Goal: Task Accomplishment & Management: Manage account settings

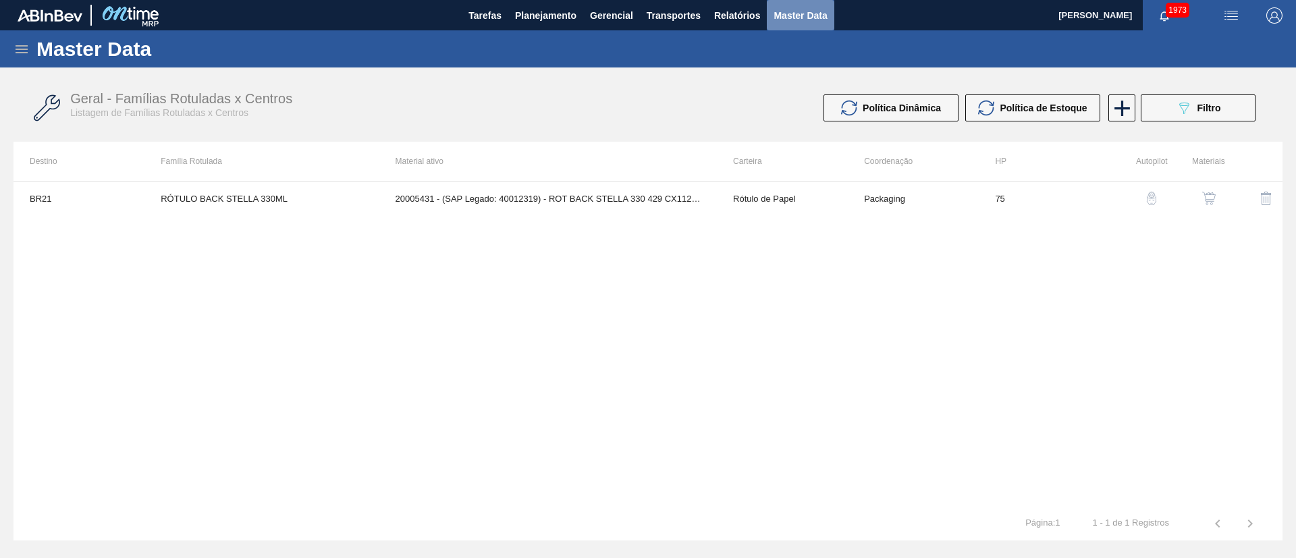
click at [807, 11] on span "Master Data" at bounding box center [799, 15] width 53 height 16
click at [28, 45] on icon at bounding box center [21, 49] width 16 height 16
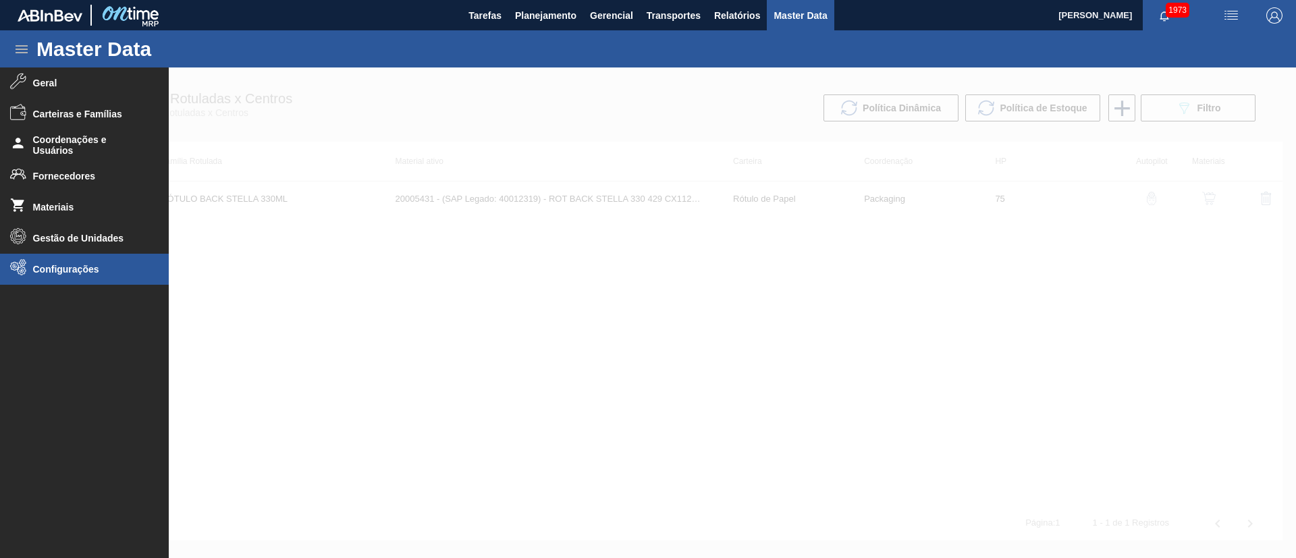
click at [78, 258] on li "Configurações" at bounding box center [84, 269] width 169 height 31
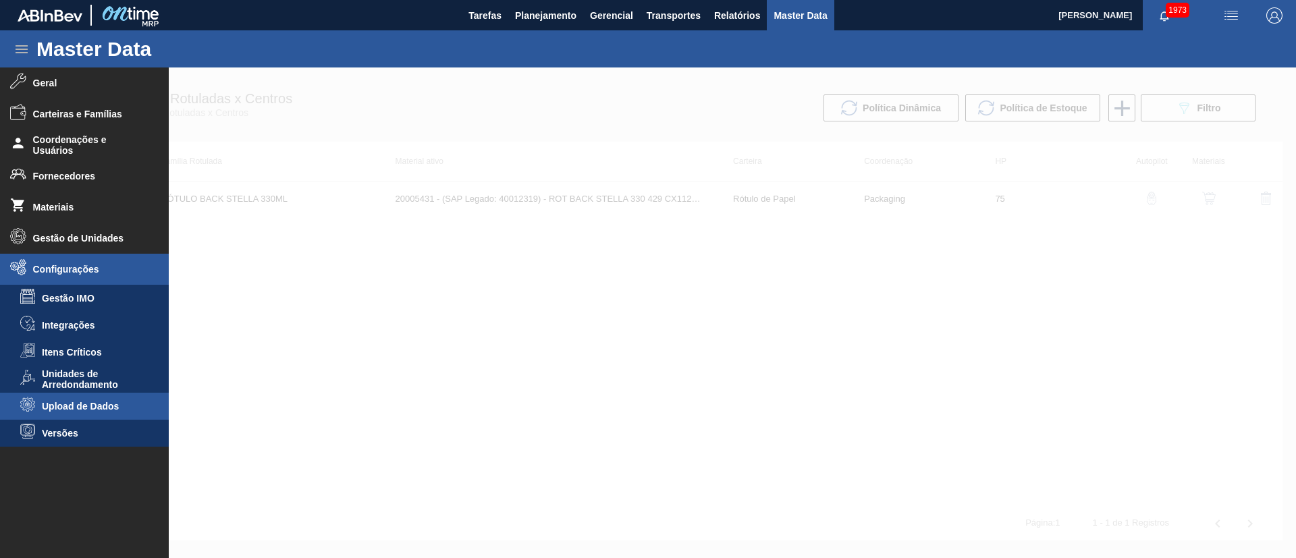
click at [110, 410] on span "Upload de Dados" at bounding box center [94, 406] width 104 height 11
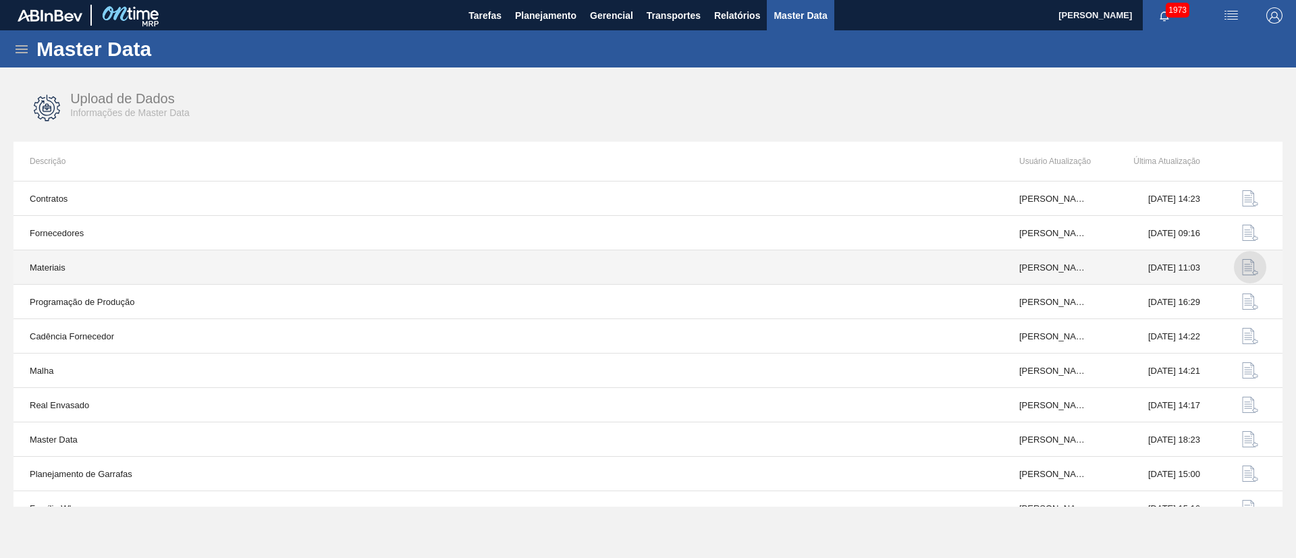
click at [1245, 264] on img "button" at bounding box center [1250, 267] width 16 height 16
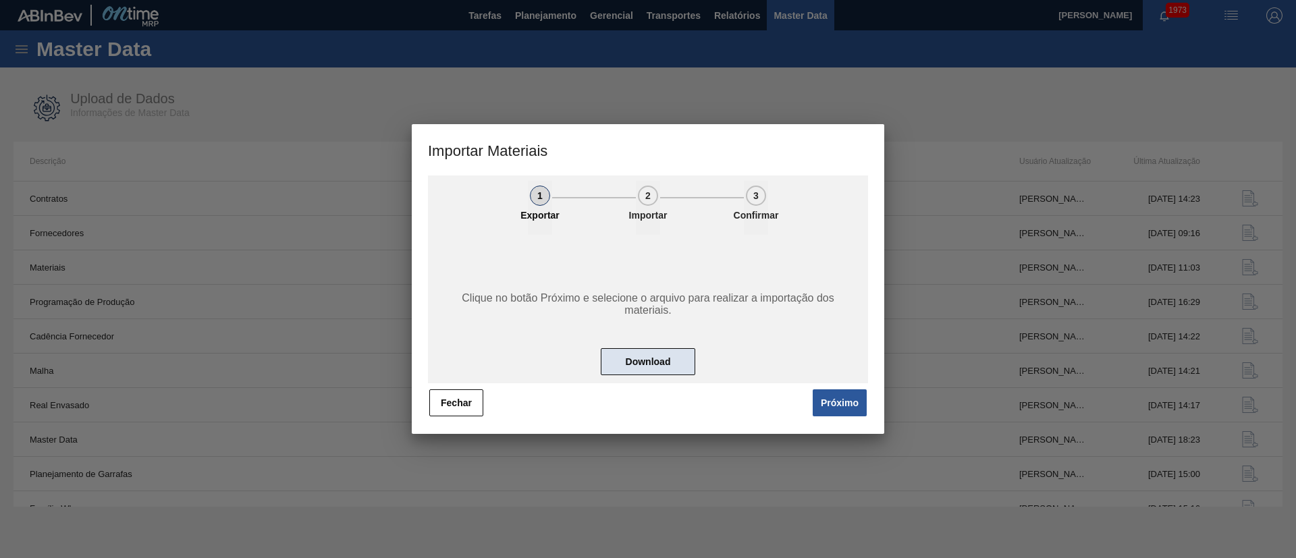
click at [626, 349] on button "Download" at bounding box center [648, 361] width 94 height 27
click at [850, 396] on button "Próximo" at bounding box center [839, 402] width 54 height 27
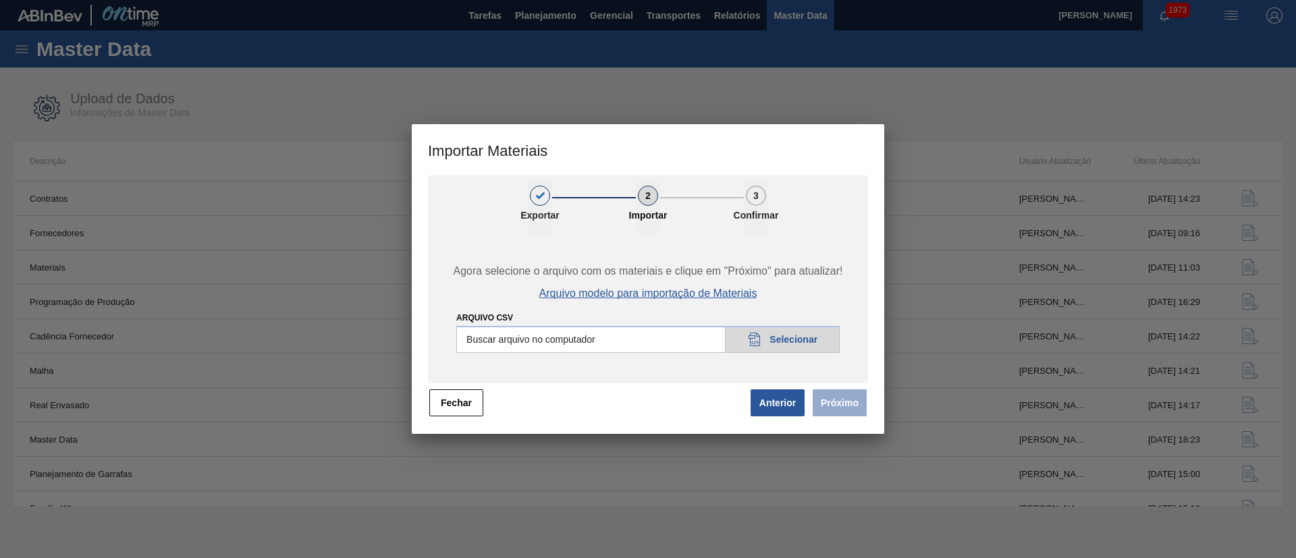
click at [674, 292] on span "Arquivo modelo para importação de Materiais" at bounding box center [648, 293] width 218 height 12
click at [773, 334] on input "Arquivo CSV" at bounding box center [647, 339] width 383 height 27
type input "C:\fakepath\materials_model (43).csv"
click at [839, 396] on button "Próximo" at bounding box center [839, 402] width 54 height 27
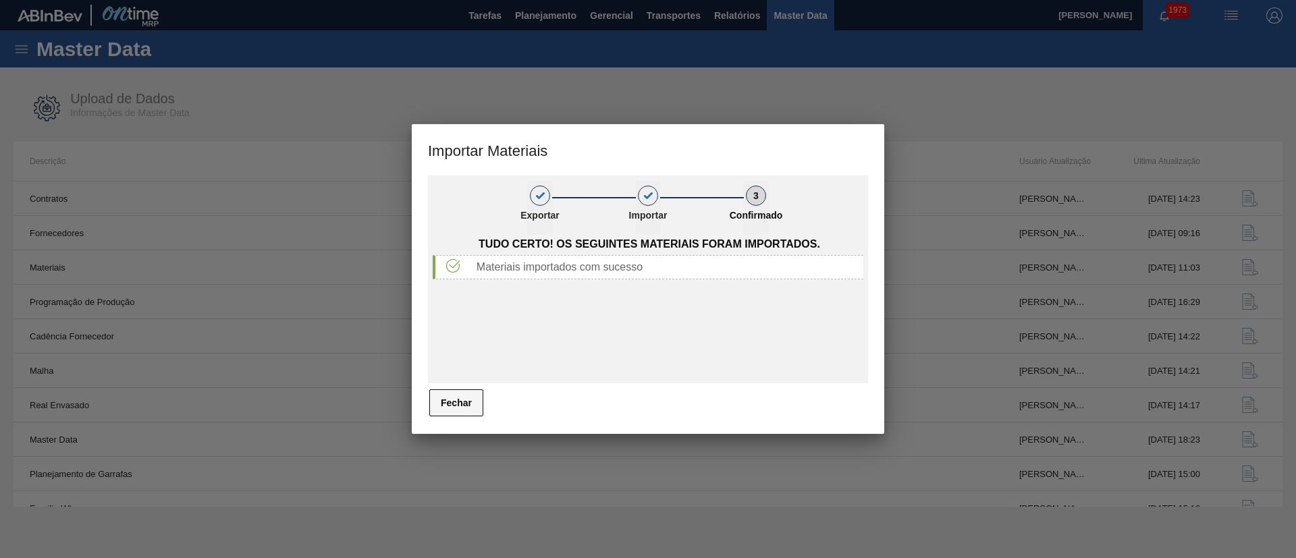
click at [449, 396] on button "Fechar" at bounding box center [456, 402] width 54 height 27
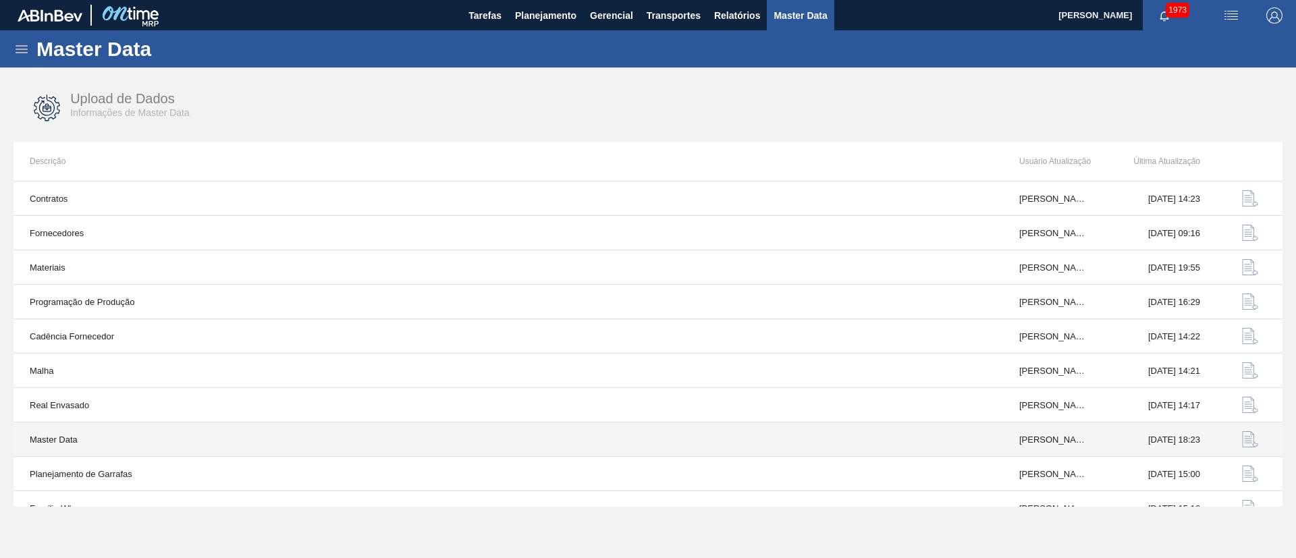
click at [1243, 437] on img "button" at bounding box center [1250, 439] width 16 height 16
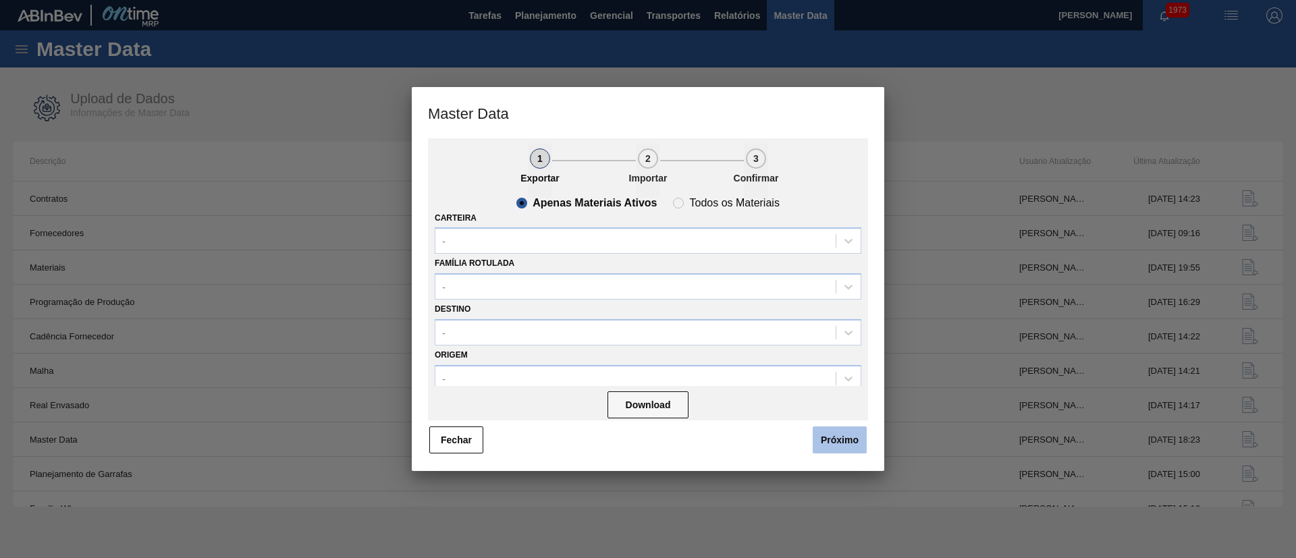
click at [852, 438] on button "Próximo" at bounding box center [839, 439] width 54 height 27
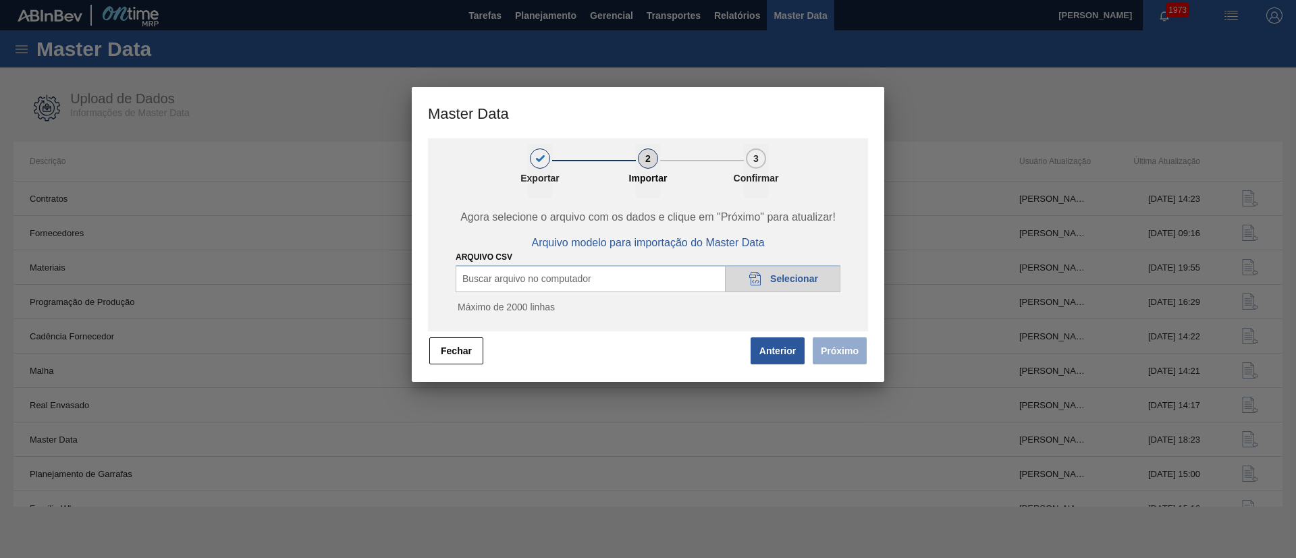
click at [802, 279] on span "Selecionar" at bounding box center [794, 278] width 48 height 11
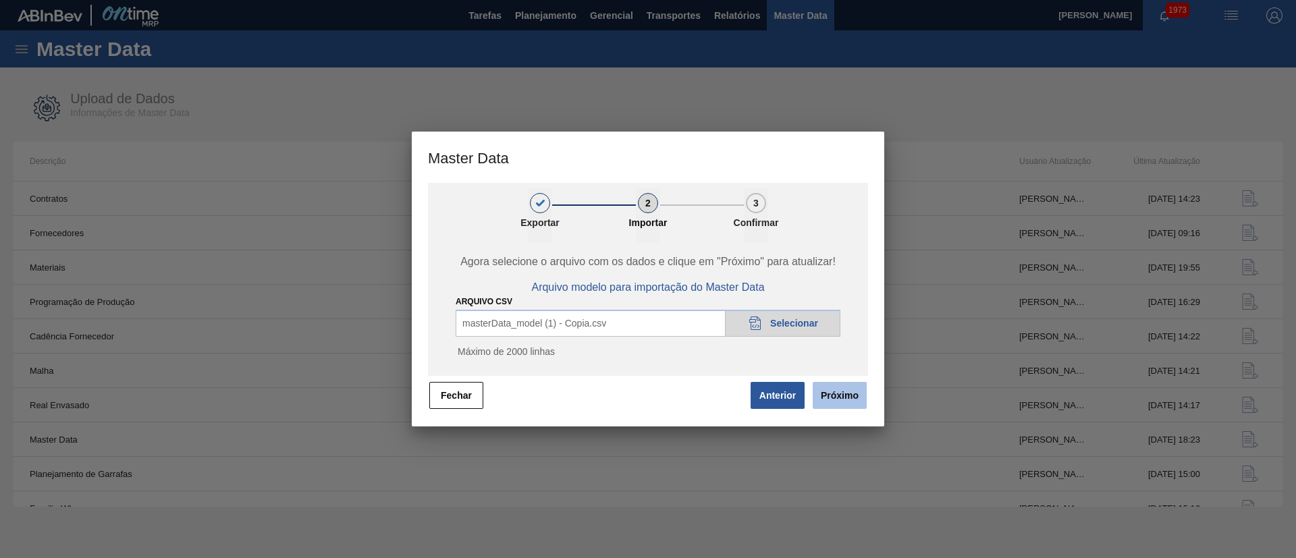
click at [844, 396] on button "Próximo" at bounding box center [839, 395] width 54 height 27
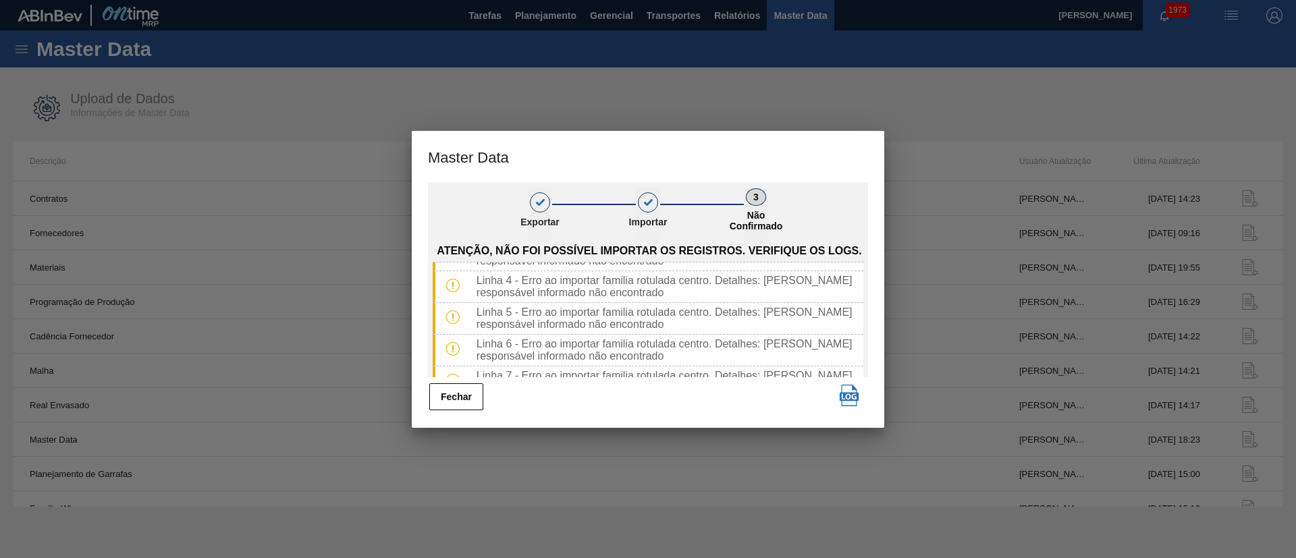
scroll to position [289, 0]
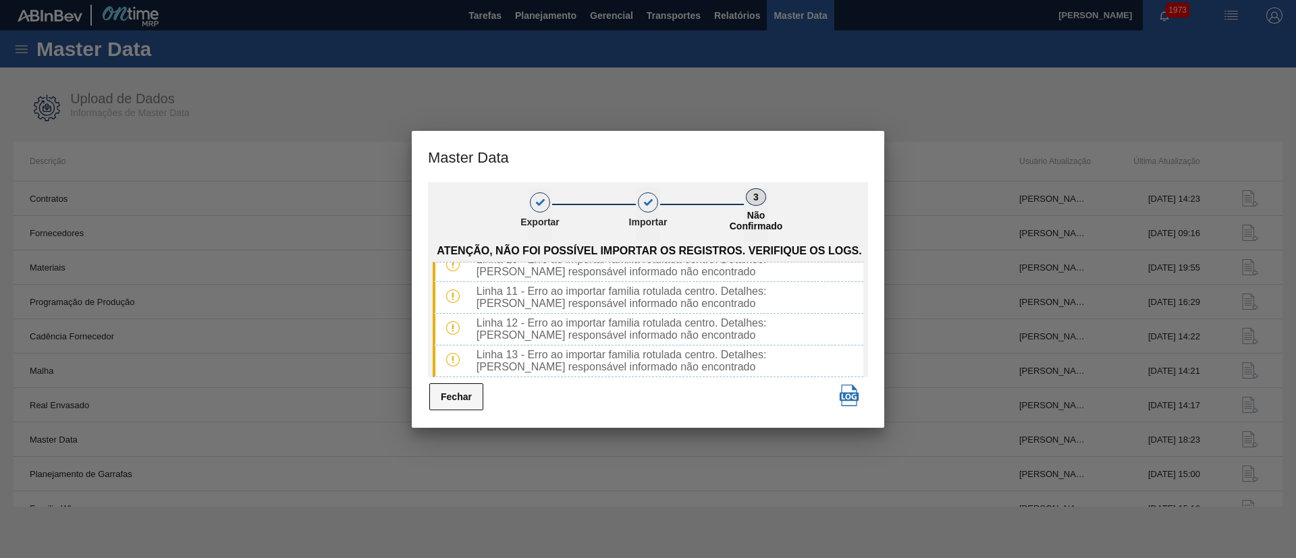
click at [471, 404] on button "Fechar" at bounding box center [456, 396] width 54 height 27
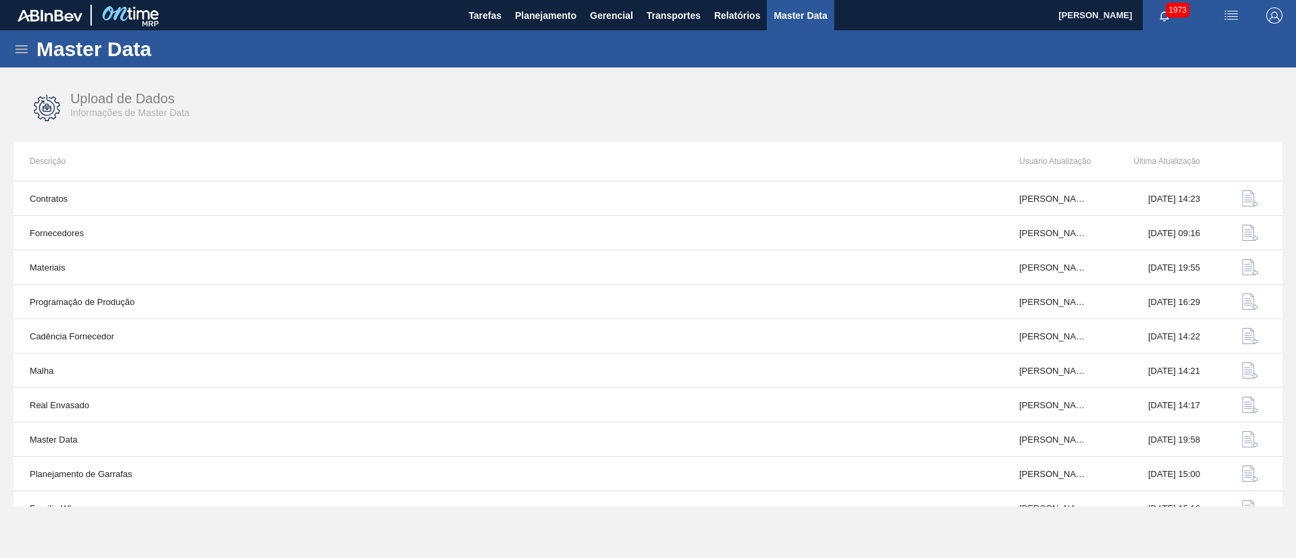
click at [25, 49] on icon at bounding box center [22, 49] width 12 height 8
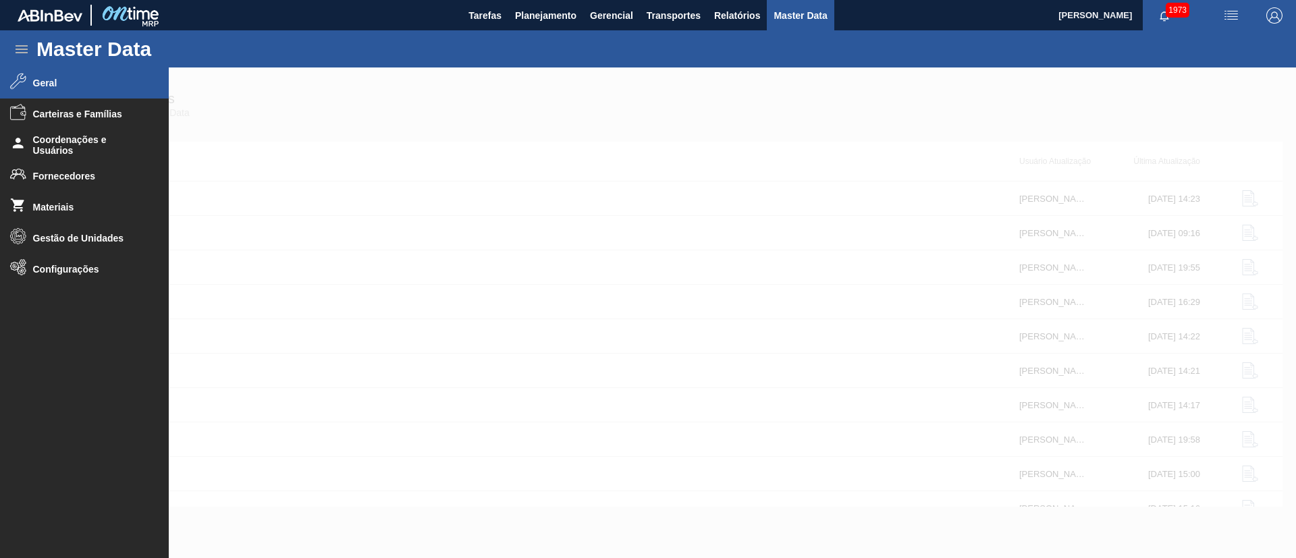
click at [97, 83] on span "Geral" at bounding box center [88, 83] width 111 height 11
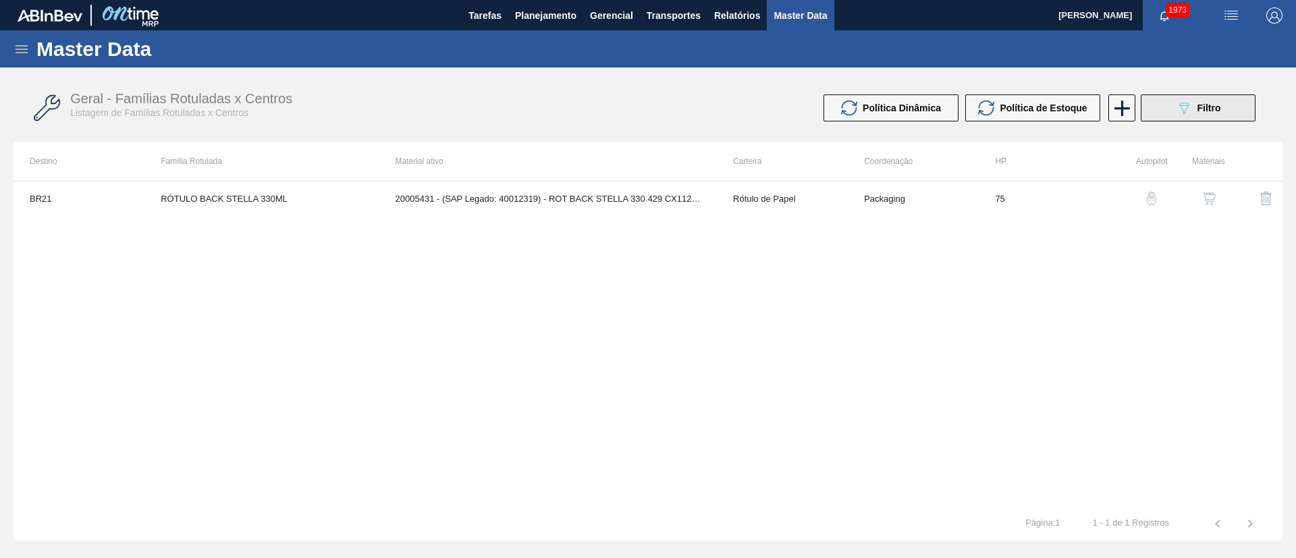
click at [1188, 111] on icon "089F7B8B-B2A5-4AFE-B5C0-19BA573D28AC" at bounding box center [1183, 108] width 16 height 16
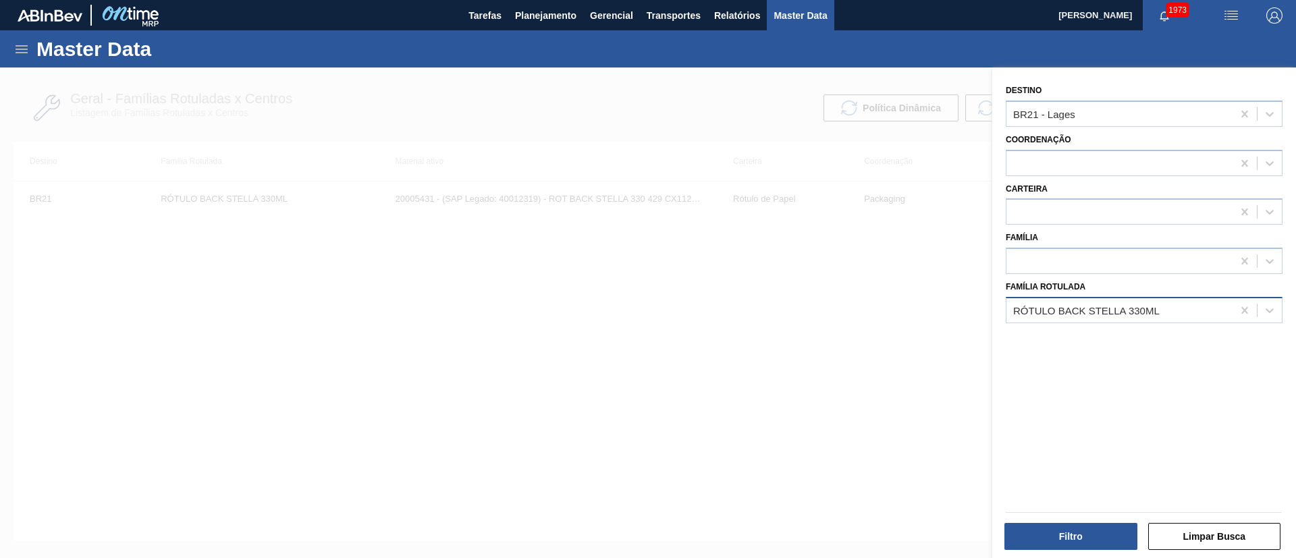
click at [1094, 319] on div "RÓTULO BACK STELLA 330ML" at bounding box center [1119, 310] width 226 height 20
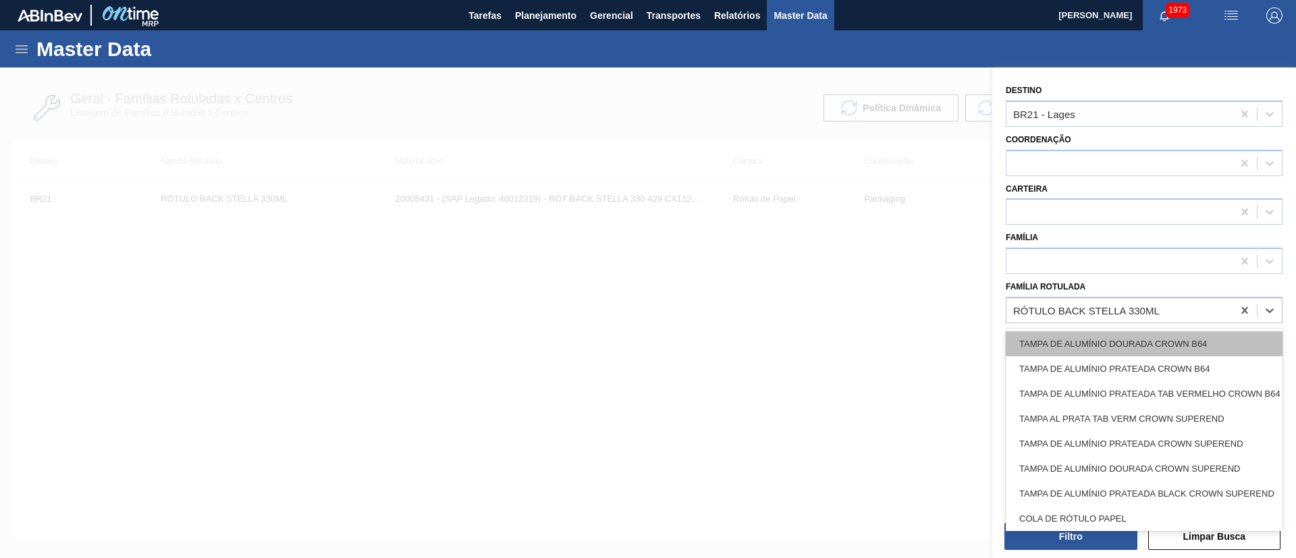
paste Rotulada "RÓTULO NECK BC DUPLO MALTE 600ML"
type Rotulada "RÓTULO NECK BC DUPLO MALTE 600ML"
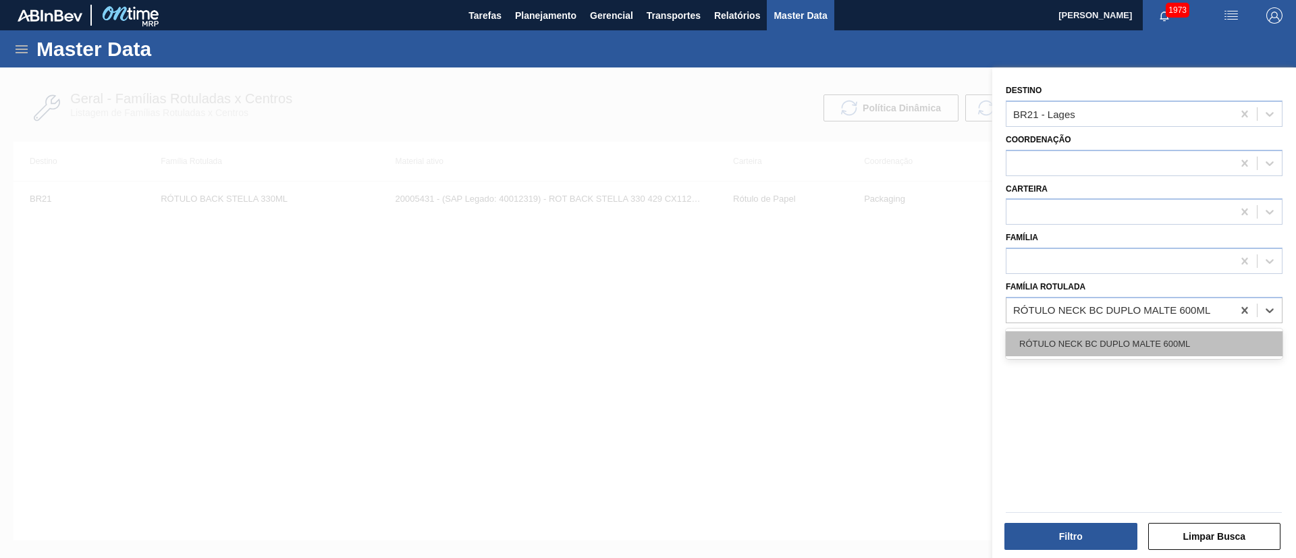
click at [1093, 345] on div "RÓTULO NECK BC DUPLO MALTE 600ML" at bounding box center [1143, 343] width 277 height 25
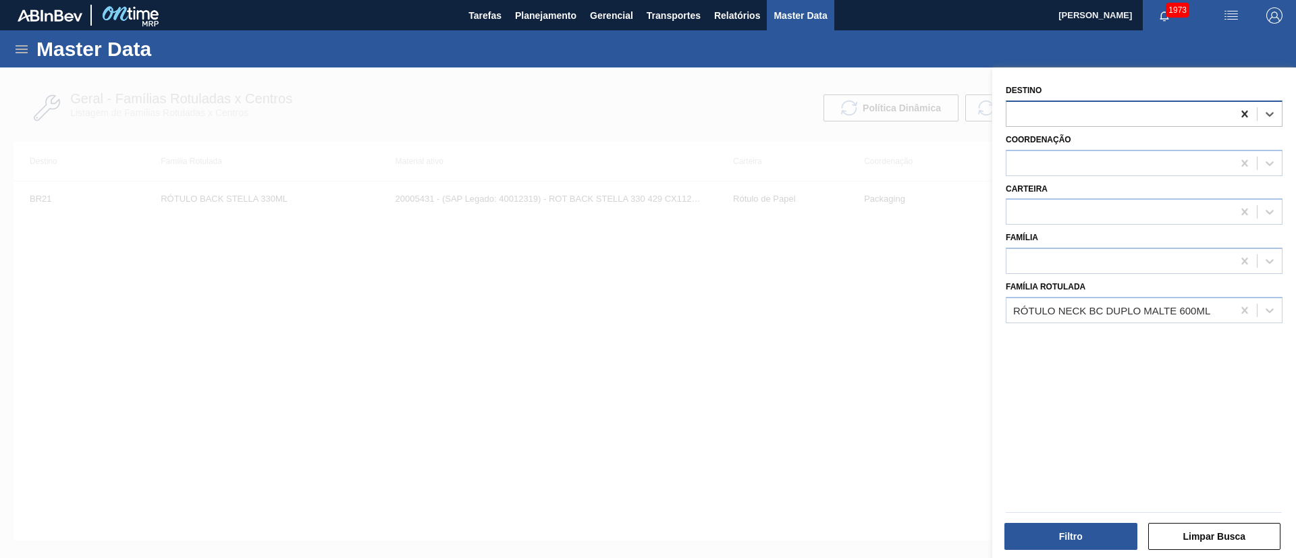
click at [1246, 112] on icon at bounding box center [1244, 113] width 13 height 13
click at [1049, 536] on button "Filtro" at bounding box center [1070, 536] width 133 height 27
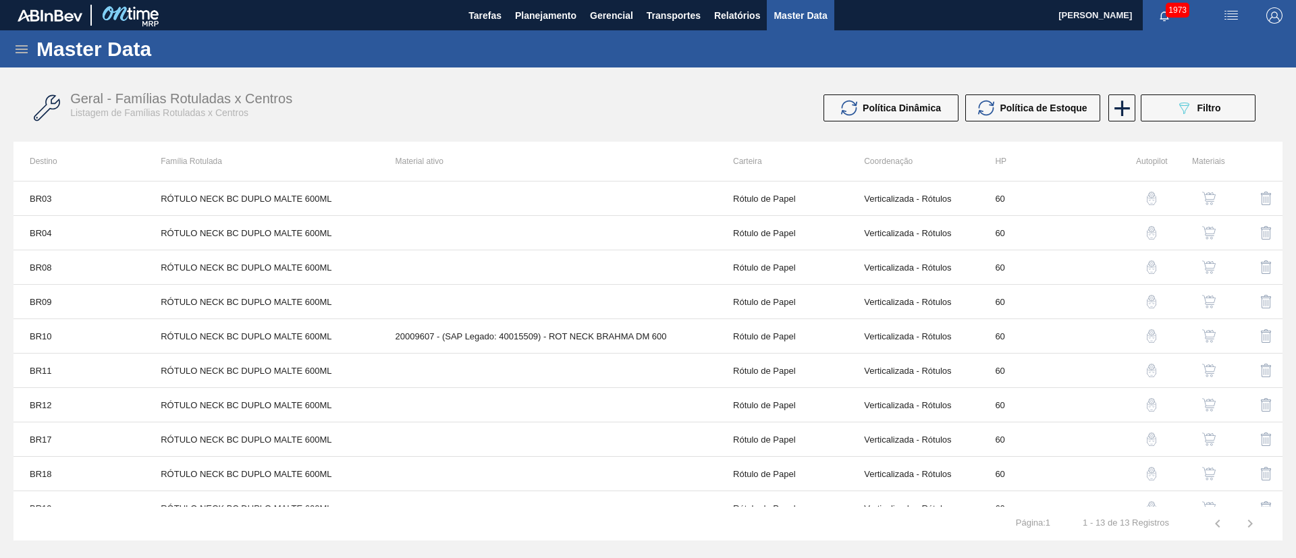
click at [1215, 310] on button "button" at bounding box center [1208, 301] width 32 height 32
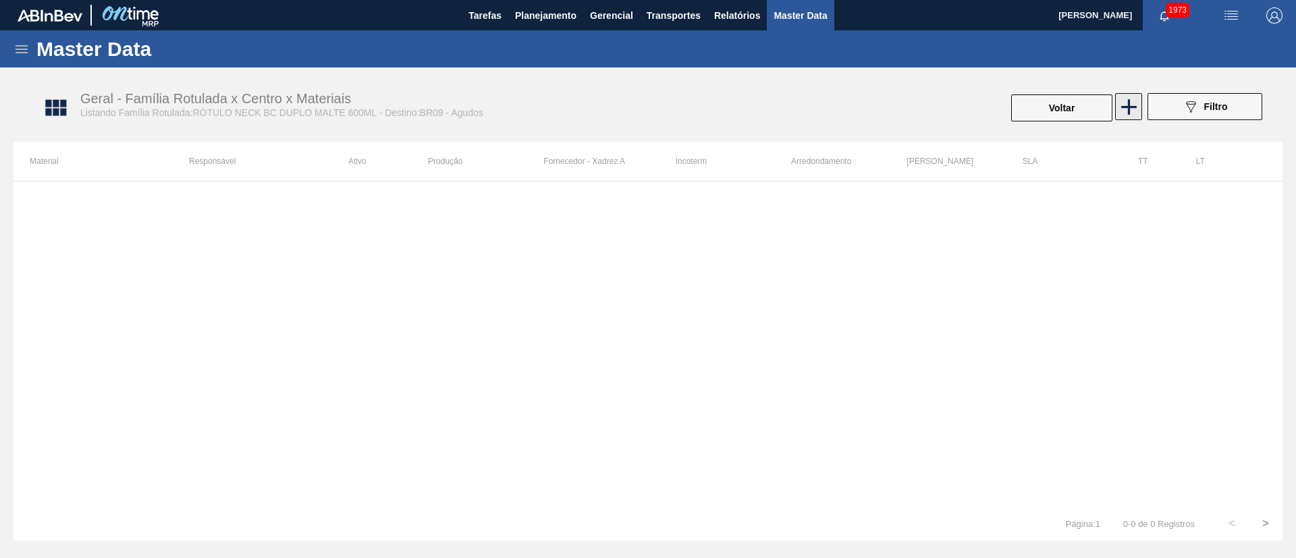
click at [1130, 111] on icon at bounding box center [1128, 107] width 26 height 26
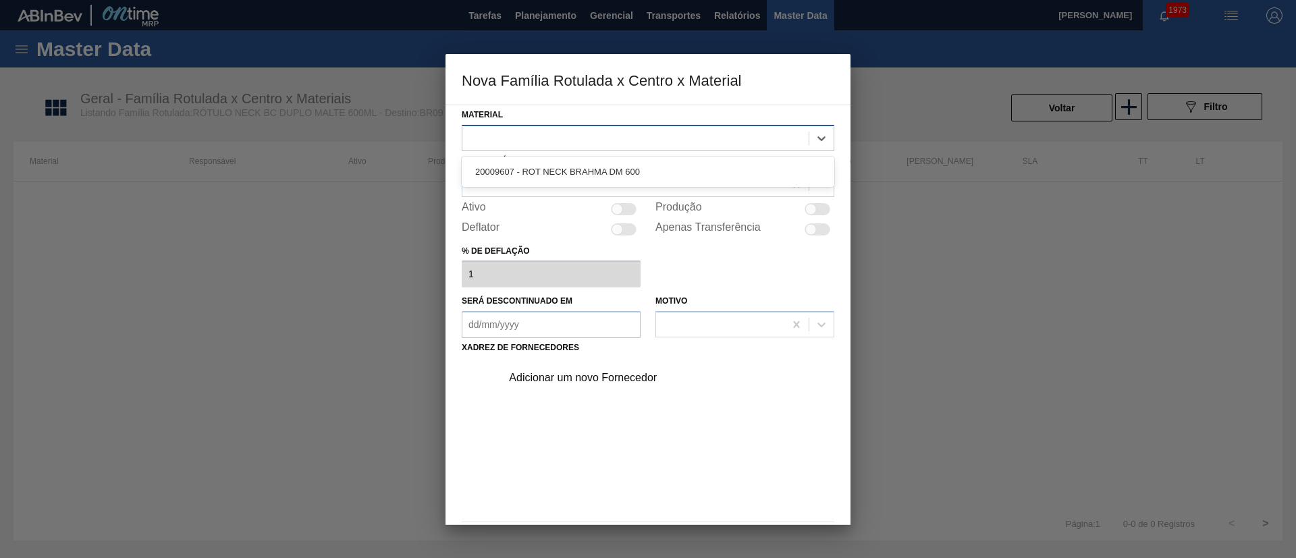
click at [635, 140] on div at bounding box center [635, 138] width 346 height 20
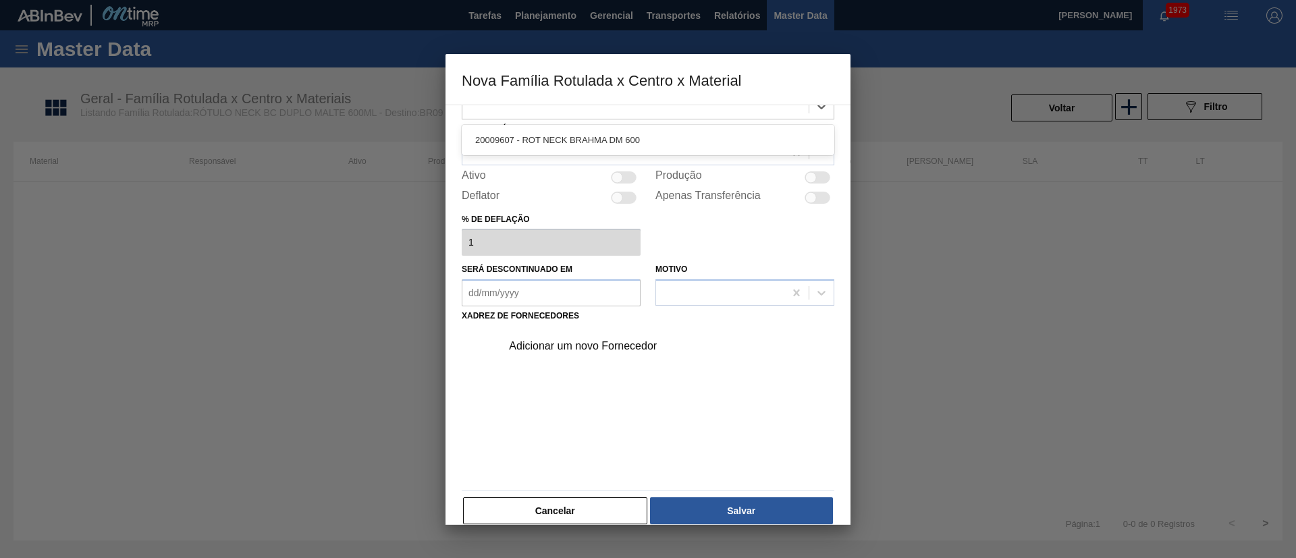
scroll to position [49, 0]
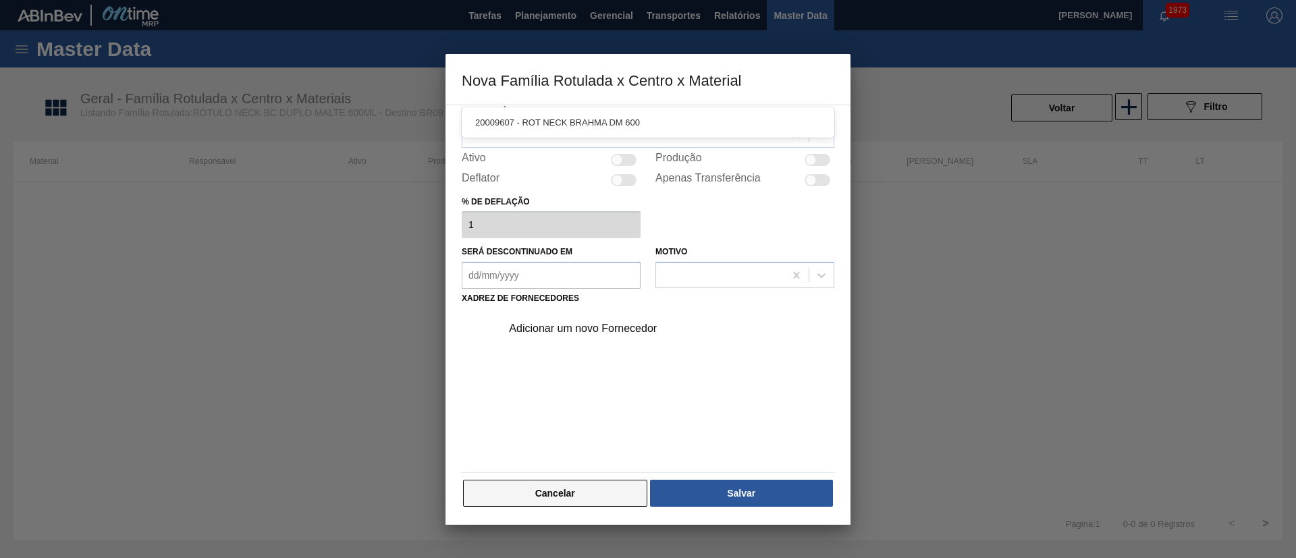
click at [611, 483] on button "Cancelar" at bounding box center [555, 493] width 184 height 27
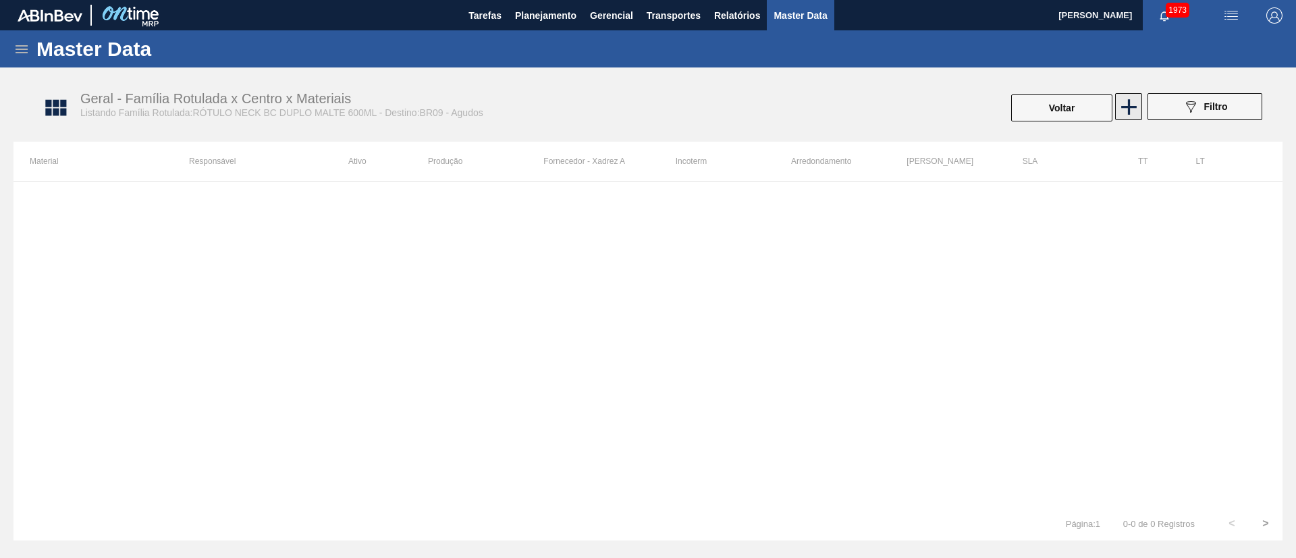
click at [1131, 115] on icon at bounding box center [1128, 107] width 26 height 26
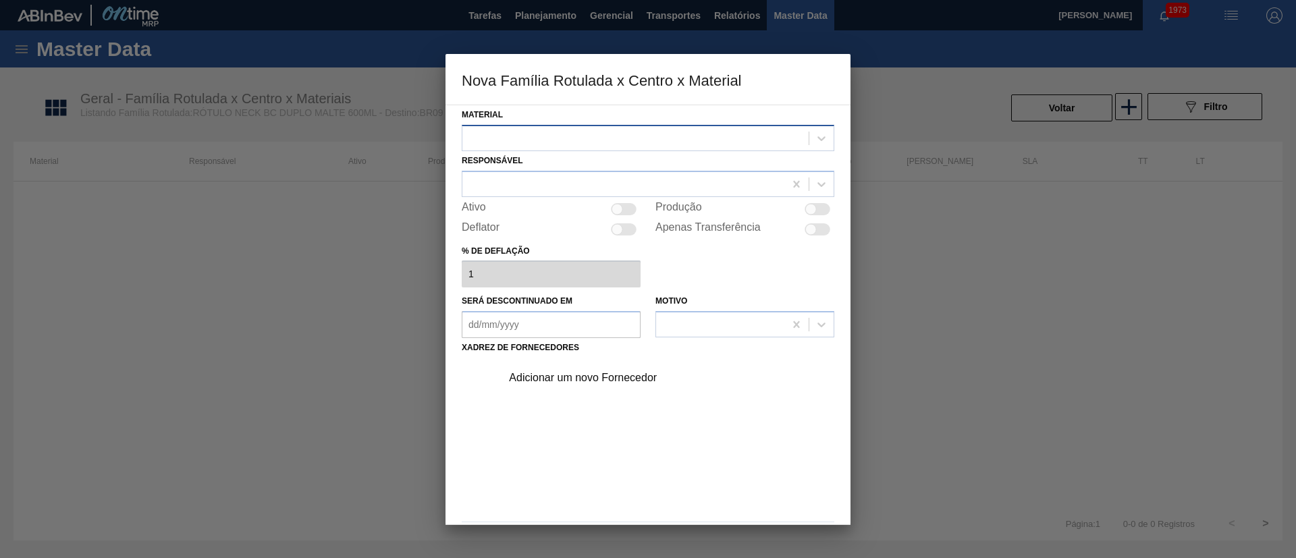
click at [507, 141] on div at bounding box center [635, 138] width 346 height 20
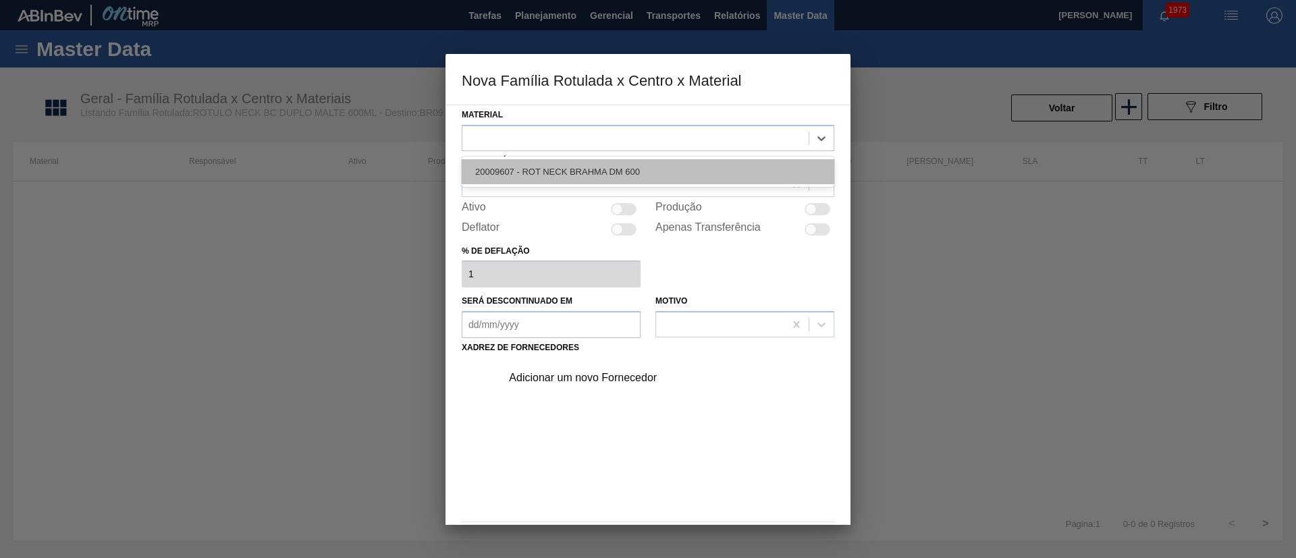
click at [515, 175] on div "20009607 - ROT NECK BRAHMA DM 600" at bounding box center [648, 171] width 372 height 25
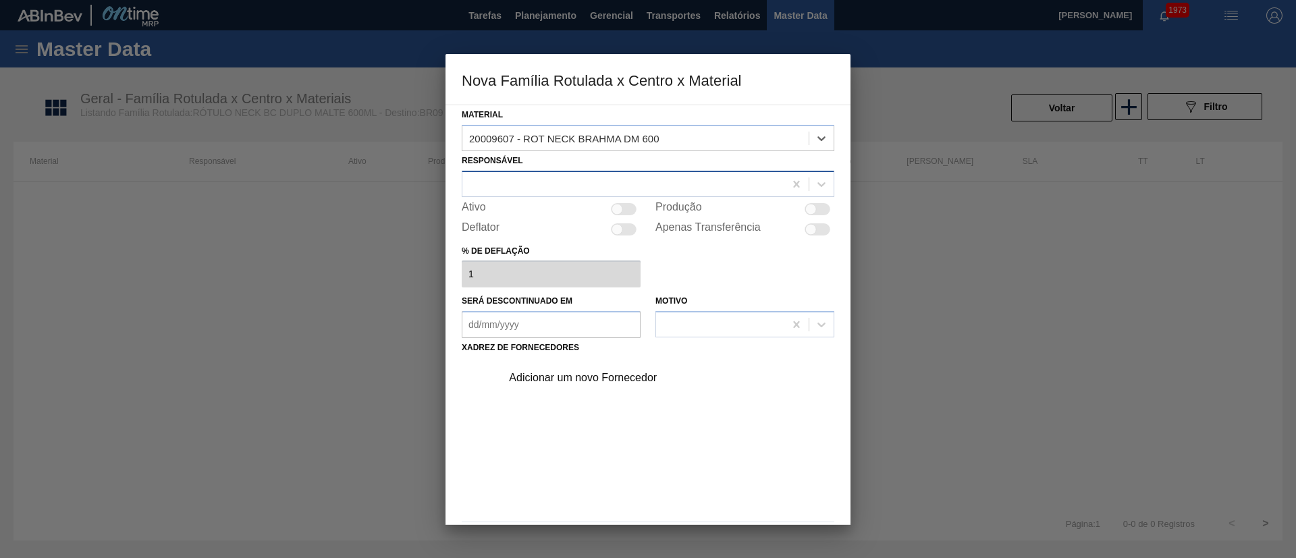
click at [509, 187] on div at bounding box center [623, 184] width 322 height 20
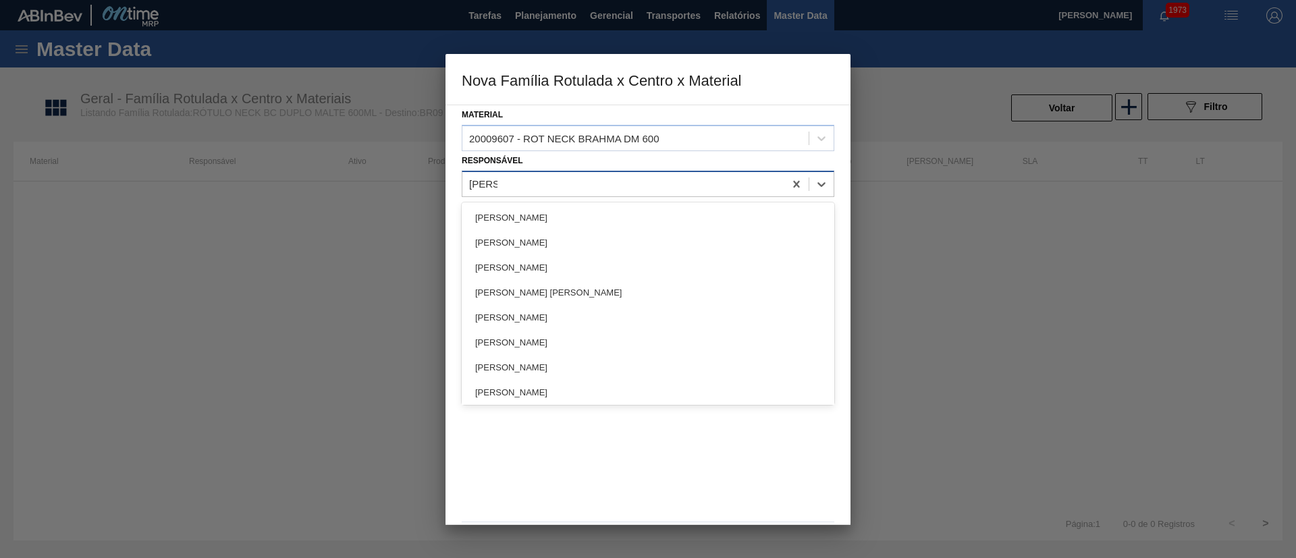
type input "LUCAS"
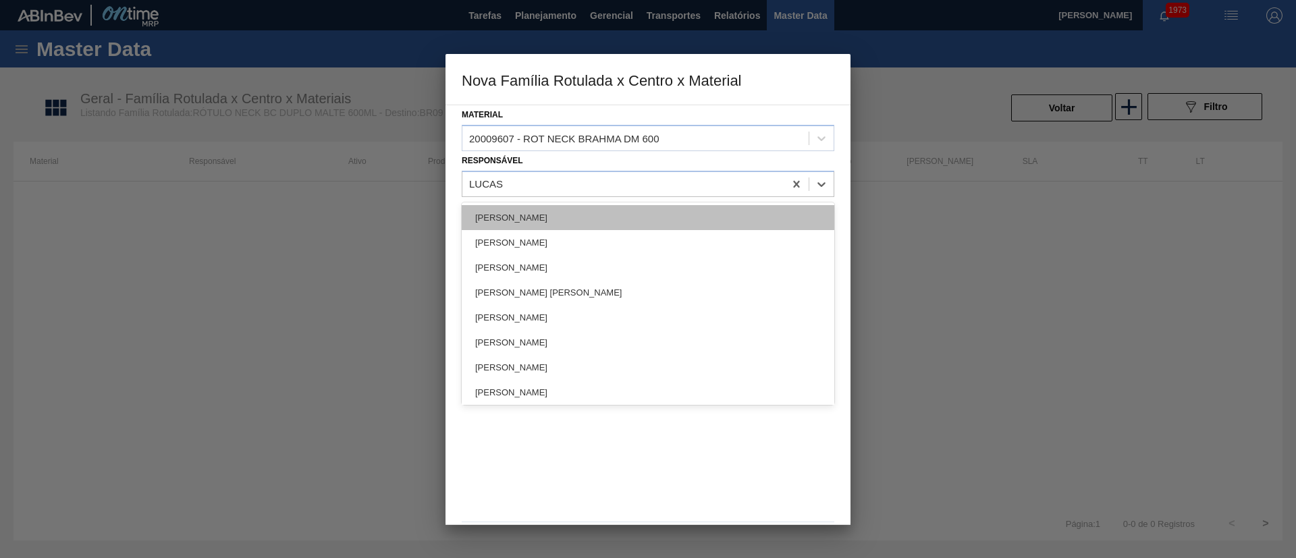
click at [513, 215] on div "[PERSON_NAME]" at bounding box center [648, 217] width 372 height 25
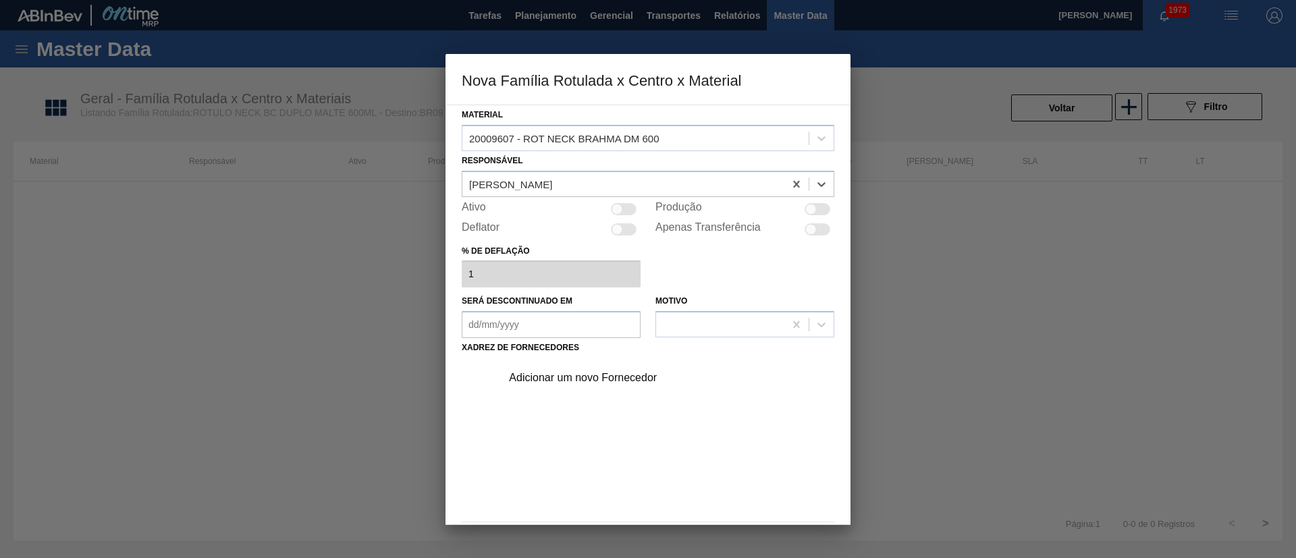
click at [623, 213] on div at bounding box center [624, 209] width 26 height 12
checkbox input "true"
click at [592, 374] on div "Adicionar um novo Fornecedor" at bounding box center [641, 378] width 265 height 12
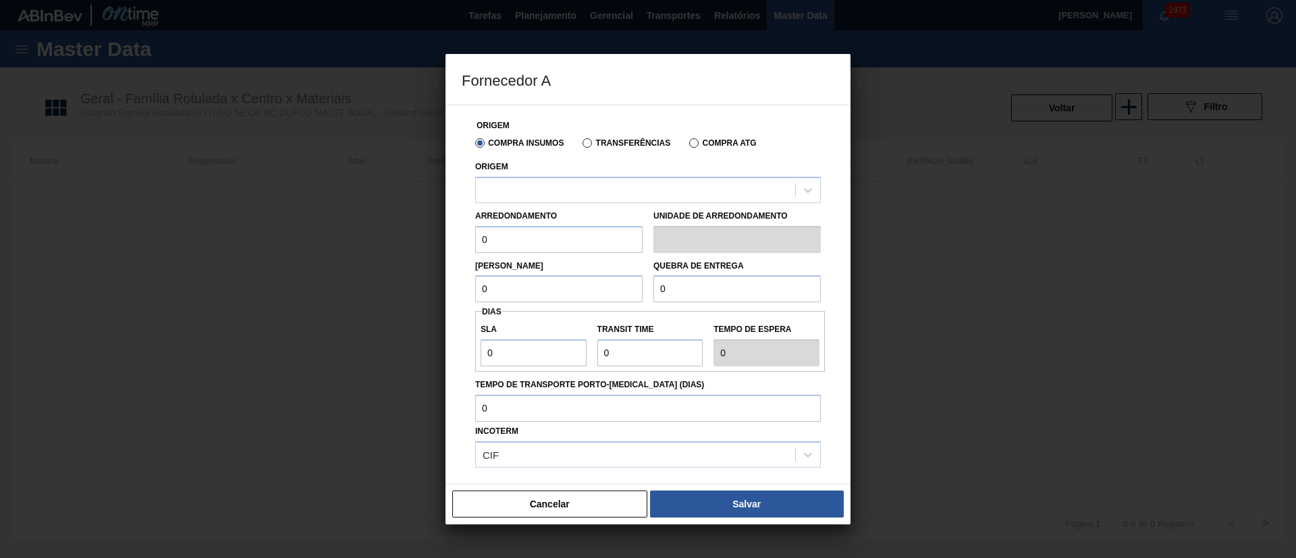
click at [588, 142] on label "Transferências" at bounding box center [626, 142] width 88 height 9
click at [580, 146] on input "Transferências" at bounding box center [580, 146] width 0 height 0
click at [532, 199] on div at bounding box center [635, 190] width 319 height 20
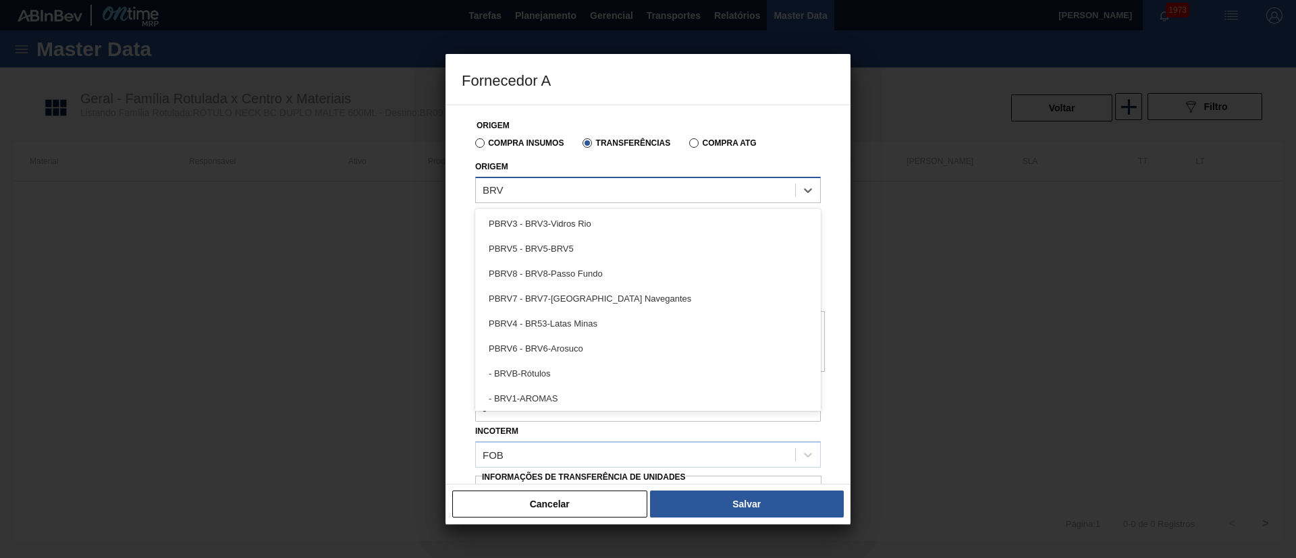
type input "BRVB"
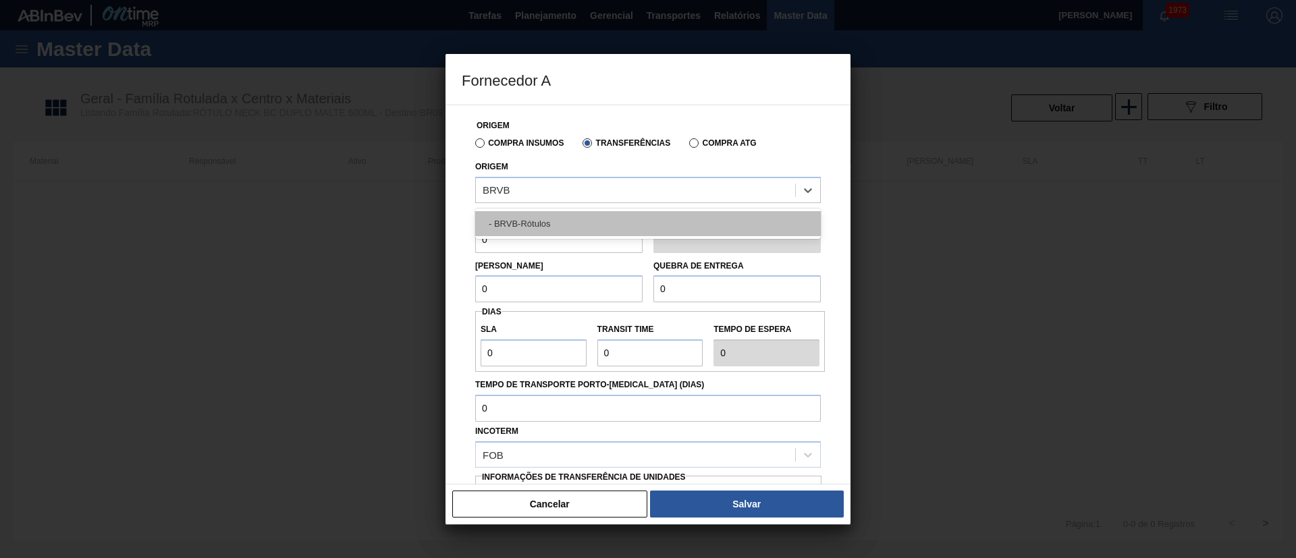
click at [524, 223] on div "- BRVB-Rótulos" at bounding box center [647, 223] width 345 height 25
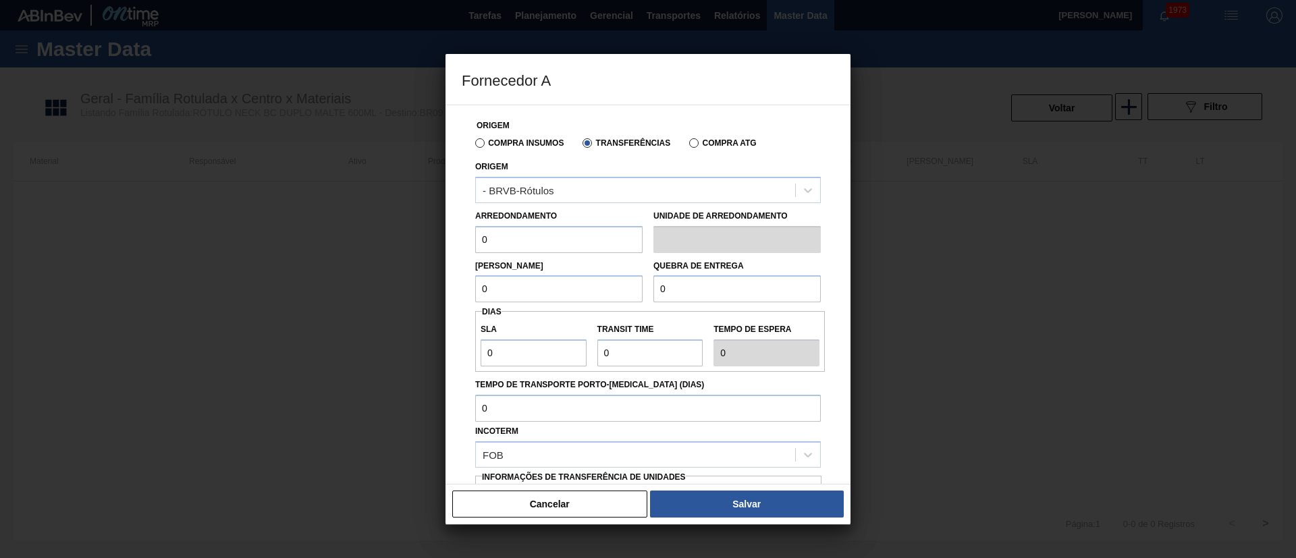
drag, startPoint x: 511, startPoint y: 237, endPoint x: 451, endPoint y: 246, distance: 60.7
click at [451, 246] on div "Origem Compra Insumos Transferências Compra ATG Origem - BRVB-Rótulos Arredonda…" at bounding box center [647, 295] width 405 height 380
type input "110"
drag, startPoint x: 532, startPoint y: 292, endPoint x: 441, endPoint y: 293, distance: 91.1
click at [441, 293] on div "Fornecedor A Origem Compra Insumos Transferências Compra ATG Origem - BRVB-Rótu…" at bounding box center [648, 279] width 1296 height 558
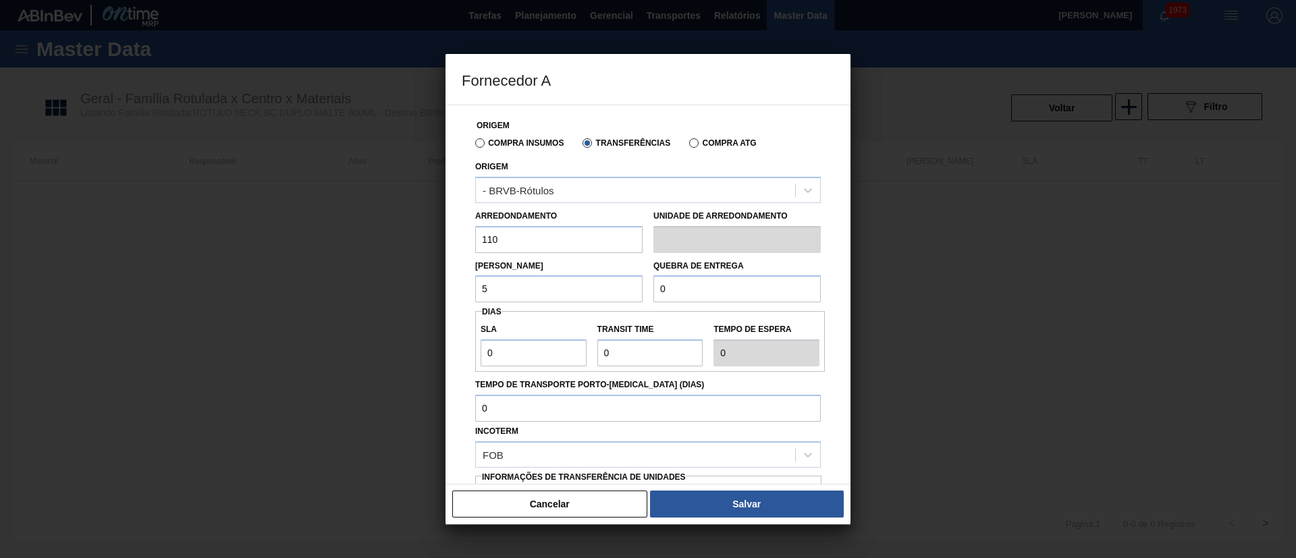
type input "5.280"
drag, startPoint x: 684, startPoint y: 289, endPoint x: 630, endPoint y: 289, distance: 54.0
click at [630, 289] on div "Lote Mínimo 5.280 Quebra de entrega 0" at bounding box center [648, 278] width 356 height 50
type input "20.000"
drag, startPoint x: 477, startPoint y: 361, endPoint x: 462, endPoint y: 360, distance: 15.5
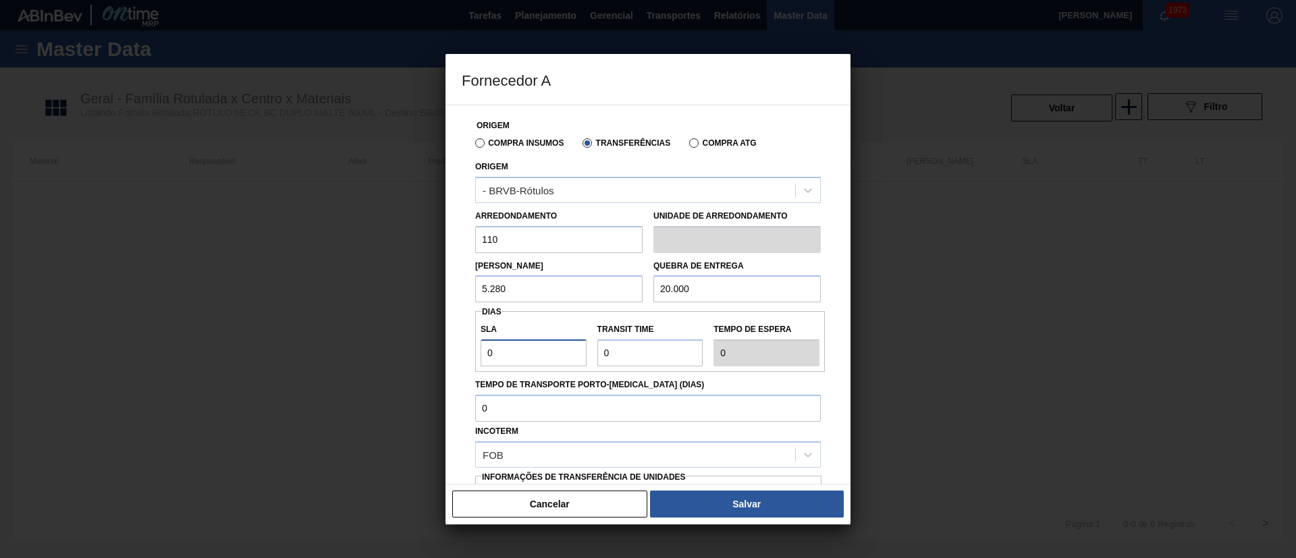
click at [462, 360] on div "Origem Compra Insumos Transferências Compra ATG Origem - BRVB-Rótulos Arredonda…" at bounding box center [648, 328] width 372 height 447
type input "7"
drag, startPoint x: 640, startPoint y: 360, endPoint x: 560, endPoint y: 358, distance: 79.6
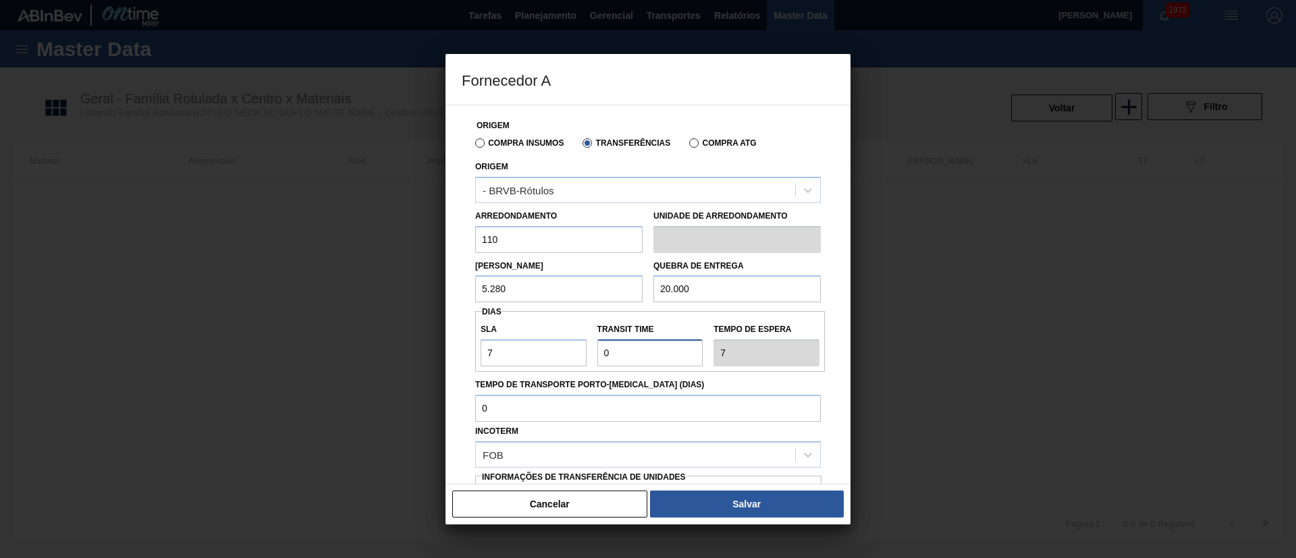
click at [560, 358] on div "SLA 7 Transit Time Tempo de espera 7" at bounding box center [650, 341] width 350 height 50
type input "1"
type input "8"
type input "10"
type input "17"
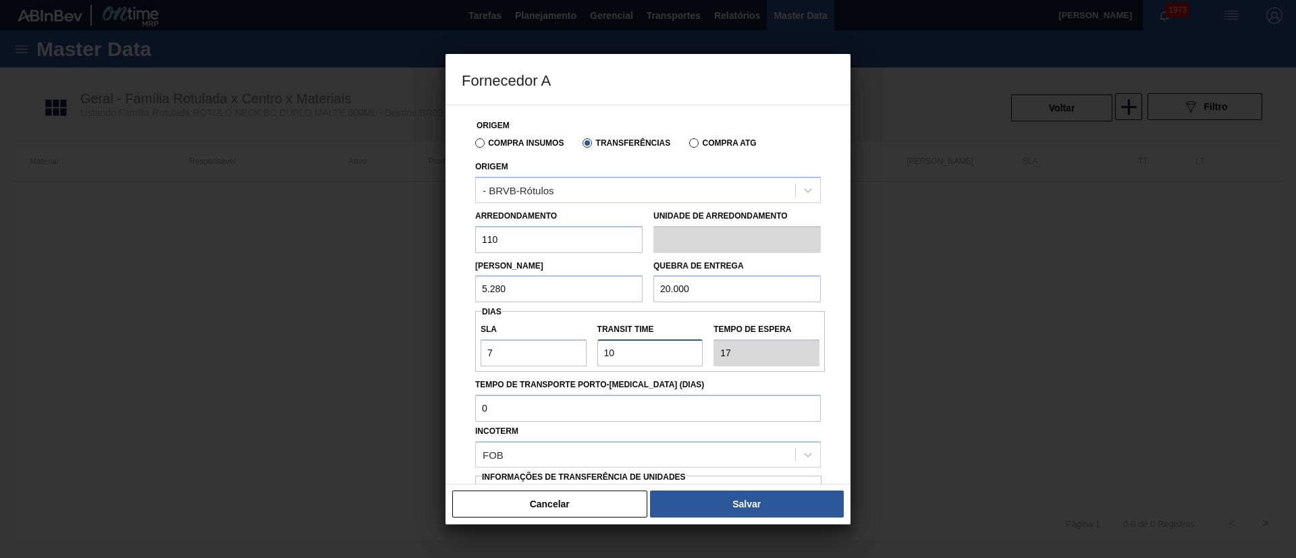
scroll to position [85, 0]
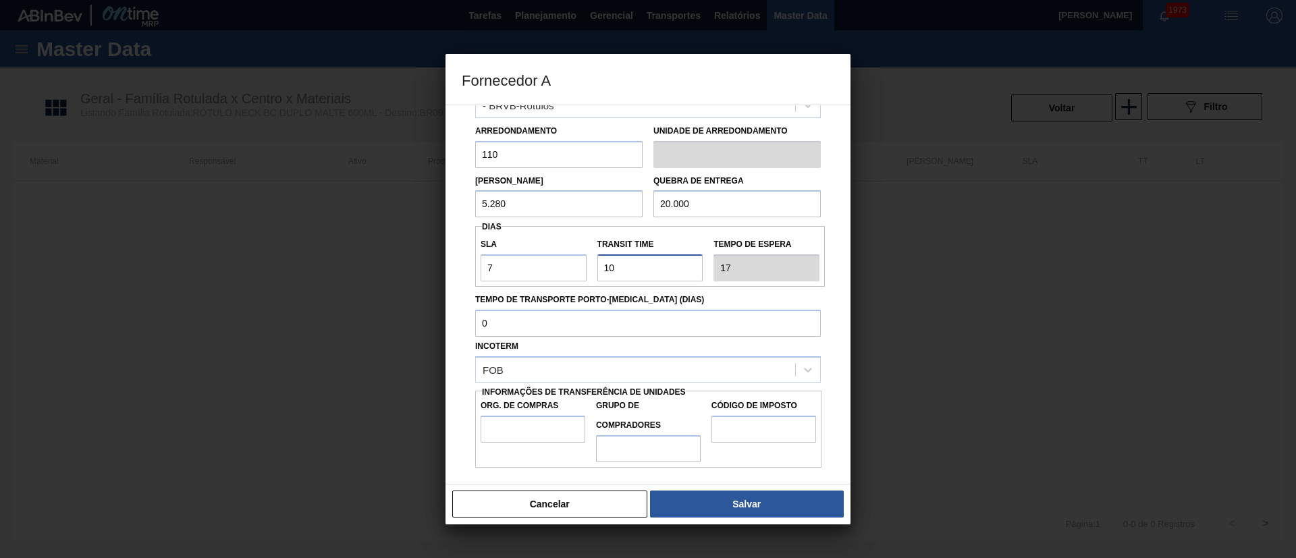
type input "10"
click at [520, 431] on input "Org. de Compras" at bounding box center [532, 429] width 105 height 27
type input "BR00"
click at [647, 447] on input "Grupo de Compradores" at bounding box center [648, 448] width 105 height 27
type input "A01"
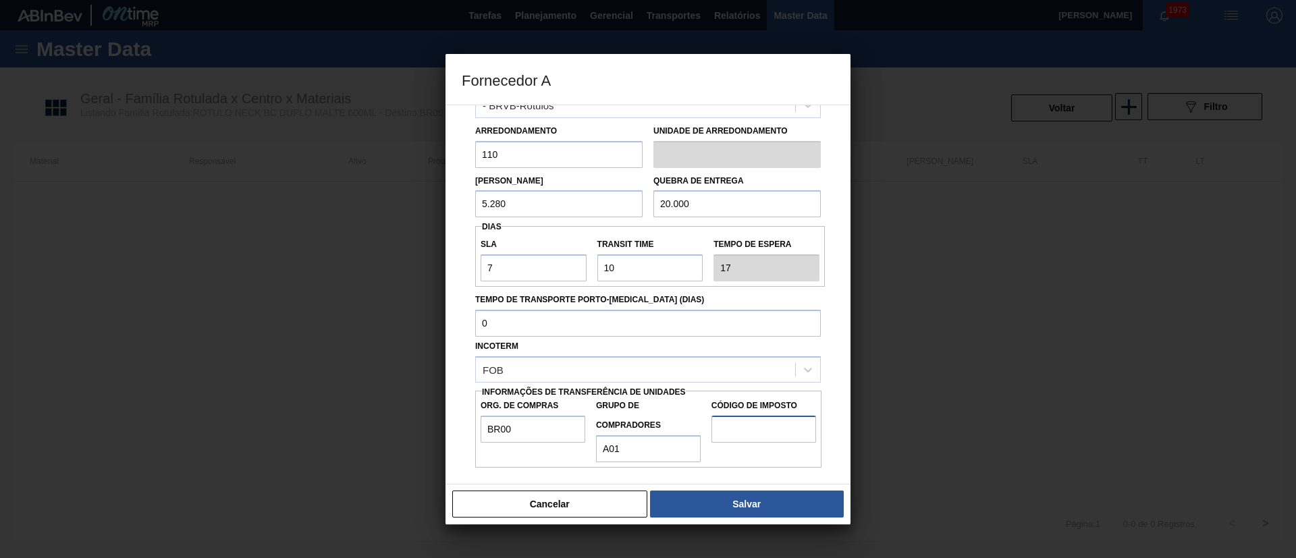
click at [758, 433] on input "Código de Imposto" at bounding box center [763, 429] width 105 height 27
type input "I1"
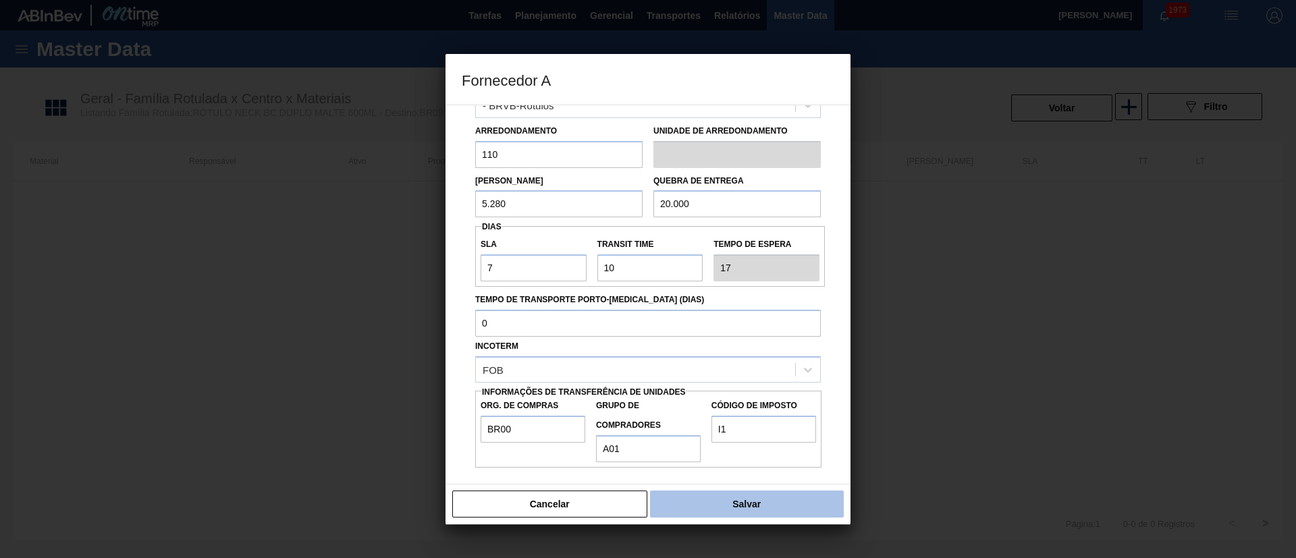
click at [721, 510] on button "Salvar" at bounding box center [747, 504] width 194 height 27
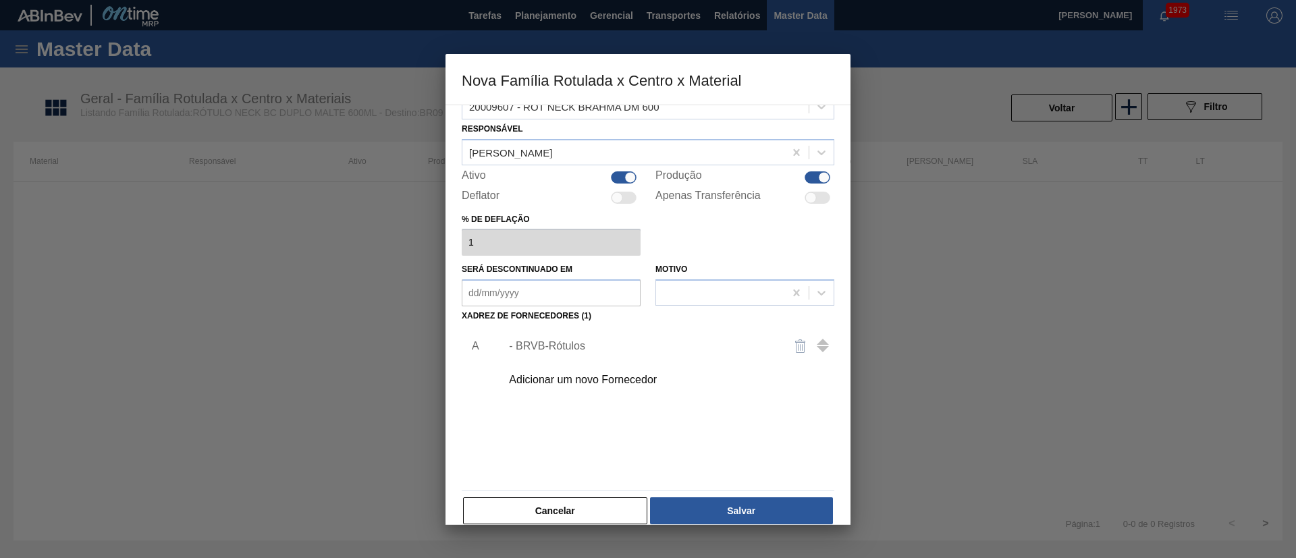
scroll to position [49, 0]
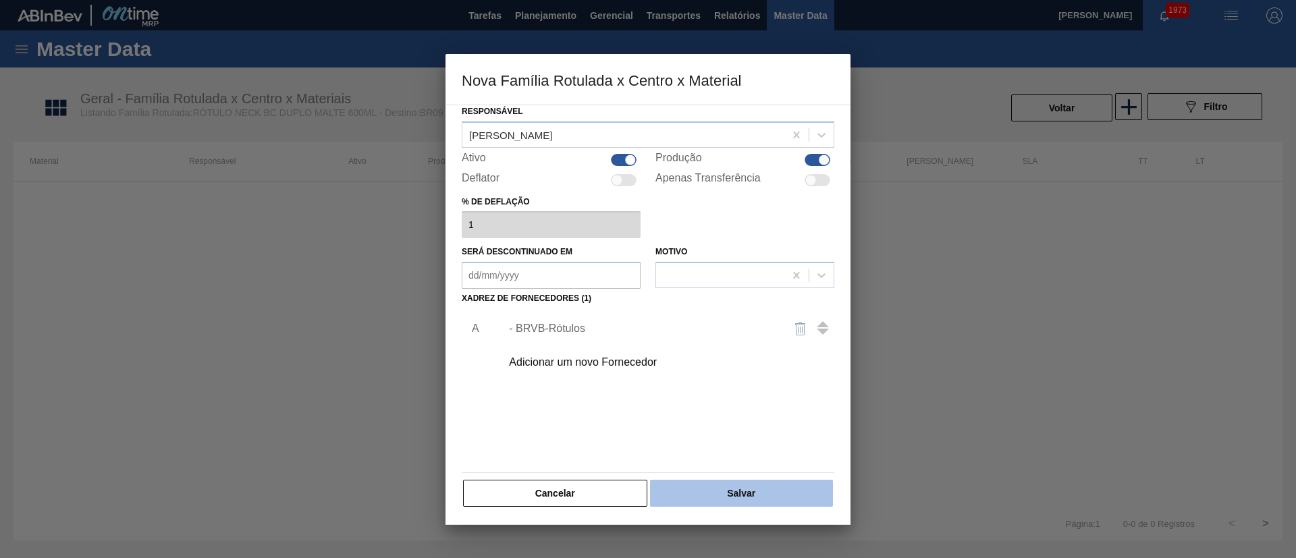
click at [735, 489] on button "Salvar" at bounding box center [741, 493] width 183 height 27
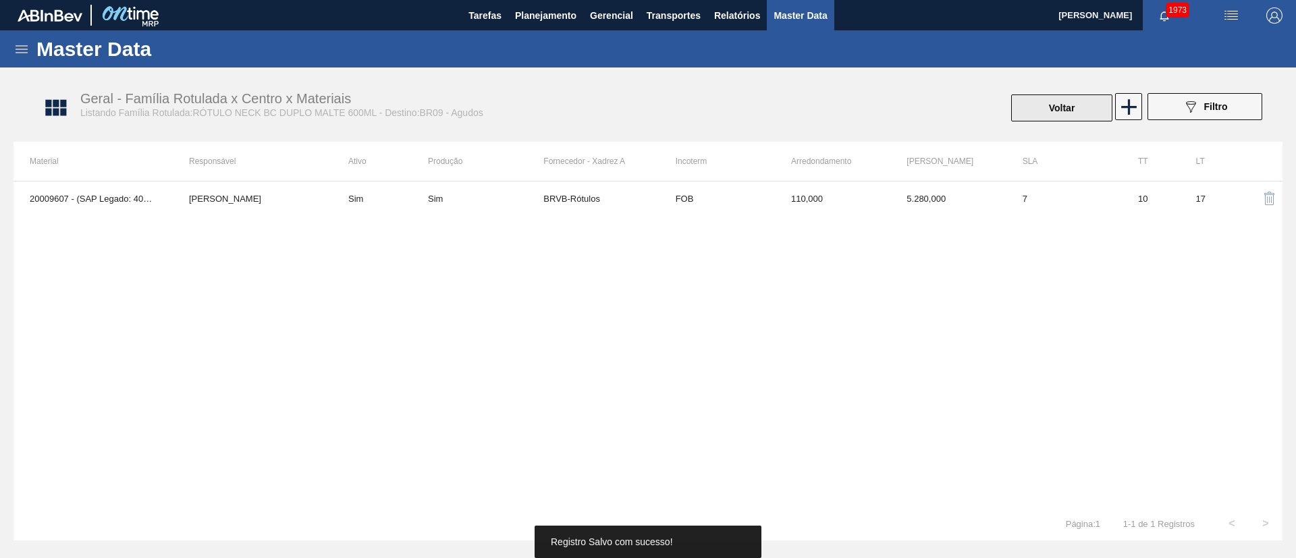
click at [1061, 112] on button "Voltar" at bounding box center [1061, 107] width 101 height 27
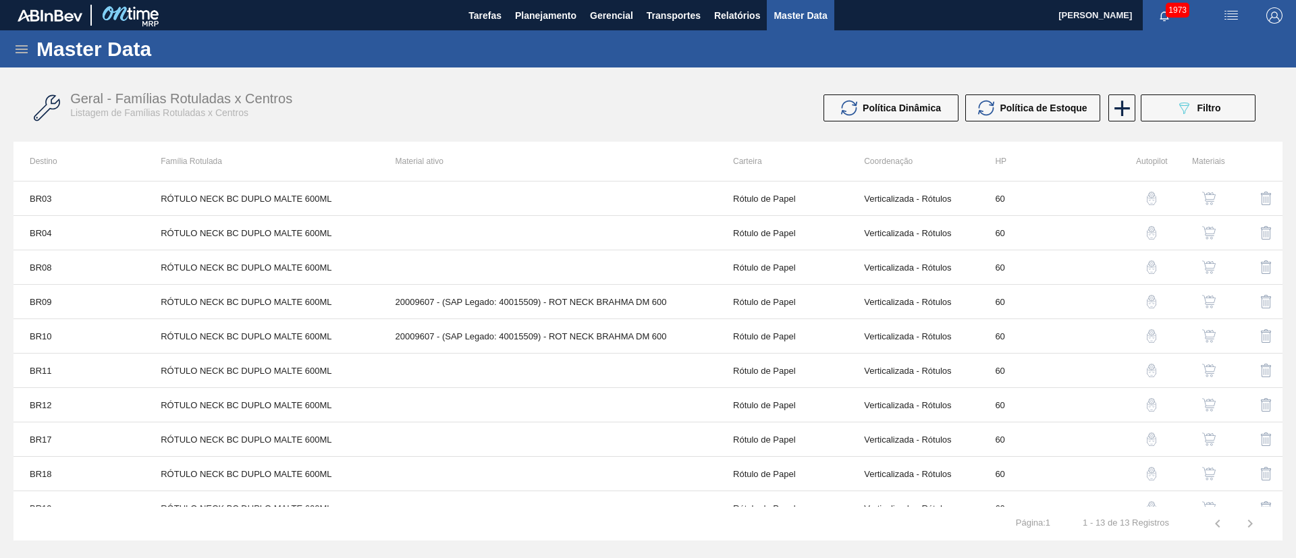
click at [1207, 196] on img "button" at bounding box center [1208, 198] width 13 height 13
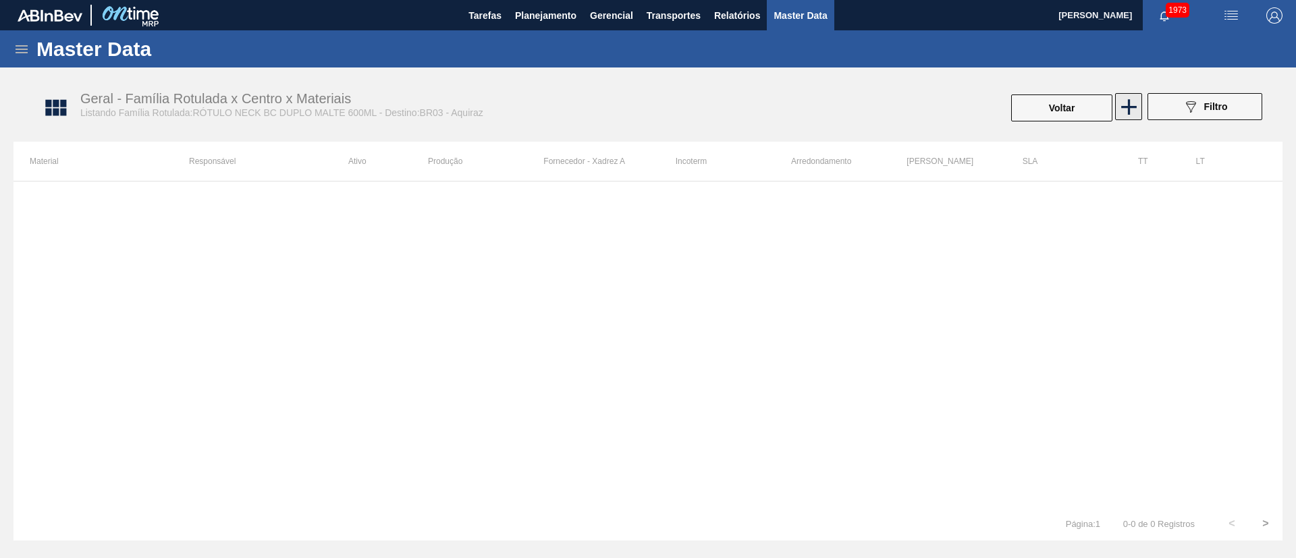
click at [1121, 101] on icon at bounding box center [1128, 107] width 26 height 26
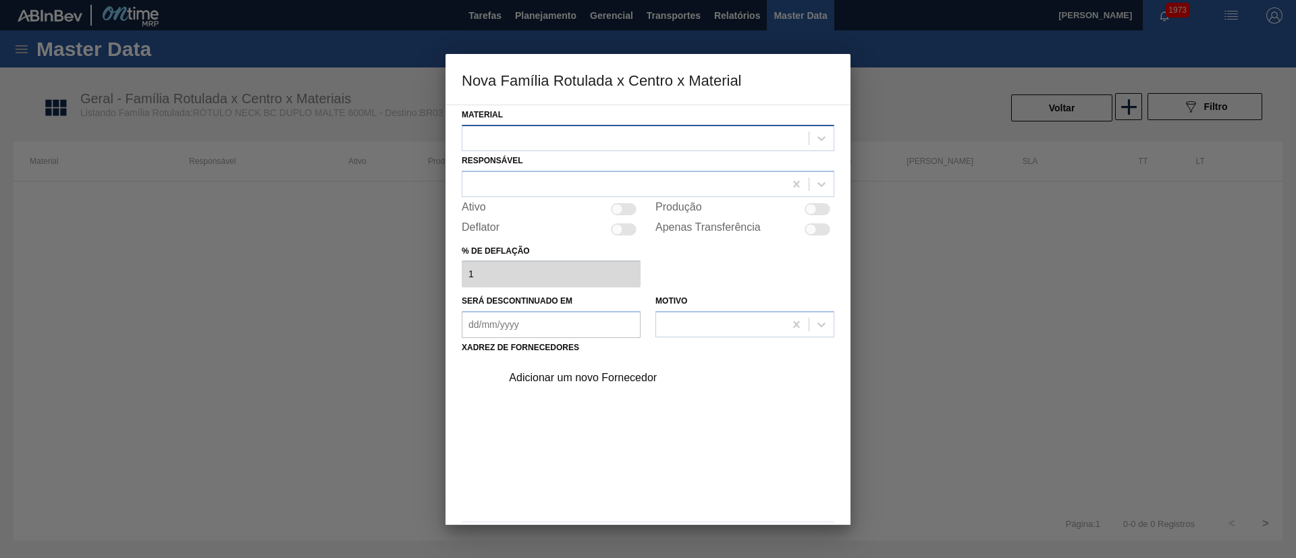
click at [655, 139] on div at bounding box center [635, 138] width 346 height 20
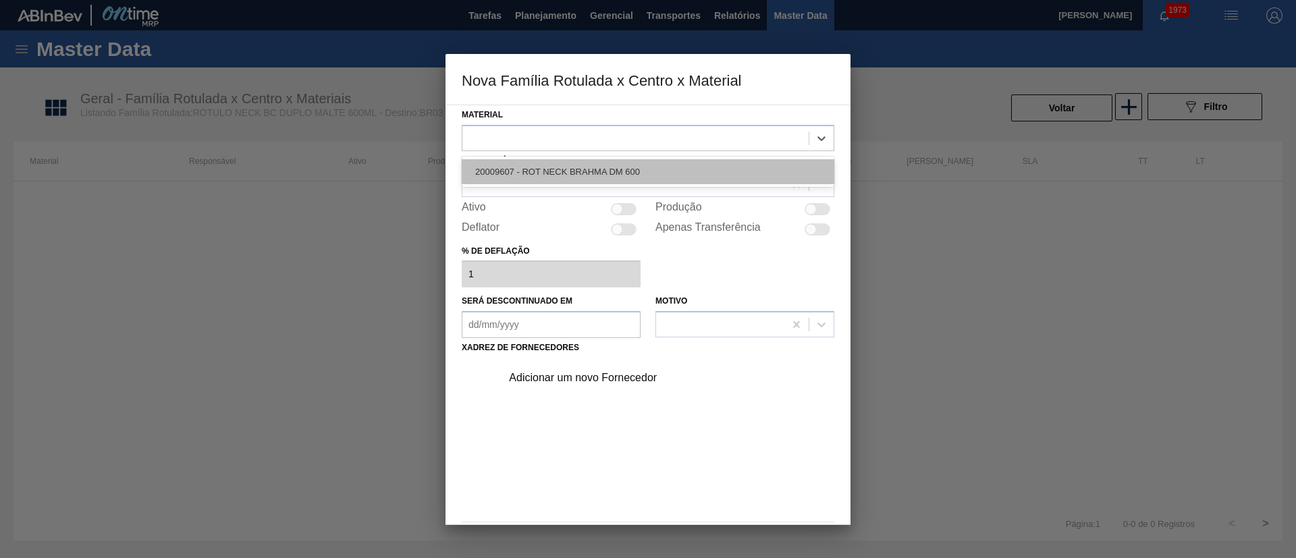
click at [556, 180] on div "20009607 - ROT NECK BRAHMA DM 600" at bounding box center [648, 171] width 372 height 25
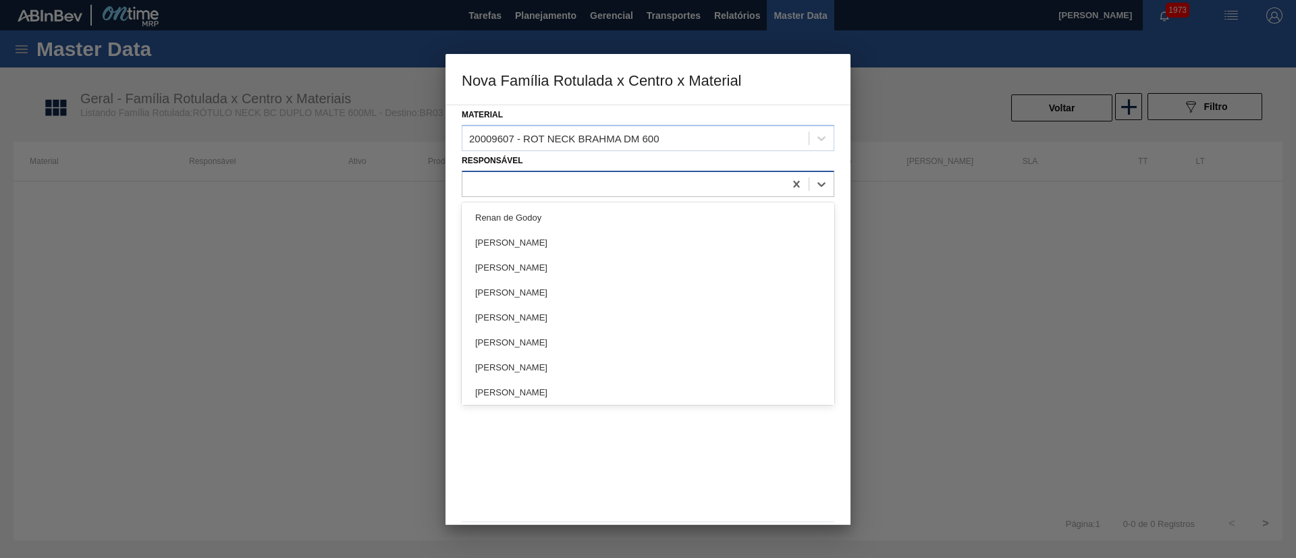
click at [550, 180] on div at bounding box center [623, 184] width 322 height 20
type input "LUCAS"
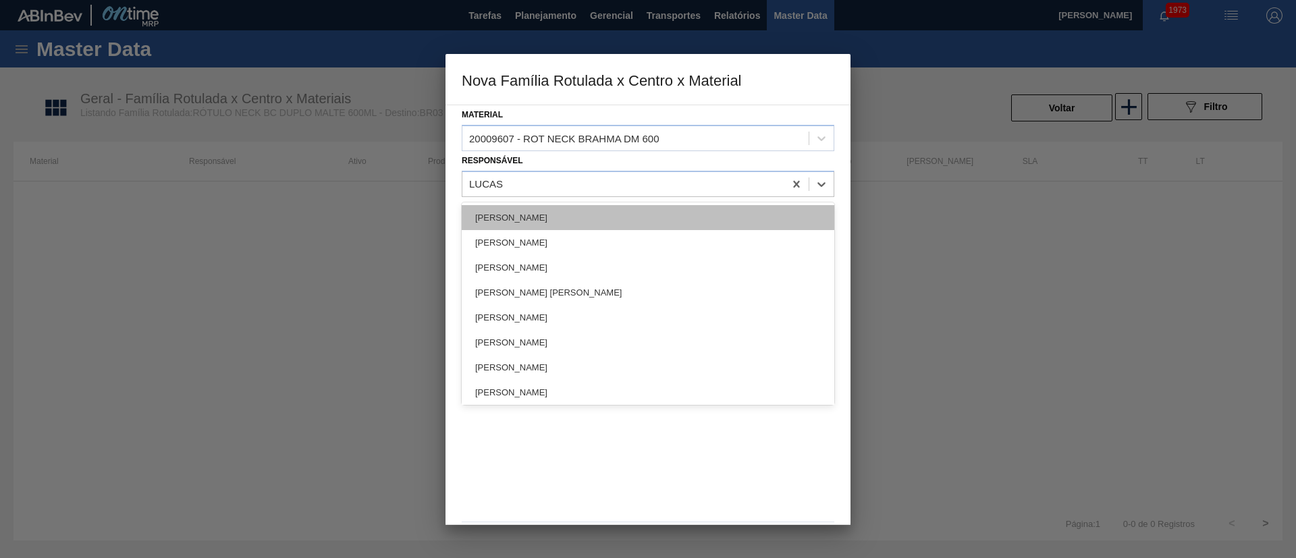
click at [532, 211] on div "[PERSON_NAME]" at bounding box center [648, 217] width 372 height 25
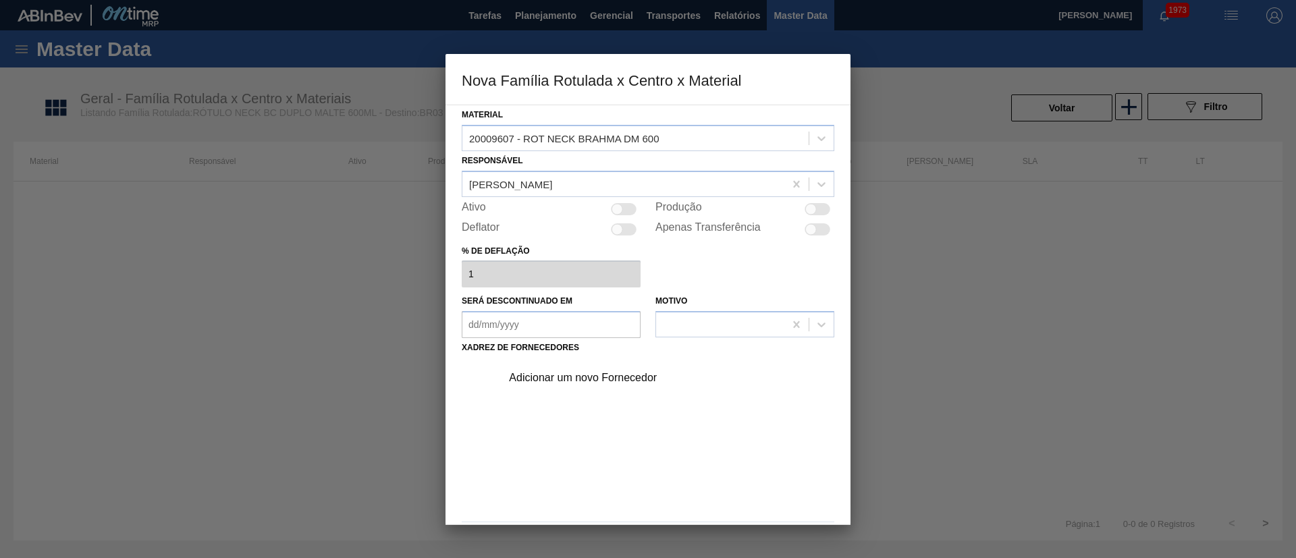
click at [627, 211] on div at bounding box center [624, 209] width 26 height 12
checkbox input "true"
click at [587, 379] on div "Adicionar um novo Fornecedor" at bounding box center [641, 378] width 265 height 12
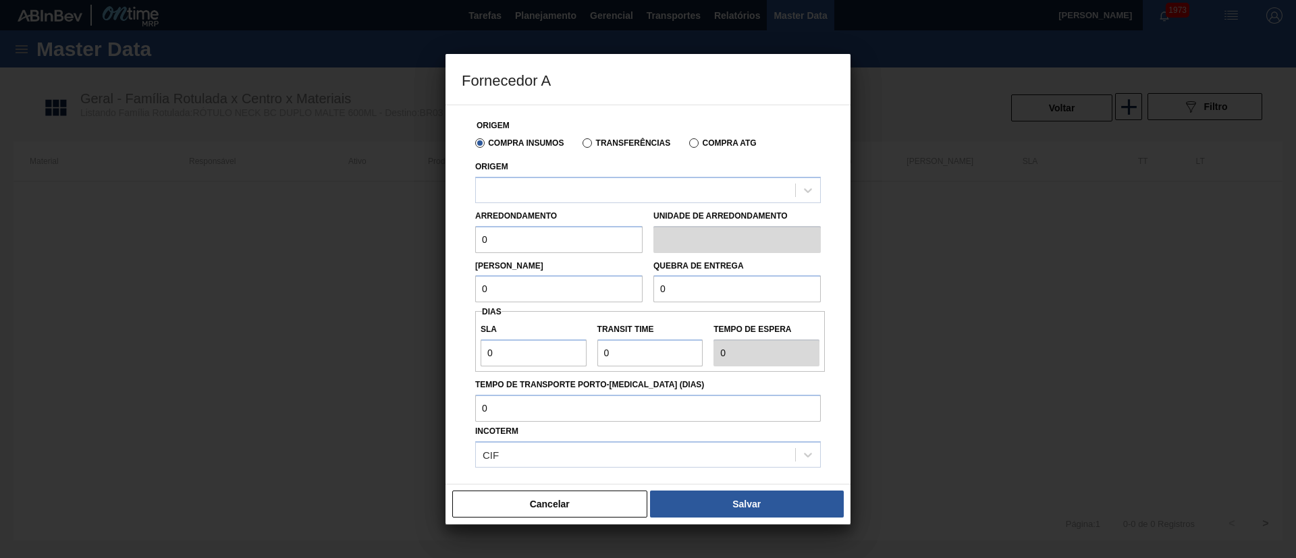
click at [611, 144] on label "Transferências" at bounding box center [626, 142] width 88 height 9
click at [580, 146] on input "Transferências" at bounding box center [580, 146] width 0 height 0
click at [553, 184] on div at bounding box center [635, 190] width 319 height 20
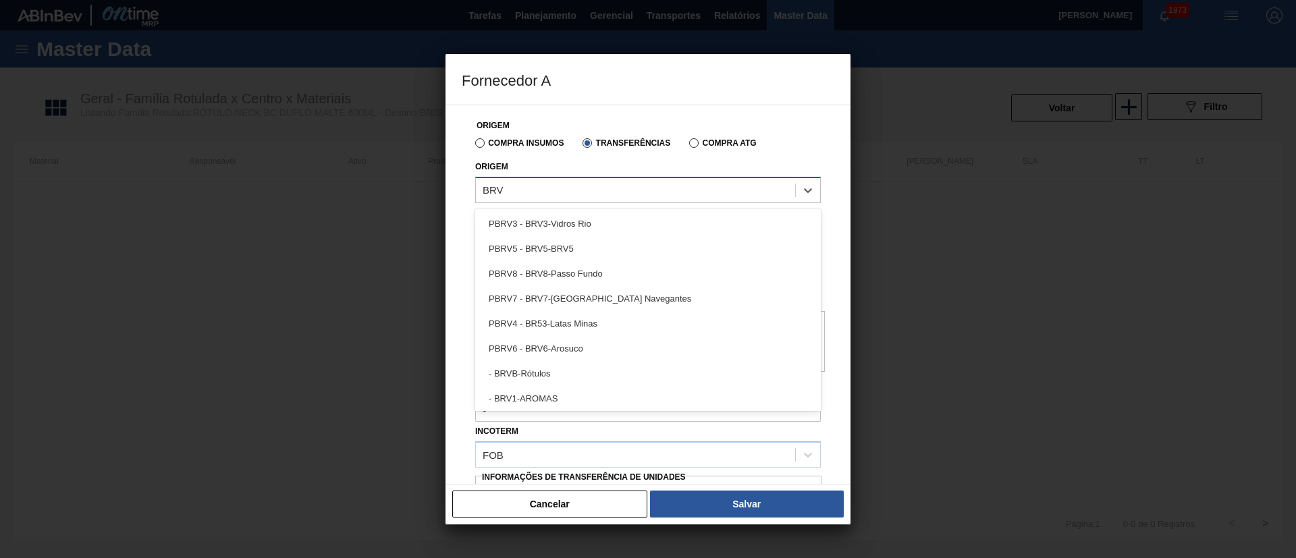
type input "BRVB"
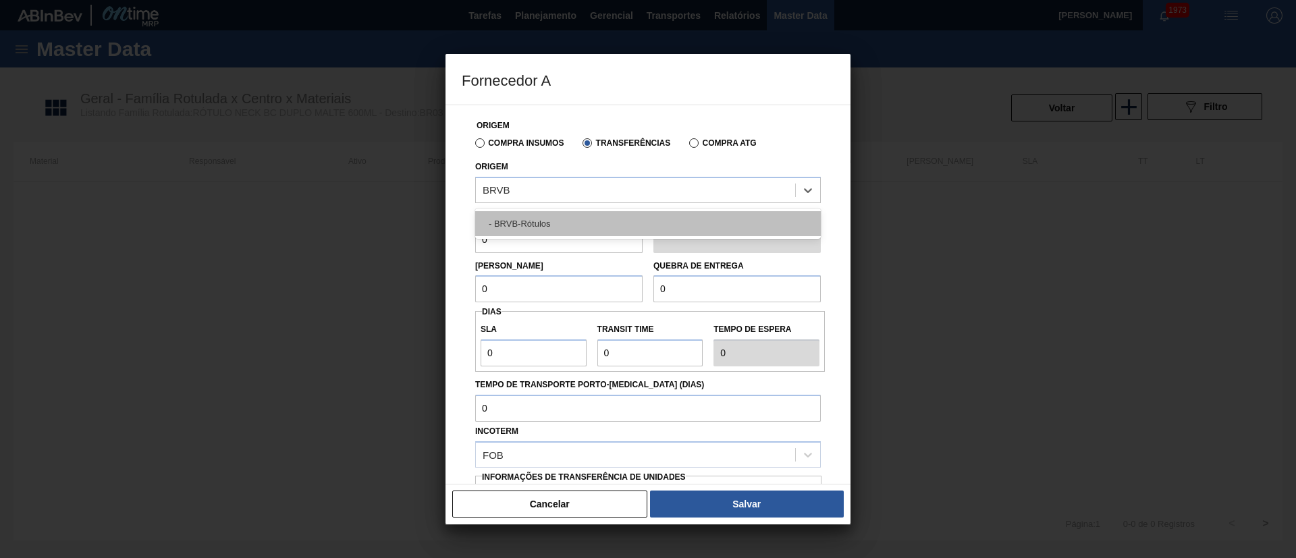
click at [535, 219] on div "- BRVB-Rótulos" at bounding box center [647, 223] width 345 height 25
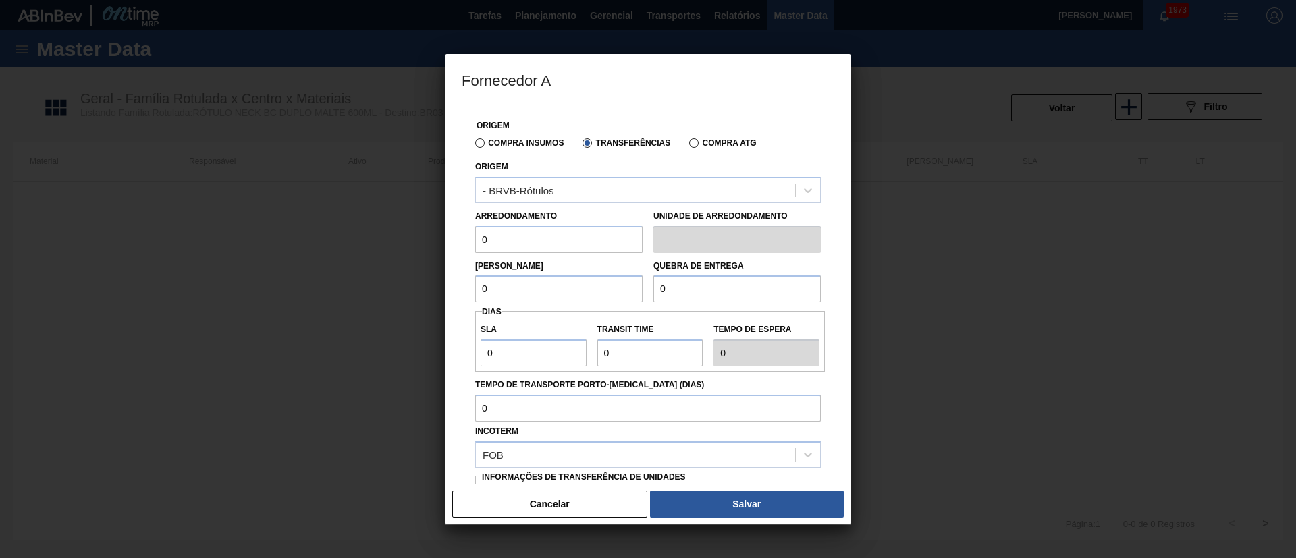
drag, startPoint x: 518, startPoint y: 235, endPoint x: 457, endPoint y: 246, distance: 61.7
click at [457, 246] on div "Origem Compra Insumos Transferências Compra ATG Origem - BRVB-Rótulos Arredonda…" at bounding box center [647, 295] width 405 height 380
type input "110"
drag, startPoint x: 464, startPoint y: 293, endPoint x: 445, endPoint y: 293, distance: 19.6
click at [445, 293] on div "Fornecedor A Origem Compra Insumos Transferências Compra ATG Origem - BRVB-Rótu…" at bounding box center [648, 279] width 1296 height 558
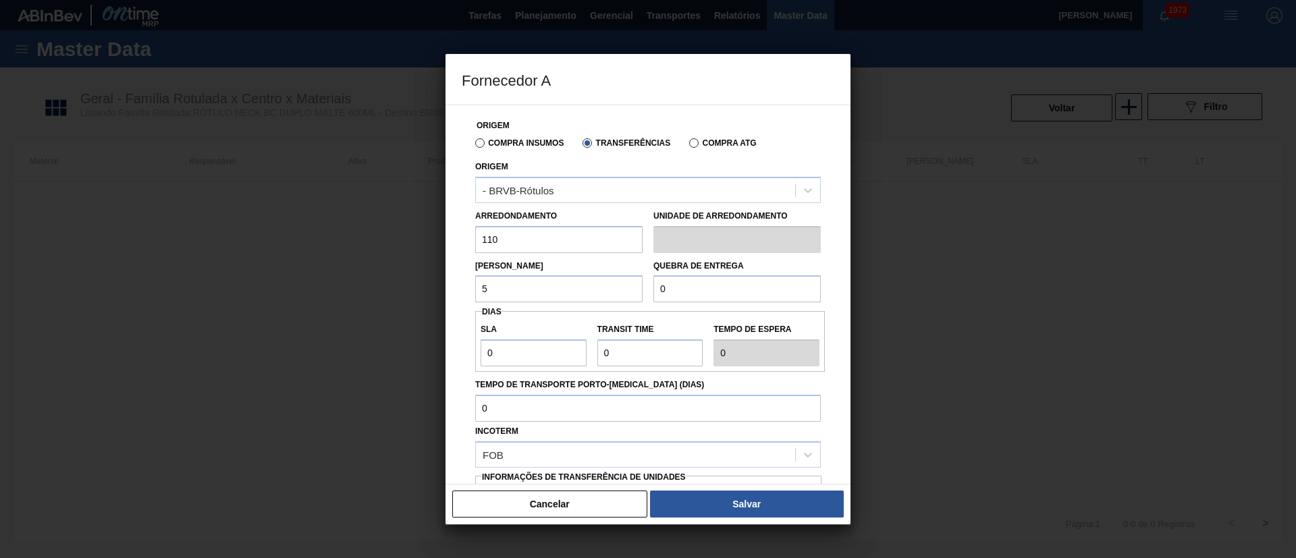
type input "5.280"
click at [611, 288] on div "Lote Mínimo 5.280 Quebra de entrega 0" at bounding box center [648, 278] width 356 height 50
type input "20.000"
drag, startPoint x: 507, startPoint y: 356, endPoint x: 460, endPoint y: 355, distance: 47.9
click at [460, 355] on div "Origem Compra Insumos Transferências Compra ATG Origem - BRVB-Rótulos Arredonda…" at bounding box center [647, 295] width 405 height 380
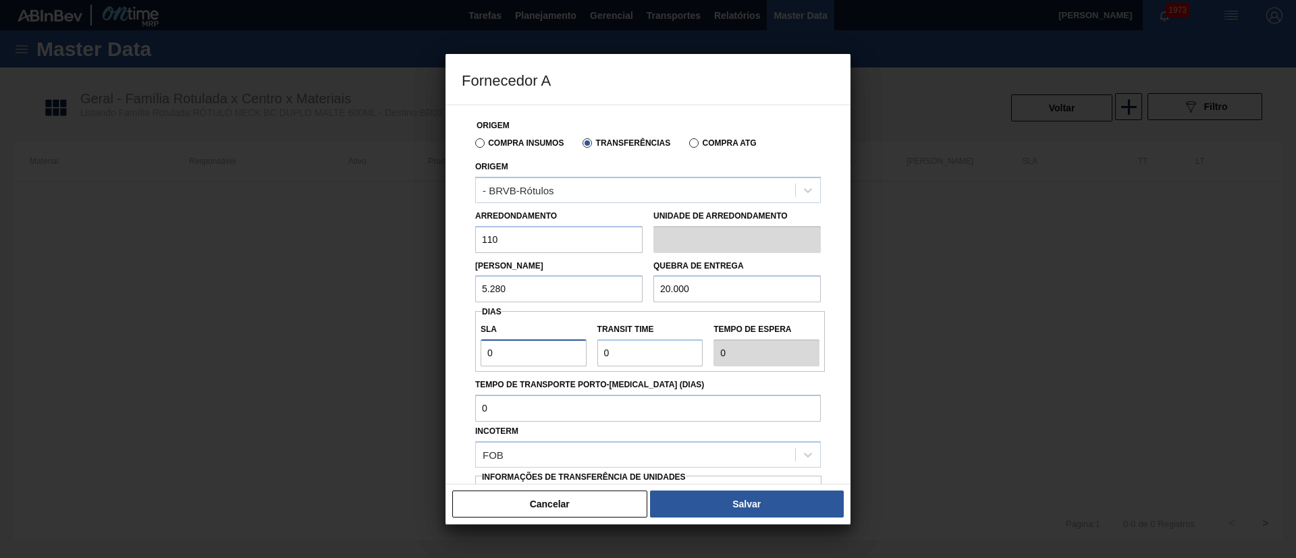
type input "7"
drag, startPoint x: 648, startPoint y: 354, endPoint x: 550, endPoint y: 354, distance: 97.8
click at [550, 354] on div "SLA 7 Transit Time Tempo de espera 7" at bounding box center [650, 341] width 350 height 50
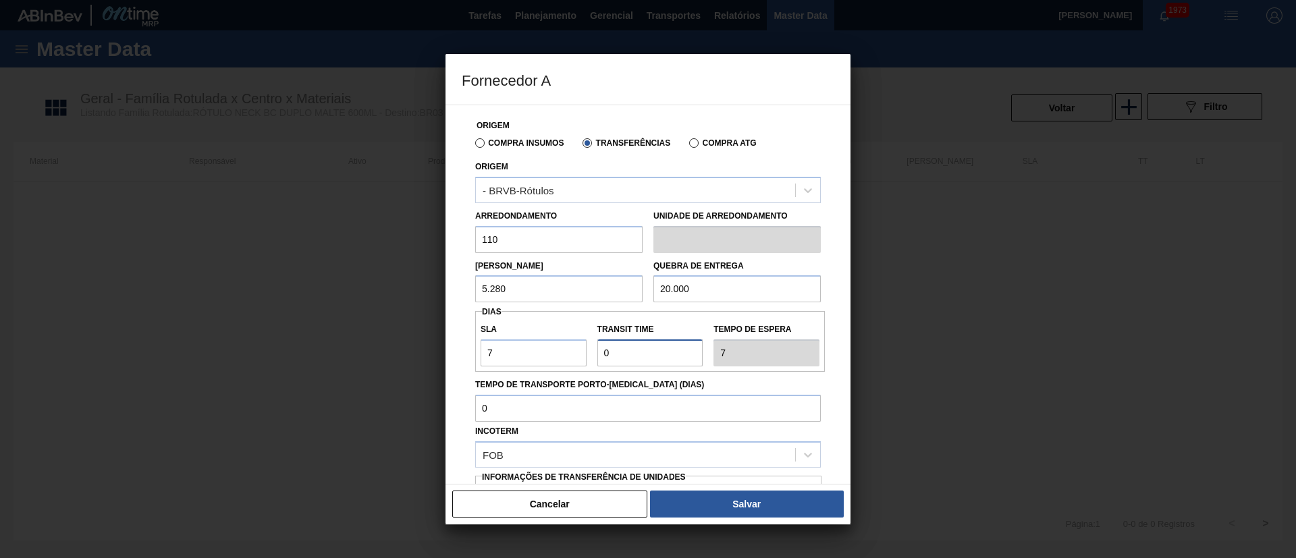
type input "1"
type input "8"
type input "10"
type input "17"
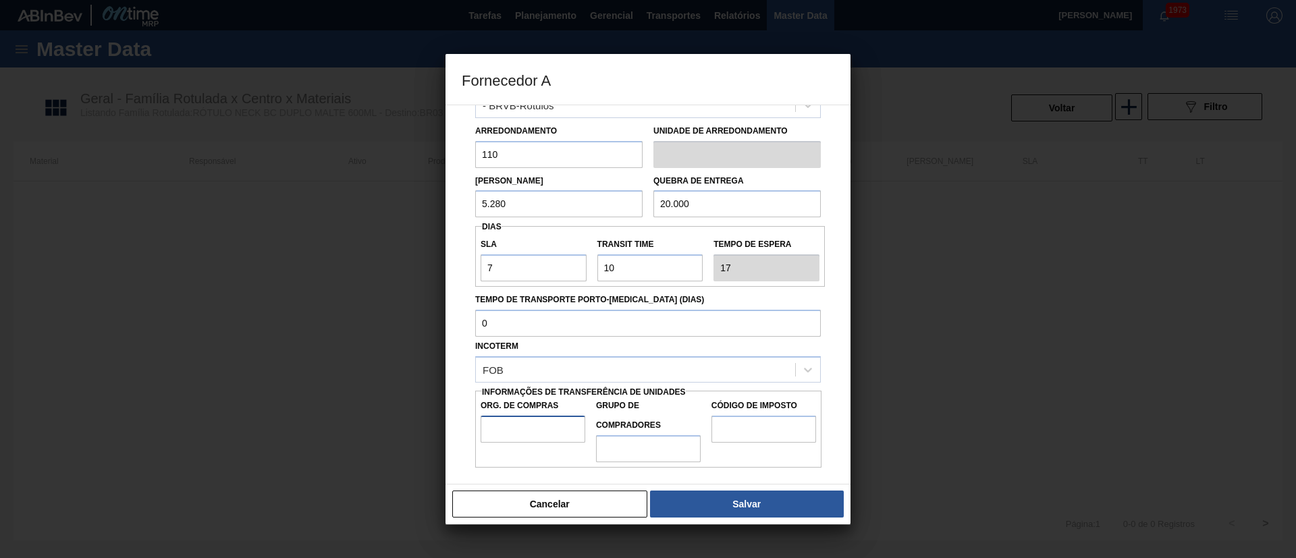
click at [531, 426] on input "Org. de Compras" at bounding box center [532, 429] width 105 height 27
type input "BR00"
click at [612, 448] on input "Grupo de Compradores" at bounding box center [648, 448] width 105 height 27
type input "A01"
click at [741, 434] on input "Código de Imposto" at bounding box center [763, 429] width 105 height 27
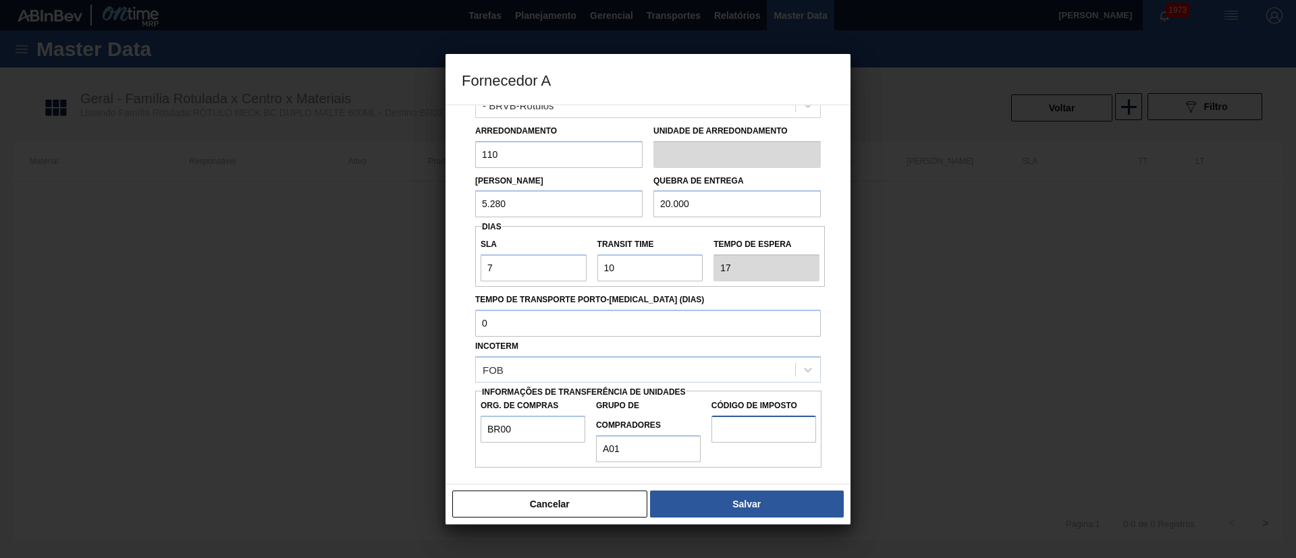
type input "I1"
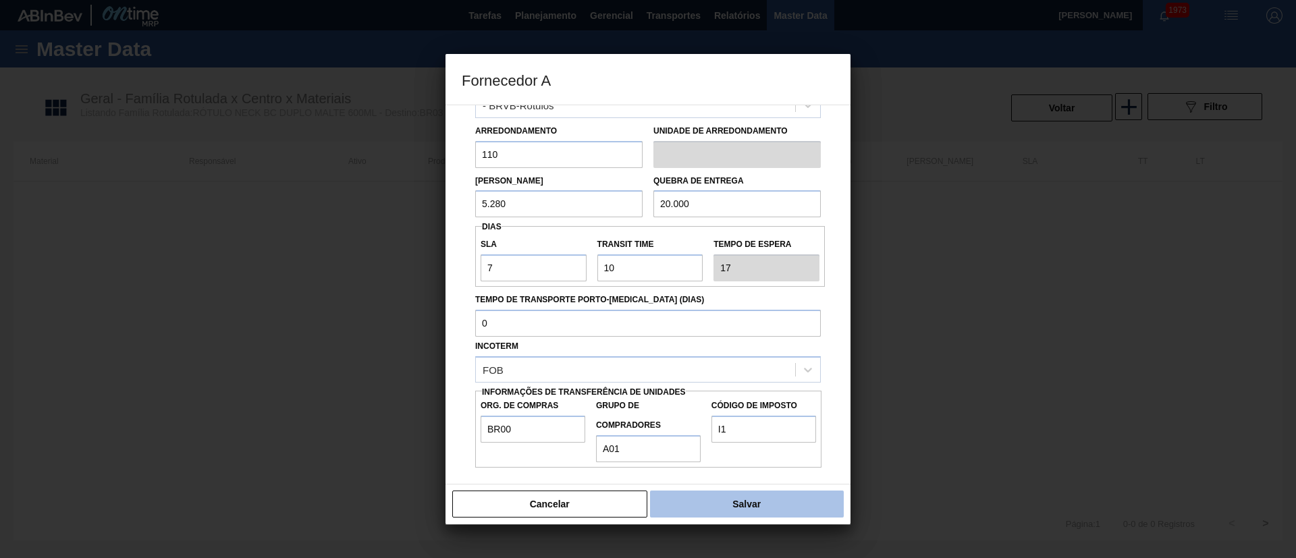
click at [708, 503] on button "Salvar" at bounding box center [747, 504] width 194 height 27
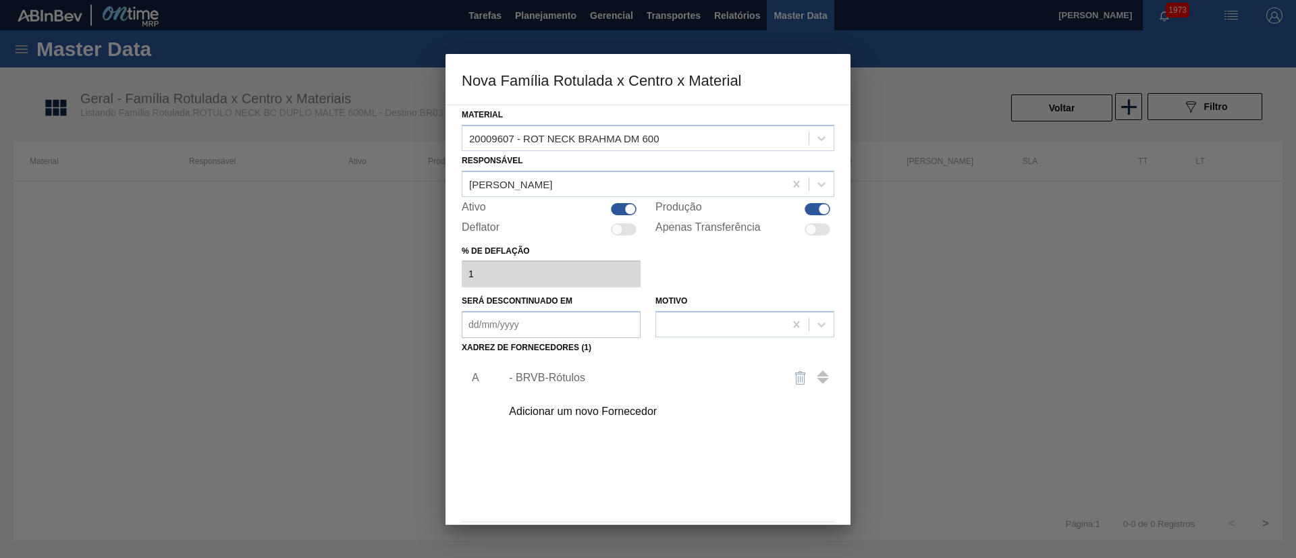
scroll to position [49, 0]
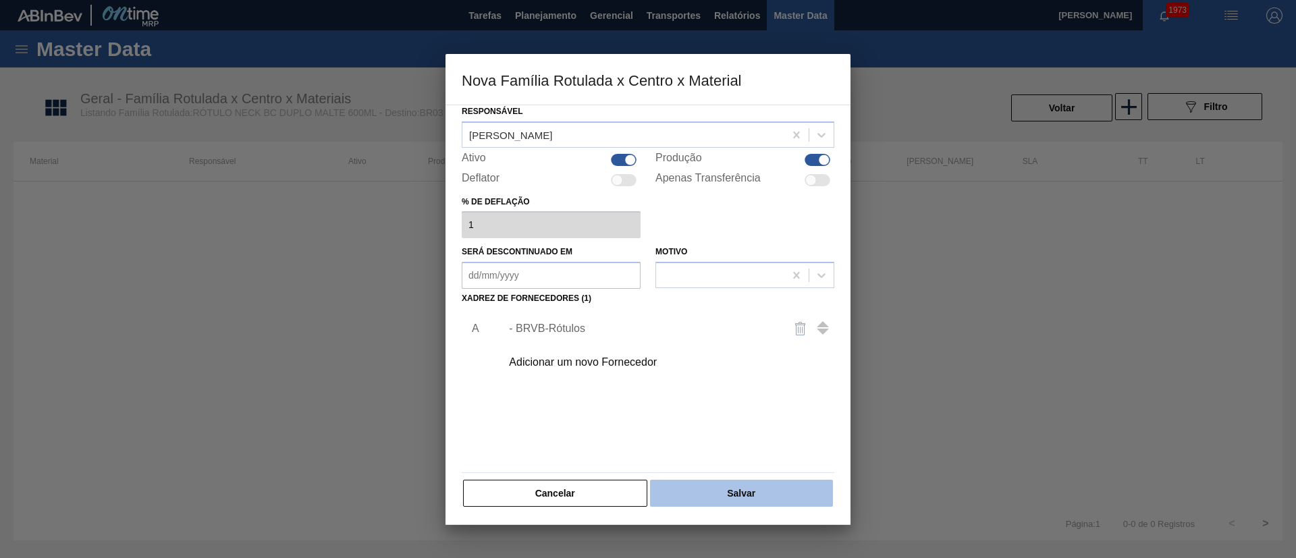
click at [724, 490] on button "Salvar" at bounding box center [741, 493] width 183 height 27
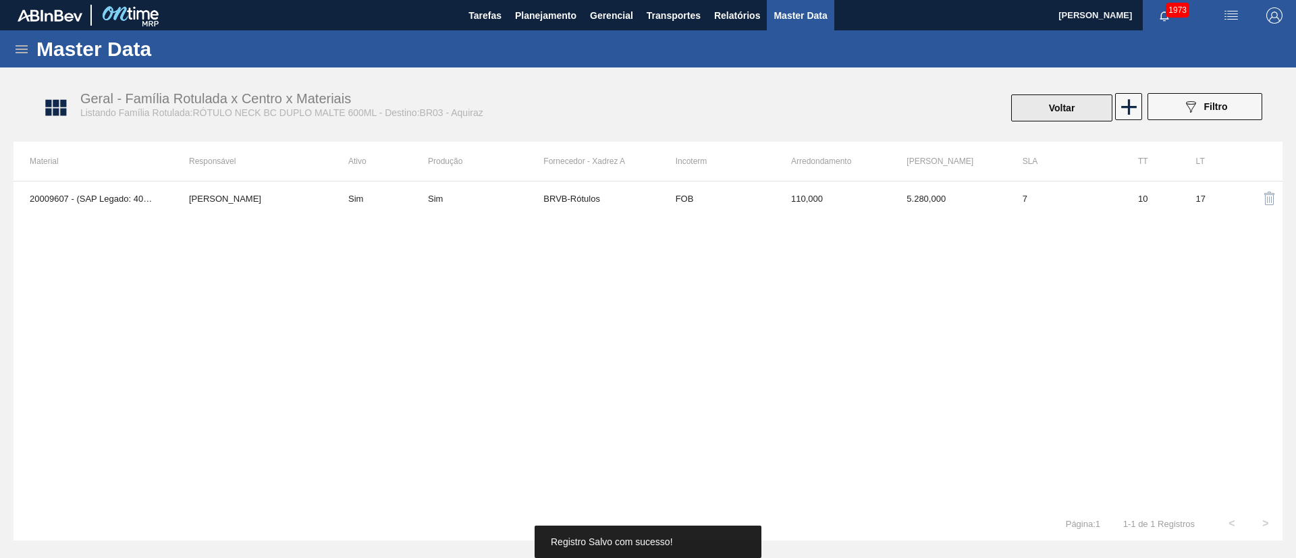
click at [1102, 104] on button "Voltar" at bounding box center [1061, 107] width 101 height 27
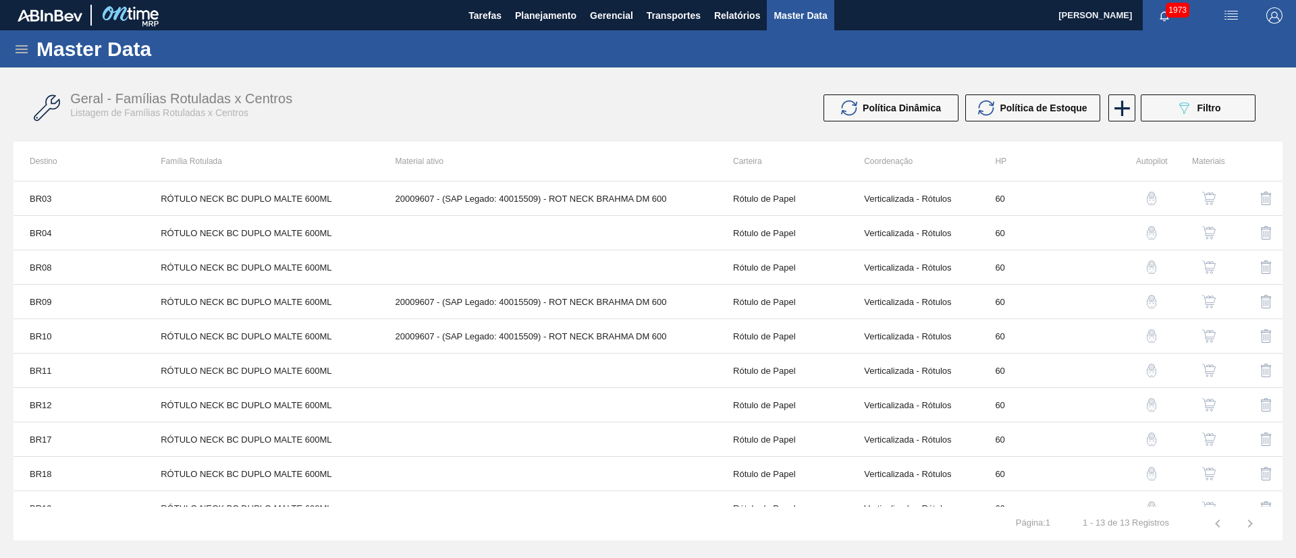
click at [1204, 232] on img "button" at bounding box center [1208, 232] width 13 height 13
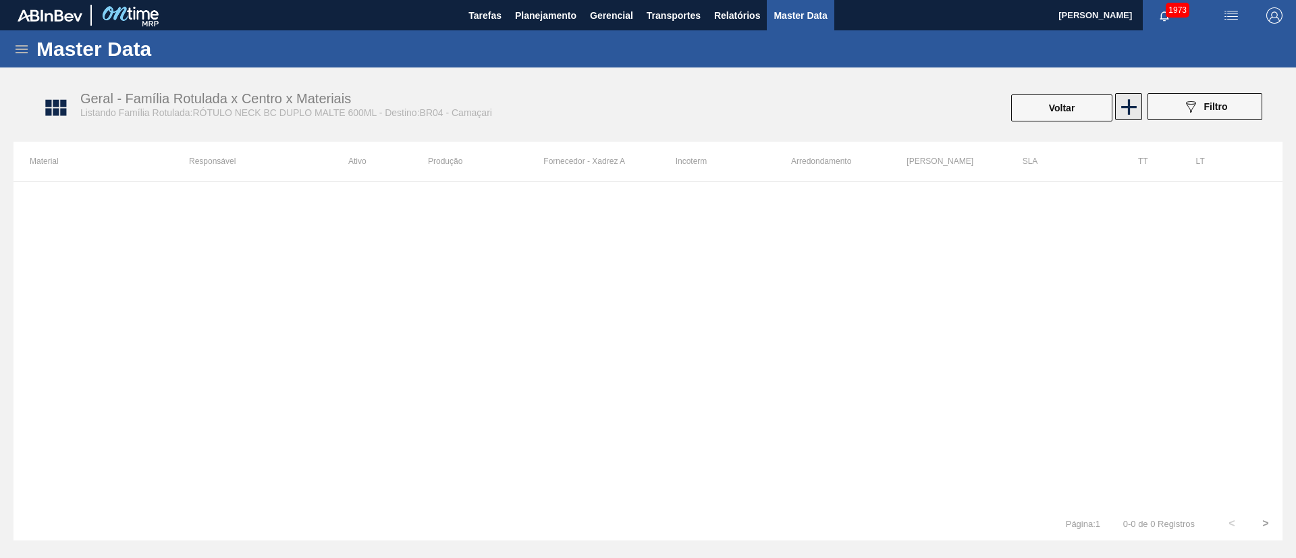
click at [1130, 102] on icon at bounding box center [1128, 107] width 26 height 26
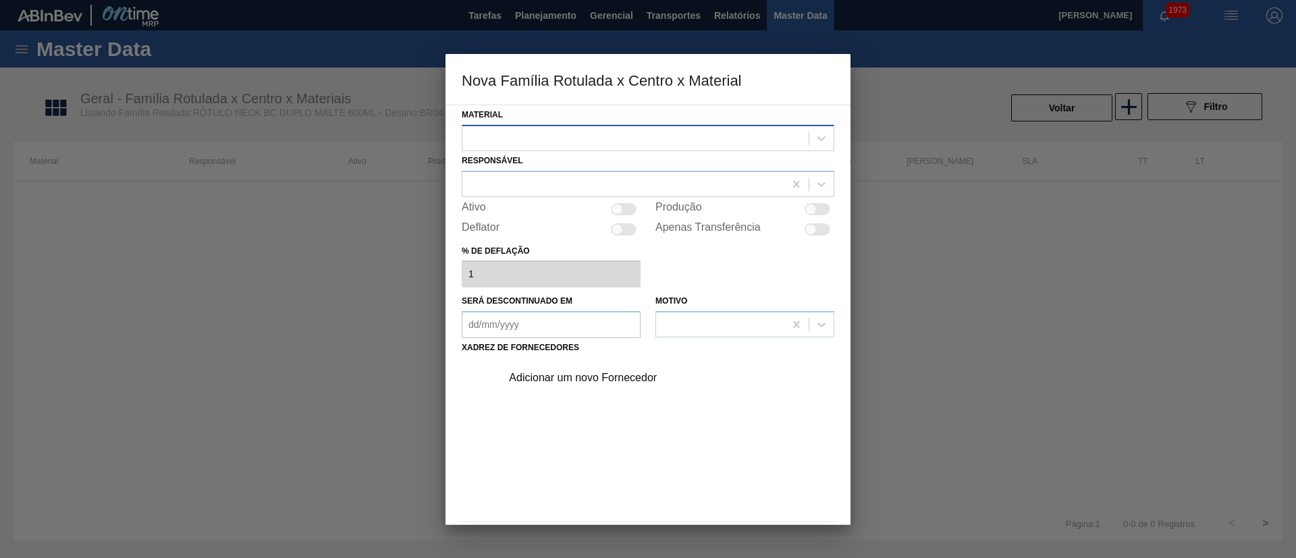
click at [598, 140] on div at bounding box center [635, 138] width 346 height 20
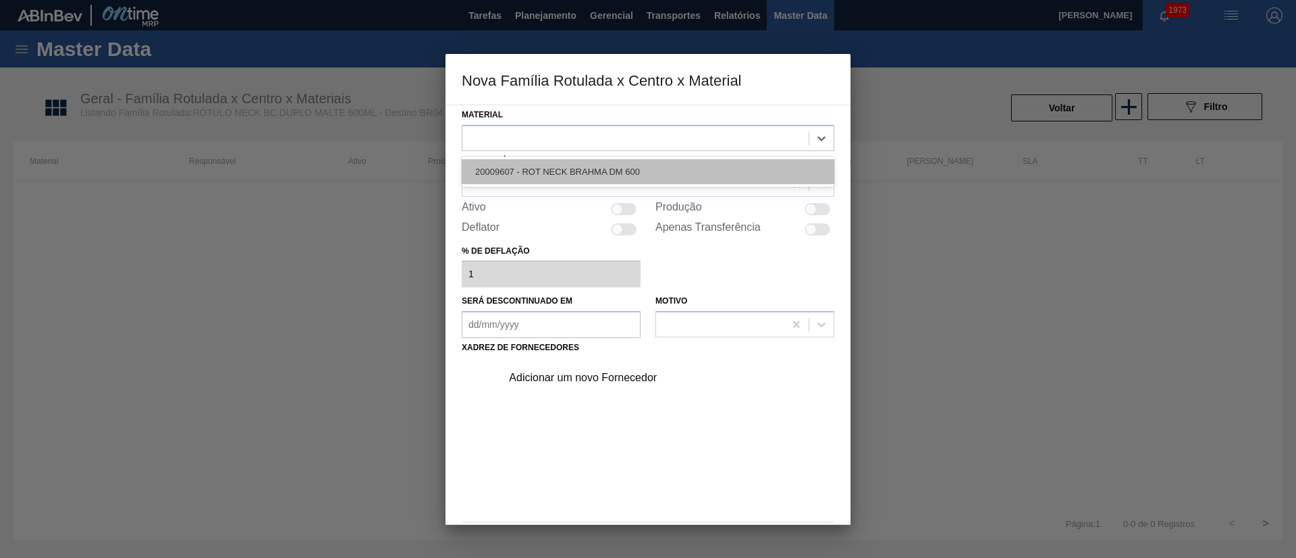
click at [548, 170] on div "20009607 - ROT NECK BRAHMA DM 600" at bounding box center [648, 171] width 372 height 25
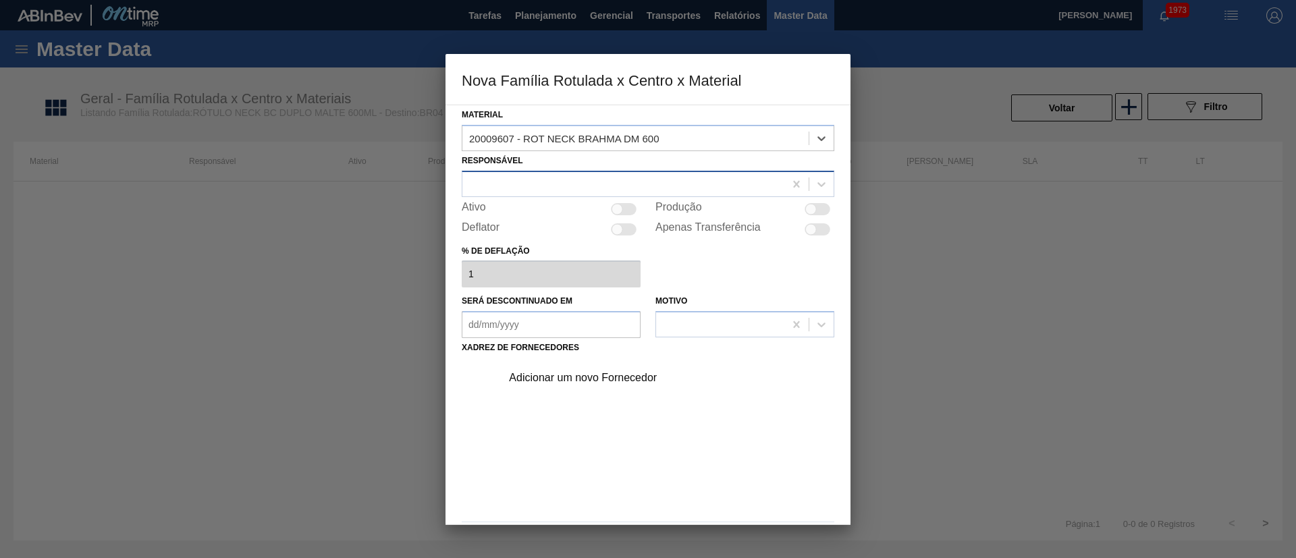
click at [527, 182] on div at bounding box center [623, 184] width 322 height 20
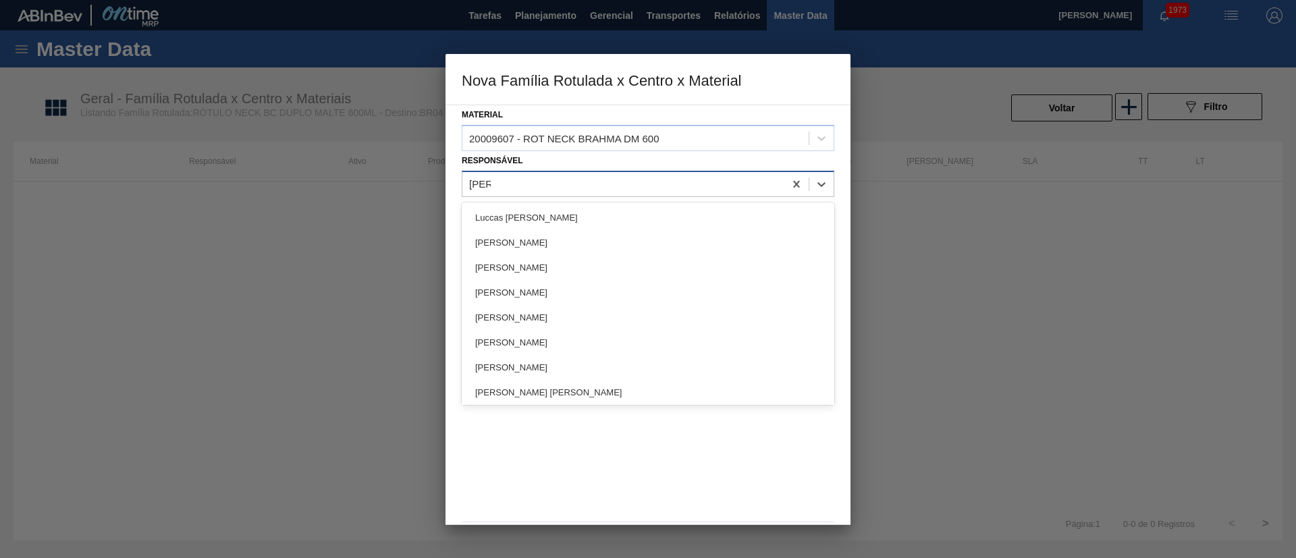
type input "LUCAS"
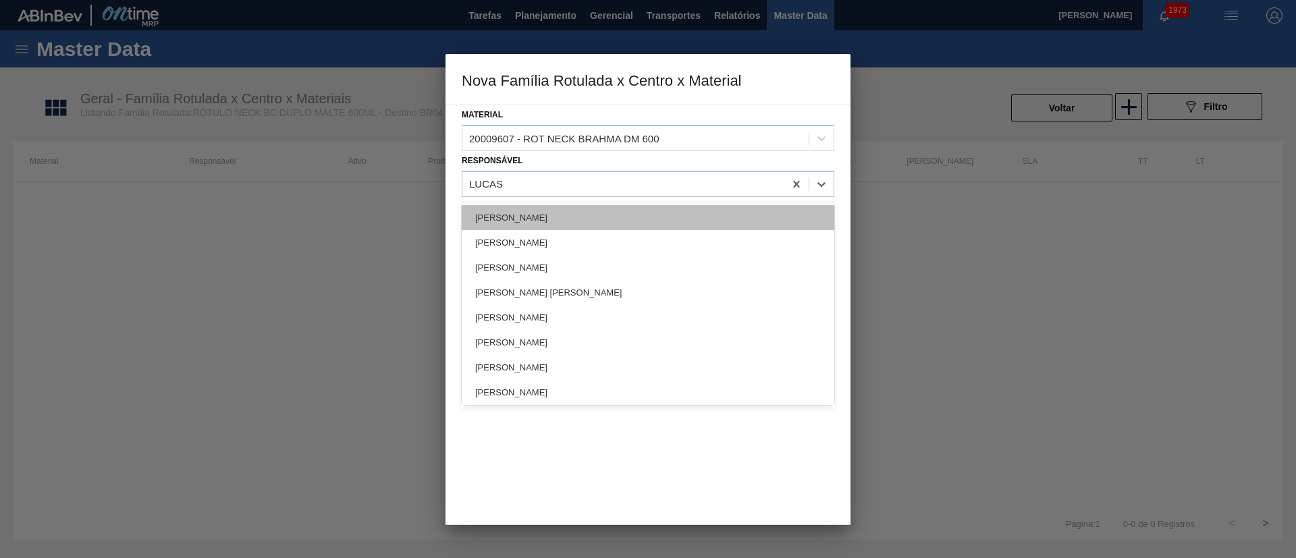
click at [524, 221] on div "[PERSON_NAME]" at bounding box center [648, 217] width 372 height 25
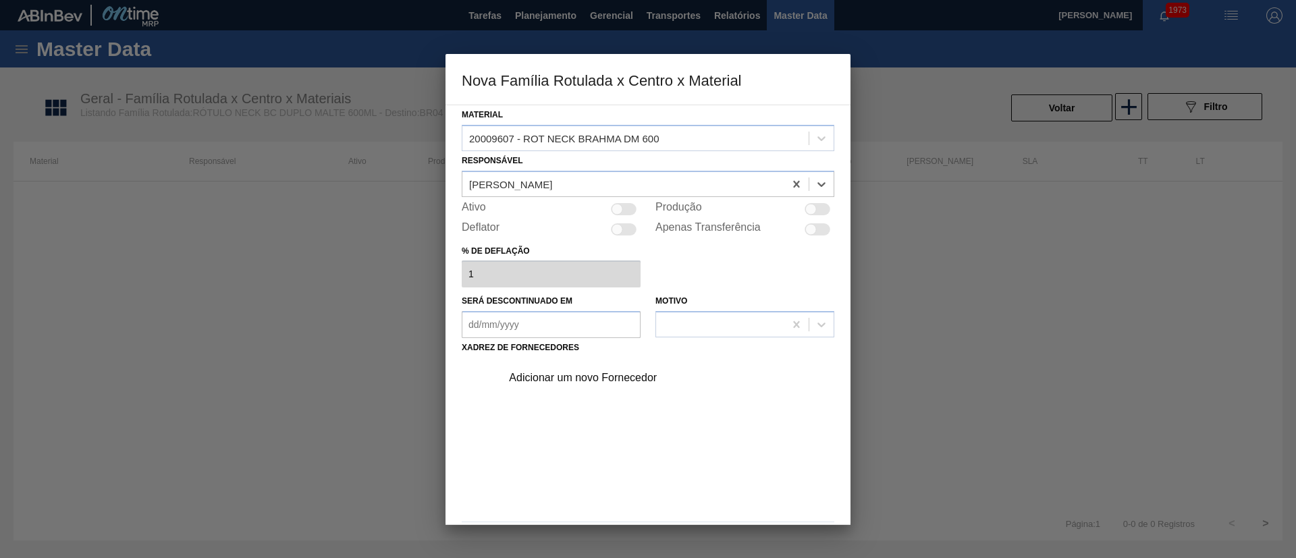
click at [621, 209] on div at bounding box center [616, 208] width 11 height 11
checkbox input "true"
click at [590, 374] on div "Adicionar um novo Fornecedor" at bounding box center [641, 378] width 265 height 12
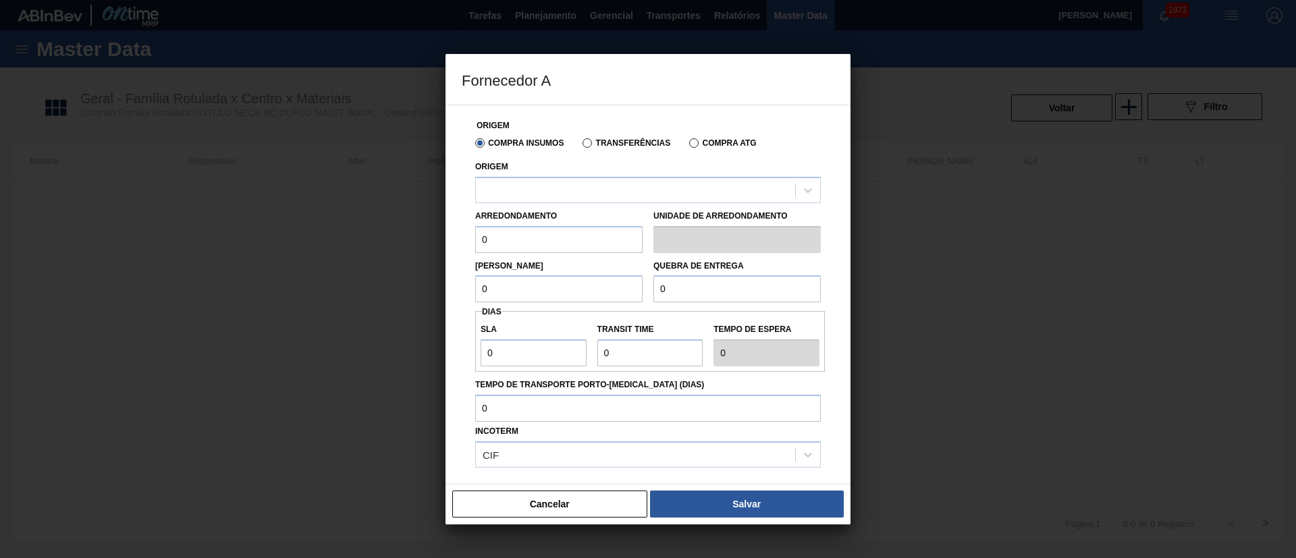
click at [623, 142] on label "Transferências" at bounding box center [626, 142] width 88 height 9
click at [580, 146] on input "Transferências" at bounding box center [580, 146] width 0 height 0
click at [567, 175] on div "Origem" at bounding box center [647, 180] width 345 height 46
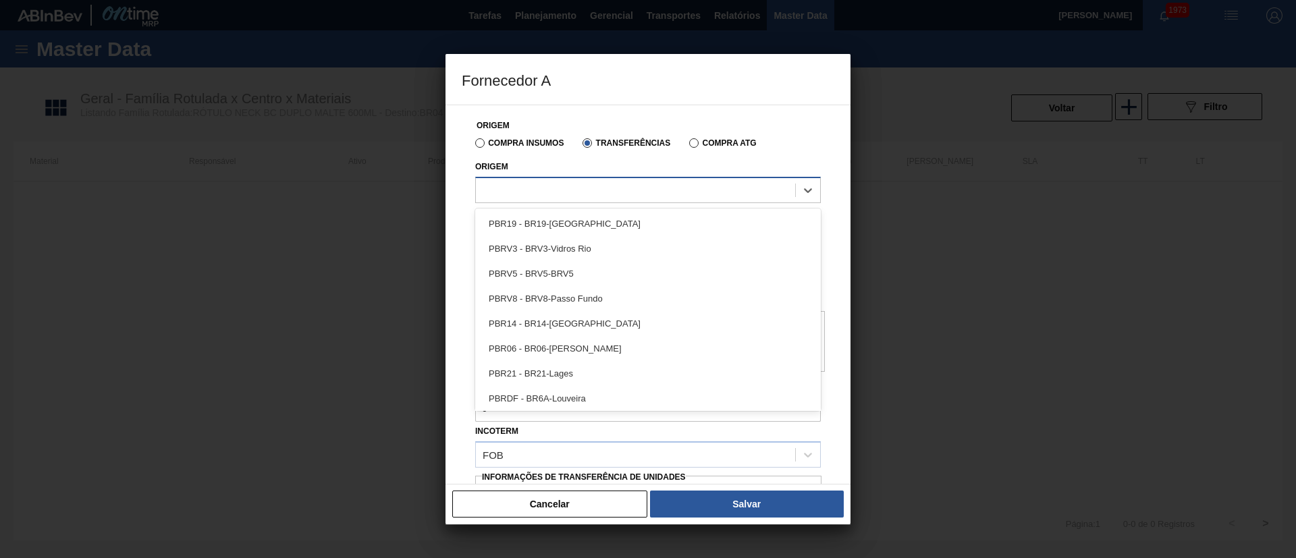
click at [549, 188] on div at bounding box center [635, 190] width 319 height 20
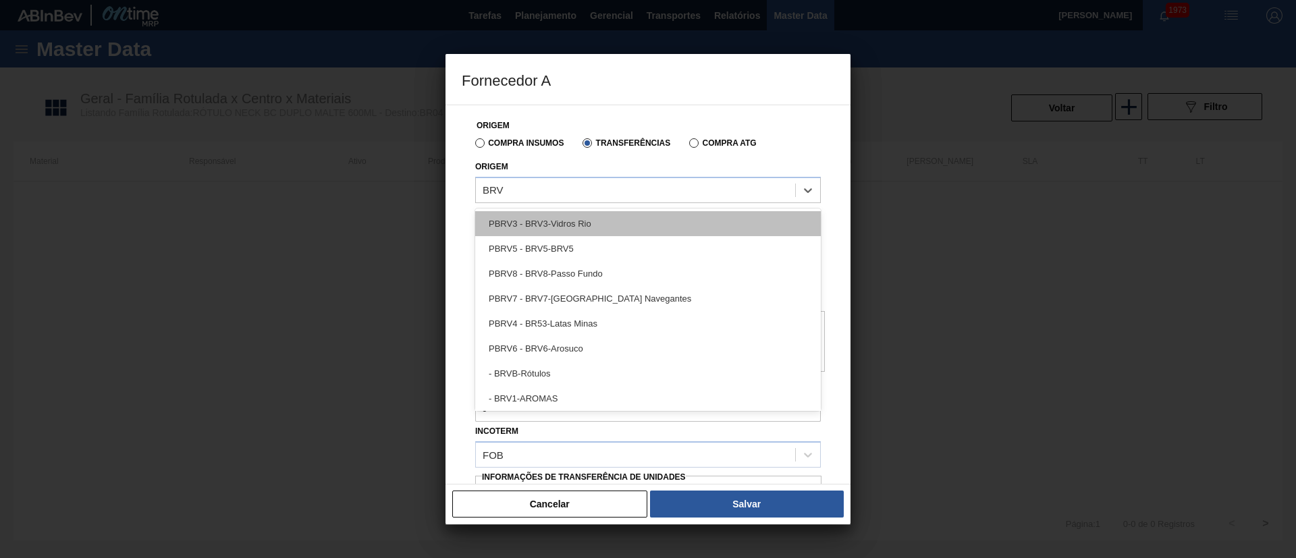
type input "BRVB"
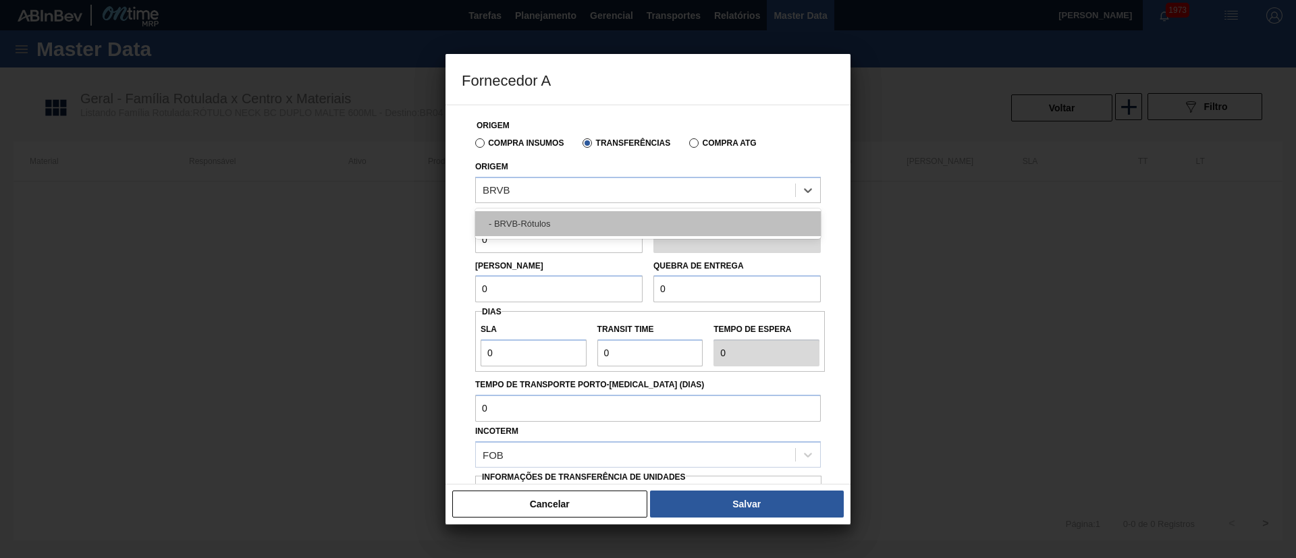
click at [532, 221] on div "- BRVB-Rótulos" at bounding box center [647, 223] width 345 height 25
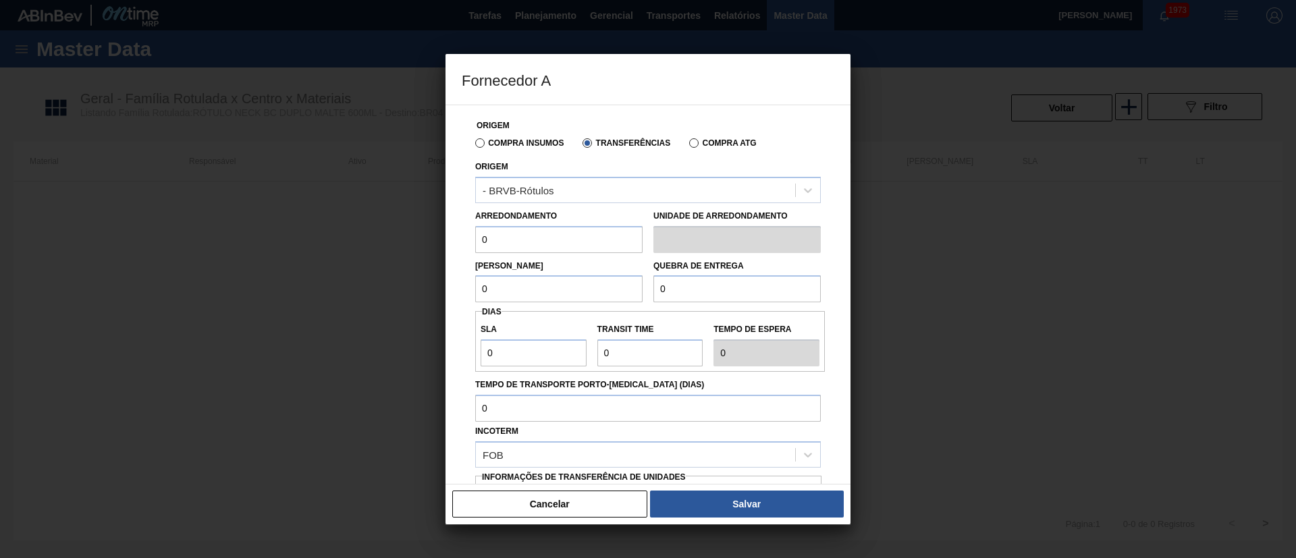
drag, startPoint x: 515, startPoint y: 237, endPoint x: 432, endPoint y: 237, distance: 83.0
click at [432, 237] on div "Fornecedor A Origem Compra Insumos Transferências Compra ATG Origem - BRVB-Rótu…" at bounding box center [648, 279] width 1296 height 558
type input "110"
drag, startPoint x: 499, startPoint y: 291, endPoint x: 440, endPoint y: 292, distance: 58.7
click at [440, 292] on div "Fornecedor A Origem Compra Insumos Transferências Compra ATG Origem - BRVB-Rótu…" at bounding box center [648, 279] width 1296 height 558
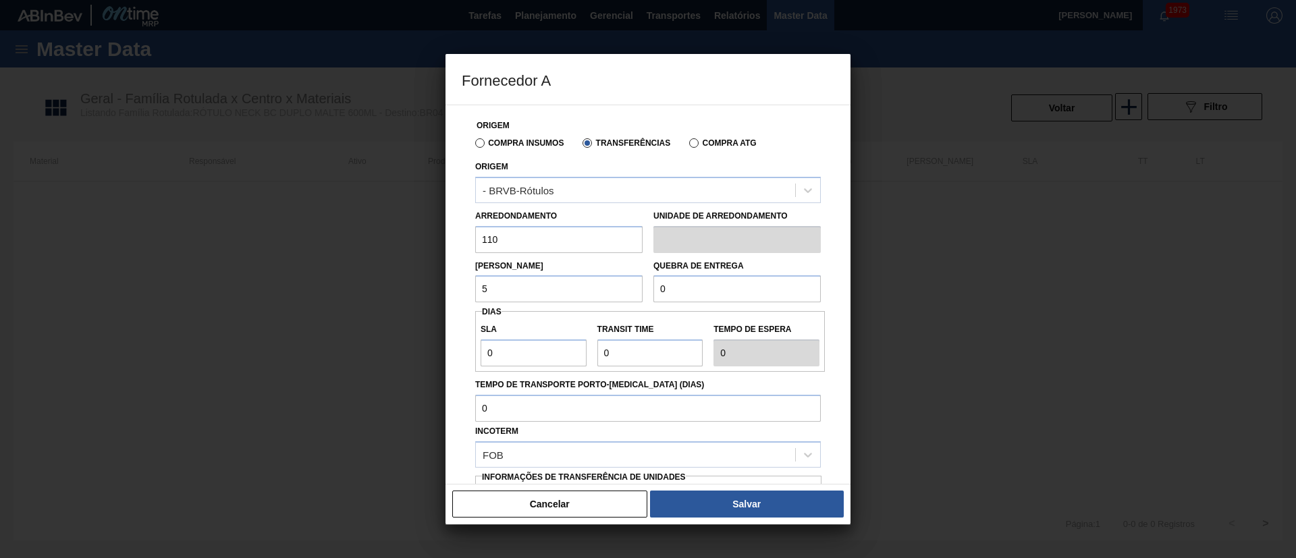
type input "5.280"
drag, startPoint x: 721, startPoint y: 290, endPoint x: 632, endPoint y: 290, distance: 89.1
click at [632, 290] on div "Lote Mínimo 5.280 Quebra de entrega 0" at bounding box center [648, 278] width 356 height 50
type input "20.000"
drag, startPoint x: 452, startPoint y: 363, endPoint x: 429, endPoint y: 363, distance: 22.9
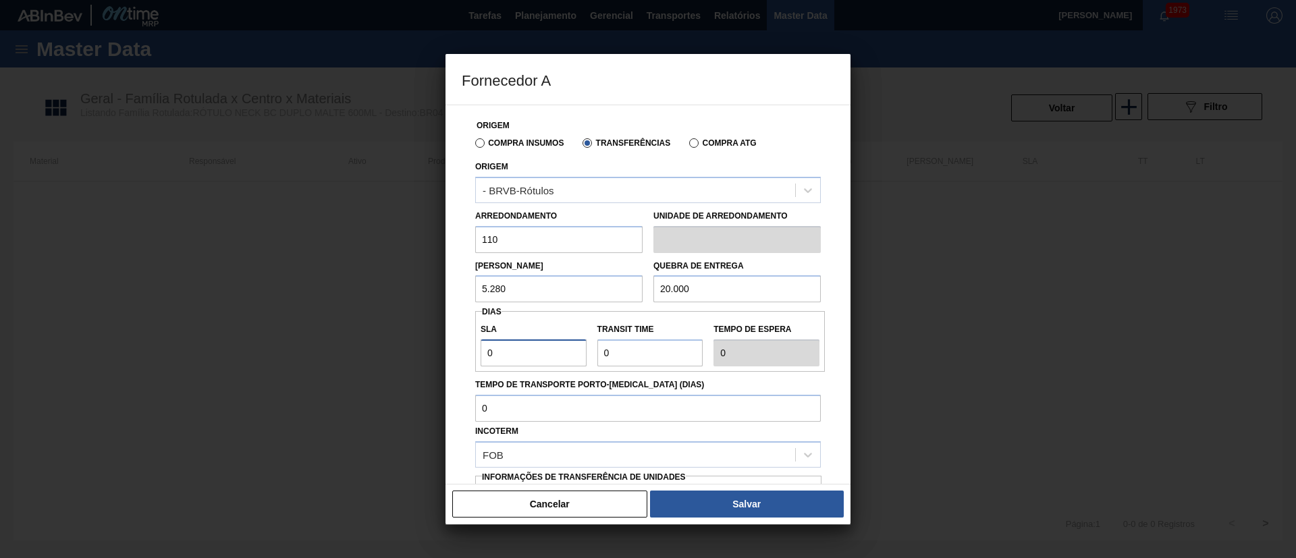
click at [429, 363] on div "Fornecedor A Origem Compra Insumos Transferências Compra ATG Origem - BRVB-Rótu…" at bounding box center [648, 279] width 1296 height 558
type input "7"
drag, startPoint x: 640, startPoint y: 352, endPoint x: 539, endPoint y: 352, distance: 100.5
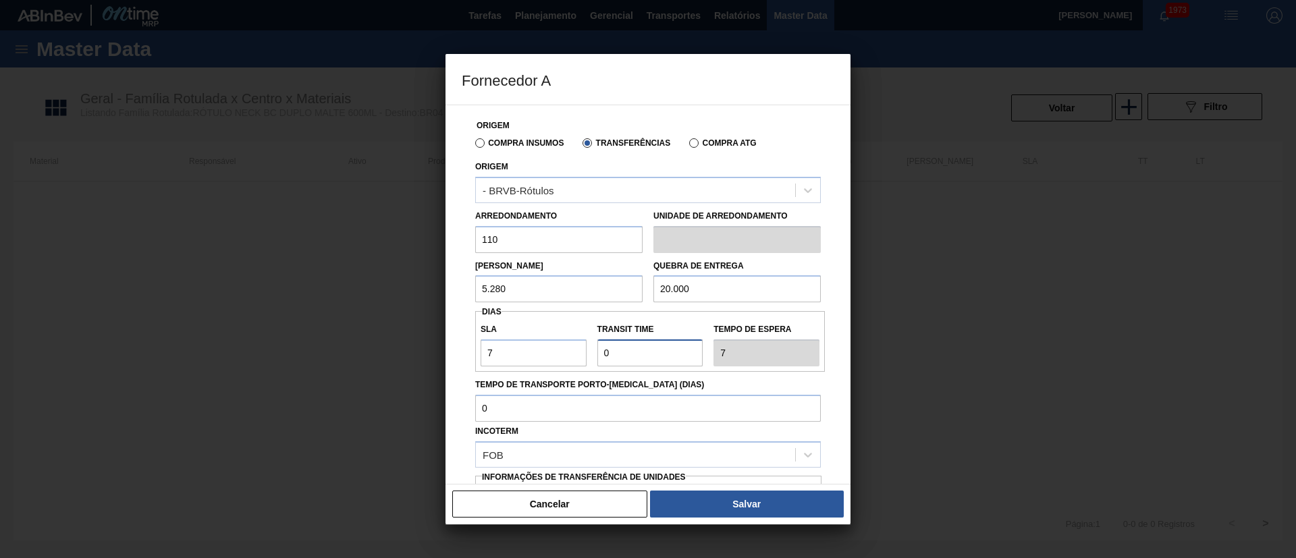
click at [539, 352] on div "SLA 7 Transit Time Tempo de espera 7" at bounding box center [650, 341] width 350 height 50
type input "1"
type input "8"
type input "10"
type input "17"
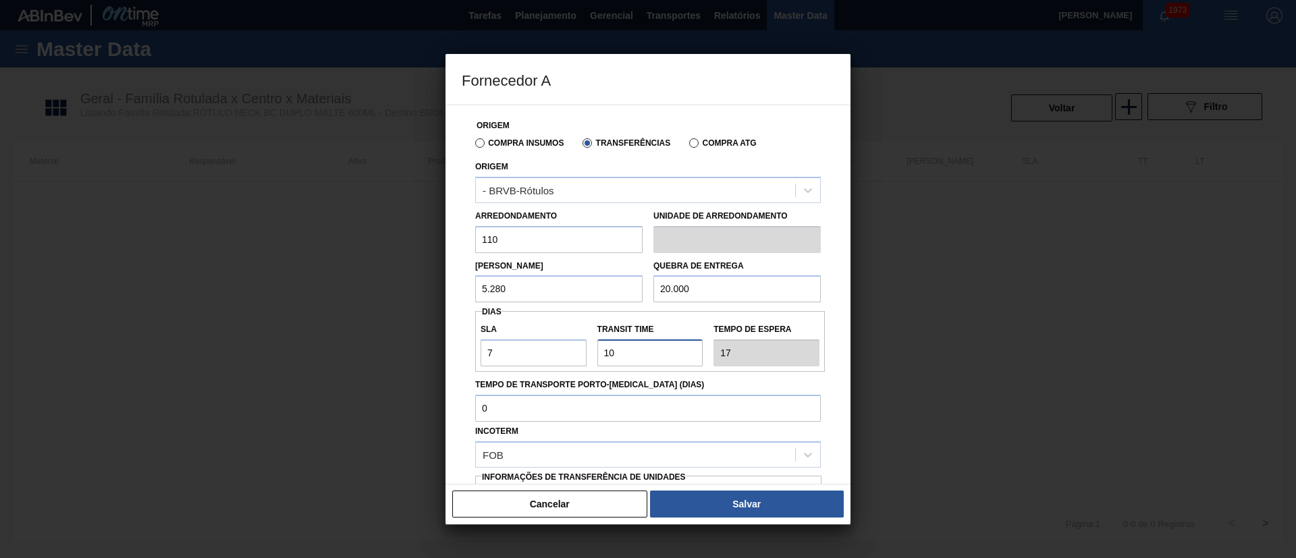
scroll to position [85, 0]
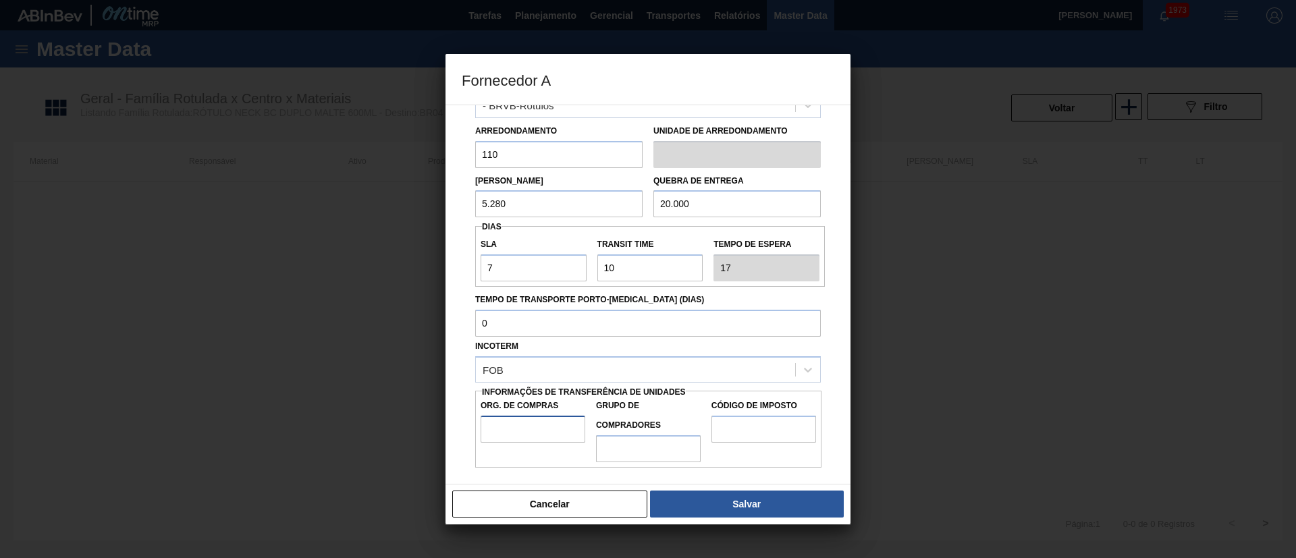
click at [513, 416] on input "Org. de Compras" at bounding box center [532, 429] width 105 height 27
type input "BR00"
click at [636, 454] on input "Grupo de Compradores" at bounding box center [648, 448] width 105 height 27
type input "A01"
click at [723, 430] on input "Código de Imposto" at bounding box center [763, 429] width 105 height 27
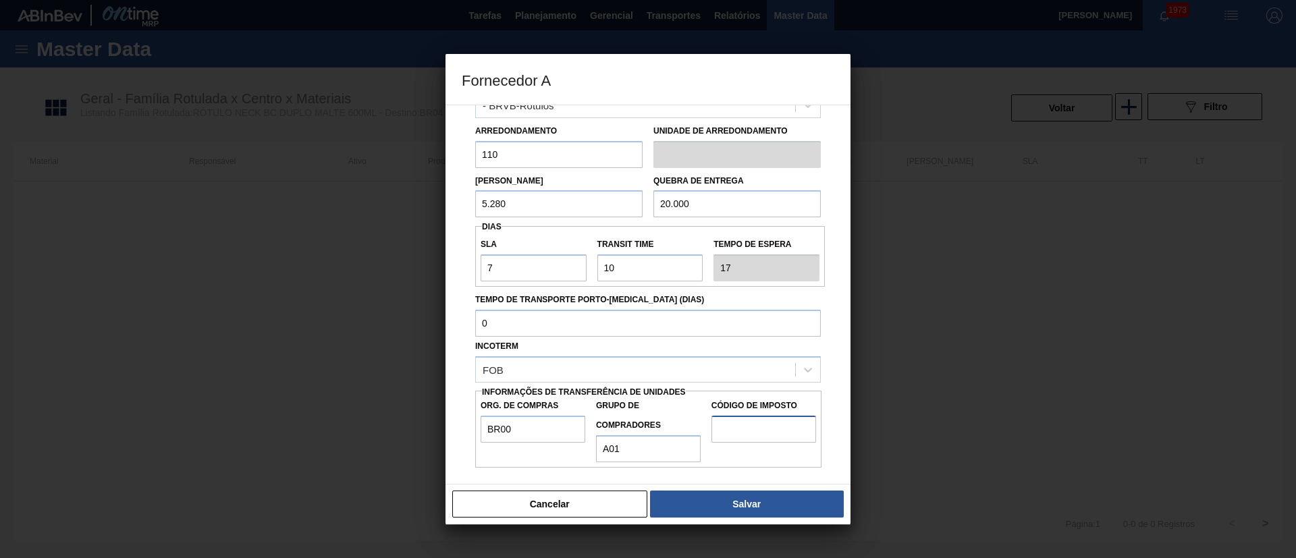
type input "I1"
click at [727, 518] on div "Cancelar Salvar" at bounding box center [647, 504] width 405 height 40
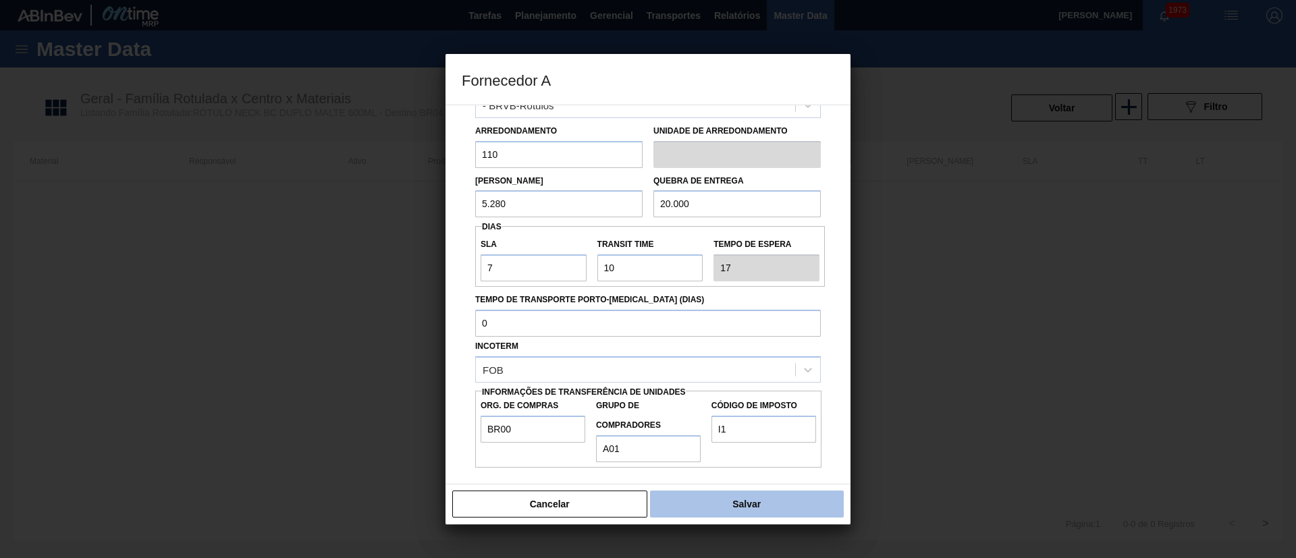
click at [723, 509] on button "Salvar" at bounding box center [747, 504] width 194 height 27
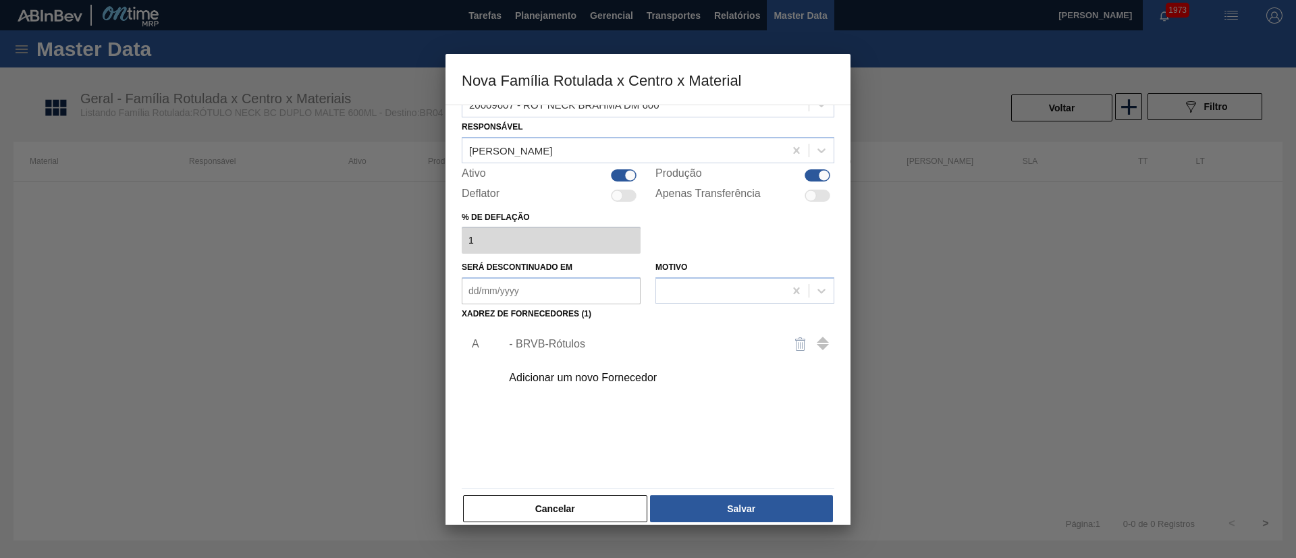
scroll to position [49, 0]
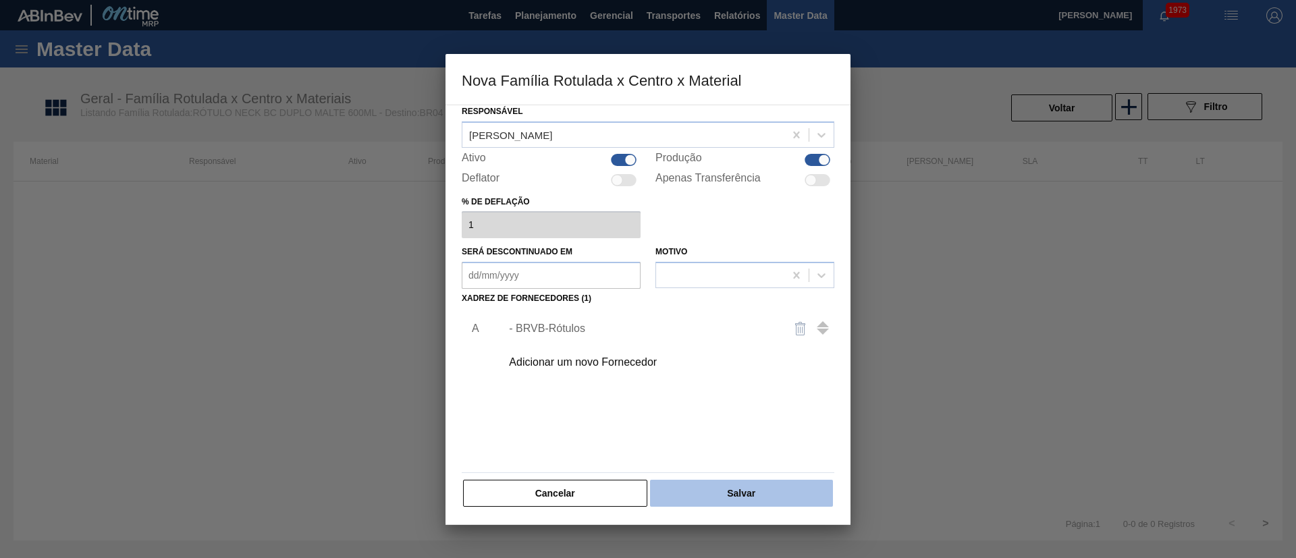
click at [769, 493] on button "Salvar" at bounding box center [741, 493] width 183 height 27
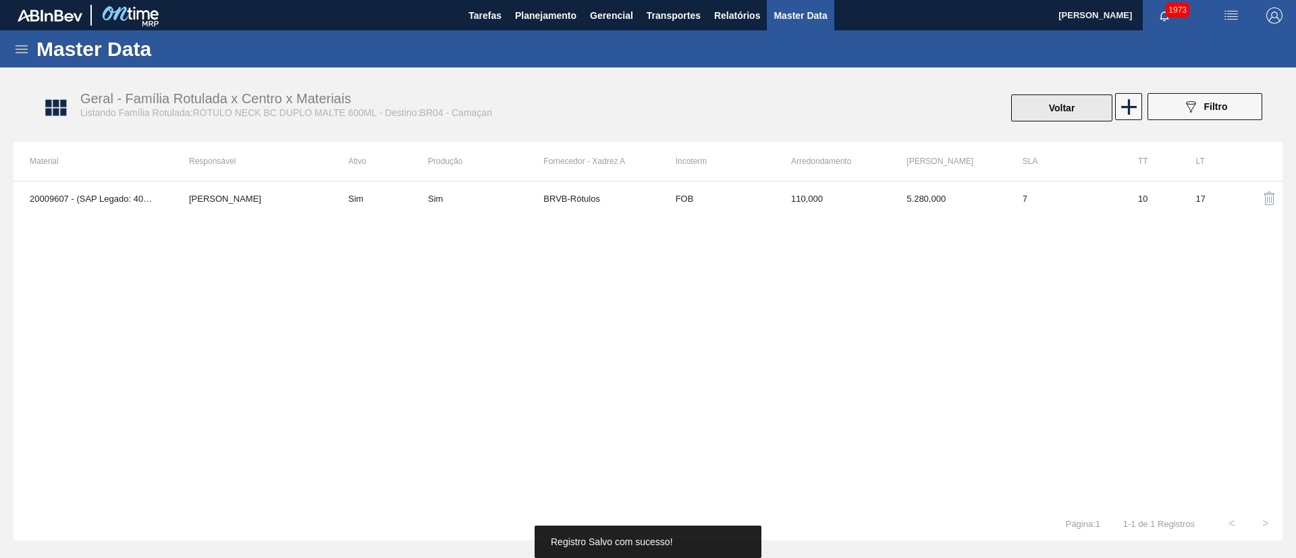
click at [1076, 115] on button "Voltar" at bounding box center [1061, 107] width 101 height 27
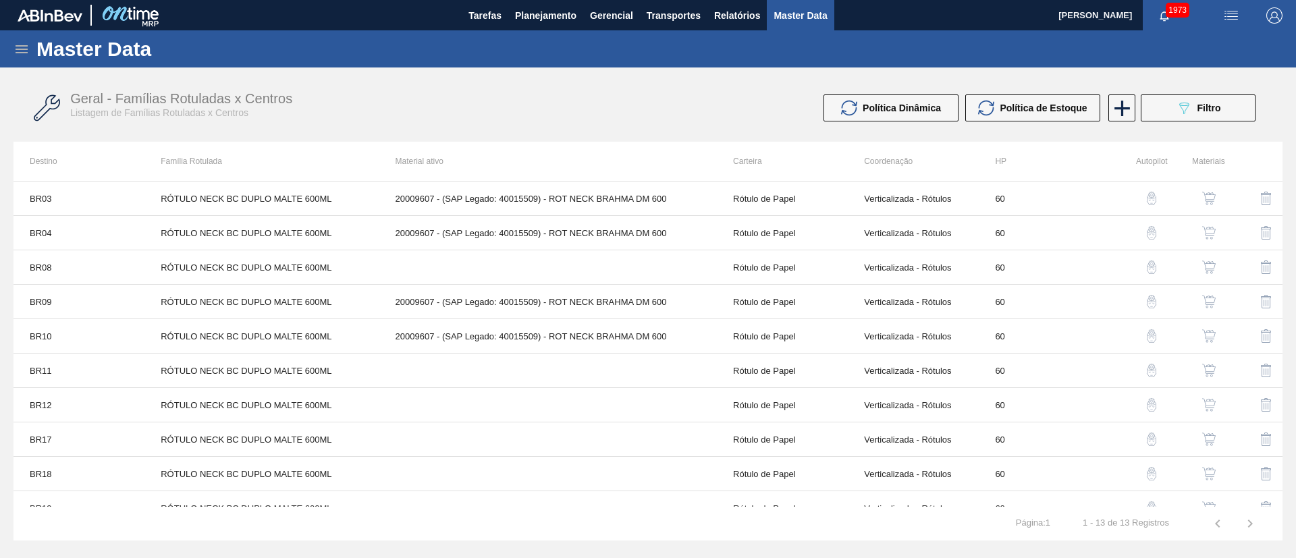
click at [1208, 267] on img "button" at bounding box center [1208, 266] width 13 height 13
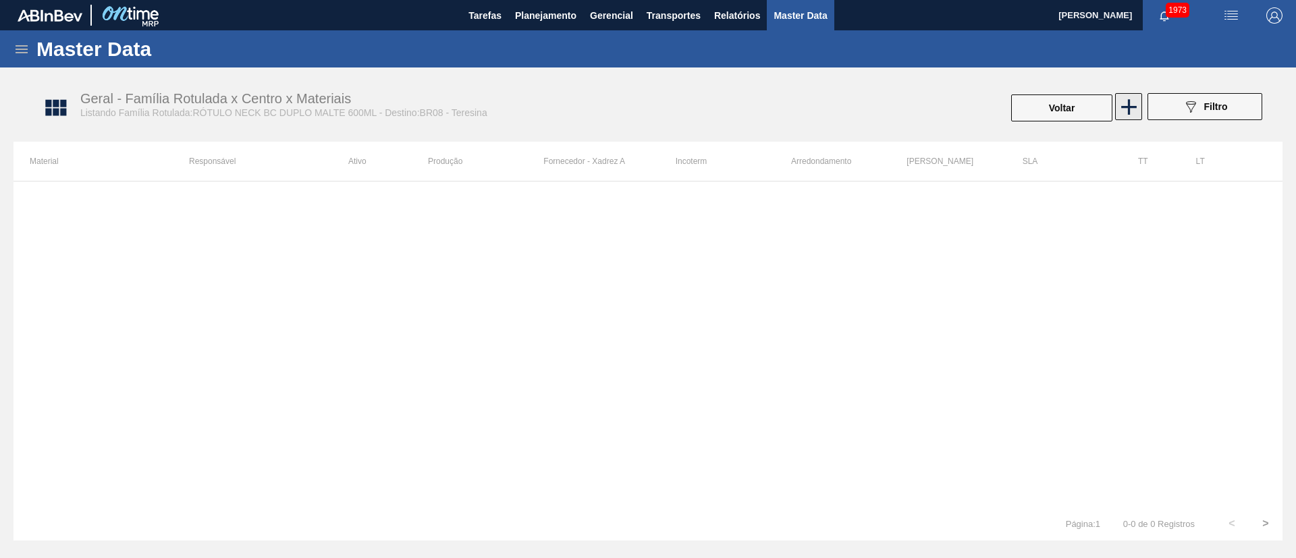
click at [1122, 105] on icon at bounding box center [1128, 107] width 26 height 26
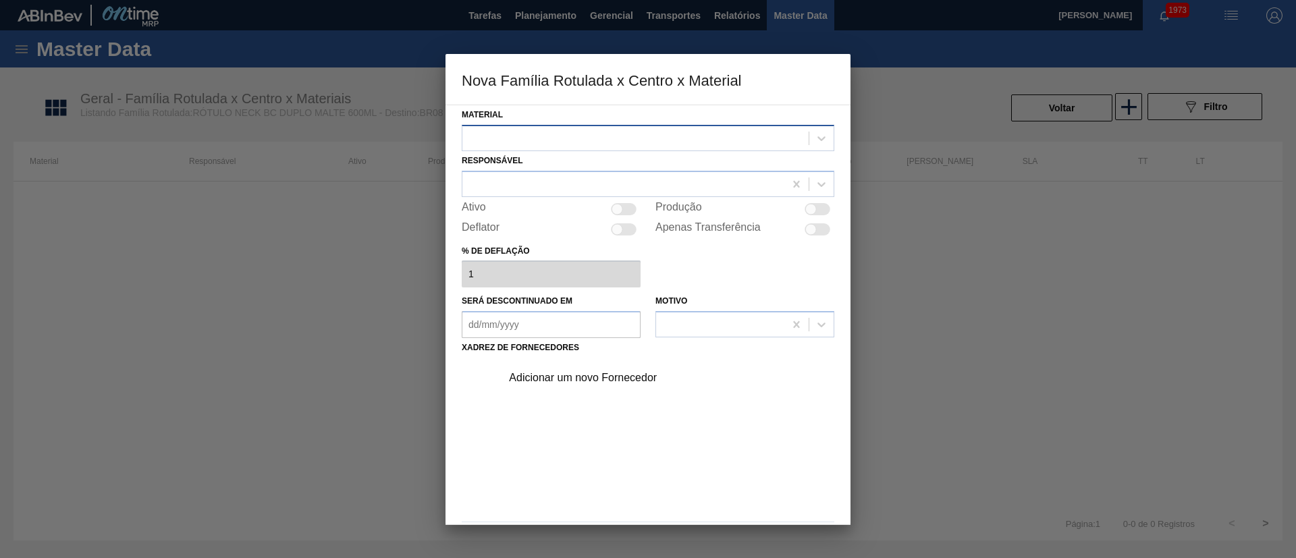
click at [626, 144] on div at bounding box center [635, 138] width 346 height 20
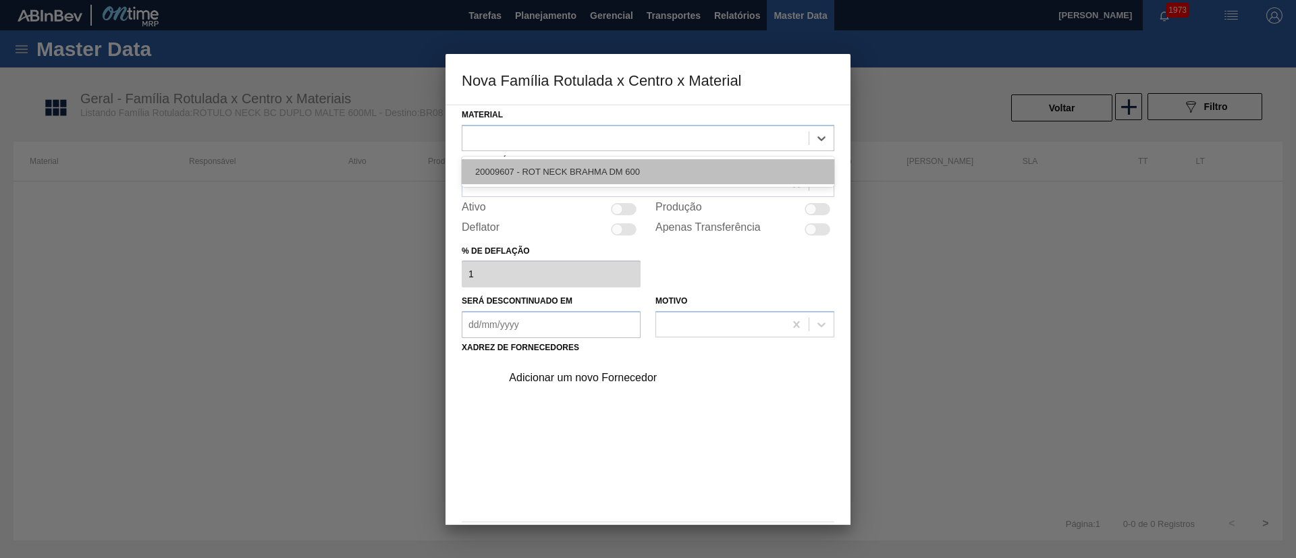
click at [572, 167] on div "20009607 - ROT NECK BRAHMA DM 600" at bounding box center [648, 171] width 372 height 25
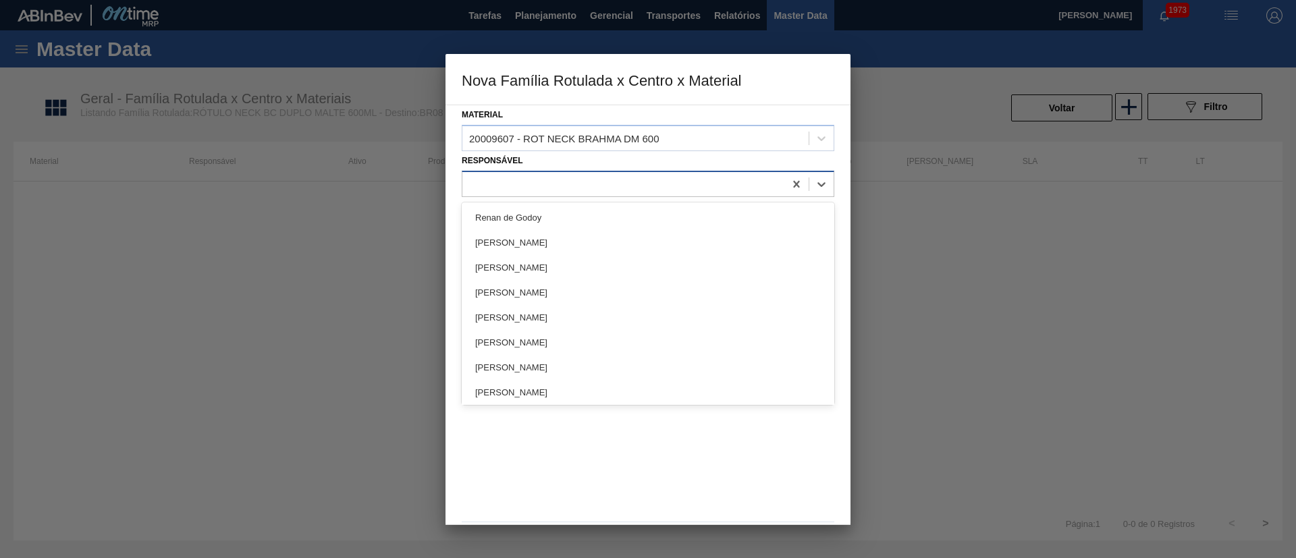
click at [545, 175] on div at bounding box center [623, 184] width 322 height 20
type input "LUCAS"
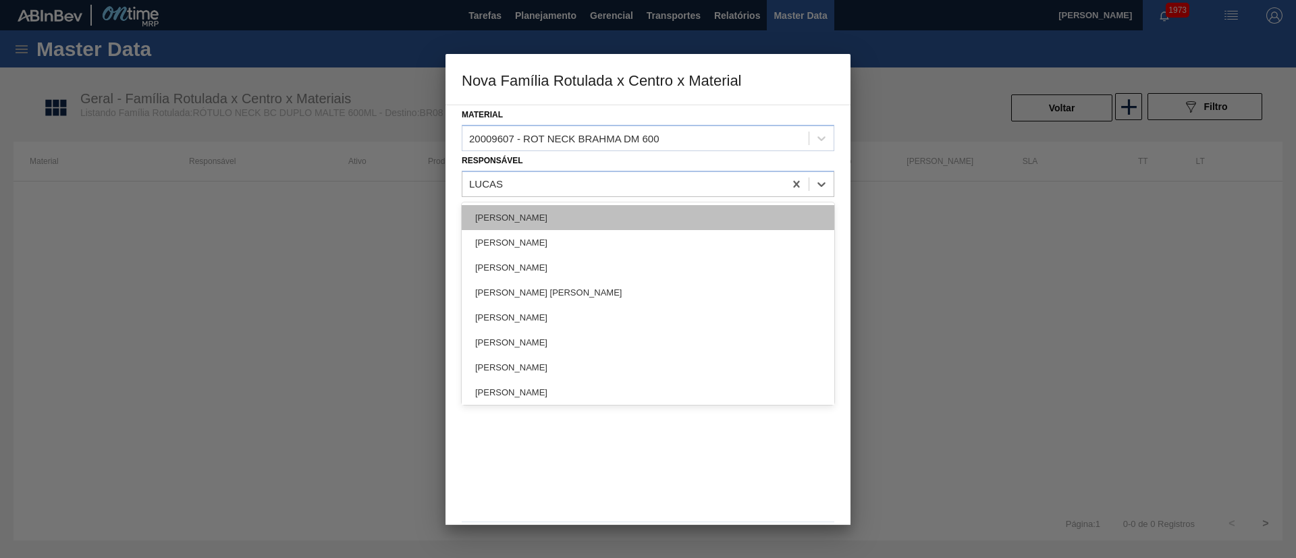
click at [524, 211] on div "[PERSON_NAME]" at bounding box center [648, 217] width 372 height 25
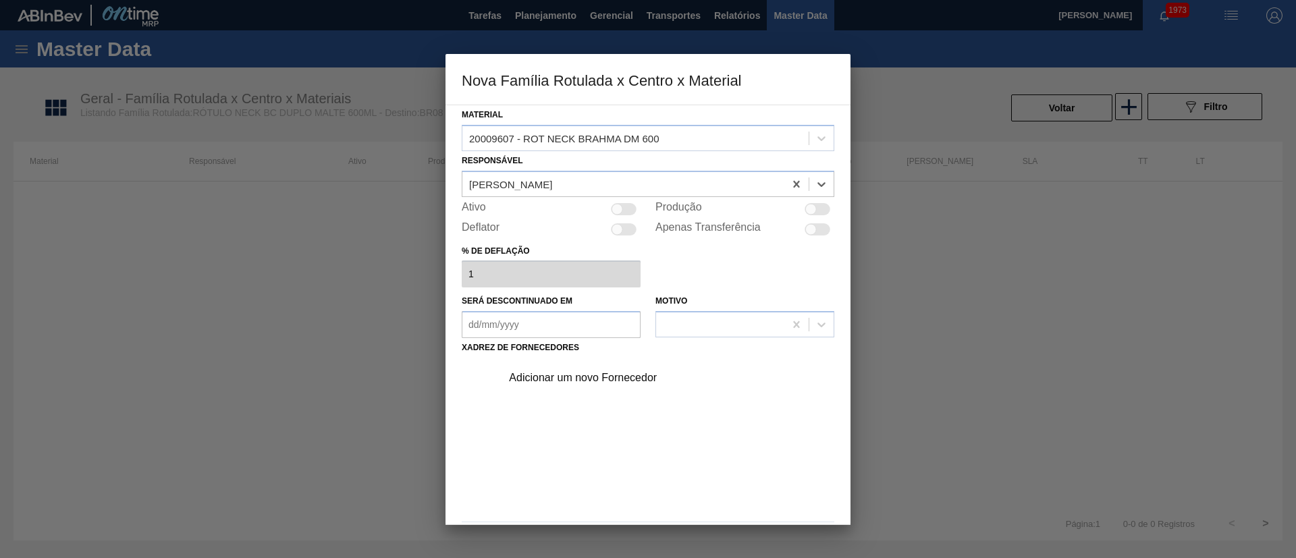
click at [611, 212] on div at bounding box center [616, 208] width 11 height 11
checkbox input "true"
click at [590, 378] on div "Adicionar um novo Fornecedor" at bounding box center [641, 378] width 265 height 12
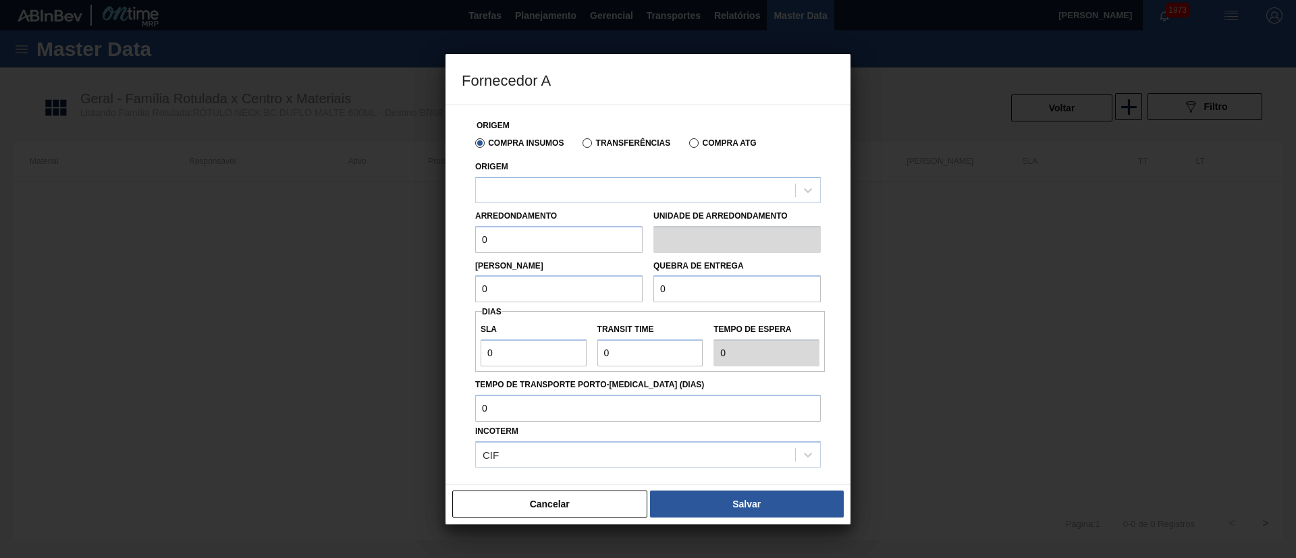
click at [587, 146] on label "Transferências" at bounding box center [626, 142] width 88 height 9
click at [580, 146] on input "Transferências" at bounding box center [580, 146] width 0 height 0
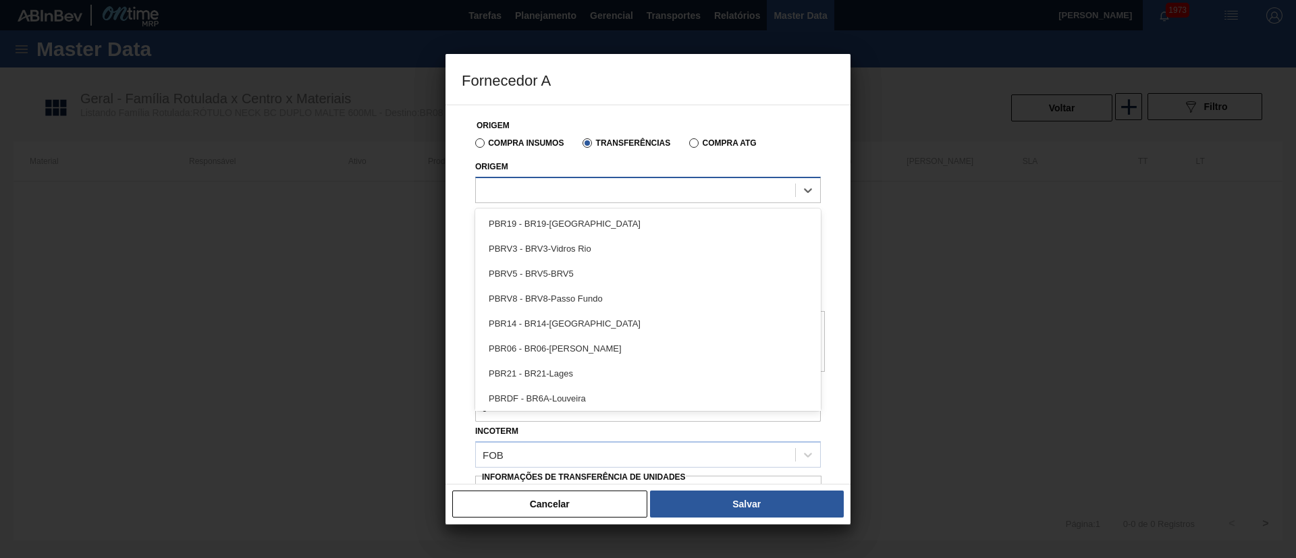
click at [545, 188] on div at bounding box center [635, 190] width 319 height 20
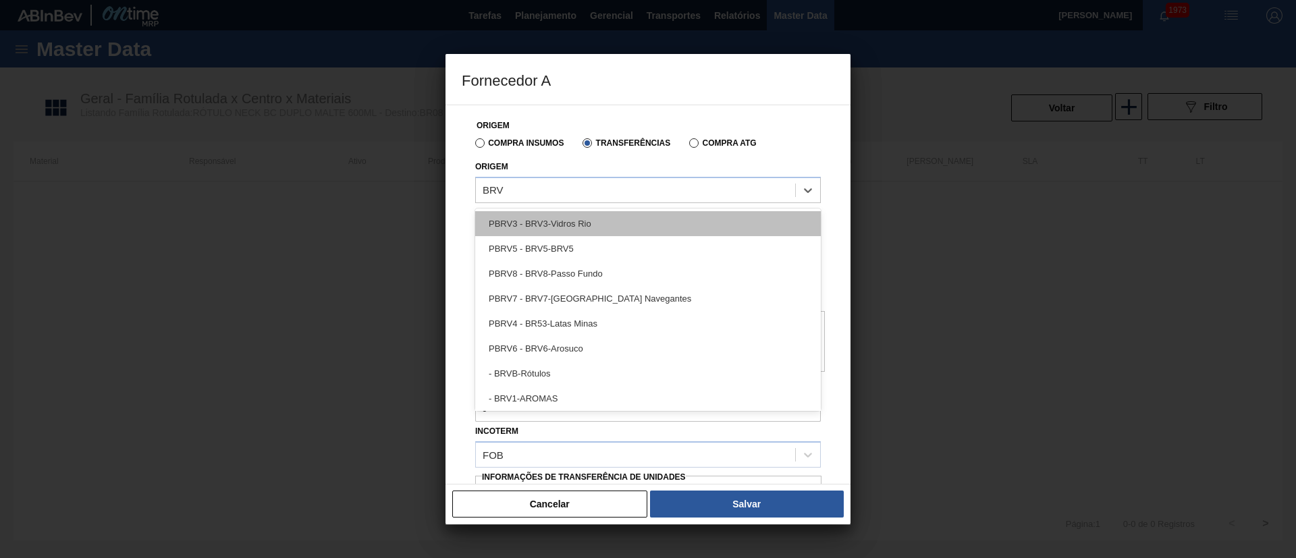
type input "BRVB"
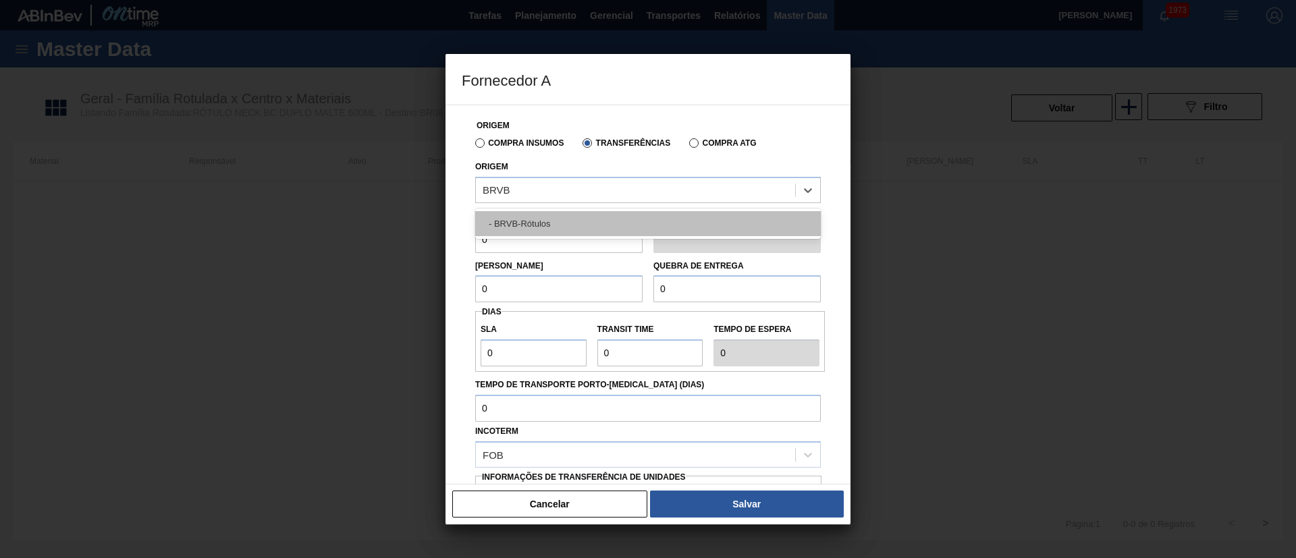
click at [553, 224] on div "- BRVB-Rótulos" at bounding box center [647, 223] width 345 height 25
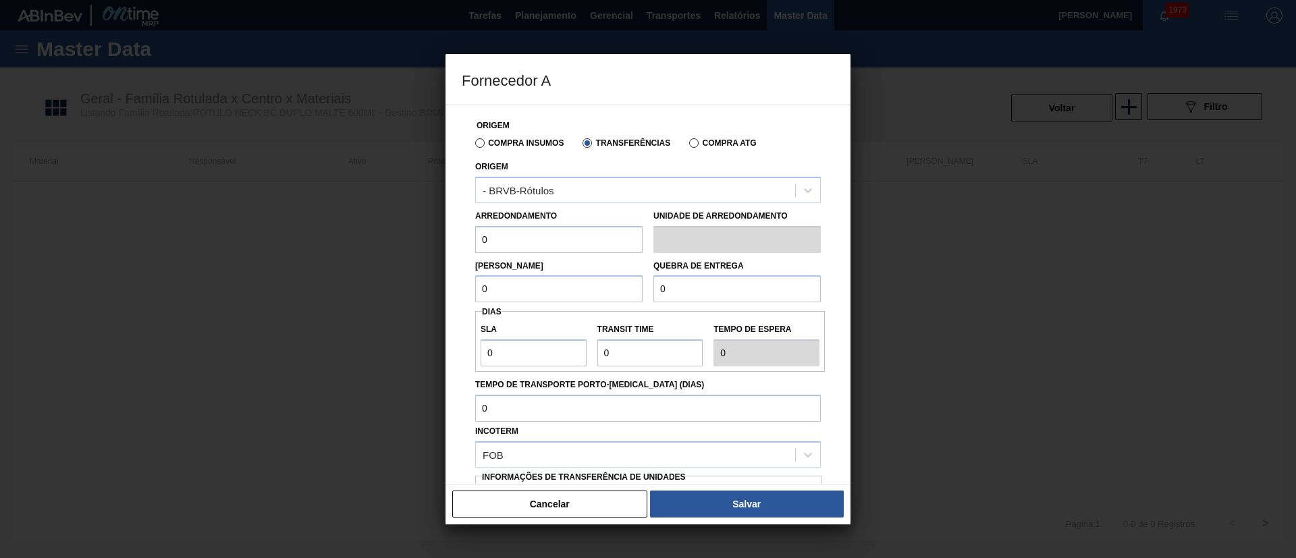
drag, startPoint x: 509, startPoint y: 230, endPoint x: 436, endPoint y: 242, distance: 73.9
click at [436, 242] on div "Fornecedor A Origem Compra Insumos Transferências Compra ATG Origem - BRVB-Rótu…" at bounding box center [648, 279] width 1296 height 558
type input "110"
drag, startPoint x: 493, startPoint y: 282, endPoint x: 436, endPoint y: 287, distance: 56.9
click at [436, 287] on div "Fornecedor A Origem Compra Insumos Transferências Compra ATG Origem - BRVB-Rótu…" at bounding box center [648, 279] width 1296 height 558
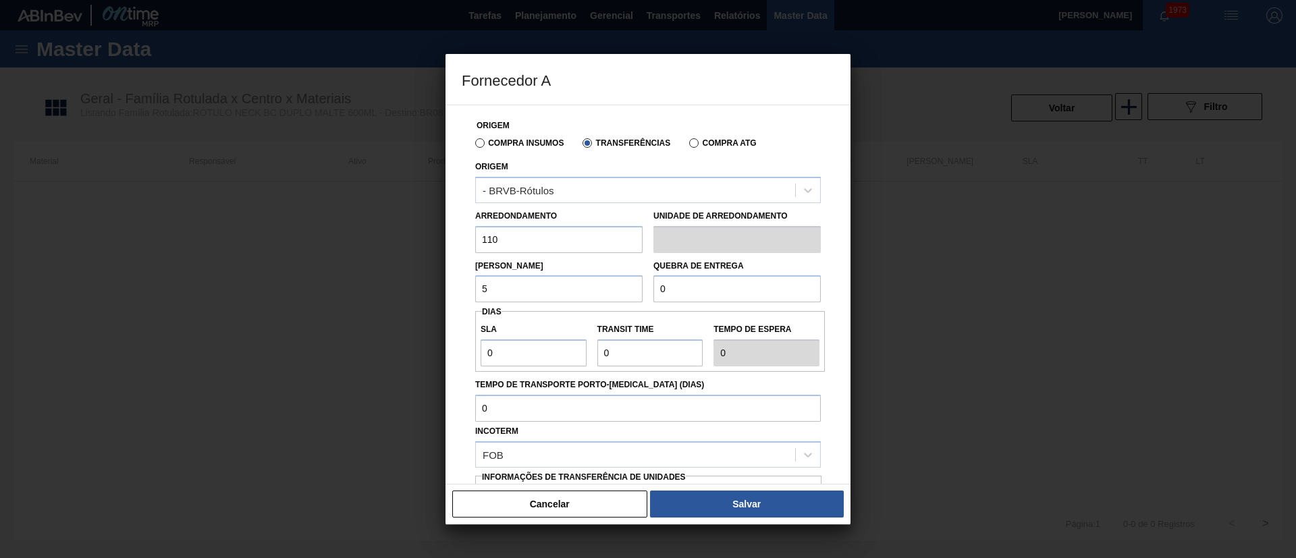
type input "5.280"
drag, startPoint x: 704, startPoint y: 294, endPoint x: 629, endPoint y: 294, distance: 74.9
click at [629, 294] on div "Lote Mínimo 5.280 Quebra de entrega 0" at bounding box center [648, 278] width 356 height 50
type input "20.000"
drag, startPoint x: 521, startPoint y: 351, endPoint x: 456, endPoint y: 353, distance: 64.8
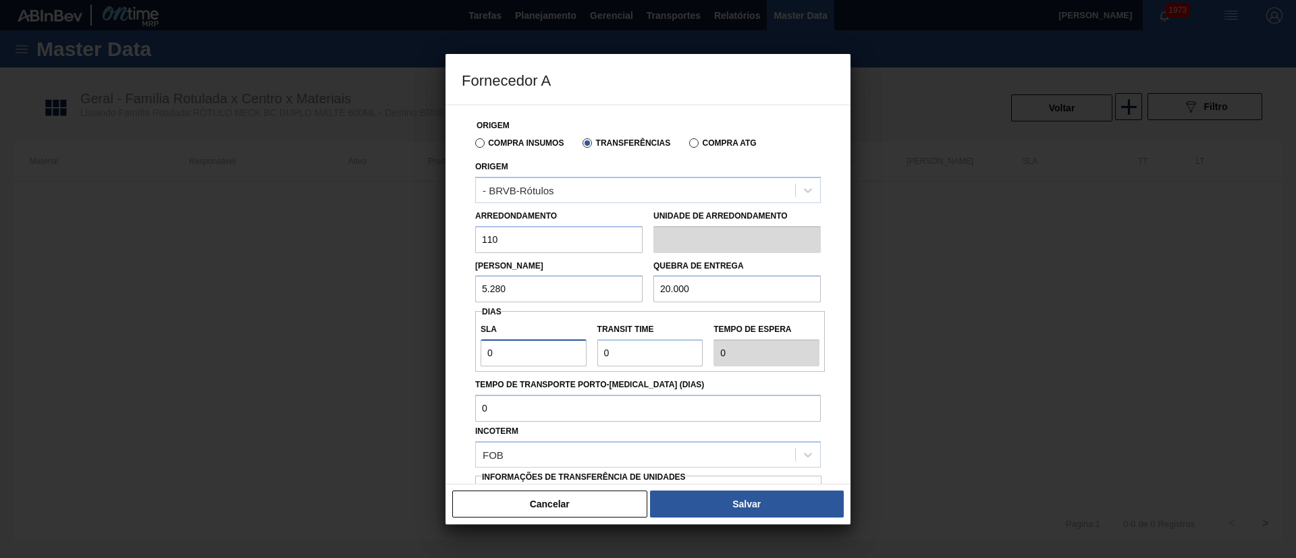
click at [456, 353] on div "Origem Compra Insumos Transferências Compra ATG Origem - BRVB-Rótulos Arredonda…" at bounding box center [647, 295] width 405 height 380
type input "7"
drag, startPoint x: 623, startPoint y: 358, endPoint x: 564, endPoint y: 358, distance: 59.4
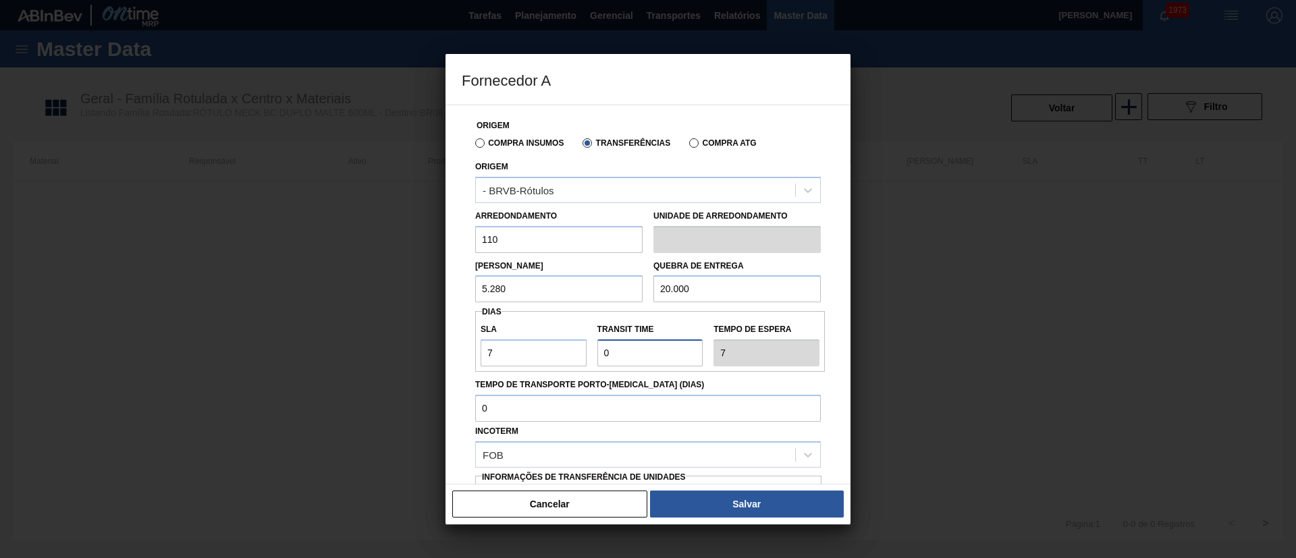
click at [564, 358] on div "SLA 7 Transit Time Tempo de espera 7" at bounding box center [650, 341] width 350 height 50
type input "1"
type input "8"
type input "10"
type input "17"
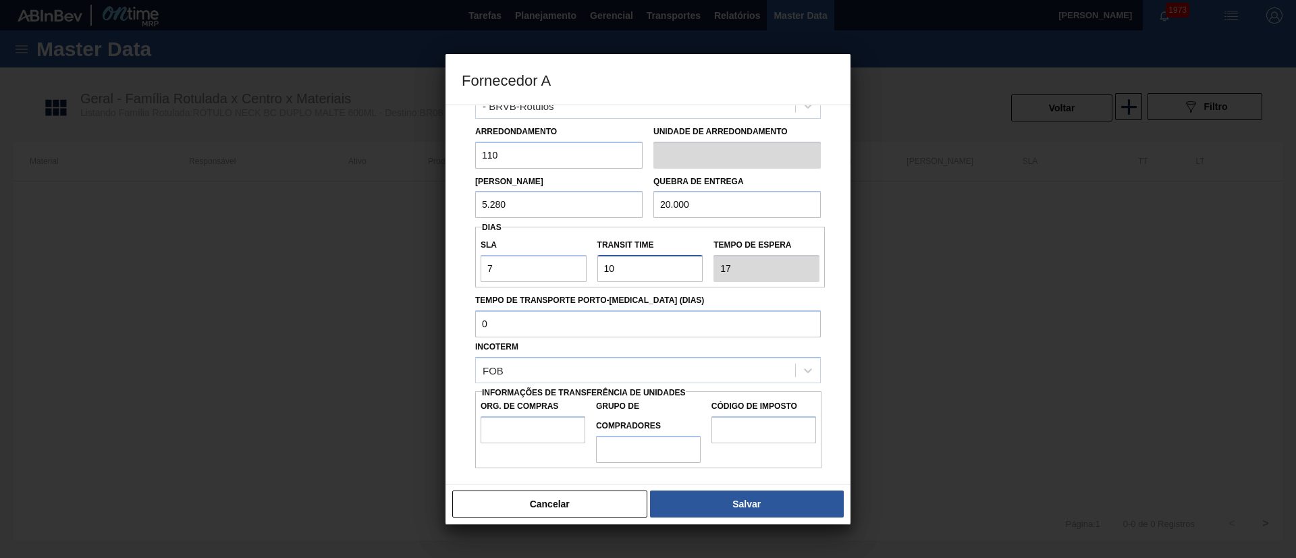
scroll to position [85, 0]
click at [549, 430] on input "Org. de Compras" at bounding box center [532, 429] width 105 height 27
type input "BR00"
click at [634, 444] on input "Grupo de Compradores" at bounding box center [648, 448] width 105 height 27
type input "A01"
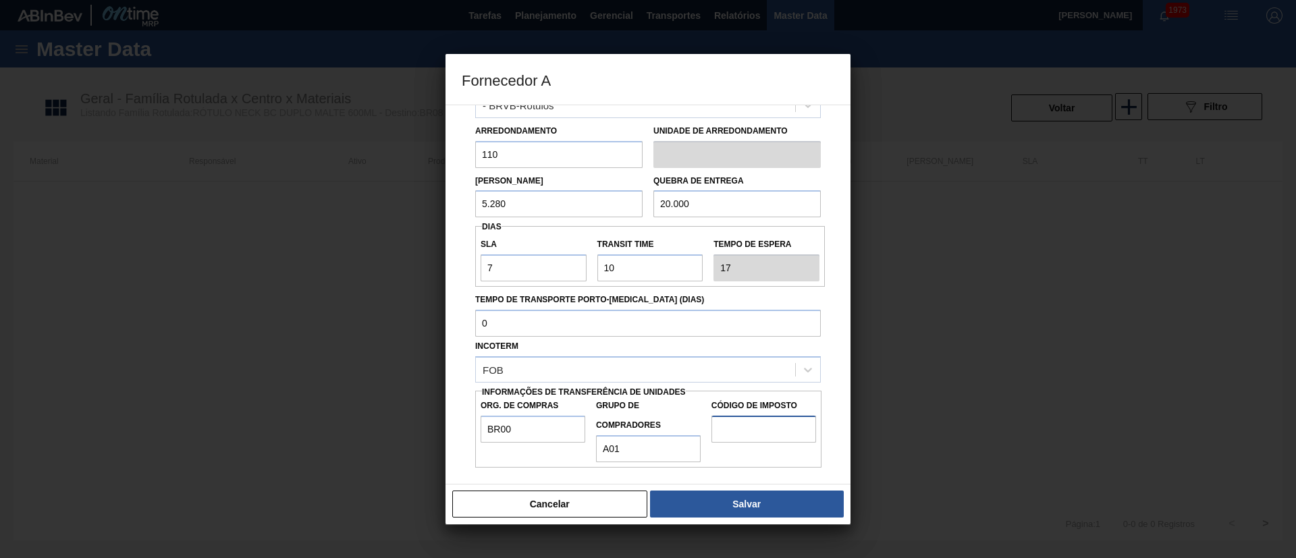
click at [744, 433] on input "Código de Imposto" at bounding box center [763, 429] width 105 height 27
type input "I1"
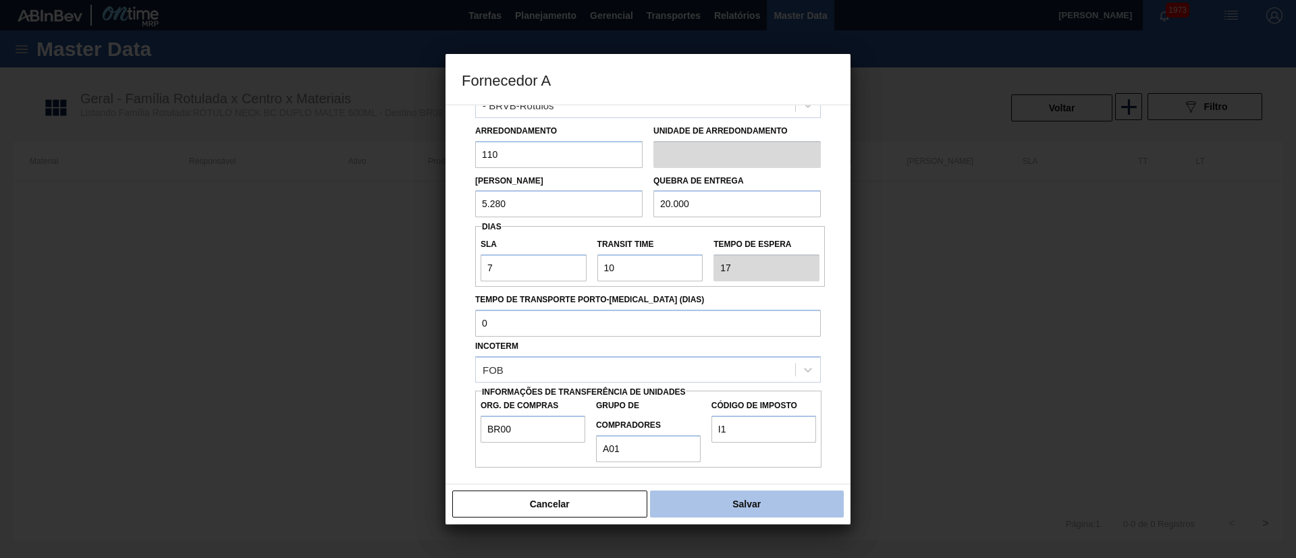
click at [740, 499] on button "Salvar" at bounding box center [747, 504] width 194 height 27
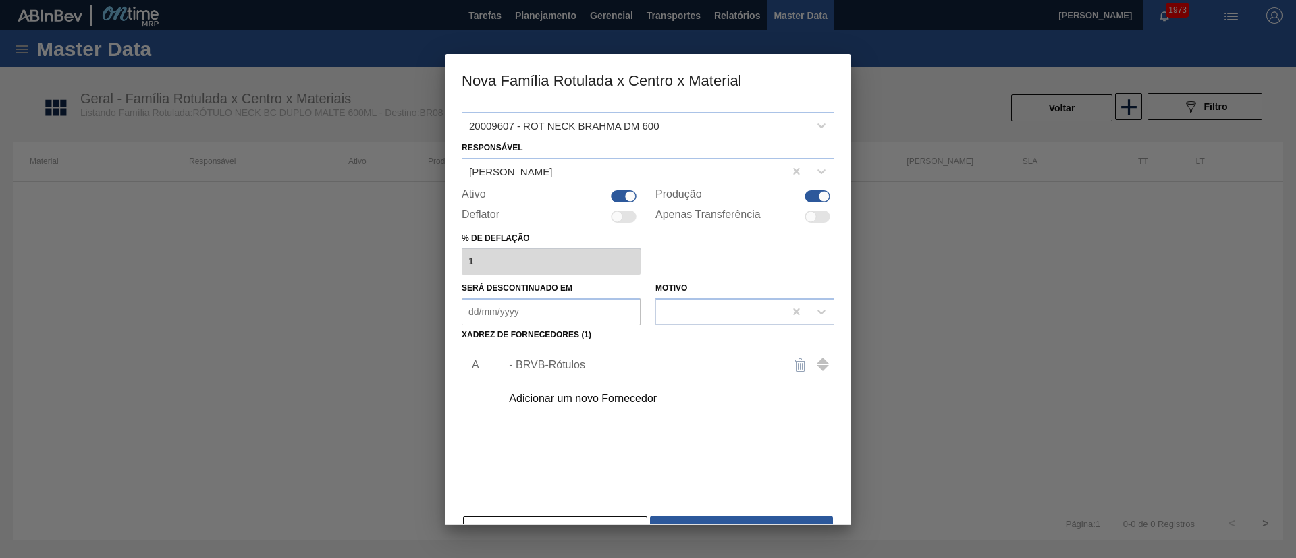
scroll to position [49, 0]
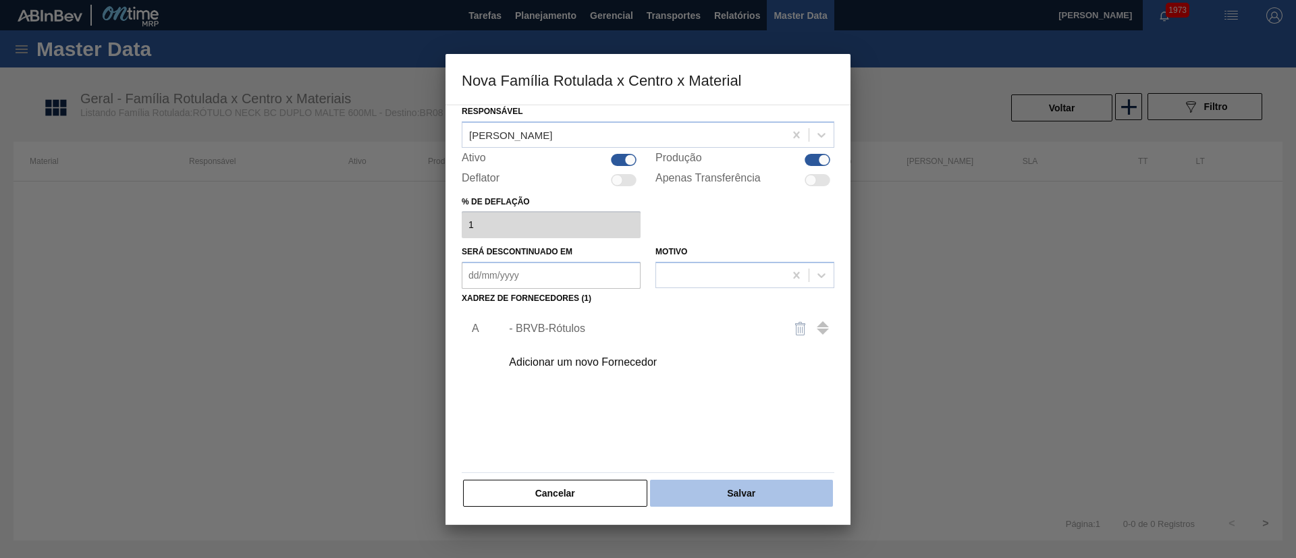
click at [691, 482] on button "Salvar" at bounding box center [741, 493] width 183 height 27
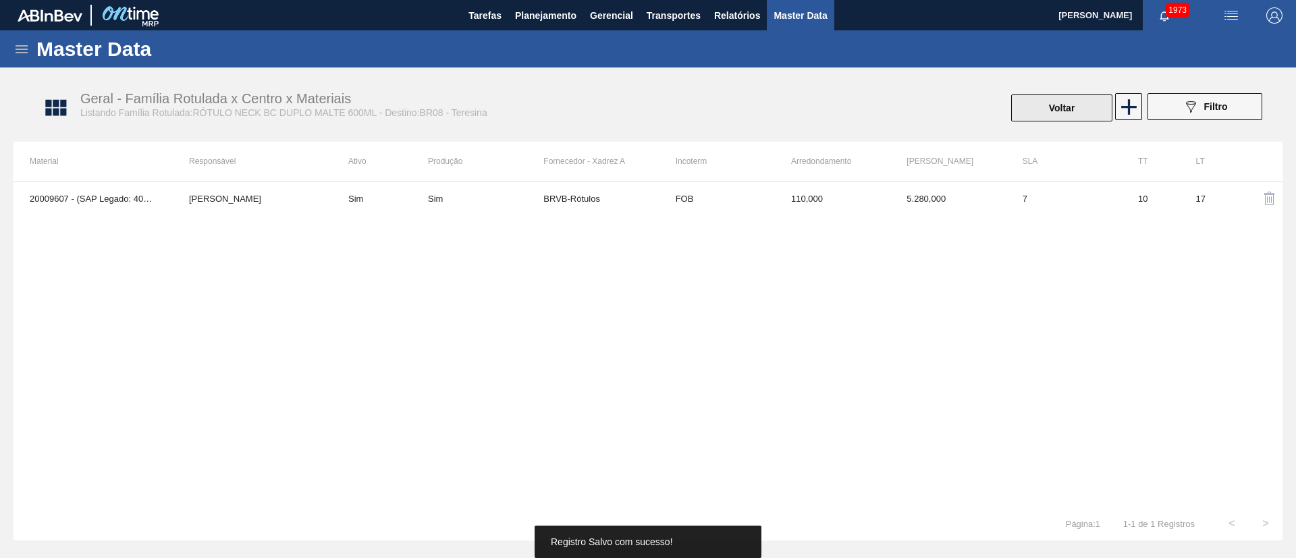
click at [1048, 103] on button "Voltar" at bounding box center [1061, 107] width 101 height 27
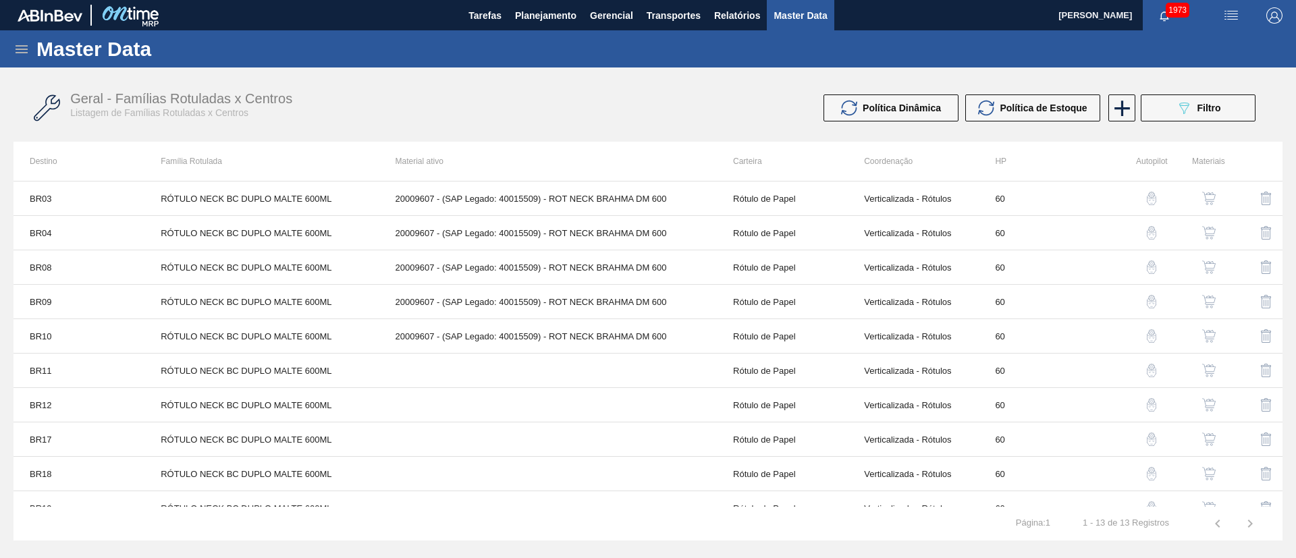
click at [1215, 367] on button "button" at bounding box center [1208, 370] width 32 height 32
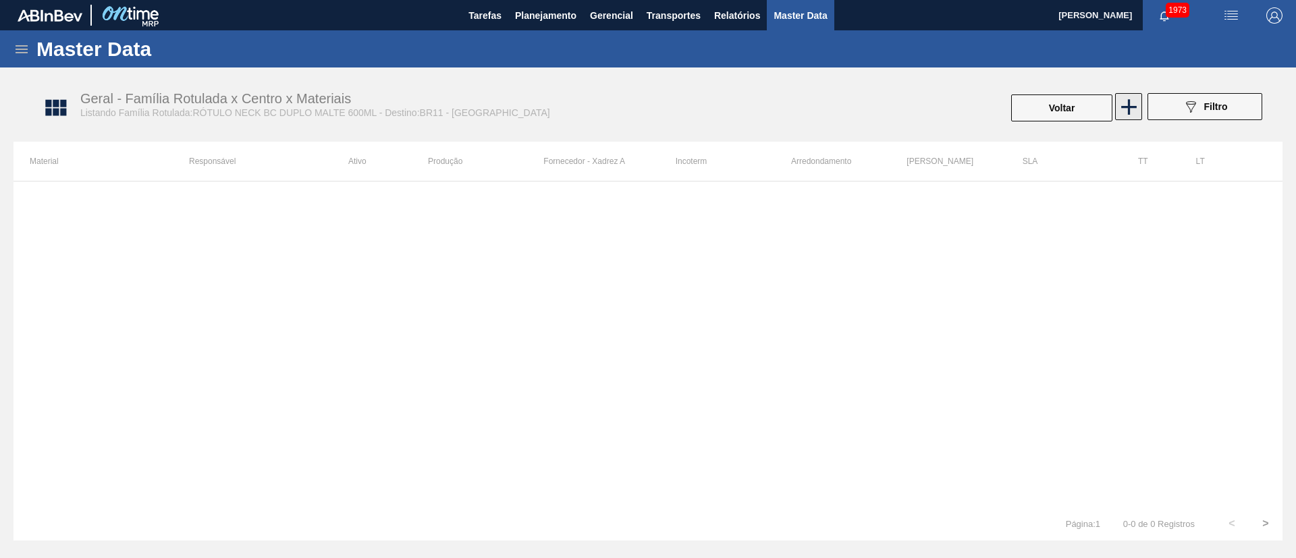
click at [1134, 99] on icon at bounding box center [1128, 107] width 26 height 26
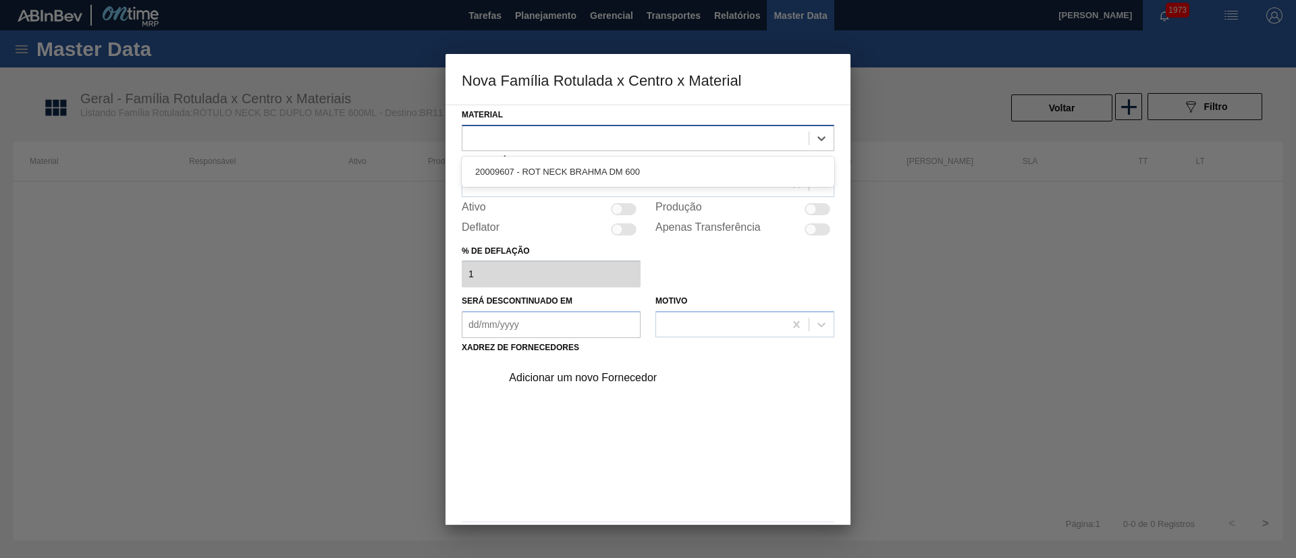
click at [551, 145] on div at bounding box center [635, 138] width 346 height 20
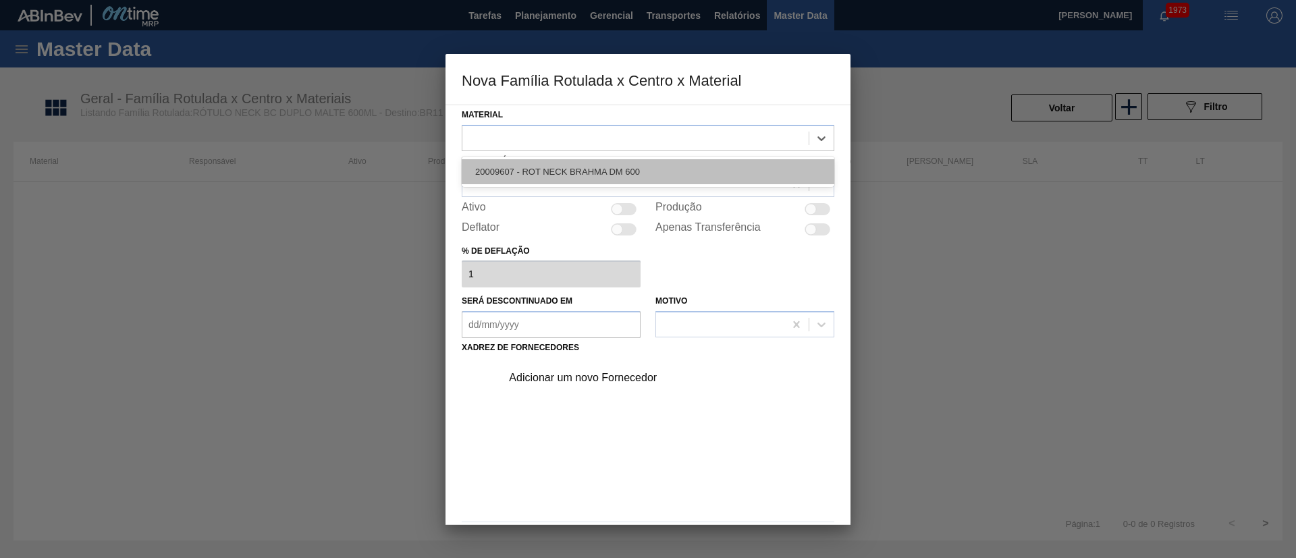
click at [550, 177] on div "20009607 - ROT NECK BRAHMA DM 600" at bounding box center [648, 171] width 372 height 25
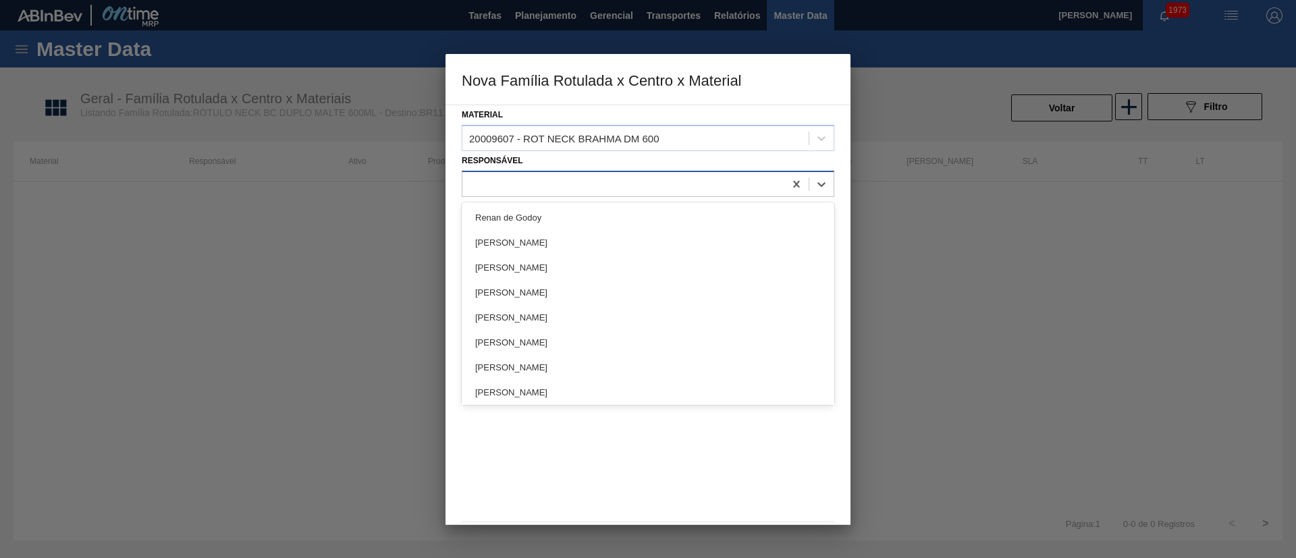
click at [532, 183] on div at bounding box center [623, 184] width 322 height 20
type input "LUC"
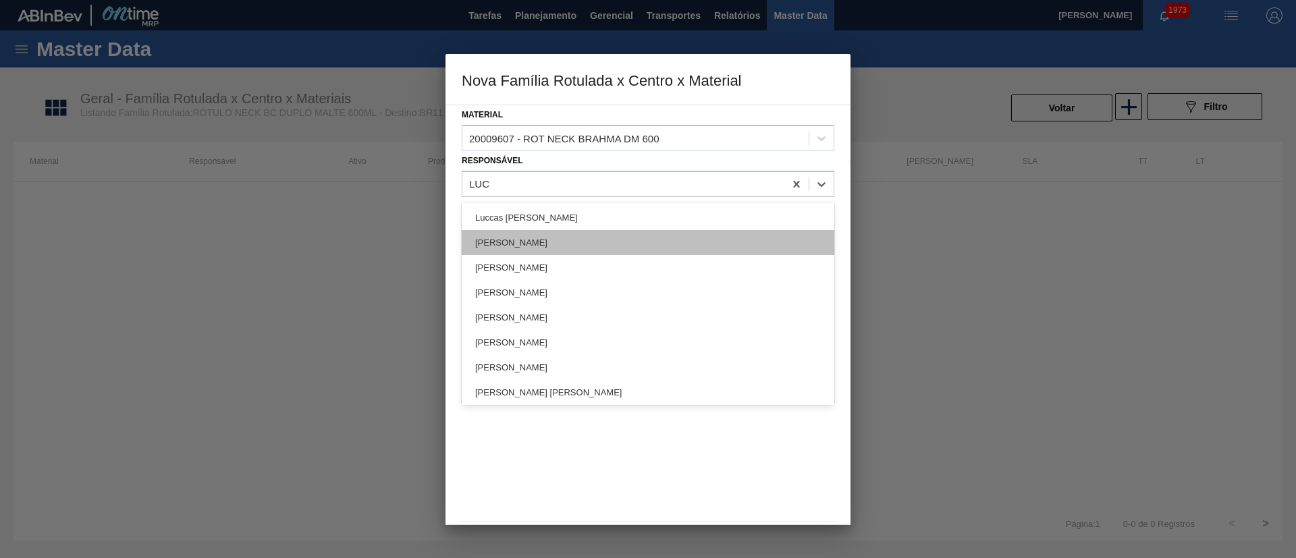
click at [528, 232] on div "[PERSON_NAME]" at bounding box center [648, 242] width 372 height 25
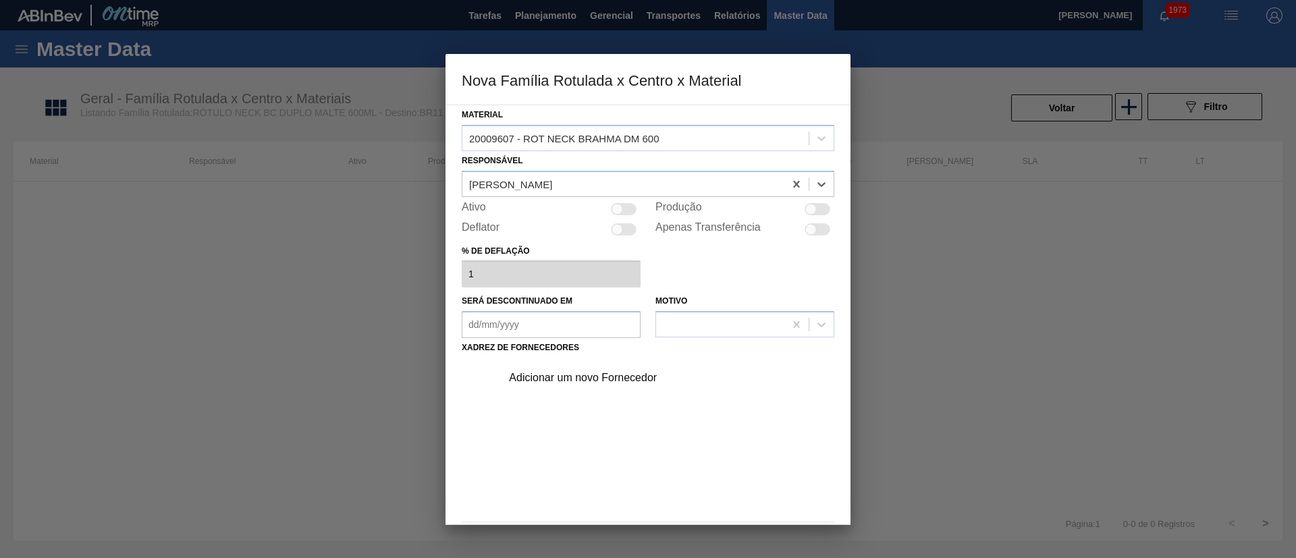
click at [618, 208] on div at bounding box center [616, 208] width 11 height 11
checkbox input "true"
click at [599, 374] on div "Adicionar um novo Fornecedor" at bounding box center [641, 378] width 265 height 12
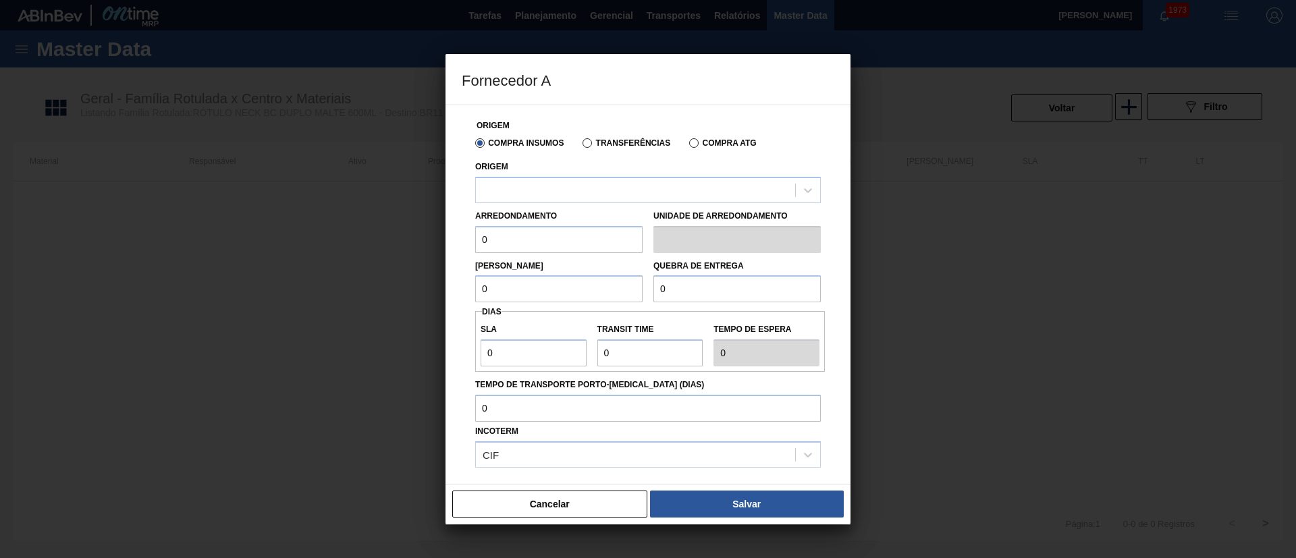
click at [589, 142] on label "Transferências" at bounding box center [626, 142] width 88 height 9
click at [580, 146] on input "Transferências" at bounding box center [580, 146] width 0 height 0
click at [563, 198] on div at bounding box center [635, 190] width 319 height 20
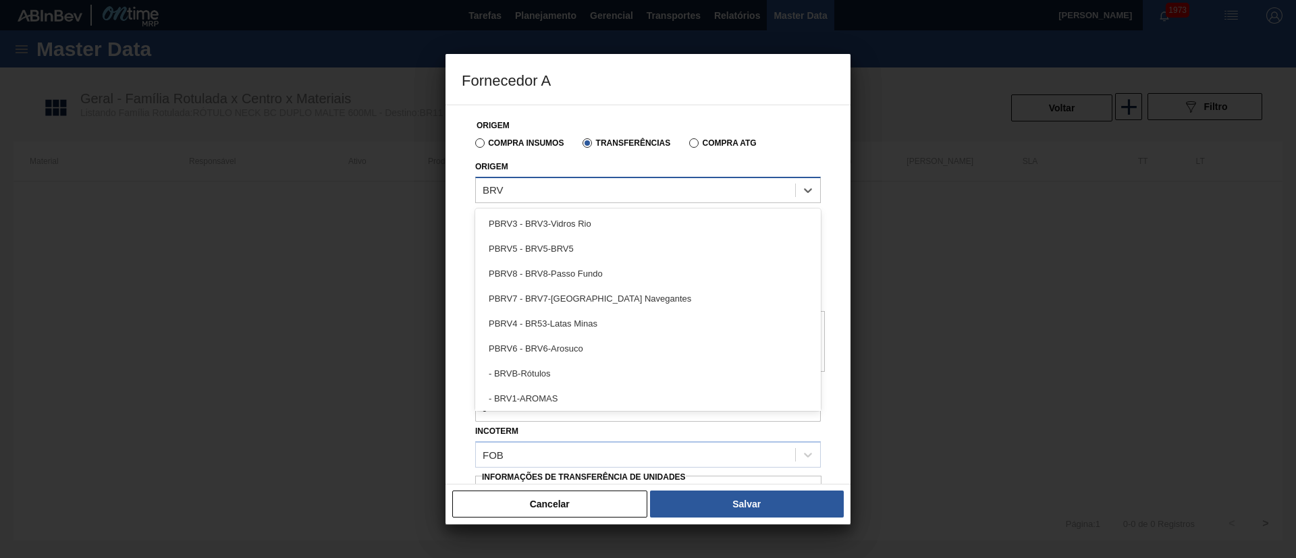
type input "BRVB"
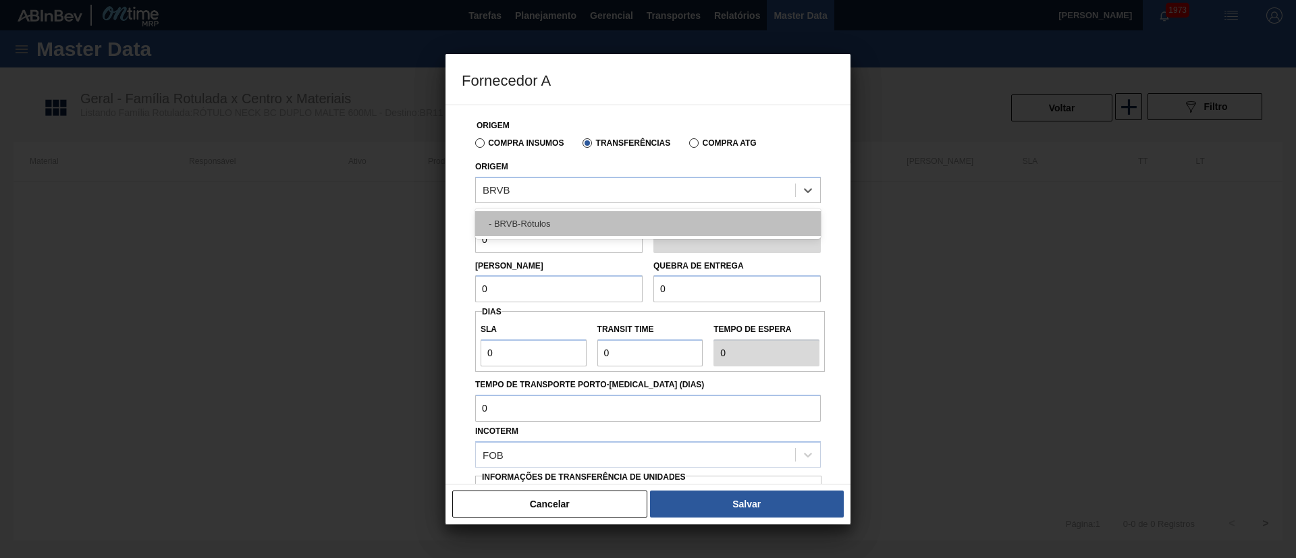
click at [553, 223] on div "- BRVB-Rótulos" at bounding box center [647, 223] width 345 height 25
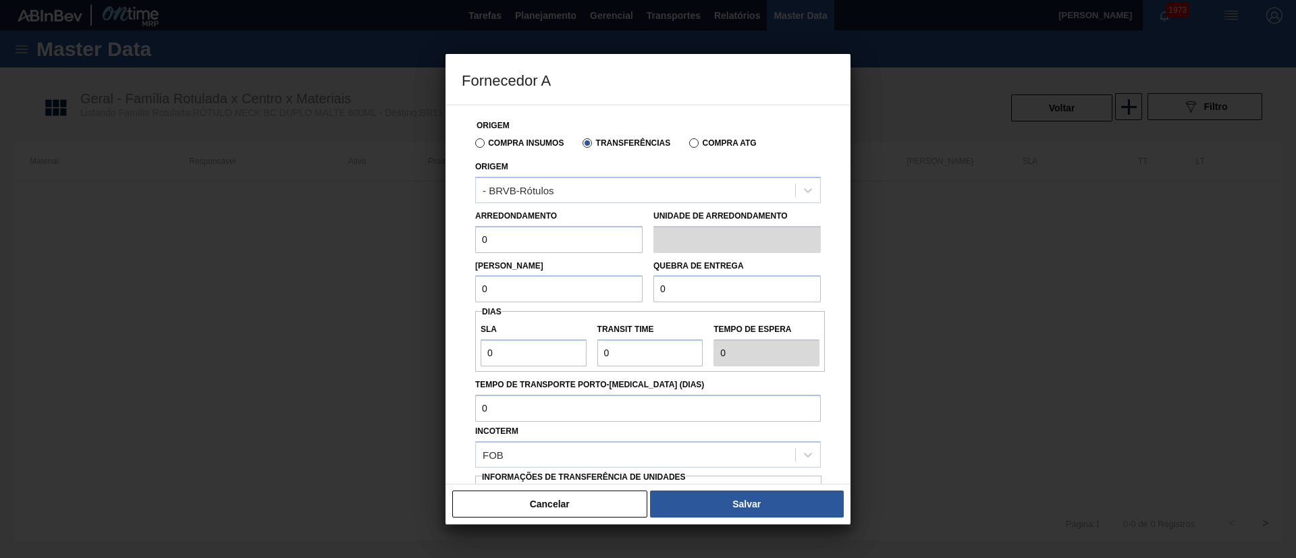
click at [447, 246] on div "Origem Compra Insumos Transferências Compra ATG Origem - BRVB-Rótulos Arredonda…" at bounding box center [647, 295] width 405 height 380
type input "110"
drag, startPoint x: 454, startPoint y: 291, endPoint x: 433, endPoint y: 291, distance: 21.6
click at [433, 291] on div "Fornecedor A Origem Compra Insumos Transferências Compra ATG Origem - BRVB-Rótu…" at bounding box center [648, 279] width 1296 height 558
type input "5.280"
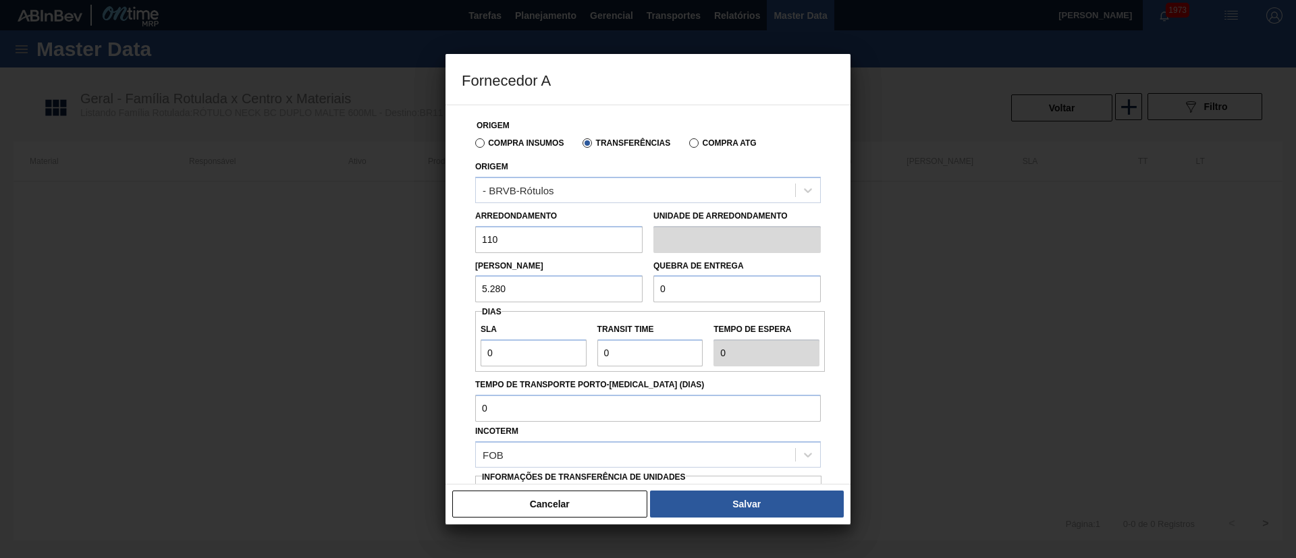
drag, startPoint x: 695, startPoint y: 289, endPoint x: 617, endPoint y: 287, distance: 77.6
click at [617, 287] on div "Lote Mínimo 5.280 Quebra de entrega 0" at bounding box center [648, 278] width 356 height 50
type input "20.000"
drag, startPoint x: 515, startPoint y: 360, endPoint x: 441, endPoint y: 360, distance: 73.5
click at [441, 360] on div "Fornecedor A Origem Compra Insumos Transferências Compra ATG Origem - BRVB-Rótu…" at bounding box center [648, 279] width 1296 height 558
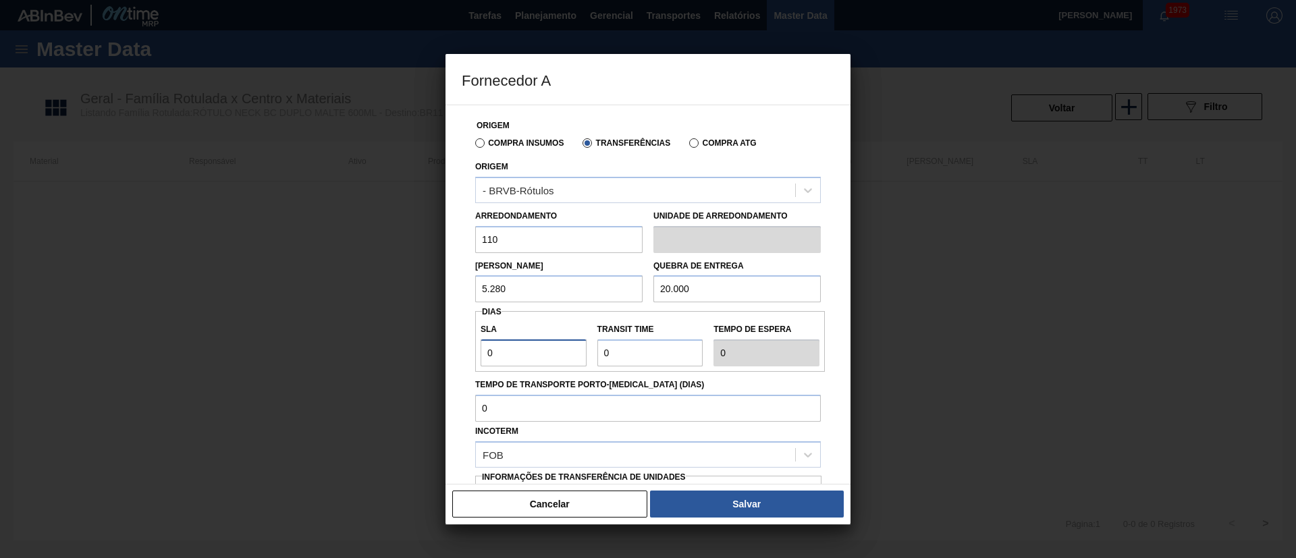
type input "7"
drag, startPoint x: 623, startPoint y: 355, endPoint x: 563, endPoint y: 355, distance: 60.1
click at [563, 355] on div "SLA 7 Transit Time Tempo de espera 7" at bounding box center [650, 341] width 350 height 50
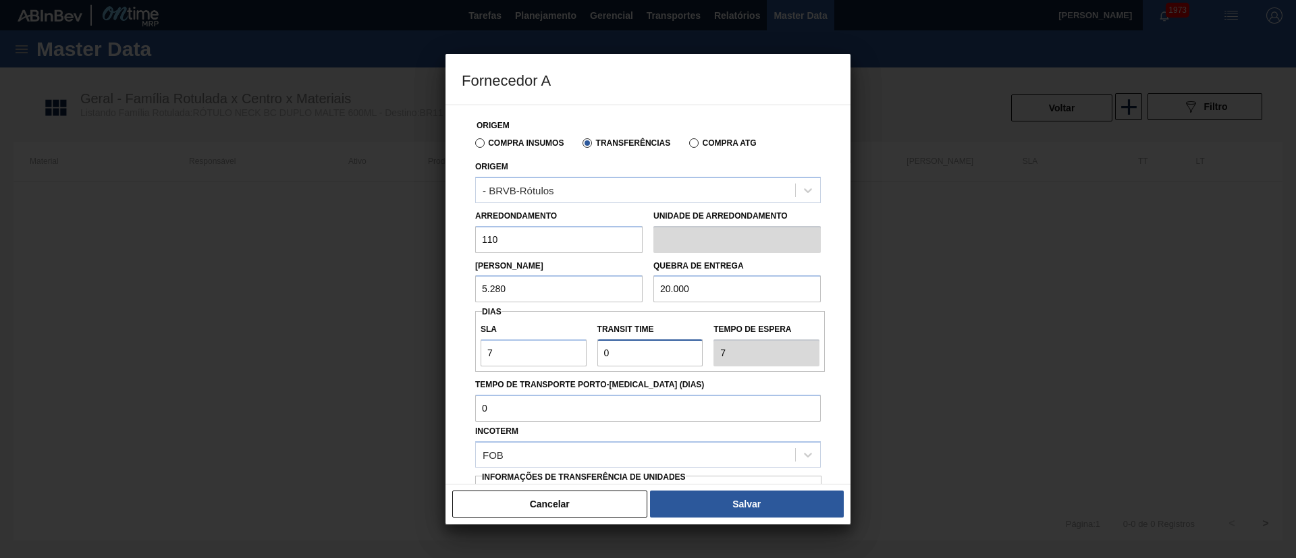
type input "1"
type input "8"
type input "10"
type input "17"
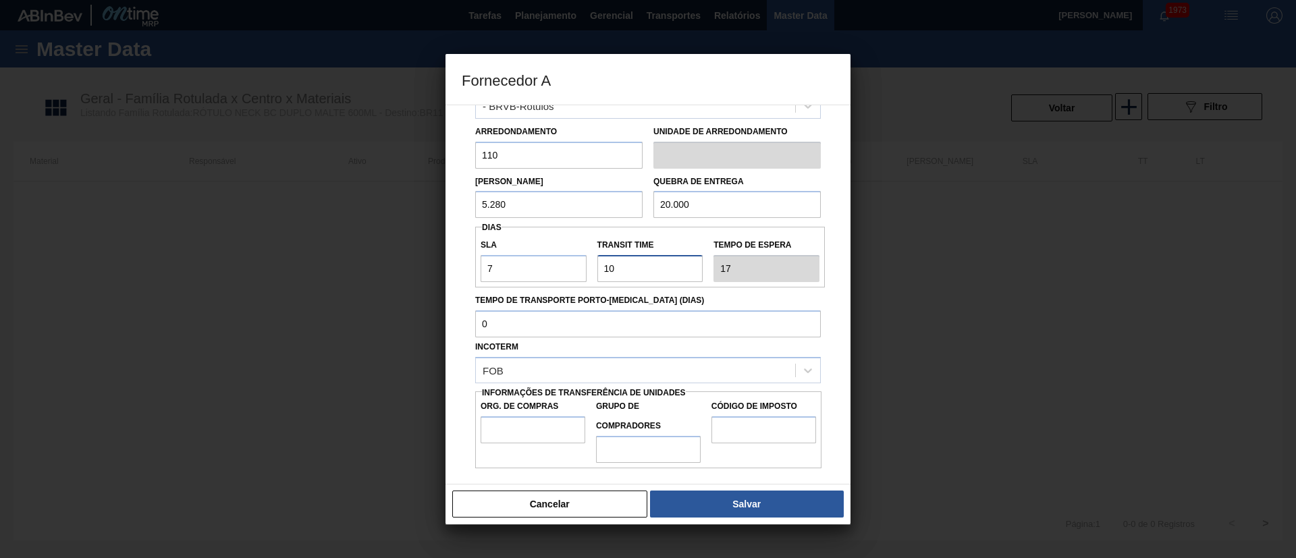
scroll to position [85, 0]
click at [528, 426] on input "Org. de Compras" at bounding box center [532, 429] width 105 height 27
type input "BR00"
click at [640, 434] on label "Grupo de Compradores" at bounding box center [648, 415] width 105 height 39
click at [640, 435] on input "Grupo de Compradores" at bounding box center [648, 448] width 105 height 27
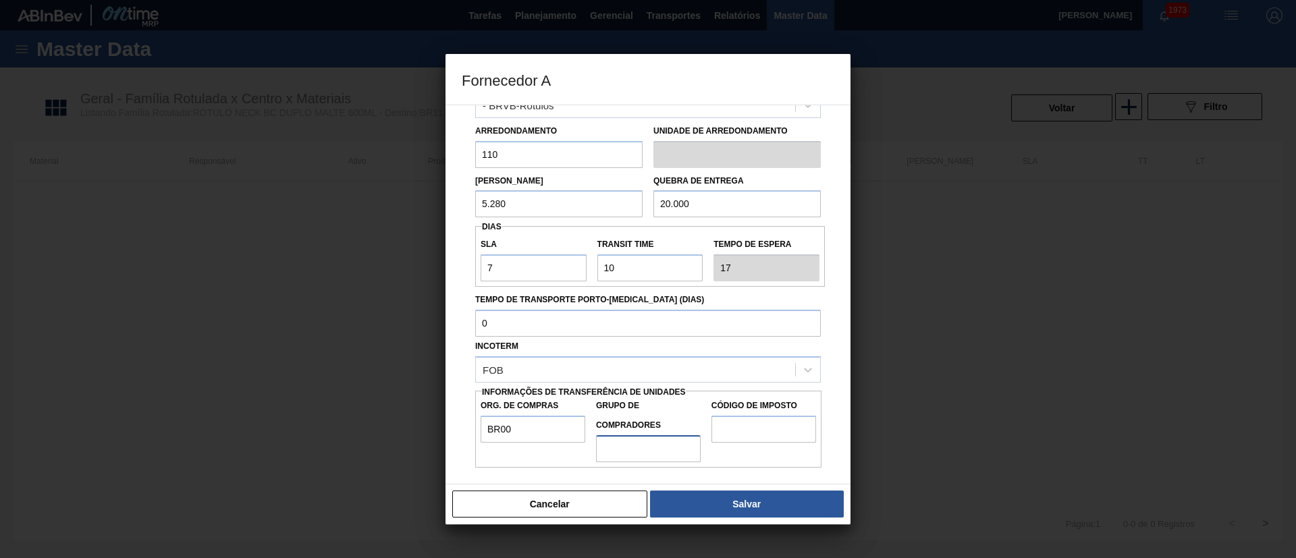
click at [638, 455] on input "Grupo de Compradores" at bounding box center [648, 448] width 105 height 27
type input "A01"
click at [748, 432] on input "Código de Imposto" at bounding box center [763, 429] width 105 height 27
type input "I1"
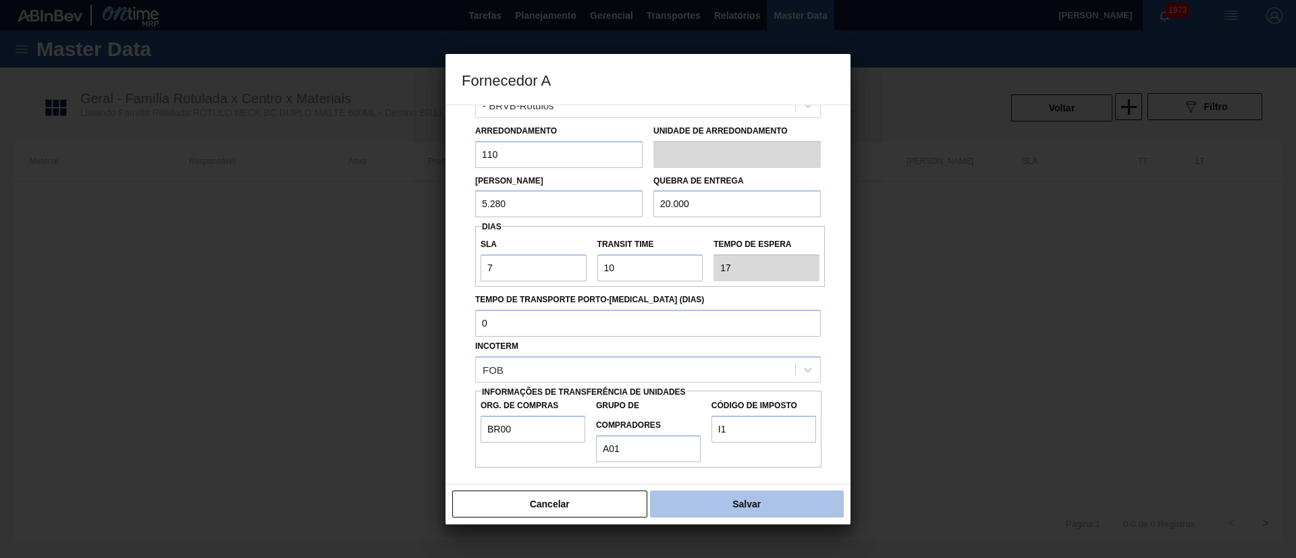
click at [725, 503] on button "Salvar" at bounding box center [747, 504] width 194 height 27
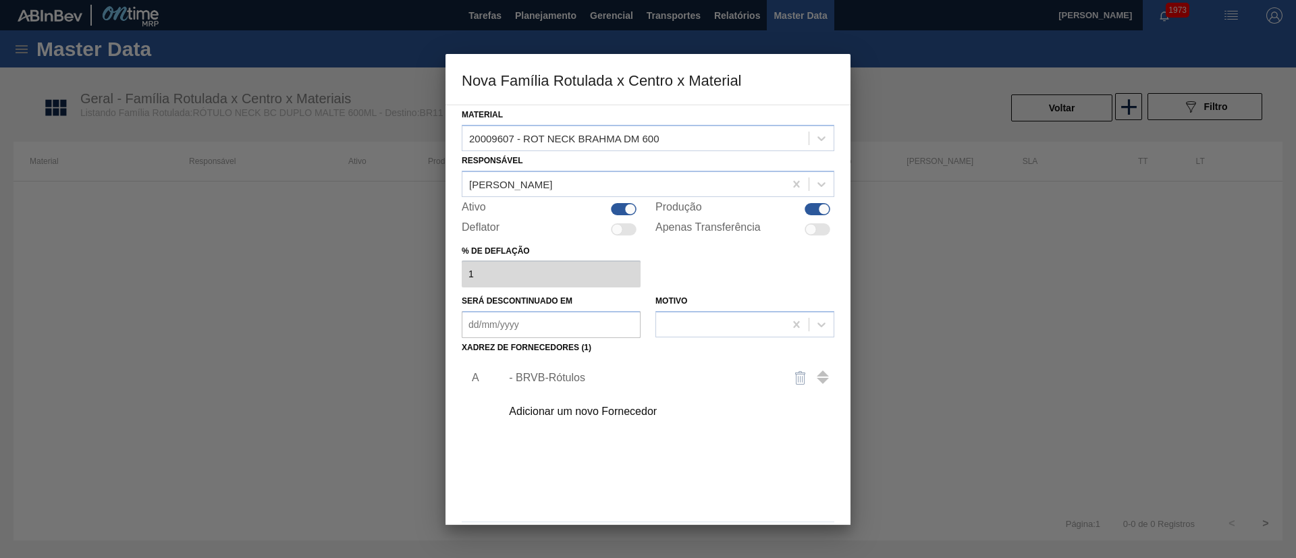
scroll to position [49, 0]
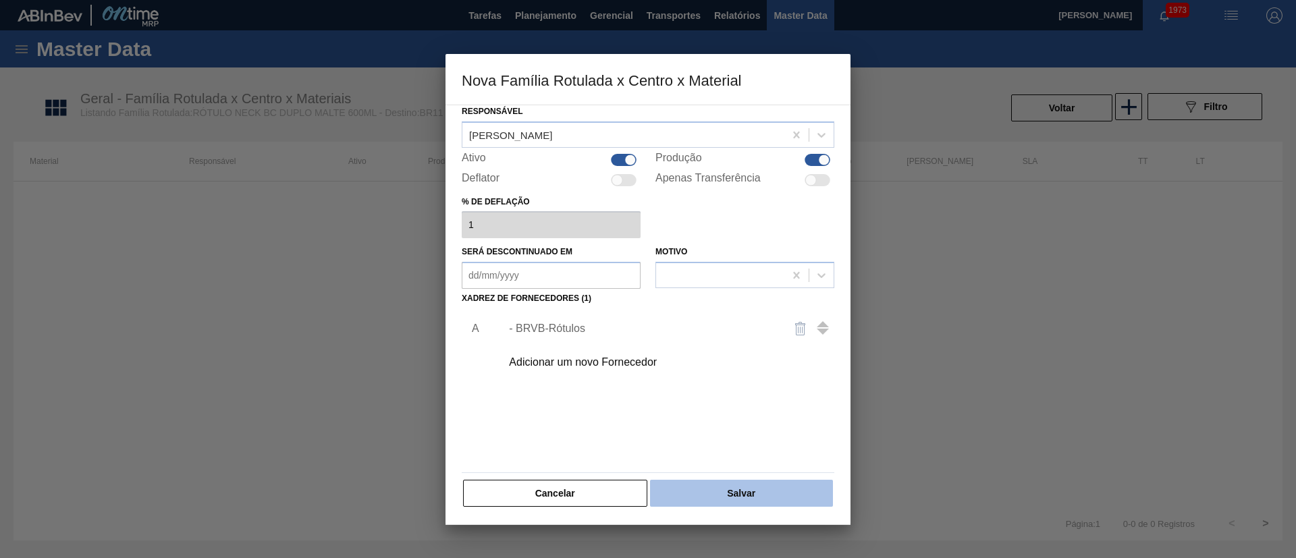
click at [719, 489] on button "Salvar" at bounding box center [741, 493] width 183 height 27
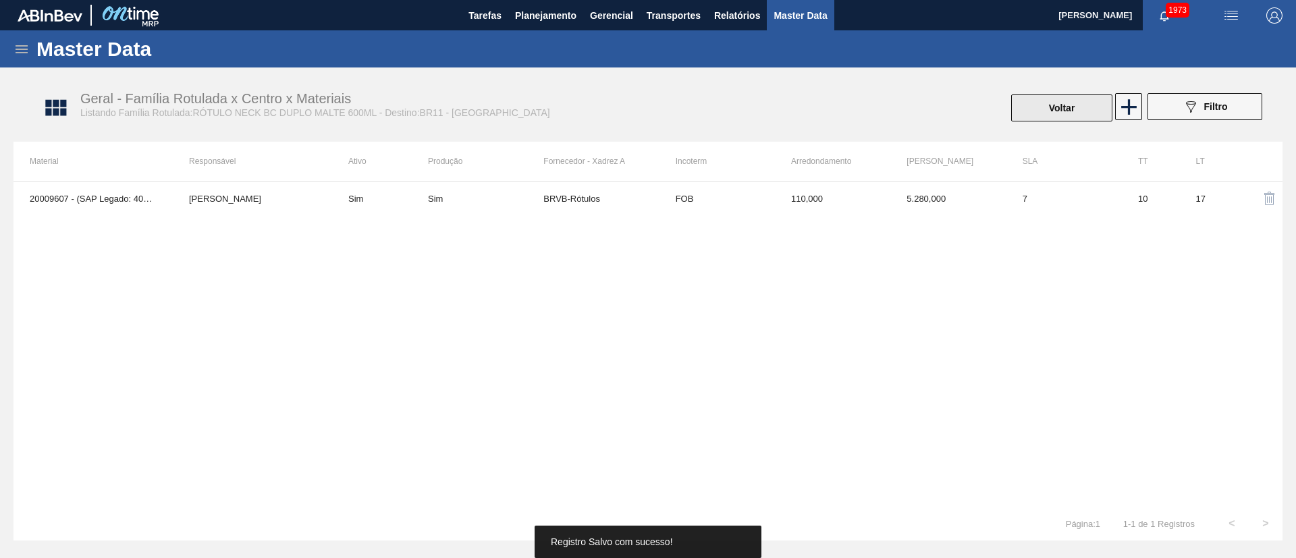
click at [1069, 96] on button "Voltar" at bounding box center [1061, 107] width 101 height 27
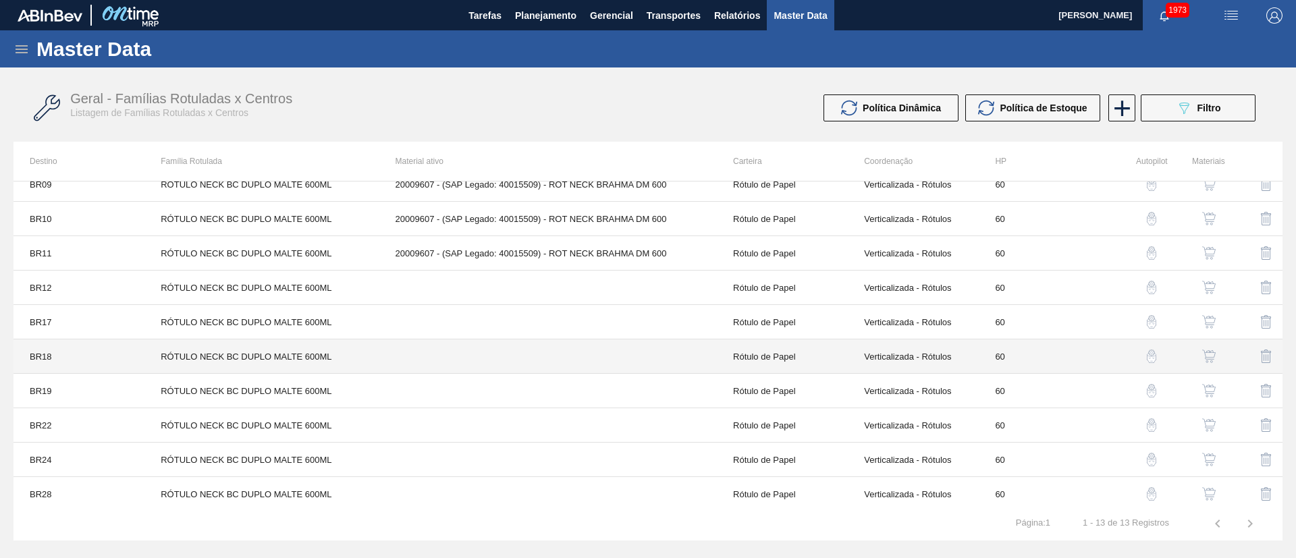
scroll to position [121, 0]
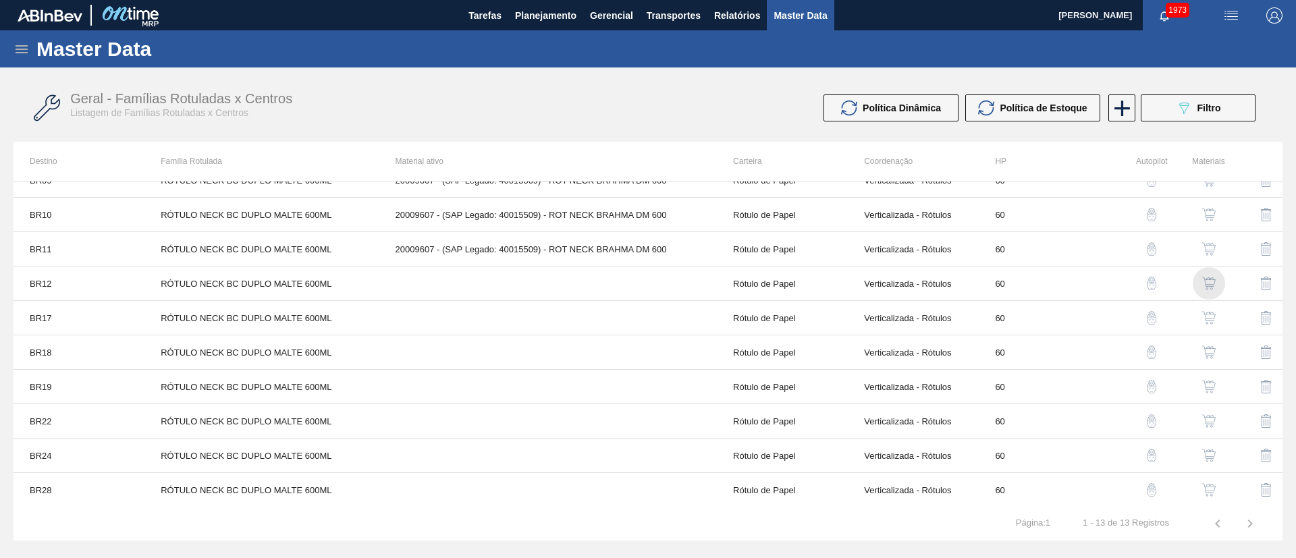
click at [1211, 283] on img "button" at bounding box center [1208, 283] width 13 height 13
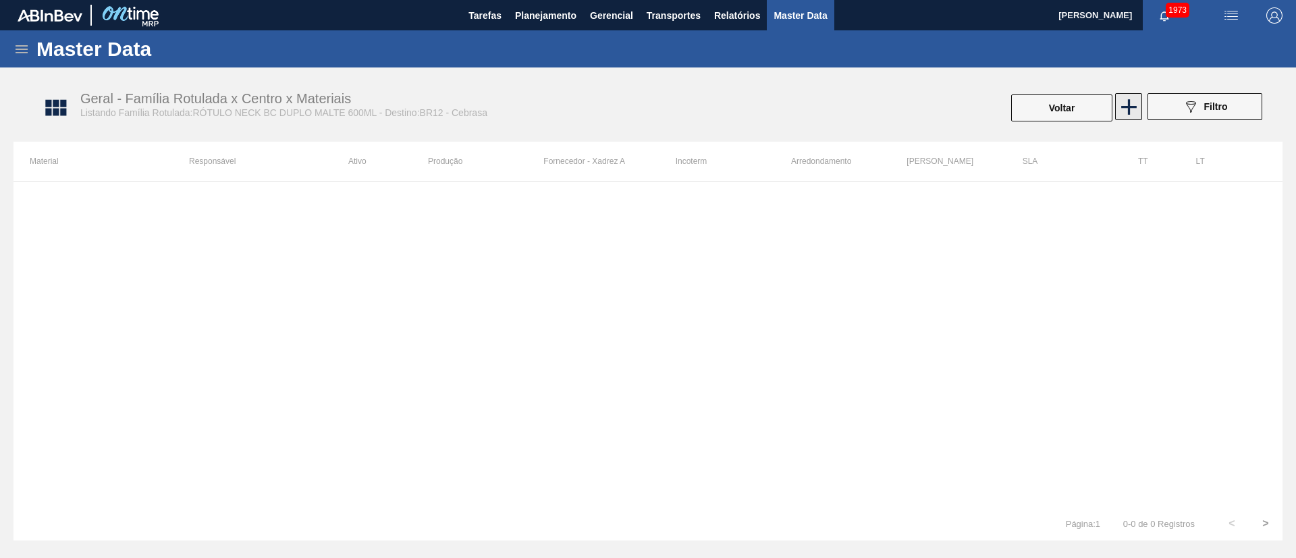
click at [1128, 115] on icon at bounding box center [1128, 107] width 26 height 26
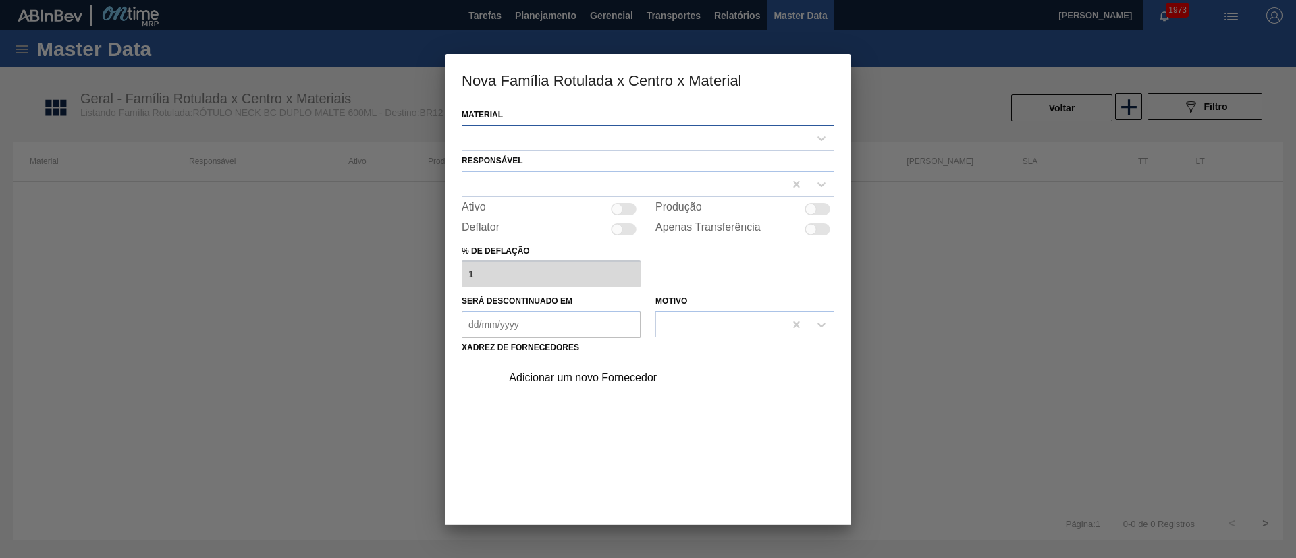
click at [543, 145] on div at bounding box center [635, 138] width 346 height 20
click at [509, 138] on div at bounding box center [635, 138] width 346 height 20
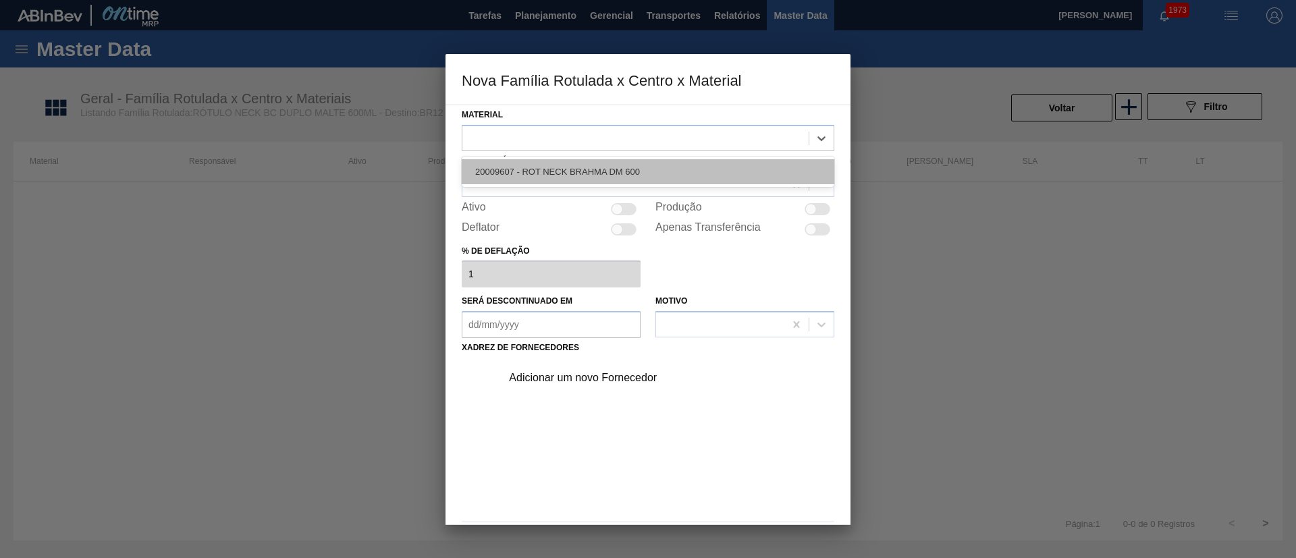
click at [545, 180] on div "20009607 - ROT NECK BRAHMA DM 600" at bounding box center [648, 171] width 372 height 25
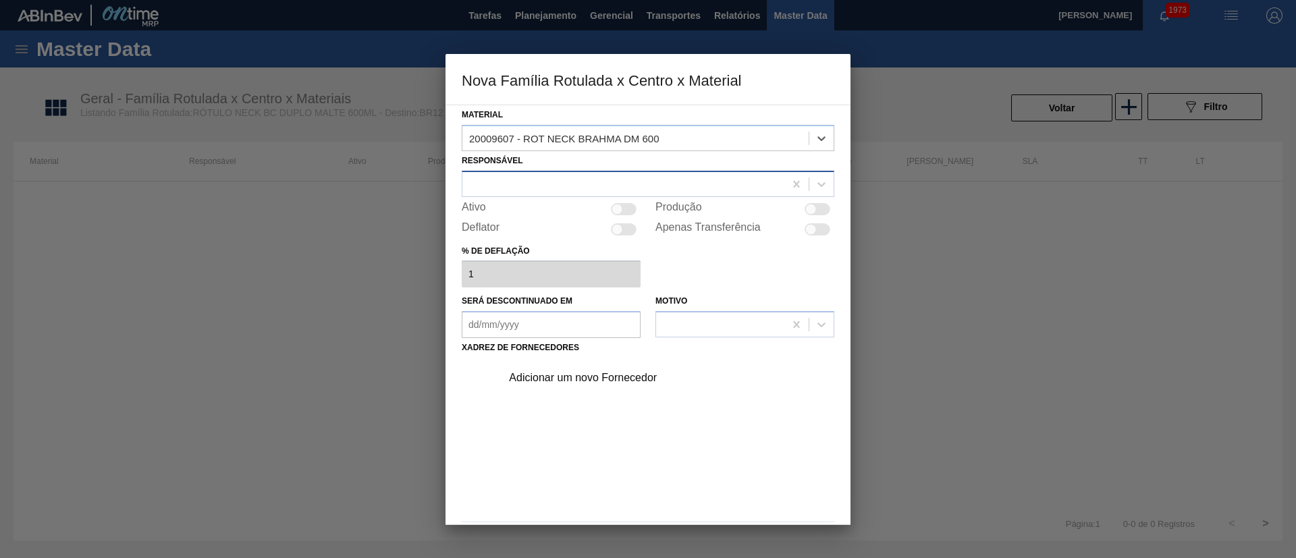
click at [500, 182] on div at bounding box center [623, 184] width 322 height 20
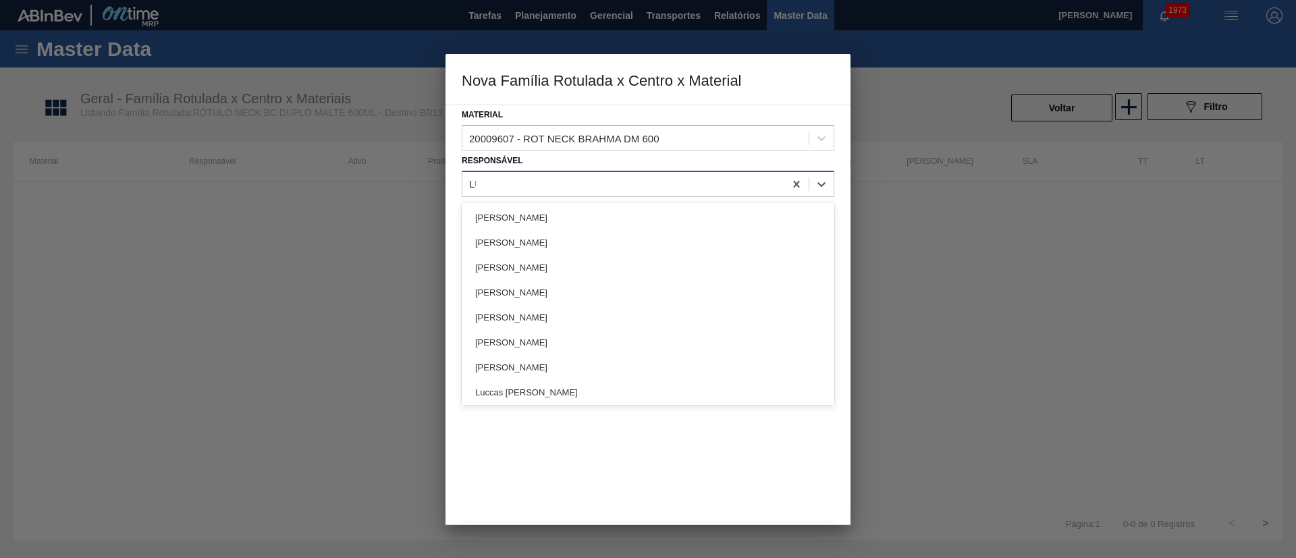
type input "LUC"
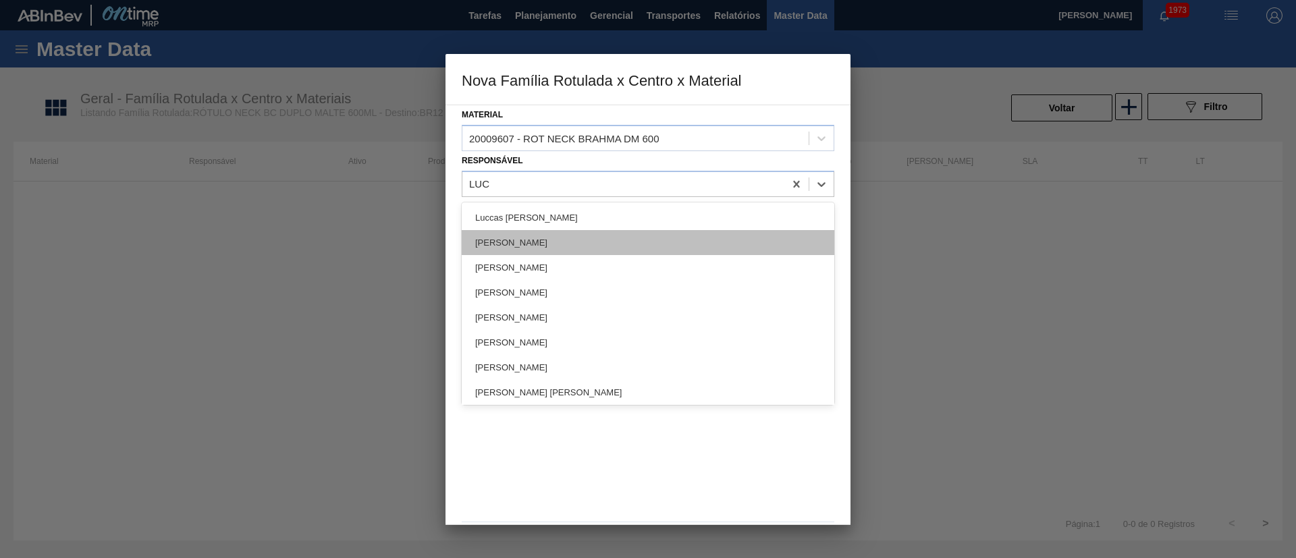
click at [522, 247] on div "[PERSON_NAME]" at bounding box center [648, 242] width 372 height 25
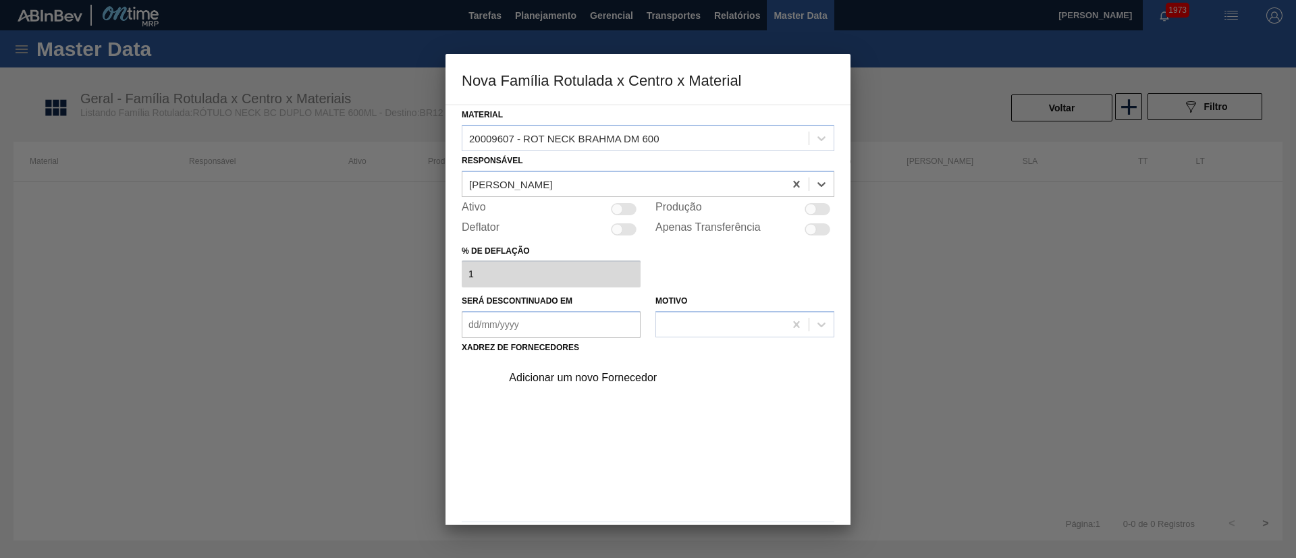
click at [633, 214] on div at bounding box center [624, 209] width 26 height 12
checkbox input "true"
click at [566, 382] on div "Adicionar um novo Fornecedor" at bounding box center [641, 378] width 265 height 12
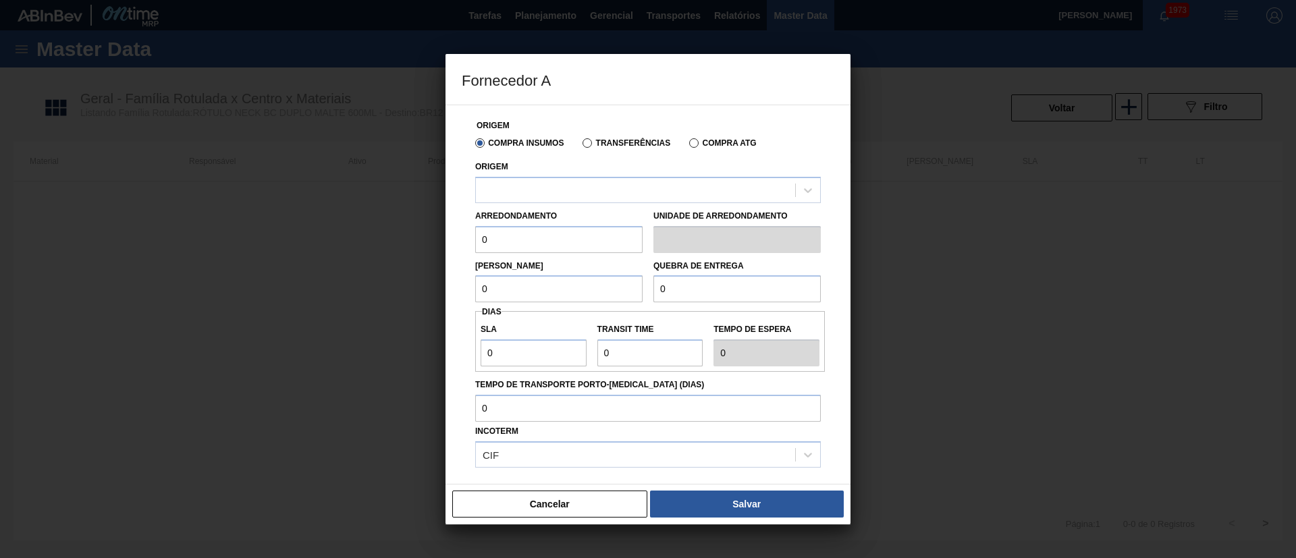
click at [605, 140] on label "Transferências" at bounding box center [626, 142] width 88 height 9
click at [580, 146] on input "Transferências" at bounding box center [580, 146] width 0 height 0
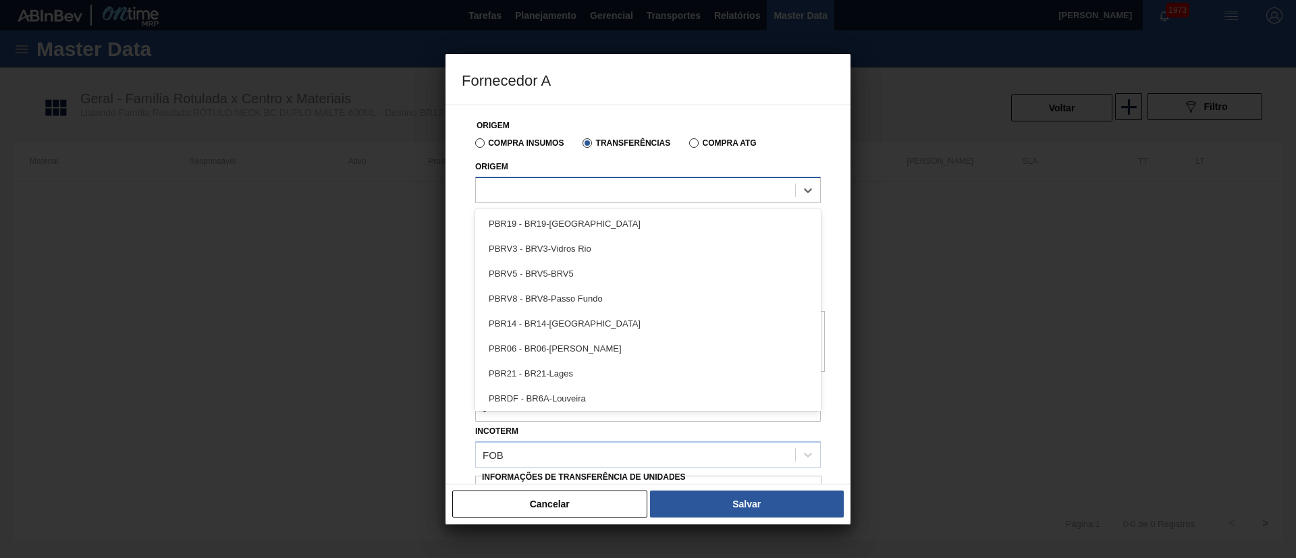
click at [556, 191] on div at bounding box center [635, 190] width 319 height 20
type input "BRVB"
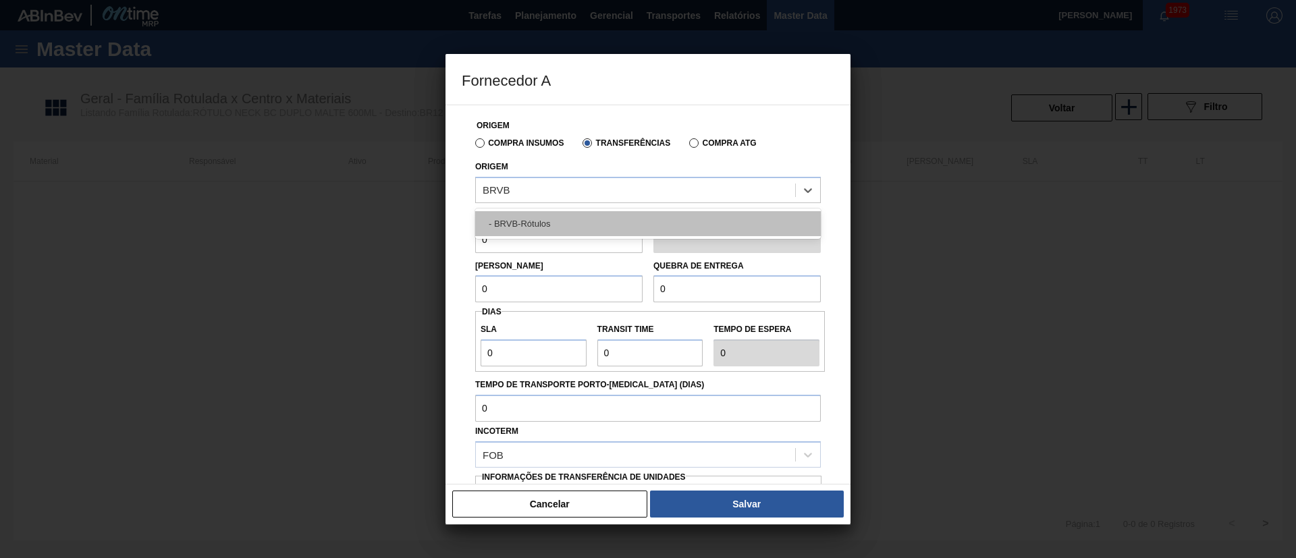
click at [546, 219] on div "- BRVB-Rótulos" at bounding box center [647, 223] width 345 height 25
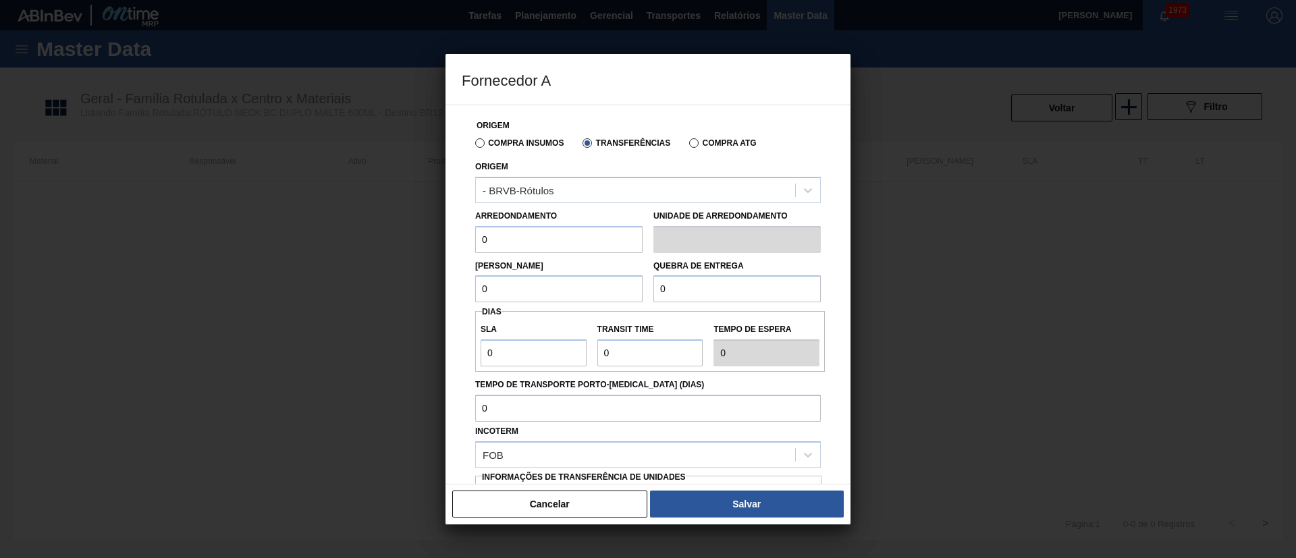
drag, startPoint x: 497, startPoint y: 238, endPoint x: 445, endPoint y: 240, distance: 51.3
click at [445, 240] on div "Origem Compra Insumos Transferências Compra ATG Origem - BRVB-Rótulos Arredonda…" at bounding box center [647, 295] width 405 height 380
type input "110"
drag, startPoint x: 487, startPoint y: 288, endPoint x: 447, endPoint y: 291, distance: 39.9
click at [447, 291] on div "Origem Compra Insumos Transferências Compra ATG Origem - BRVB-Rótulos Arredonda…" at bounding box center [647, 295] width 405 height 380
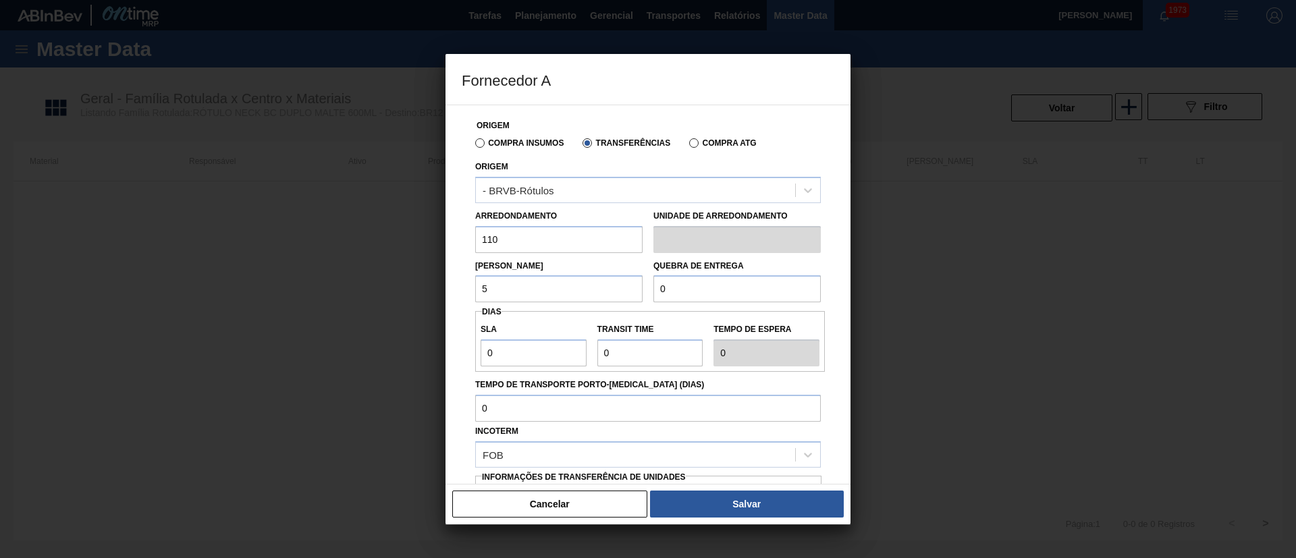
type input "5.280"
drag, startPoint x: 669, startPoint y: 290, endPoint x: 607, endPoint y: 290, distance: 62.1
click at [607, 290] on div "Lote Mínimo 5.280 Quebra de entrega 0" at bounding box center [648, 278] width 356 height 50
type input "20.000"
drag, startPoint x: 518, startPoint y: 361, endPoint x: 428, endPoint y: 360, distance: 89.1
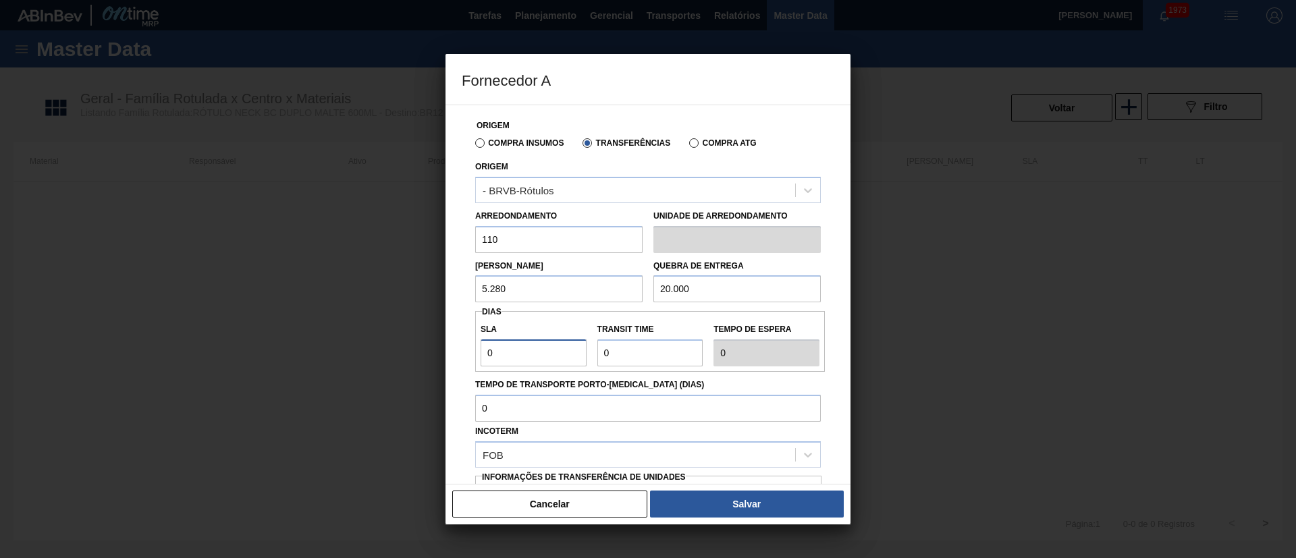
click at [428, 360] on div "Fornecedor A Origem Compra Insumos Transferências Compra ATG Origem - BRVB-Rótu…" at bounding box center [648, 279] width 1296 height 558
type input "7"
drag, startPoint x: 643, startPoint y: 358, endPoint x: 569, endPoint y: 354, distance: 74.3
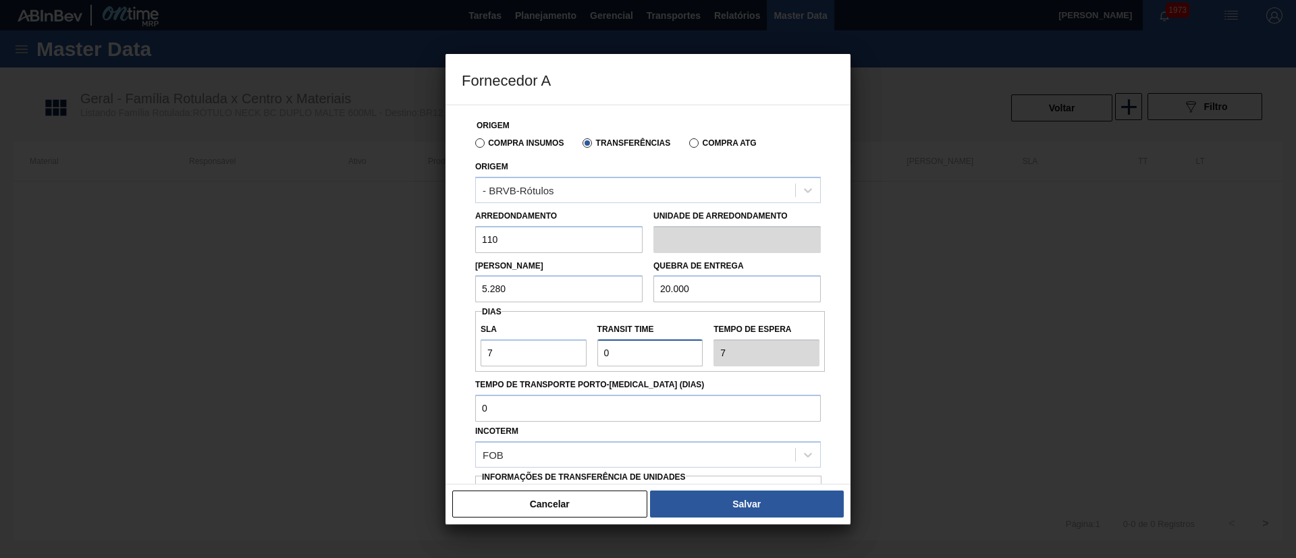
click at [569, 354] on div "SLA 7 Transit Time Tempo de espera 7" at bounding box center [650, 341] width 350 height 50
type input "1"
type input "8"
type input "10"
type input "17"
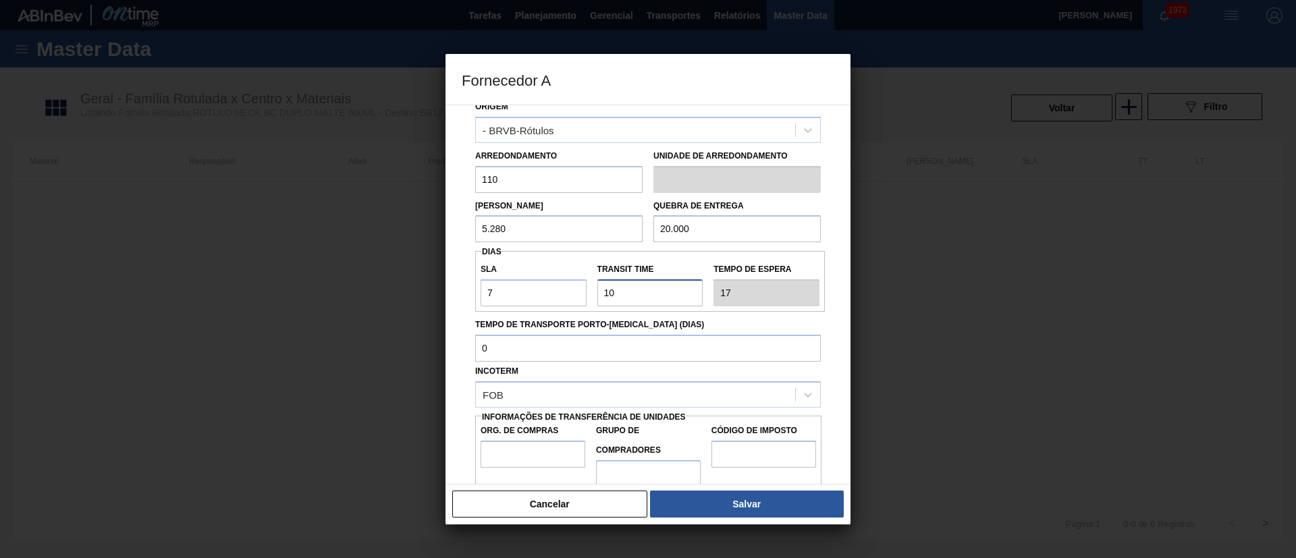
scroll to position [85, 0]
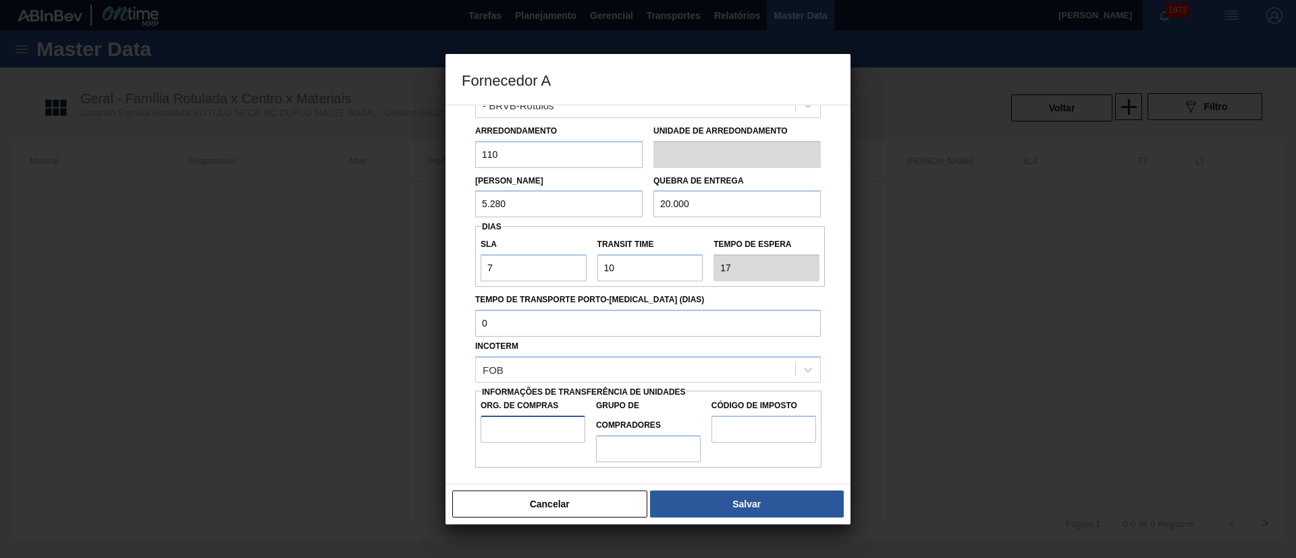
click at [526, 427] on input "Org. de Compras" at bounding box center [532, 429] width 105 height 27
type input "BR00"
click at [635, 455] on input "Grupo de Compradores" at bounding box center [648, 448] width 105 height 27
type input "A01"
click at [750, 431] on input "Código de Imposto" at bounding box center [763, 429] width 105 height 27
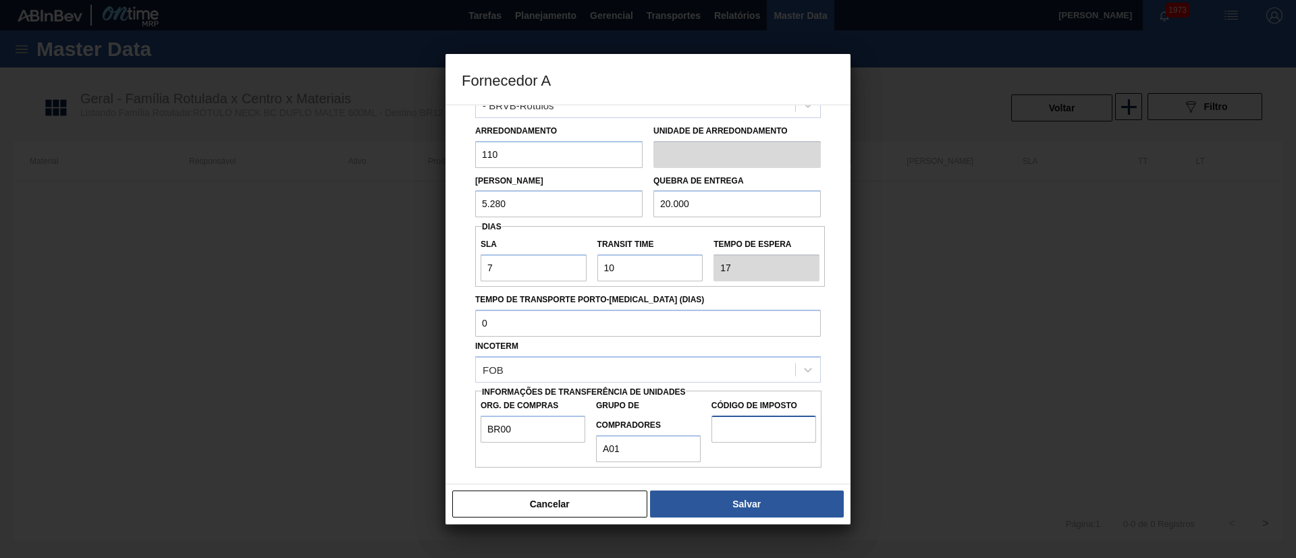
type input "I1"
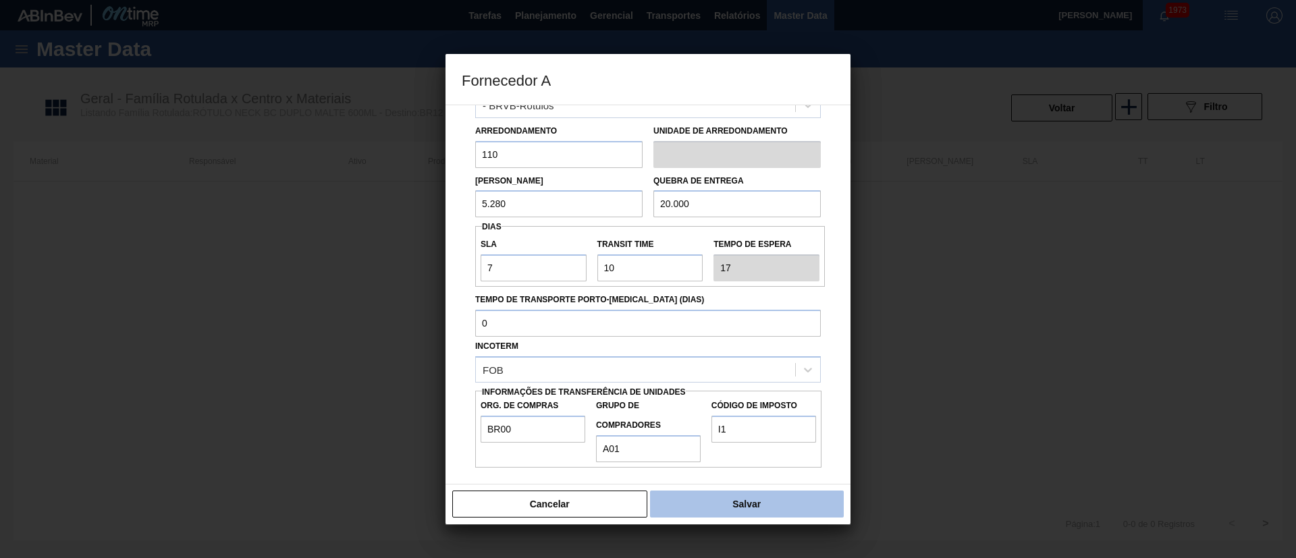
click at [712, 513] on button "Salvar" at bounding box center [747, 504] width 194 height 27
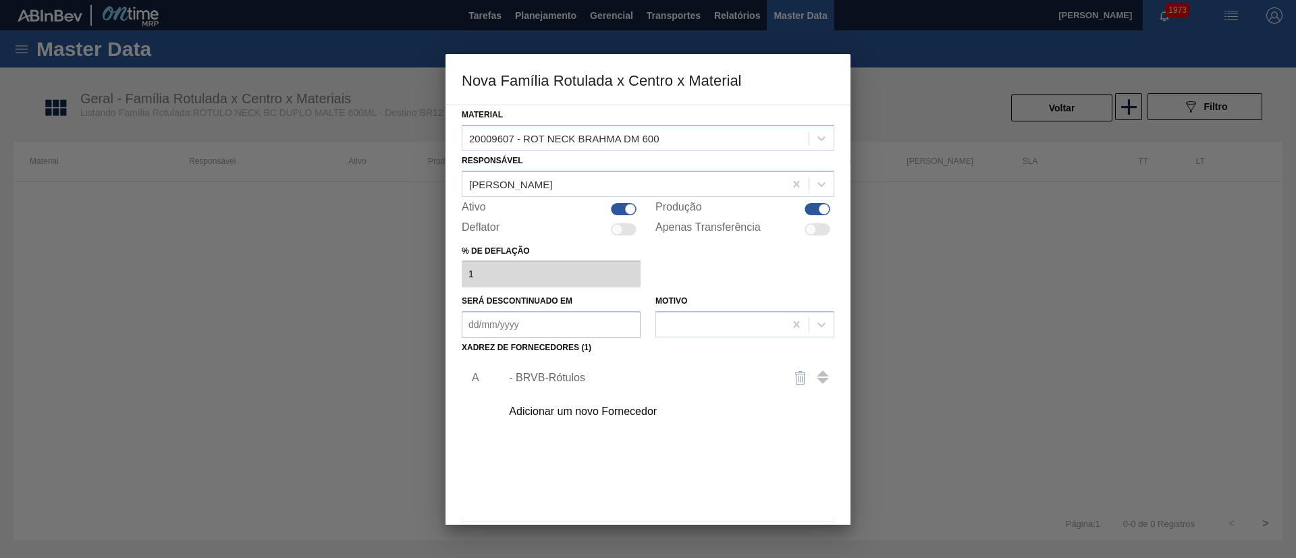
scroll to position [49, 0]
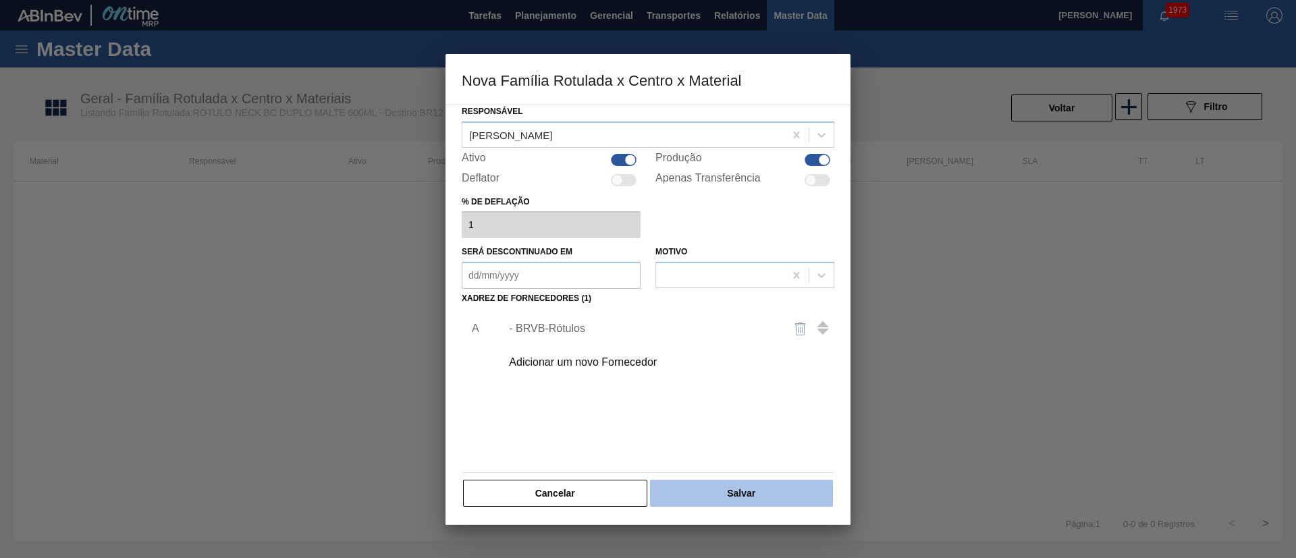
click at [721, 489] on button "Salvar" at bounding box center [741, 493] width 183 height 27
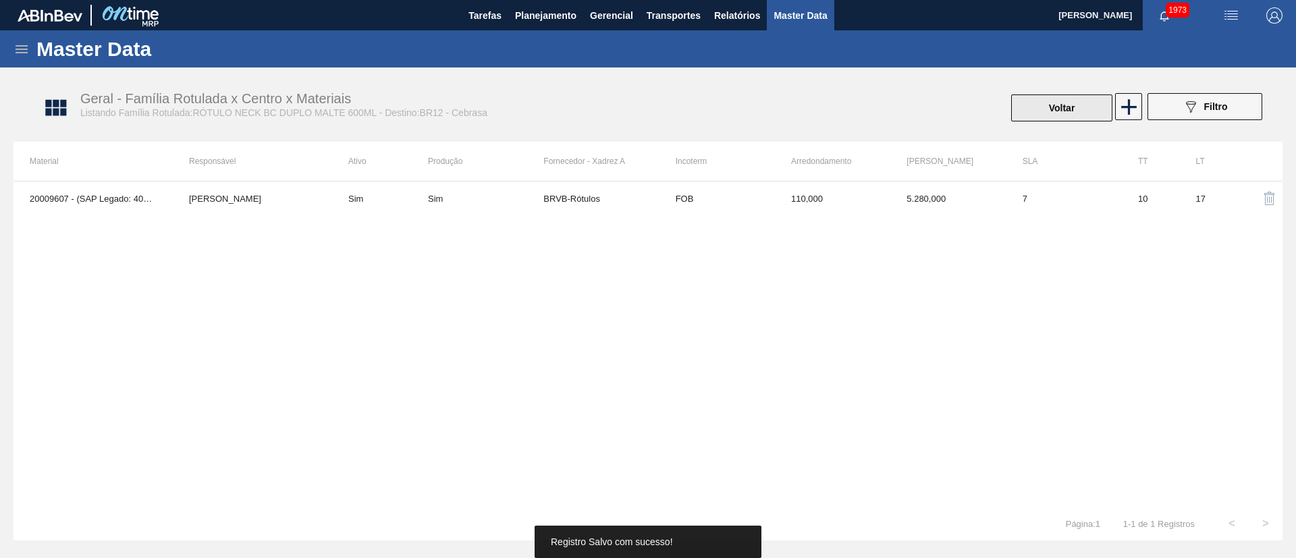
click at [1065, 107] on button "Voltar" at bounding box center [1061, 107] width 101 height 27
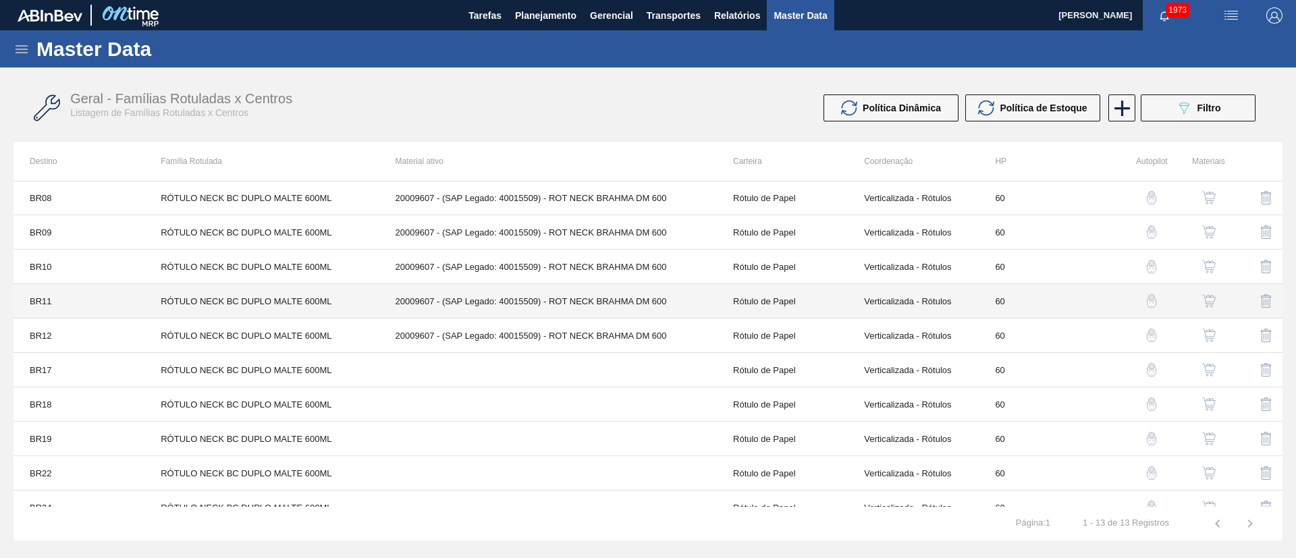
scroll to position [101, 0]
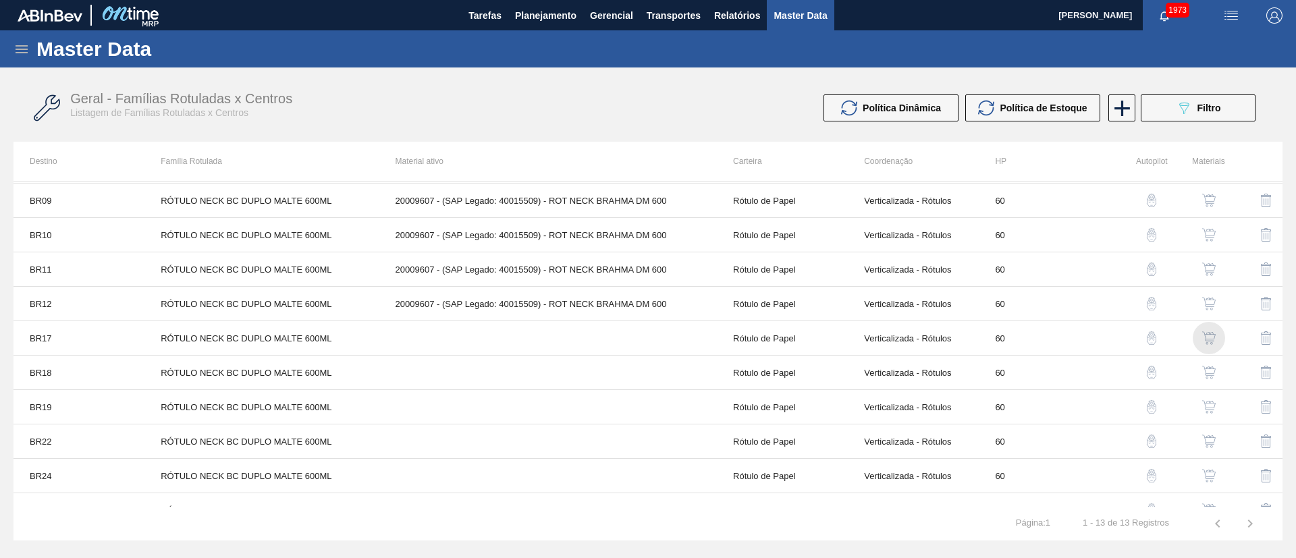
click at [1202, 335] on img "button" at bounding box center [1208, 337] width 13 height 13
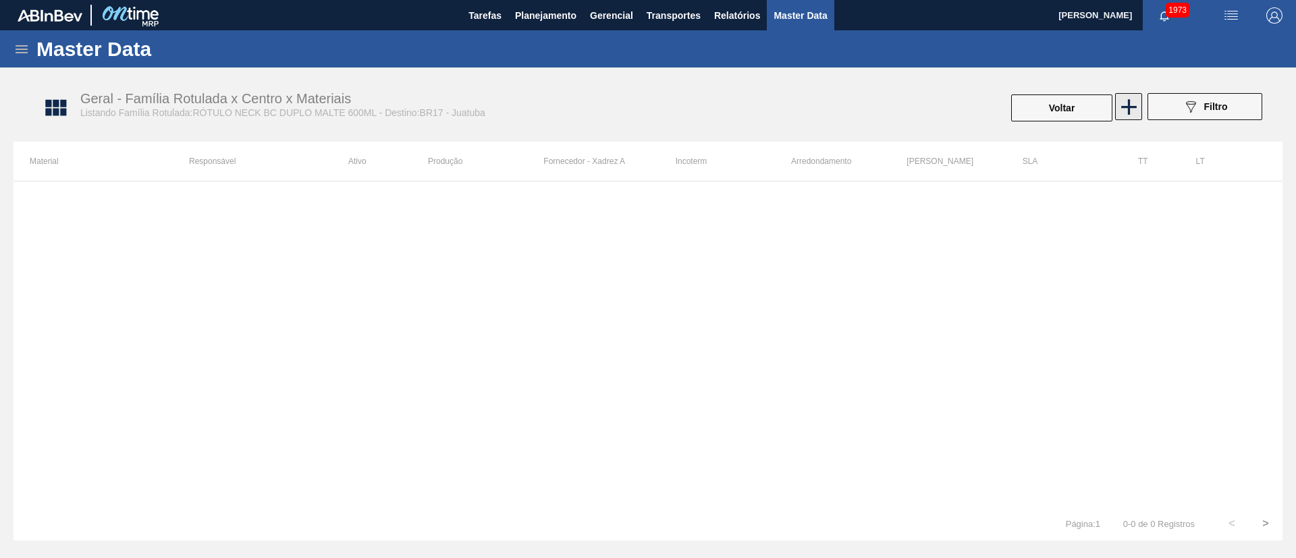
click at [1121, 101] on icon at bounding box center [1128, 107] width 26 height 26
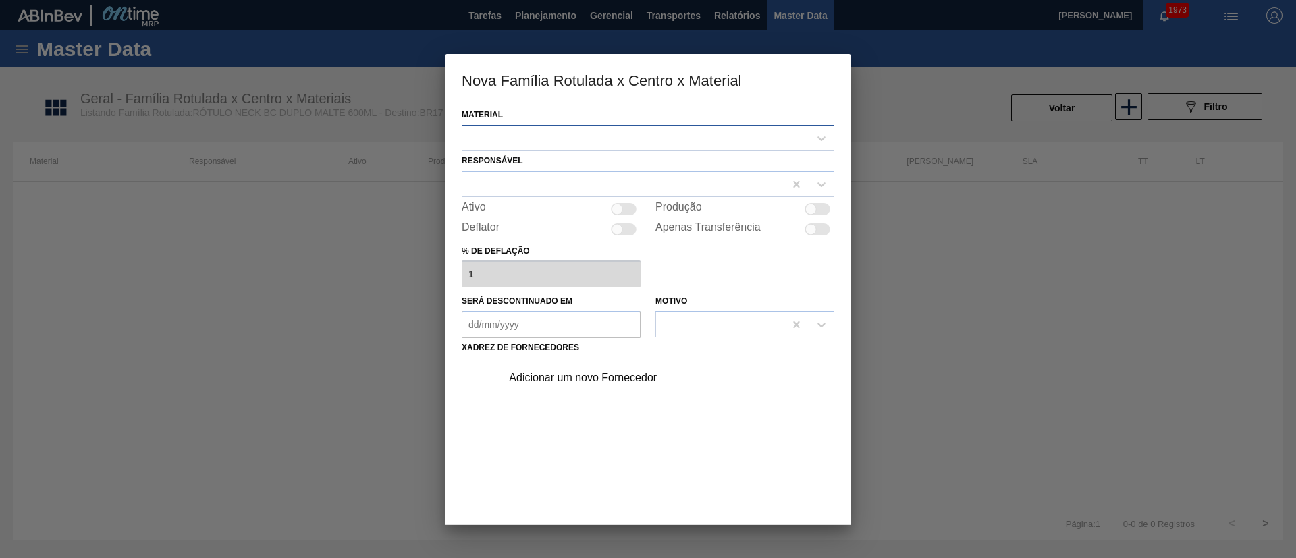
click at [499, 140] on div at bounding box center [635, 138] width 346 height 20
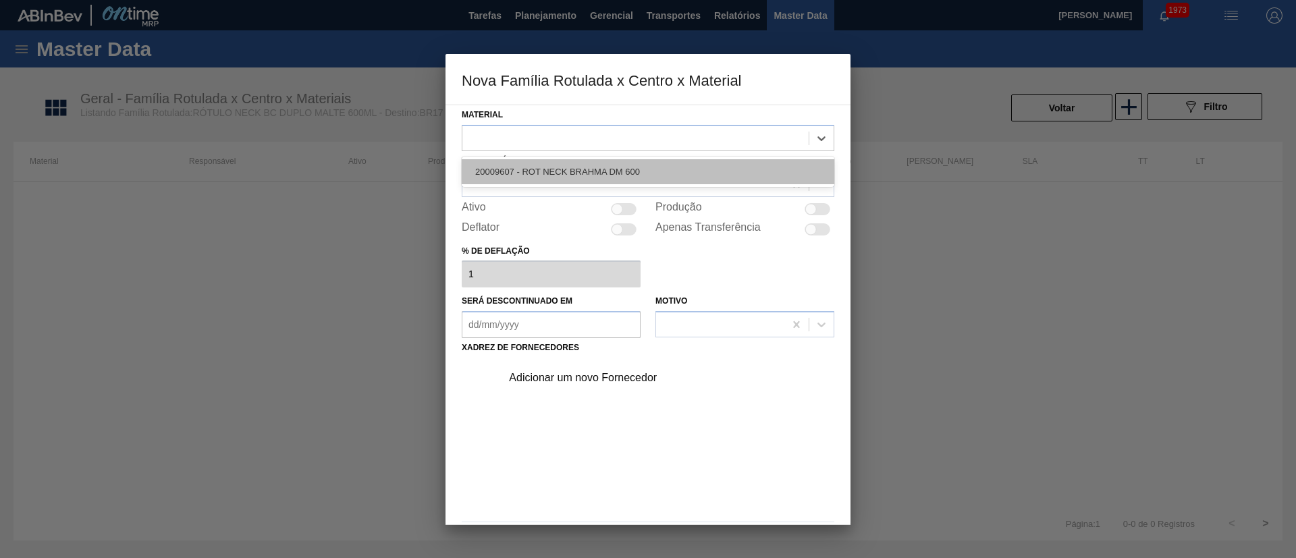
click at [524, 177] on div "20009607 - ROT NECK BRAHMA DM 600" at bounding box center [648, 171] width 372 height 25
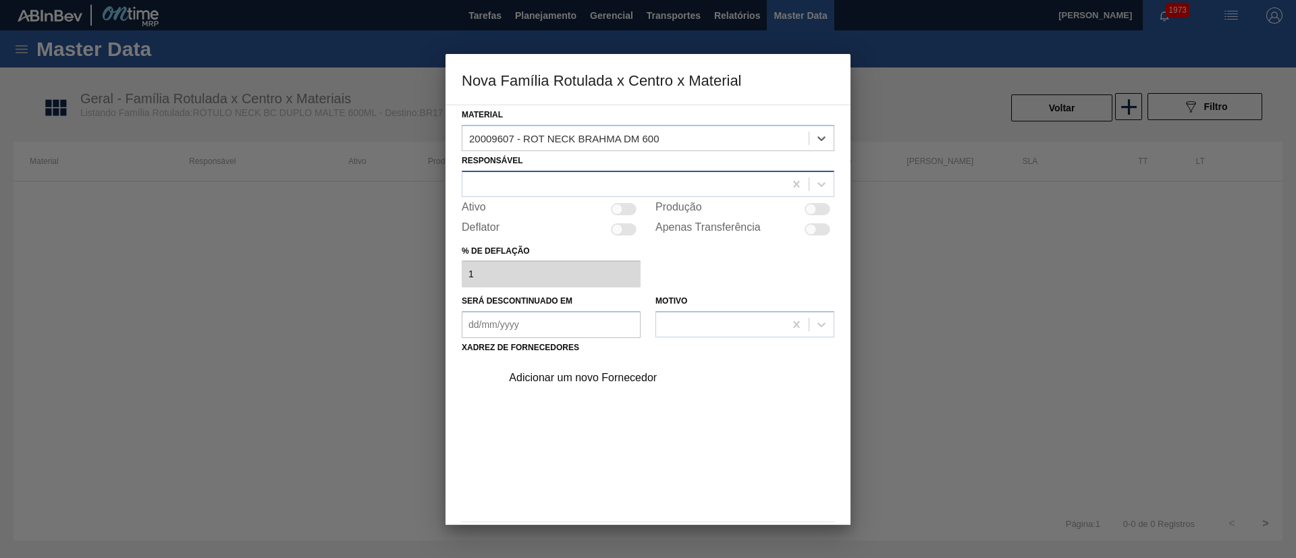
click at [516, 177] on div at bounding box center [623, 184] width 322 height 20
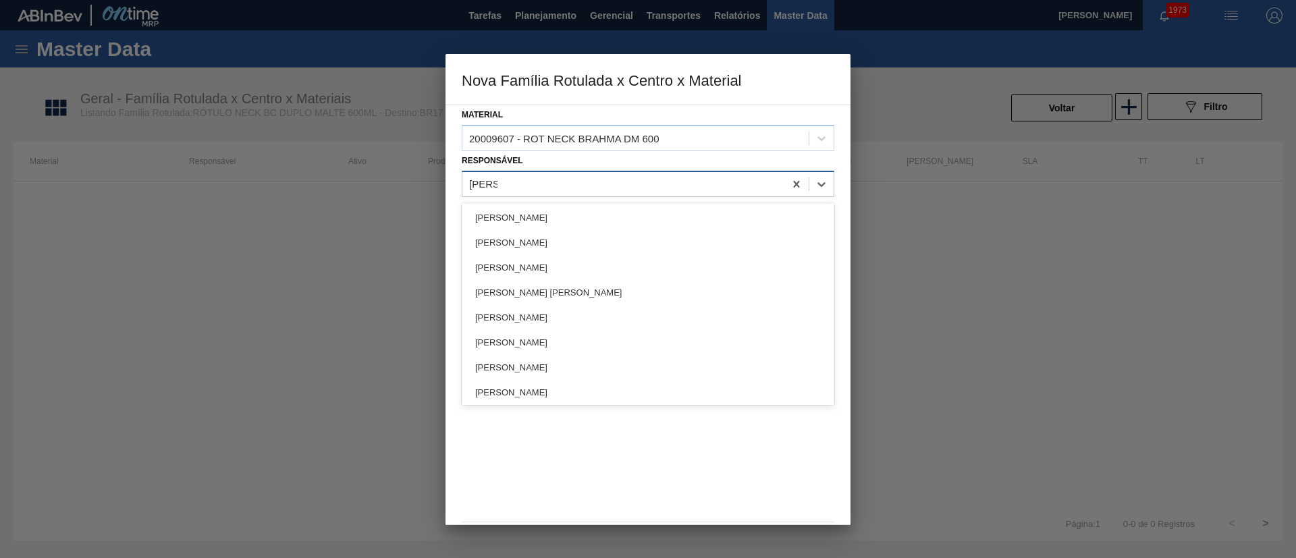
type input "LUCAS"
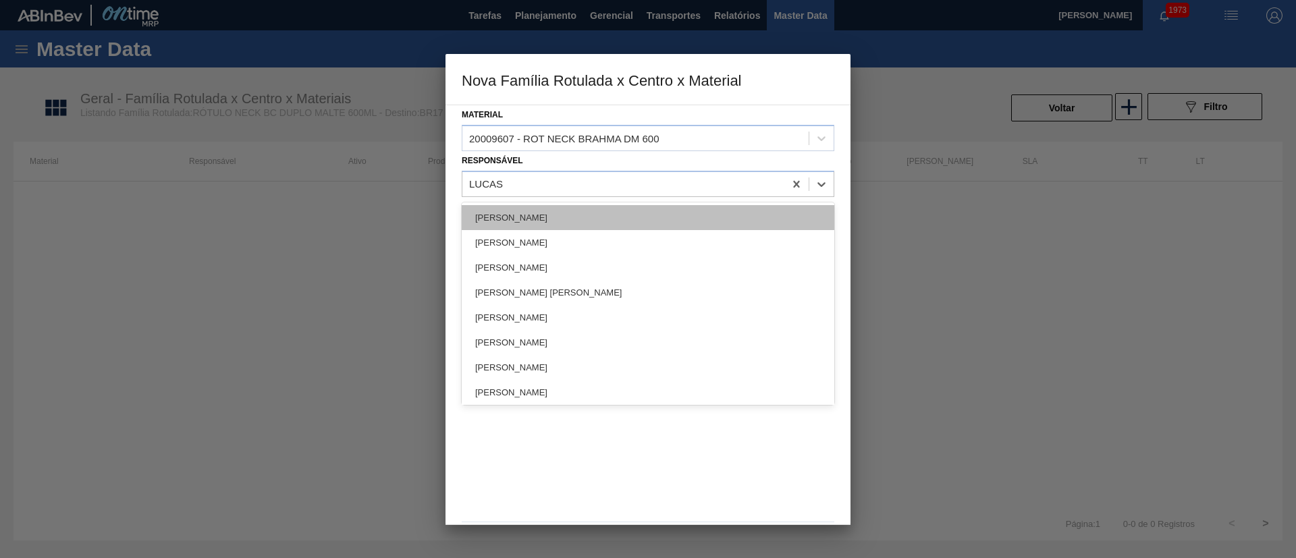
click at [512, 212] on div "[PERSON_NAME]" at bounding box center [648, 217] width 372 height 25
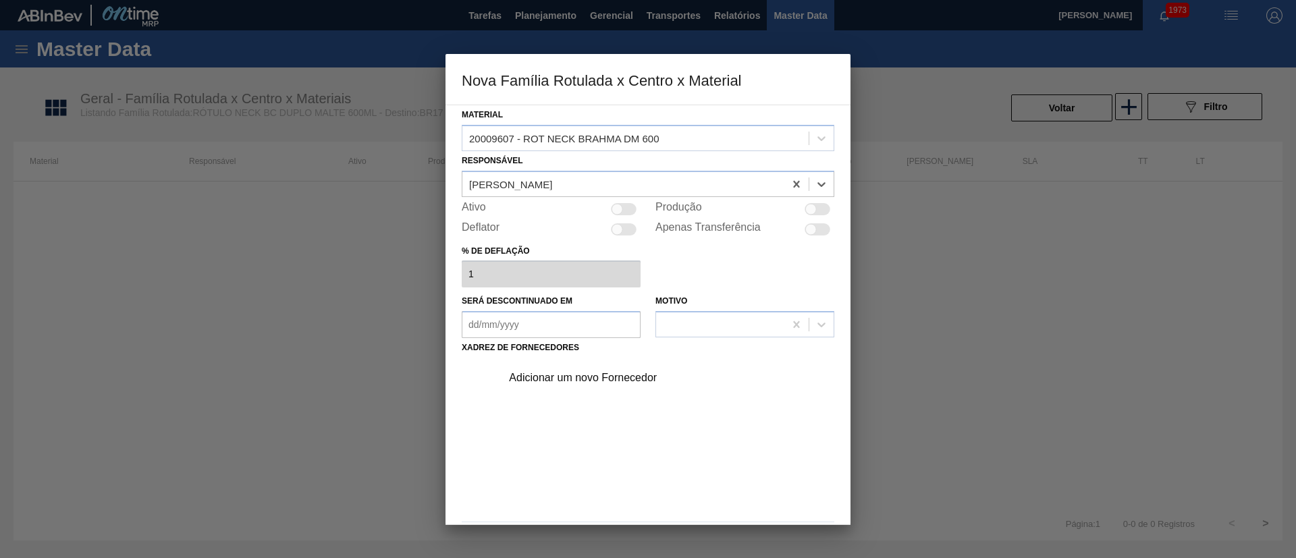
click at [619, 212] on div at bounding box center [616, 208] width 11 height 11
checkbox input "true"
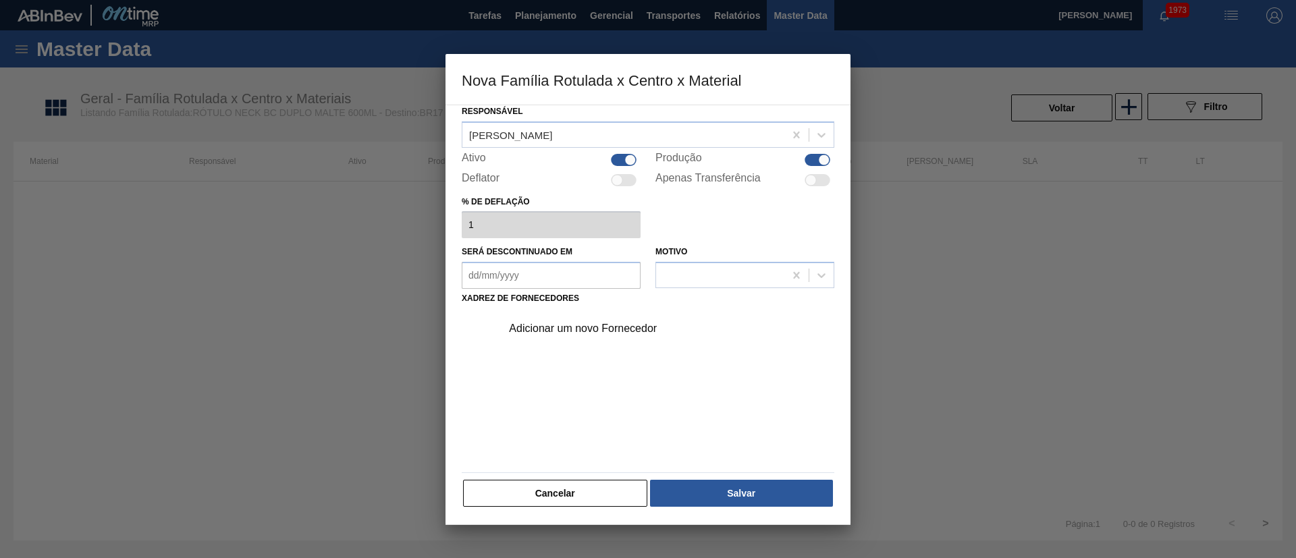
click at [588, 329] on div "Adicionar um novo Fornecedor" at bounding box center [641, 329] width 265 height 12
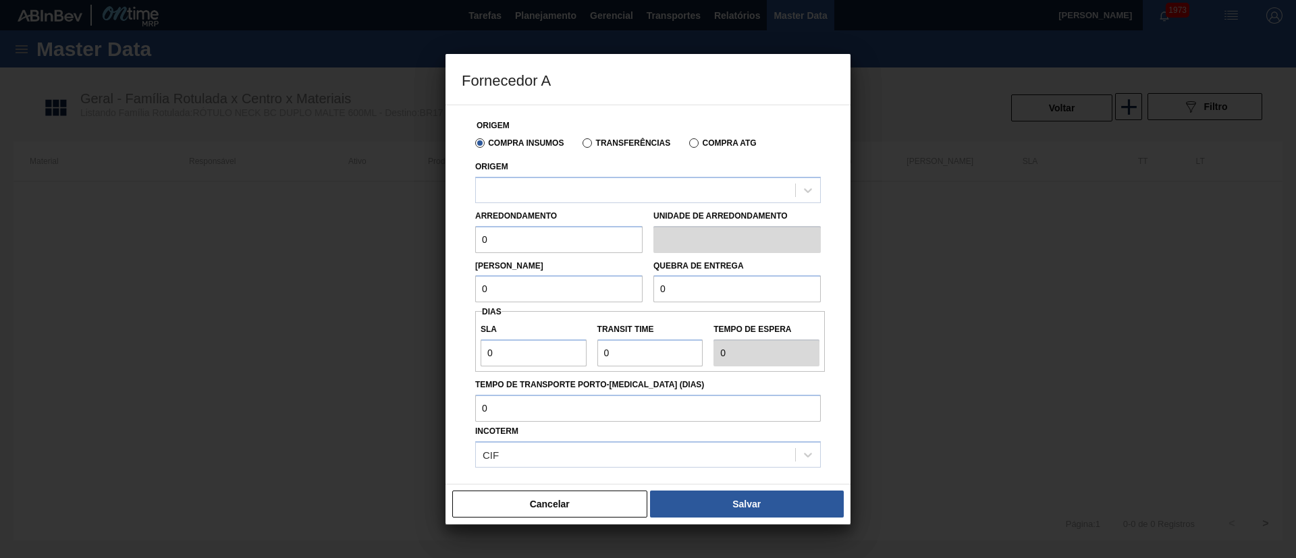
click at [587, 144] on label "Transferências" at bounding box center [626, 142] width 88 height 9
click at [580, 146] on input "Transferências" at bounding box center [580, 146] width 0 height 0
click at [546, 200] on div at bounding box center [647, 190] width 345 height 26
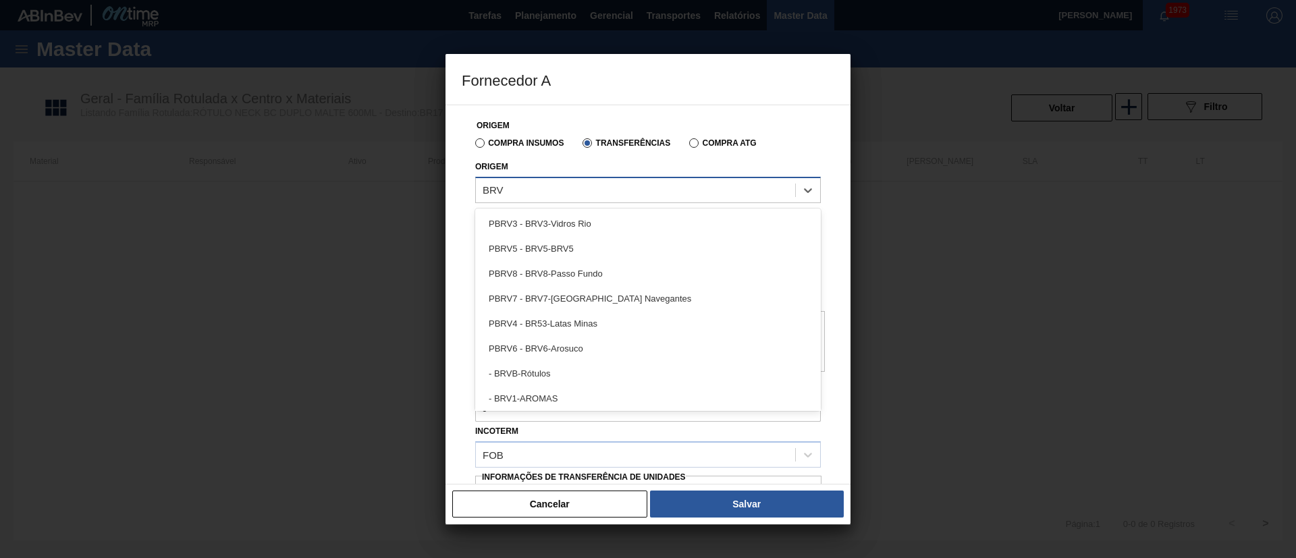
type input "BRVB"
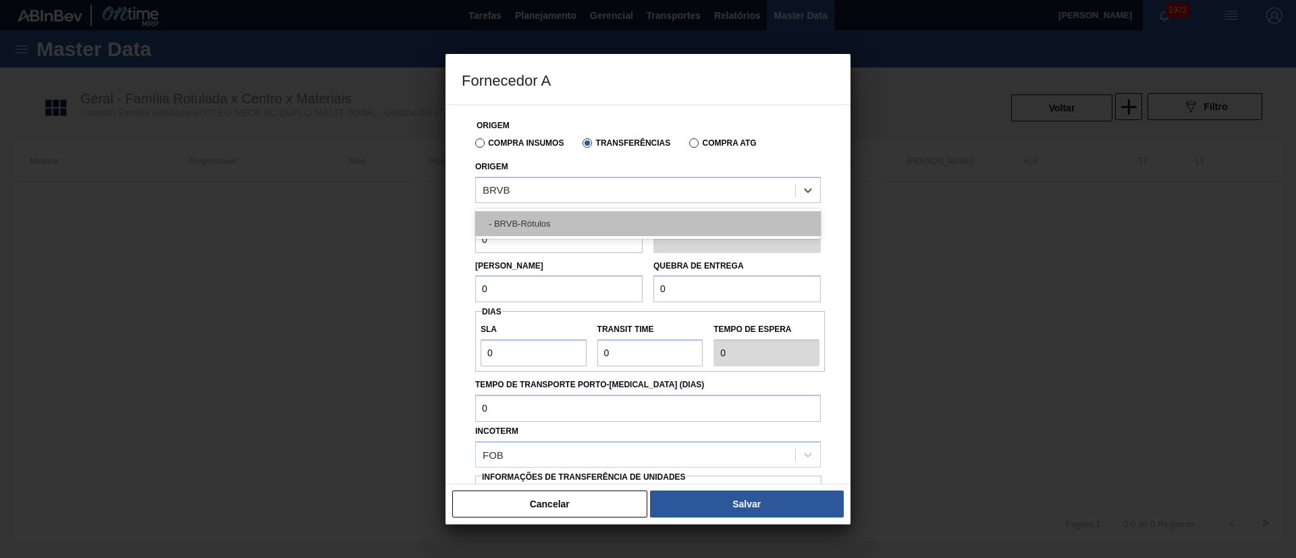
click at [545, 225] on div "- BRVB-Rótulos" at bounding box center [647, 223] width 345 height 25
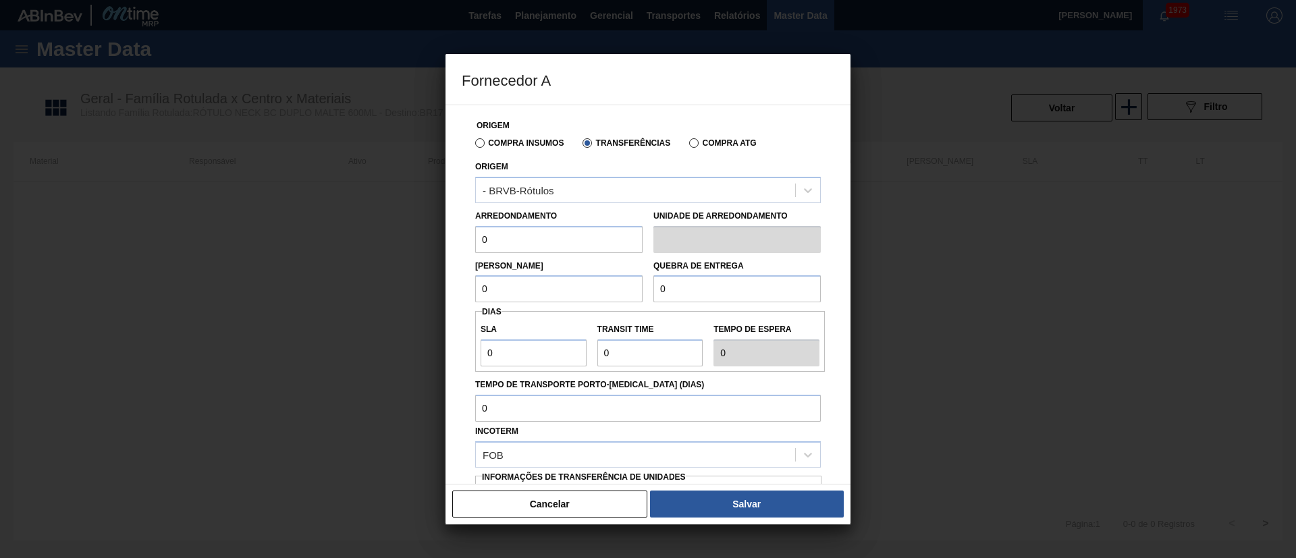
drag, startPoint x: 508, startPoint y: 237, endPoint x: 444, endPoint y: 246, distance: 64.7
click at [444, 246] on div "Fornecedor A Origem Compra Insumos Transferências Compra ATG Origem - BRVB-Rótu…" at bounding box center [648, 279] width 1296 height 558
type input "110"
drag, startPoint x: 466, startPoint y: 288, endPoint x: 445, endPoint y: 289, distance: 21.0
click at [445, 289] on div "Origem Compra Insumos Transferências Compra ATG Origem - BRVB-Rótulos Arredonda…" at bounding box center [647, 295] width 405 height 380
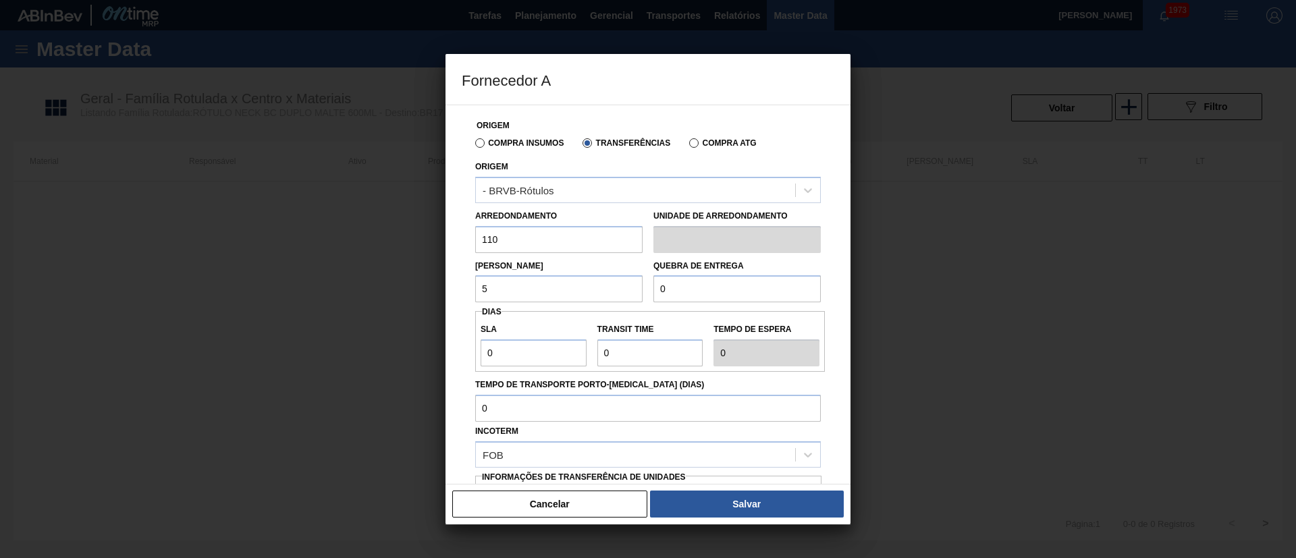
type input "5.280"
drag, startPoint x: 698, startPoint y: 289, endPoint x: 607, endPoint y: 287, distance: 91.1
click at [607, 287] on div "Lote Mínimo 5.280 Quebra de entrega 0" at bounding box center [648, 278] width 356 height 50
type input "20.000"
drag, startPoint x: 513, startPoint y: 352, endPoint x: 449, endPoint y: 352, distance: 64.1
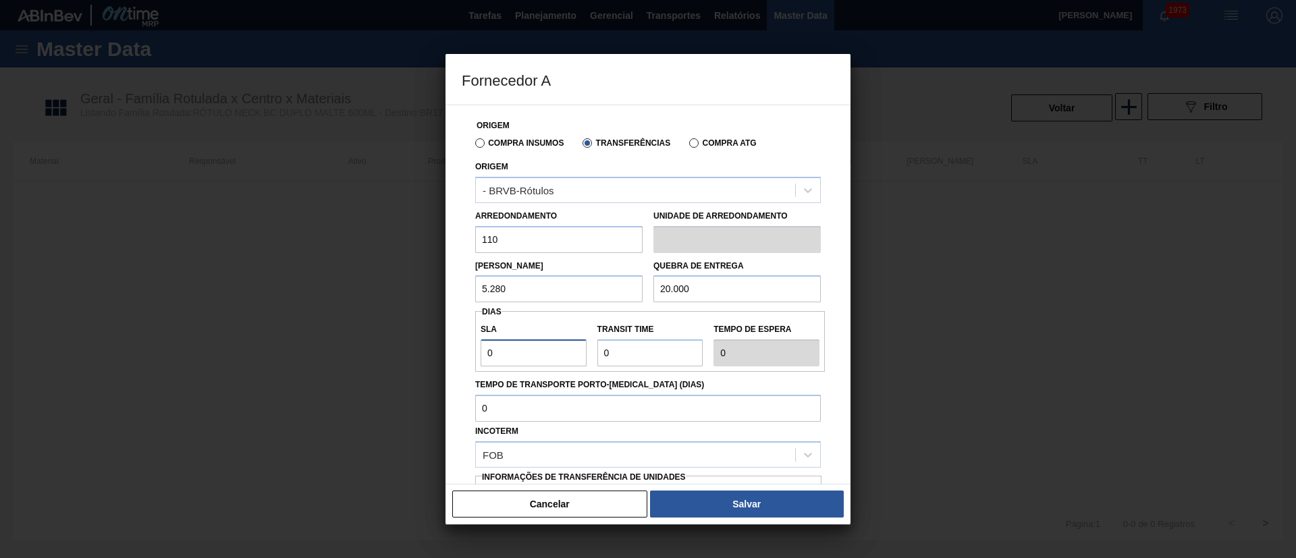
click at [449, 352] on div "Origem Compra Insumos Transferências Compra ATG Origem - BRVB-Rótulos Arredonda…" at bounding box center [647, 295] width 405 height 380
type input "7"
drag, startPoint x: 634, startPoint y: 354, endPoint x: 569, endPoint y: 354, distance: 64.1
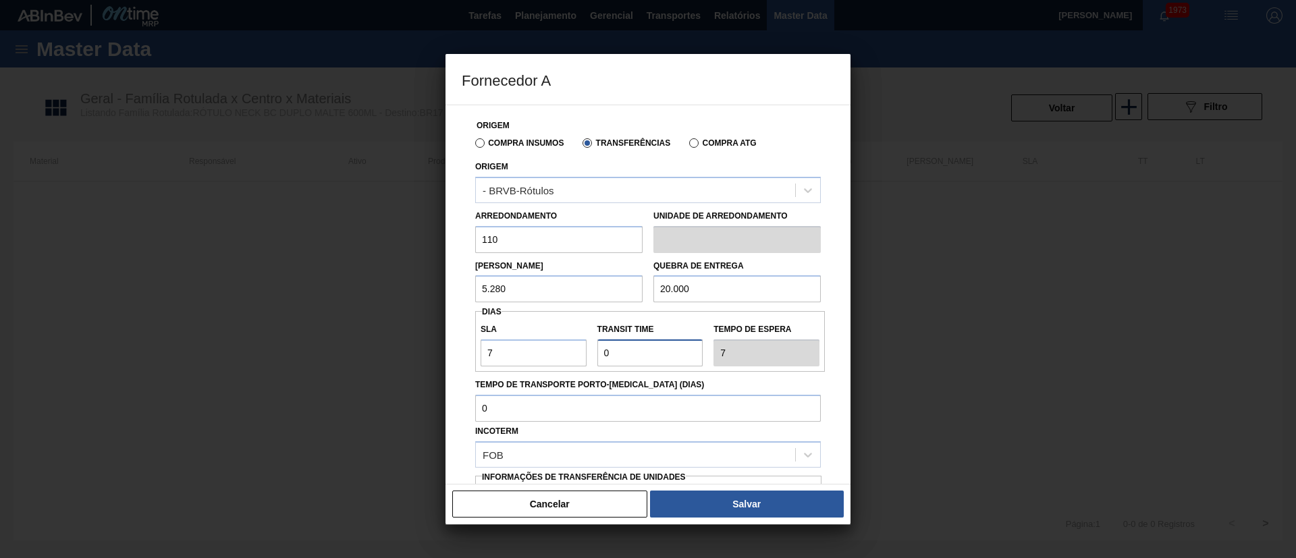
click at [569, 354] on div "SLA 7 Transit Time Tempo de espera 7" at bounding box center [650, 341] width 350 height 50
type input "1"
type input "8"
type input "10"
type input "17"
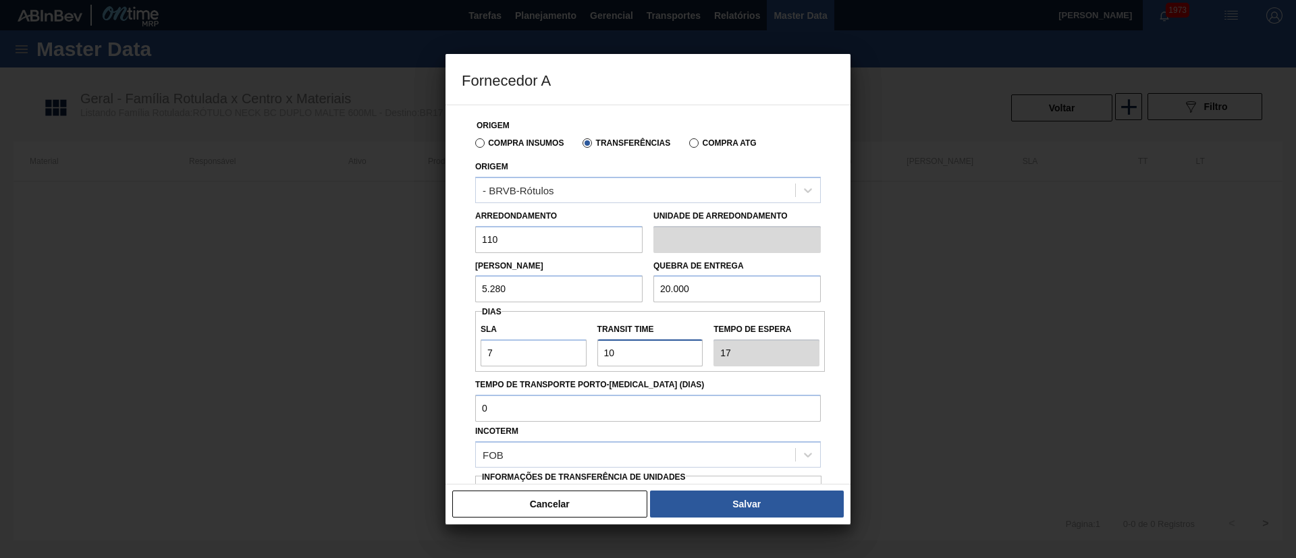
scroll to position [85, 0]
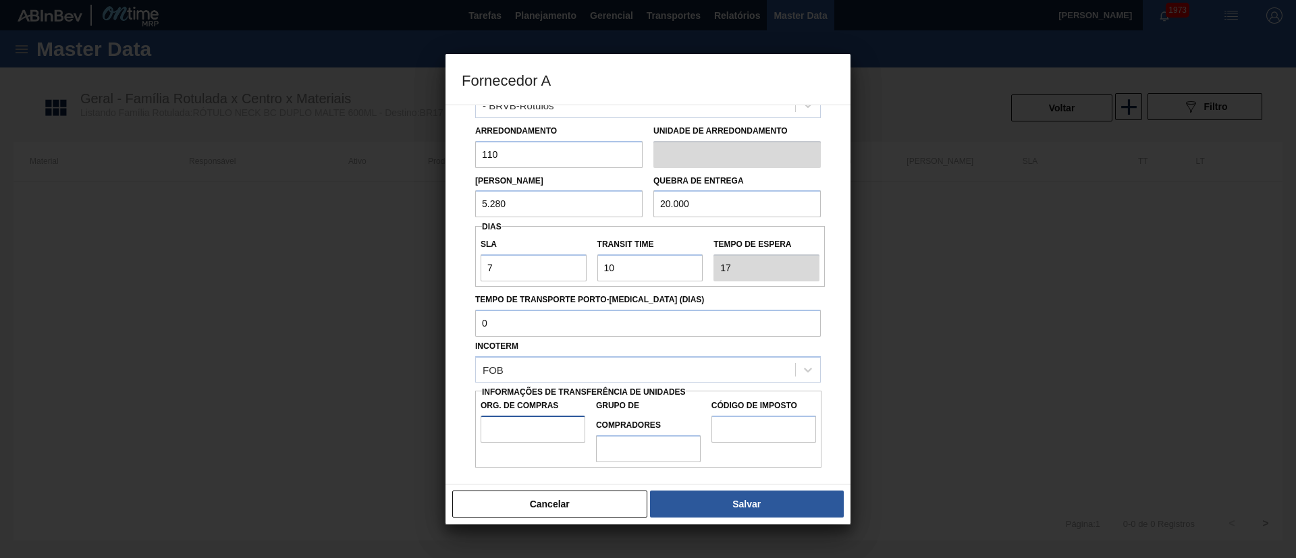
click at [535, 422] on input "Org. de Compras" at bounding box center [532, 429] width 105 height 27
type input "BR00"
click at [641, 435] on input "Grupo de Compradores" at bounding box center [648, 448] width 105 height 27
type input "A01"
click at [745, 428] on input "Código de Imposto" at bounding box center [763, 429] width 105 height 27
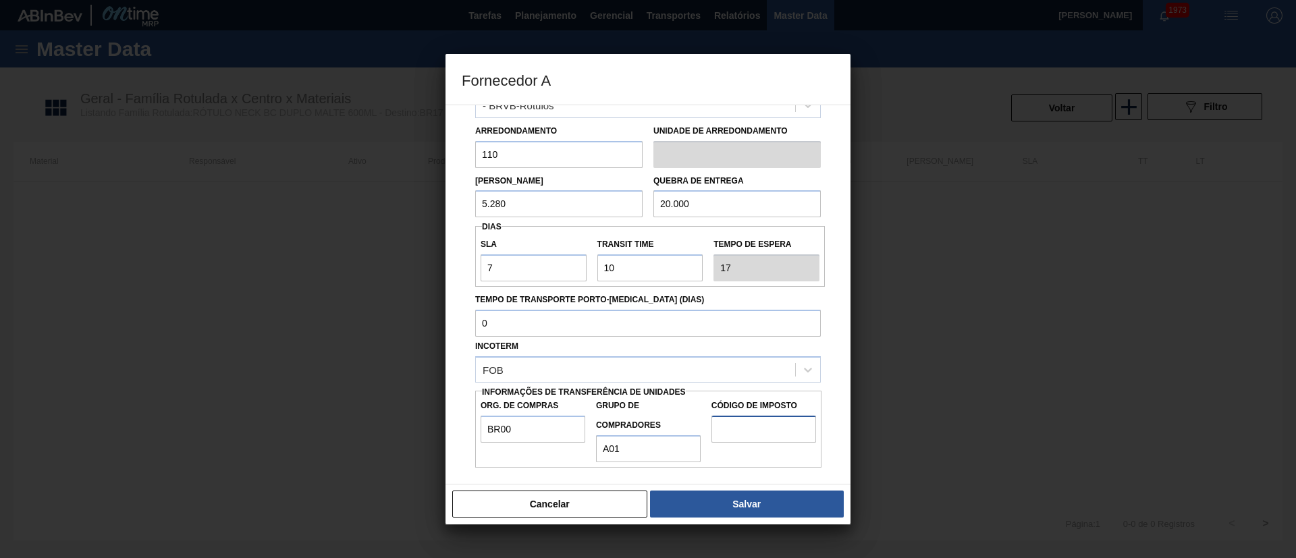
type input "I1"
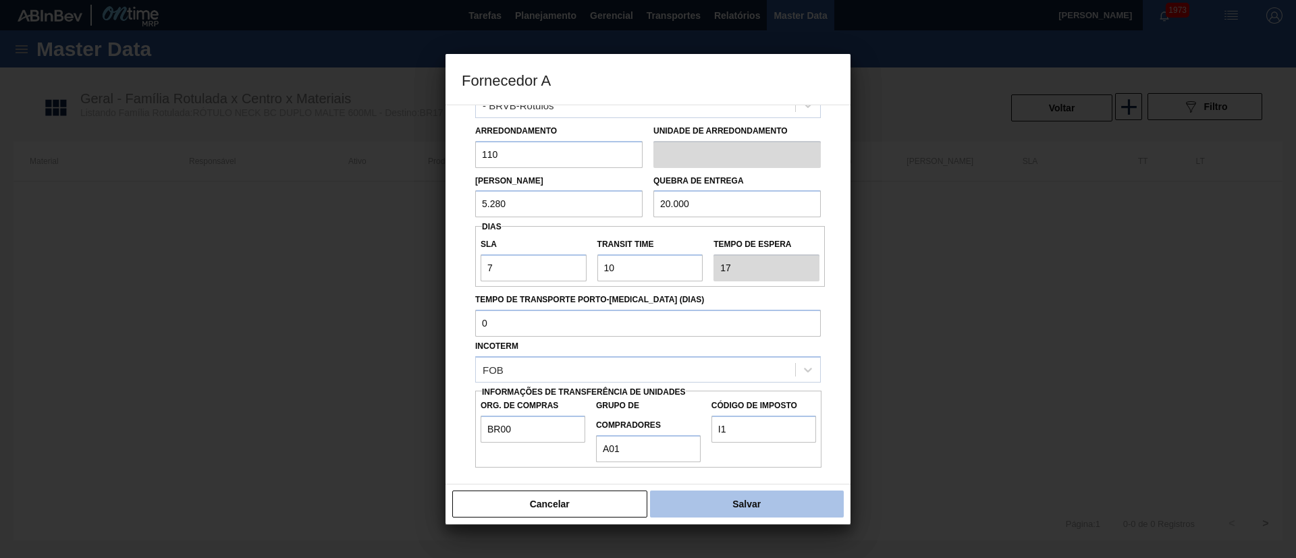
click at [712, 504] on button "Salvar" at bounding box center [747, 504] width 194 height 27
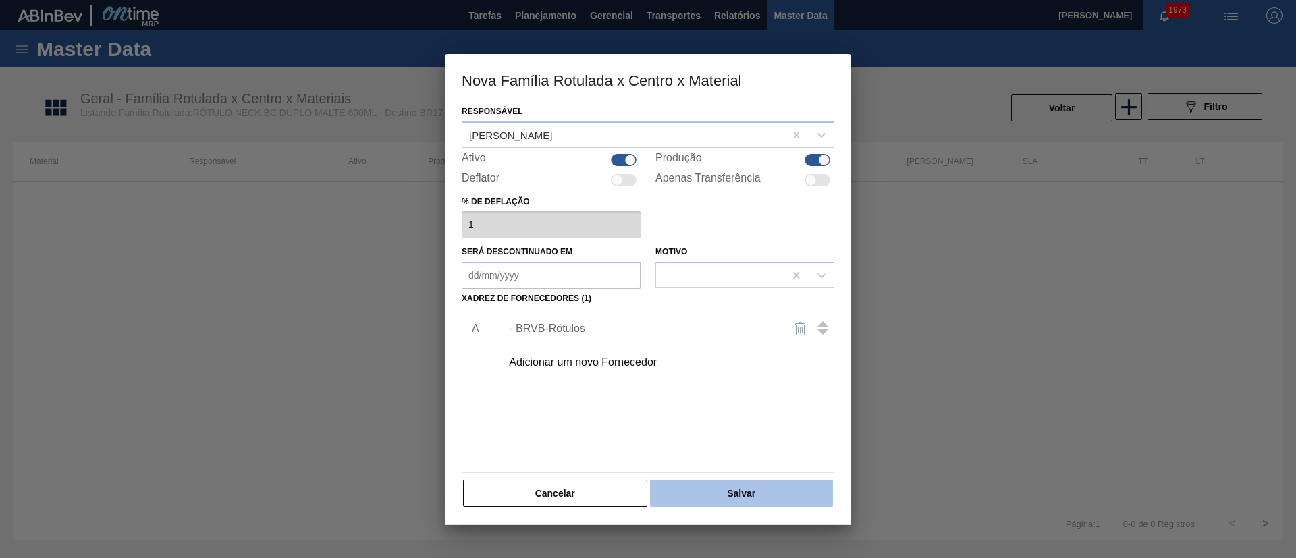
click at [714, 487] on button "Salvar" at bounding box center [741, 493] width 183 height 27
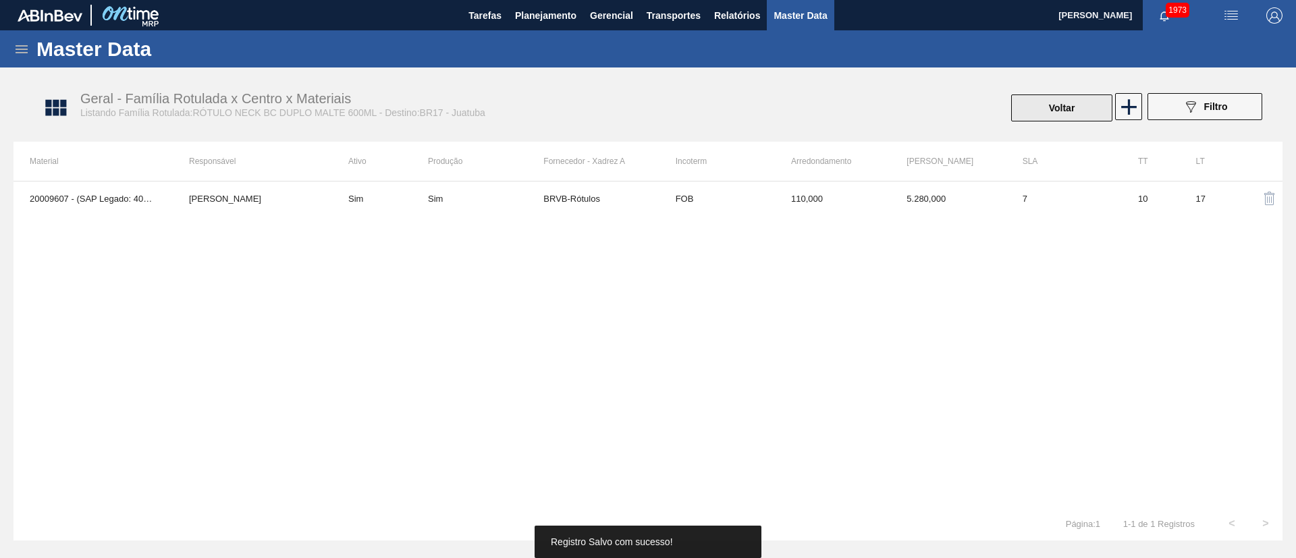
click at [1049, 120] on button "Voltar" at bounding box center [1061, 107] width 101 height 27
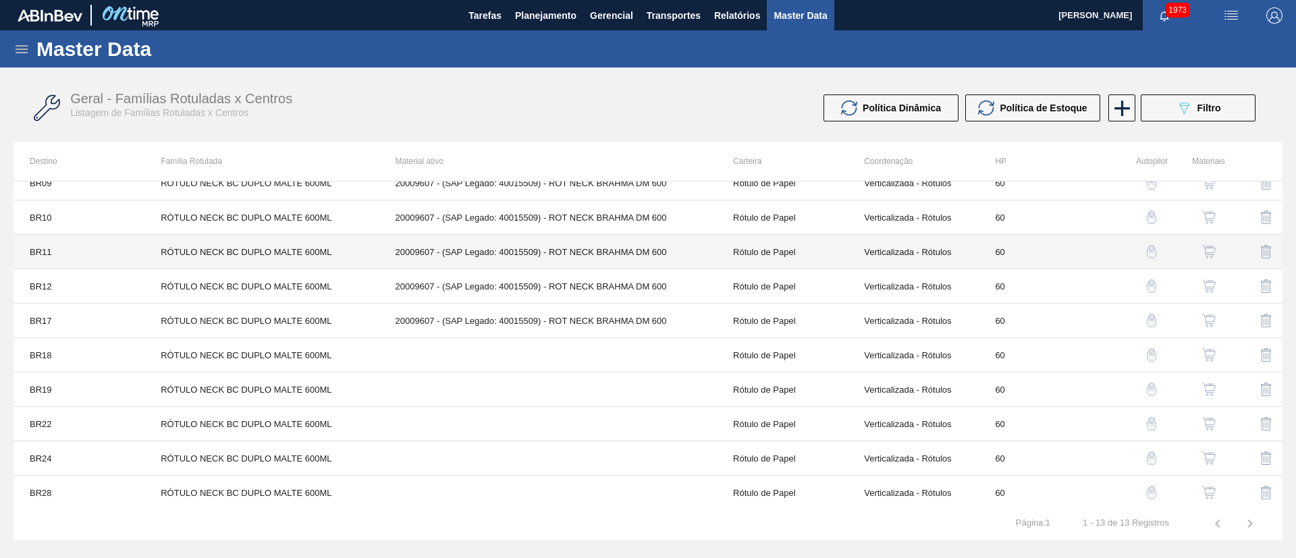
scroll to position [121, 0]
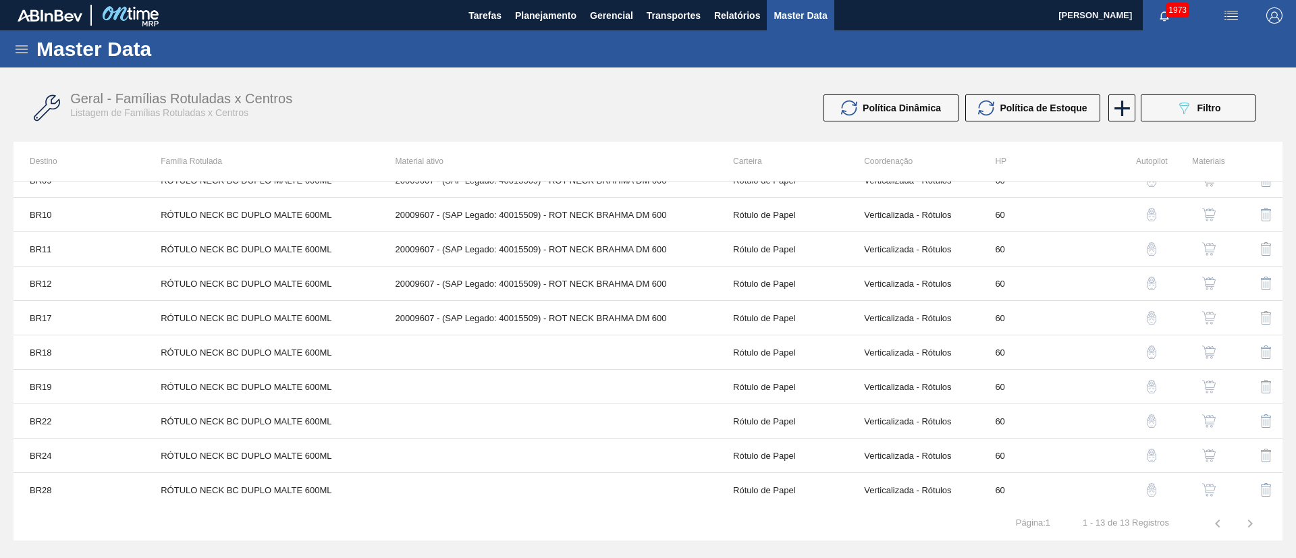
click at [1215, 355] on button "button" at bounding box center [1208, 352] width 32 height 32
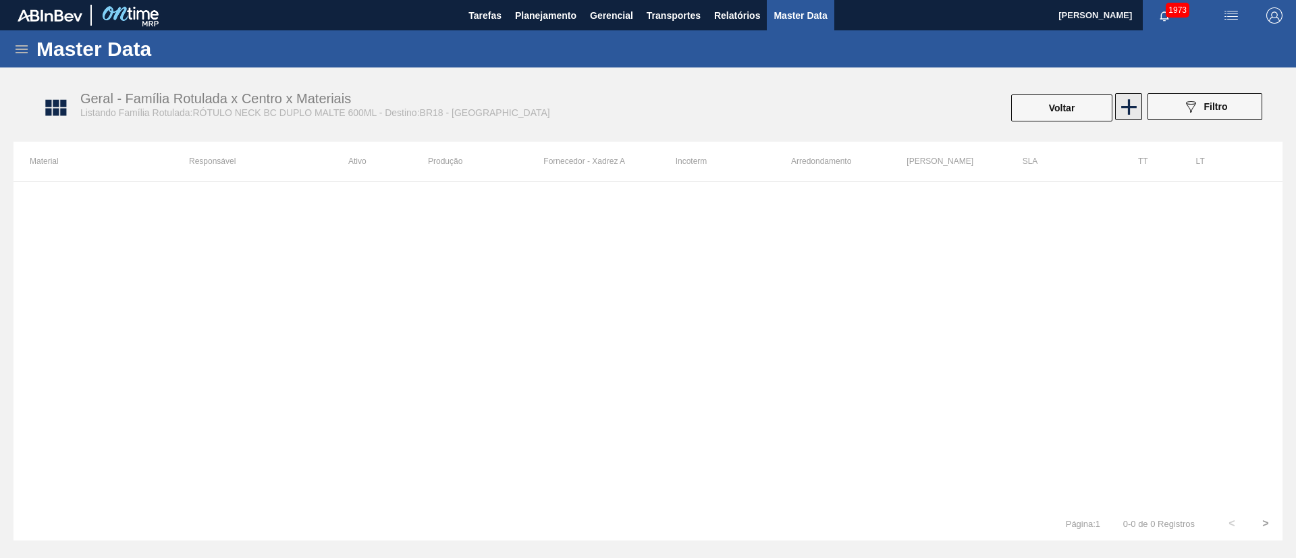
click at [1125, 107] on icon at bounding box center [1129, 107] width 16 height 16
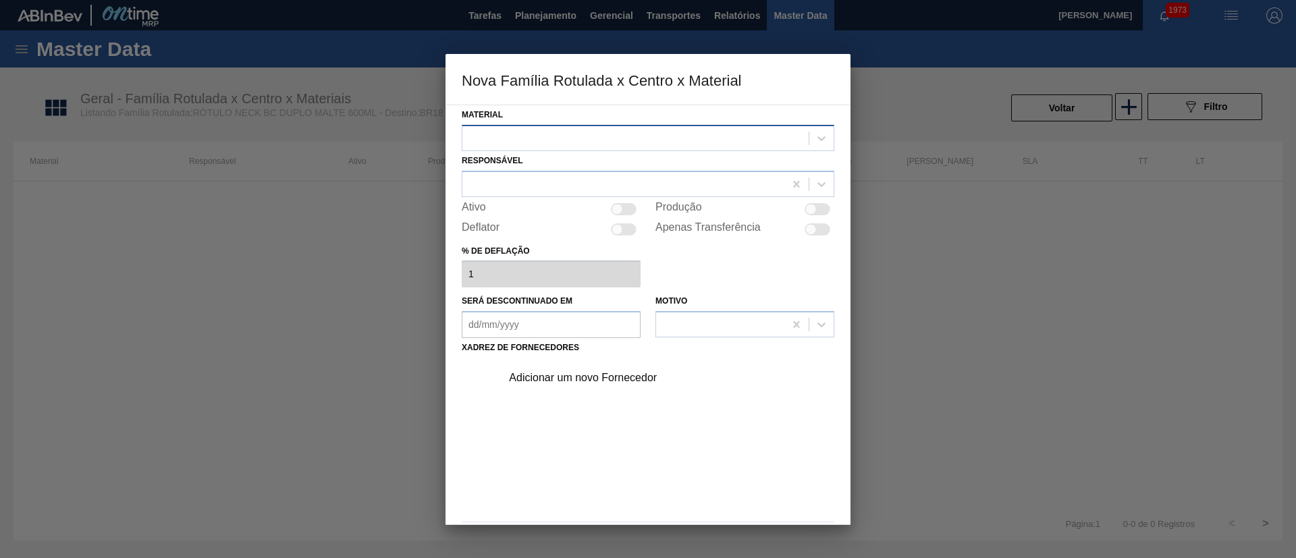
click at [512, 131] on div at bounding box center [635, 138] width 346 height 20
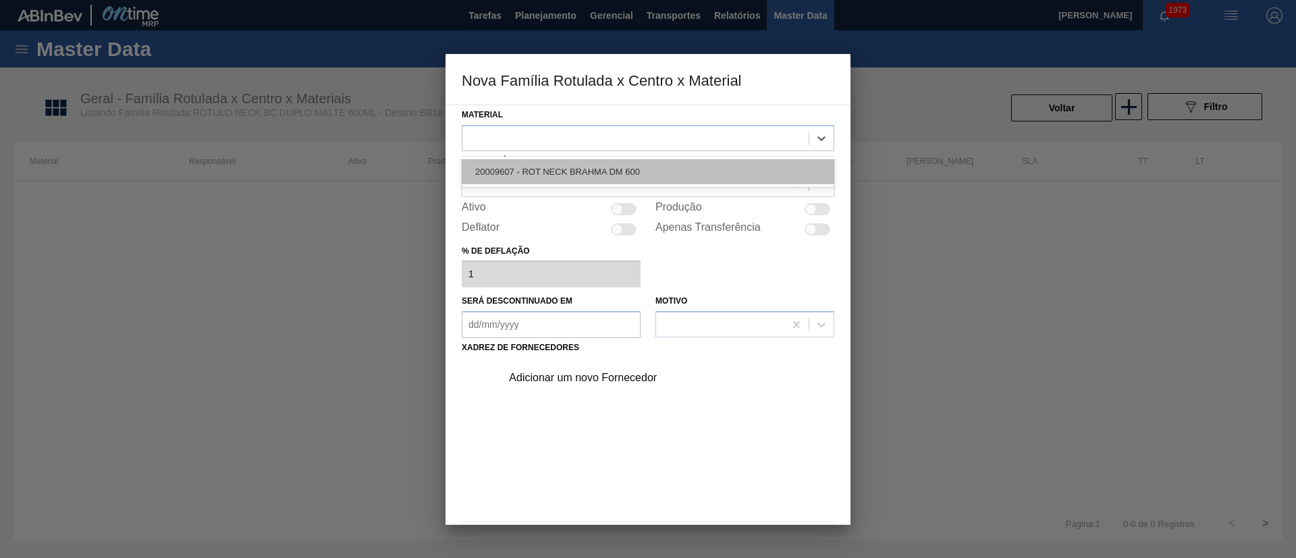
click at [522, 177] on div "20009607 - ROT NECK BRAHMA DM 600" at bounding box center [648, 171] width 372 height 25
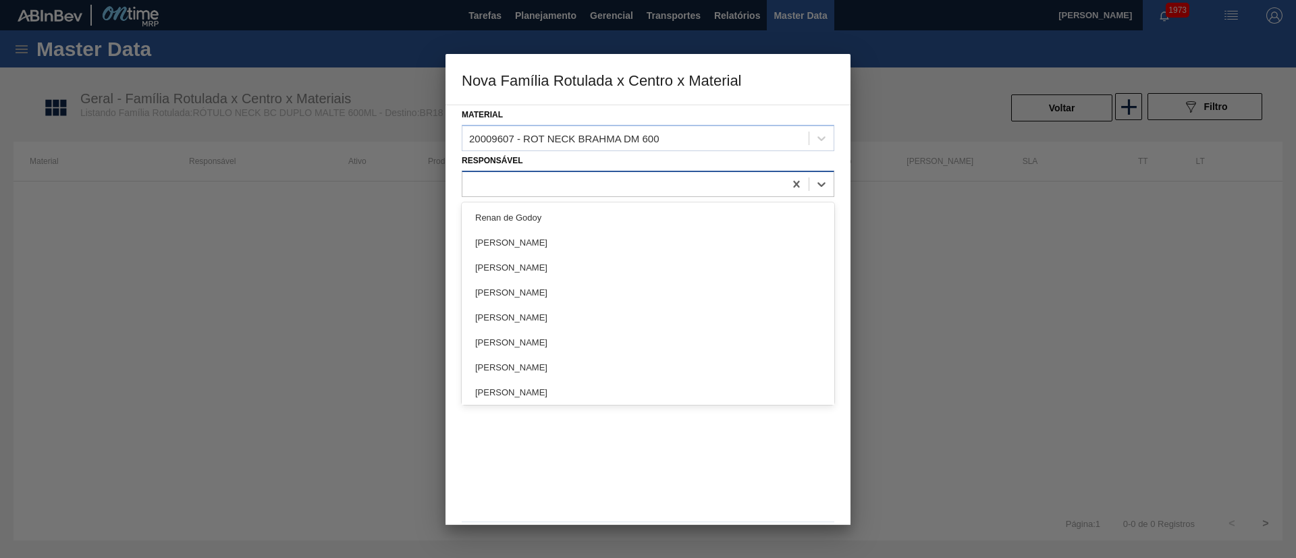
click at [500, 183] on div at bounding box center [623, 184] width 322 height 20
type input "LUCAS"
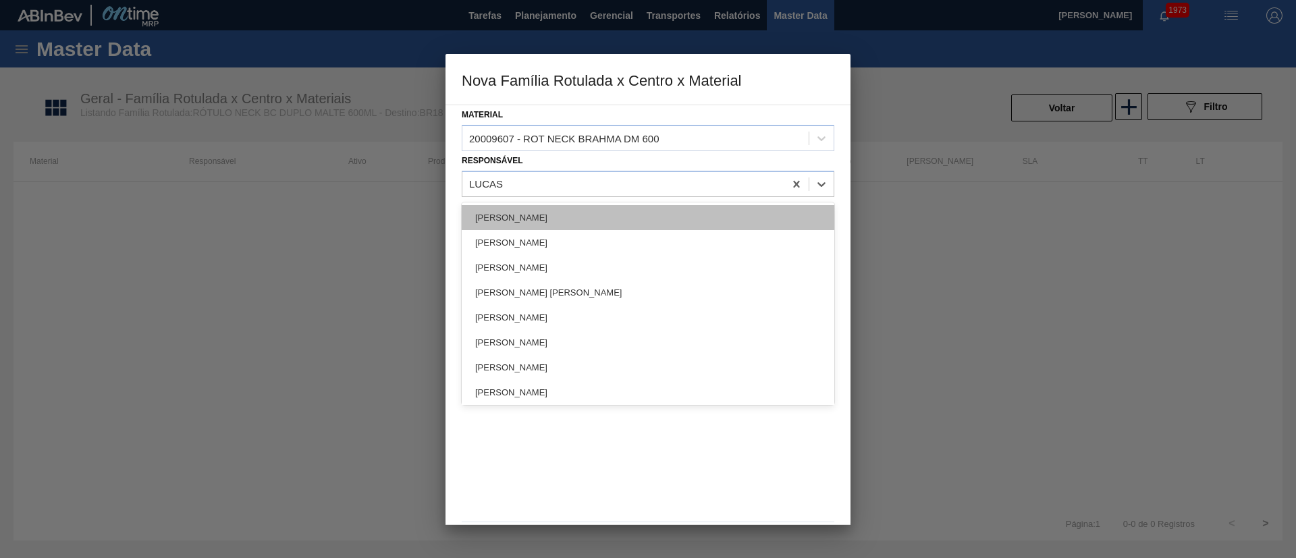
click at [495, 221] on div "[PERSON_NAME]" at bounding box center [648, 217] width 372 height 25
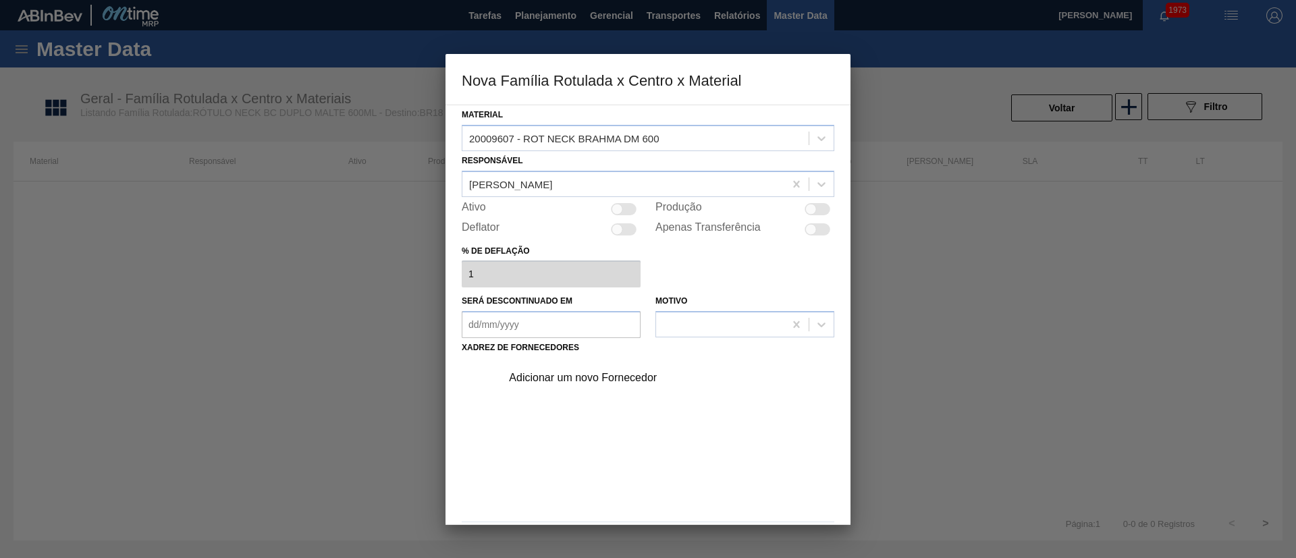
click at [613, 210] on div at bounding box center [616, 208] width 11 height 11
checkbox input "true"
click at [590, 373] on div "Adicionar um novo Fornecedor" at bounding box center [641, 378] width 265 height 12
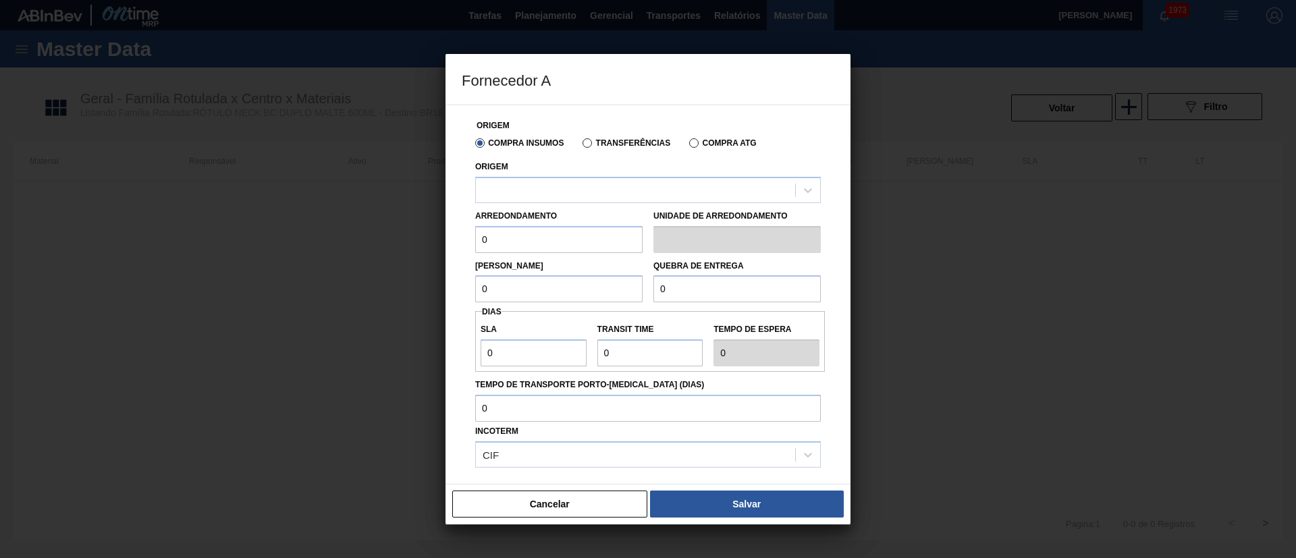
click at [593, 146] on label "Transferências" at bounding box center [626, 142] width 88 height 9
click at [580, 146] on input "Transferências" at bounding box center [580, 146] width 0 height 0
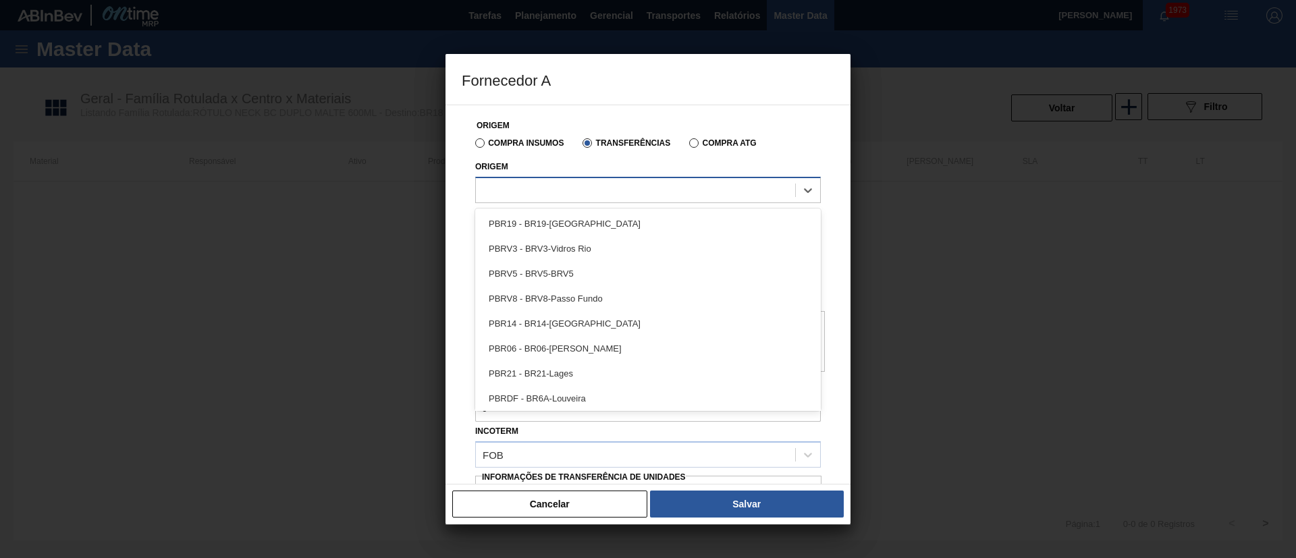
click at [536, 185] on div at bounding box center [635, 190] width 319 height 20
type input "BRVB"
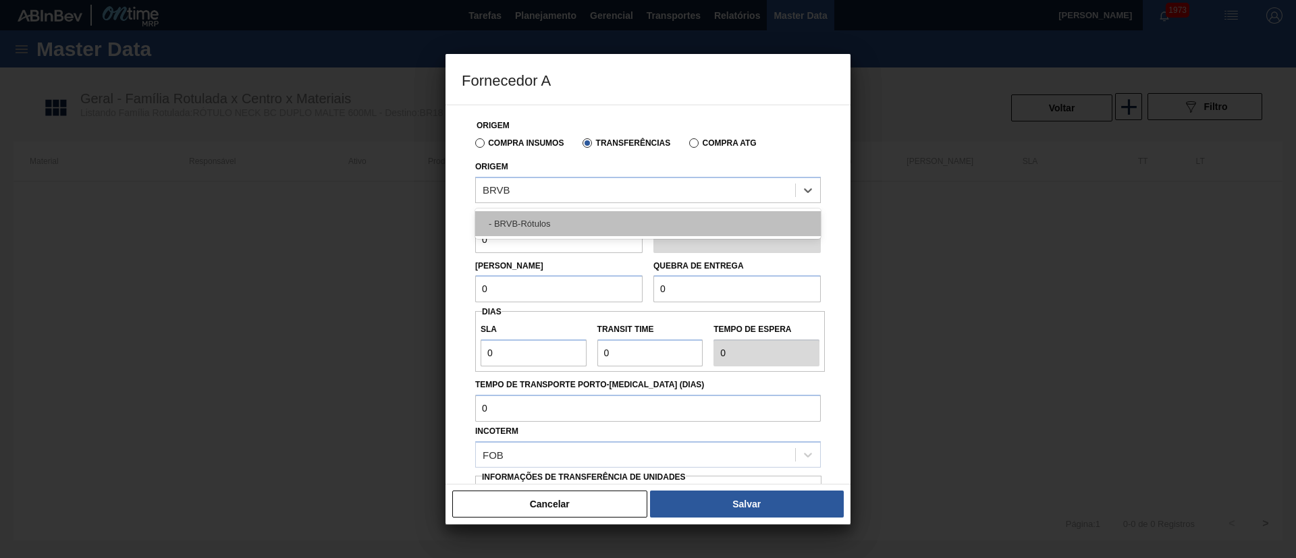
click at [532, 218] on div "- BRVB-Rótulos" at bounding box center [647, 223] width 345 height 25
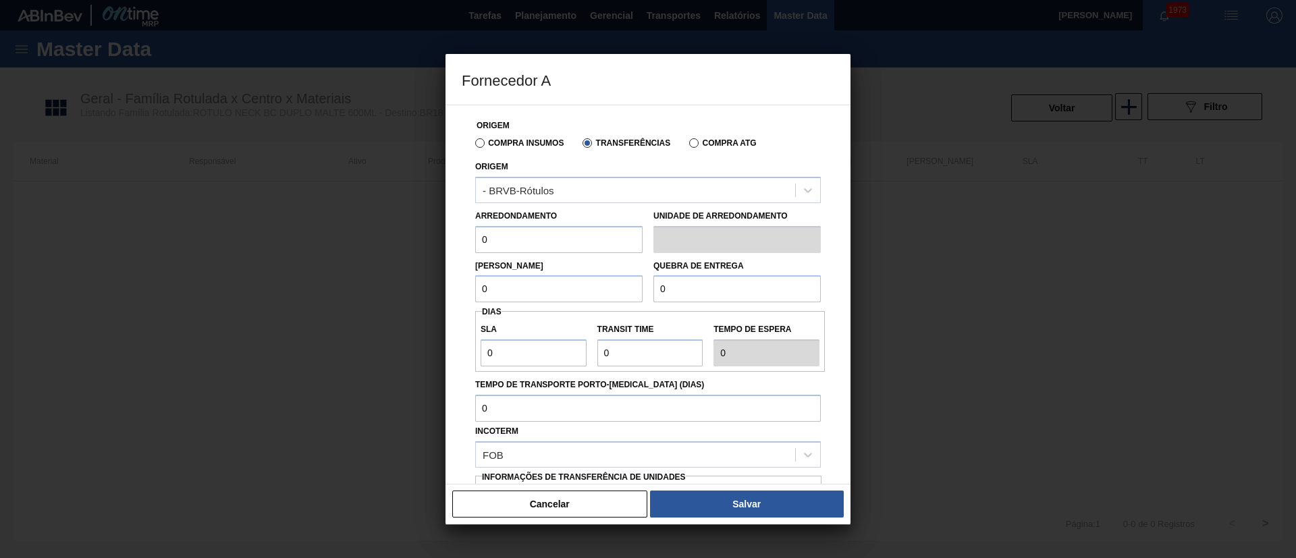
drag, startPoint x: 517, startPoint y: 241, endPoint x: 451, endPoint y: 244, distance: 65.5
click at [451, 244] on div "Origem Compra Insumos Transferências Compra ATG Origem - BRVB-Rótulos Arredonda…" at bounding box center [647, 295] width 405 height 380
type input "110"
drag, startPoint x: 486, startPoint y: 287, endPoint x: 416, endPoint y: 287, distance: 69.5
click at [416, 287] on div "Fornecedor A Origem Compra Insumos Transferências Compra ATG Origem - BRVB-Rótu…" at bounding box center [648, 279] width 1296 height 558
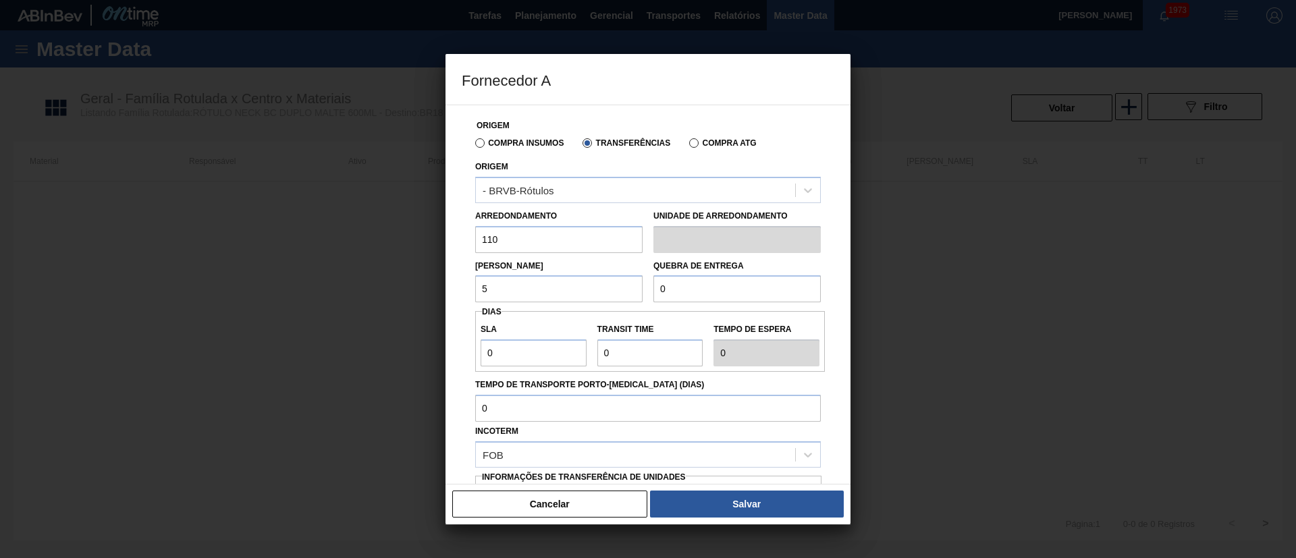
type input "5.280"
drag, startPoint x: 695, startPoint y: 291, endPoint x: 621, endPoint y: 291, distance: 73.5
click at [621, 291] on div "Lote Mínimo 5.280 Quebra de entrega 0" at bounding box center [648, 278] width 356 height 50
type input "20.000"
drag, startPoint x: 473, startPoint y: 353, endPoint x: 430, endPoint y: 353, distance: 42.5
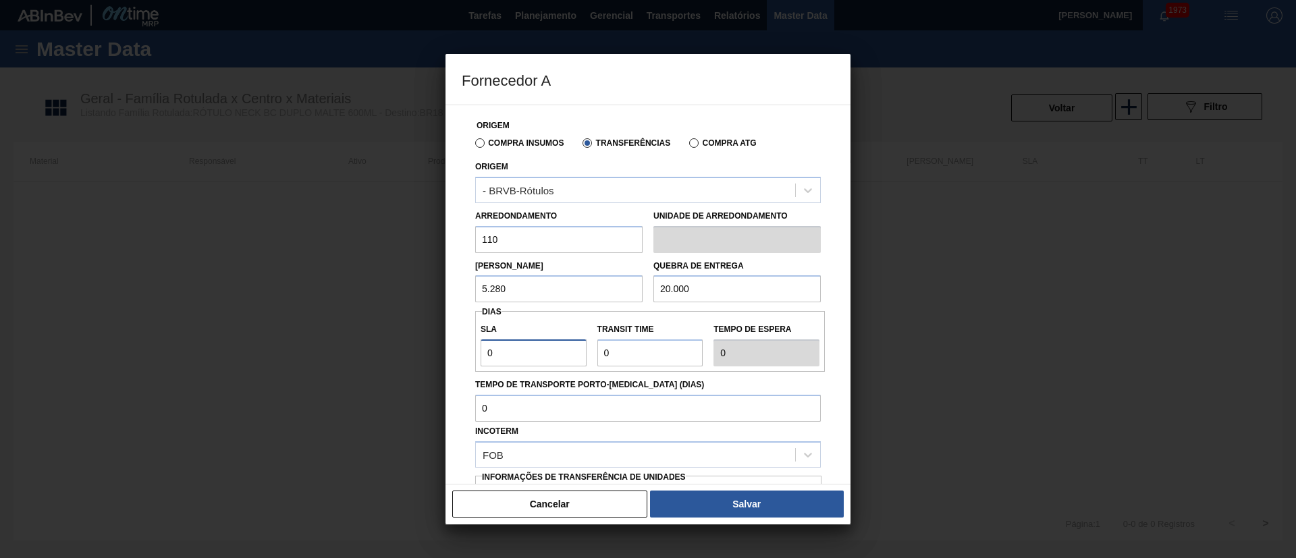
click at [430, 353] on div "Fornecedor A Origem Compra Insumos Transferências Compra ATG Origem - BRVB-Rótu…" at bounding box center [648, 279] width 1296 height 558
type input "7"
drag, startPoint x: 637, startPoint y: 345, endPoint x: 556, endPoint y: 345, distance: 81.0
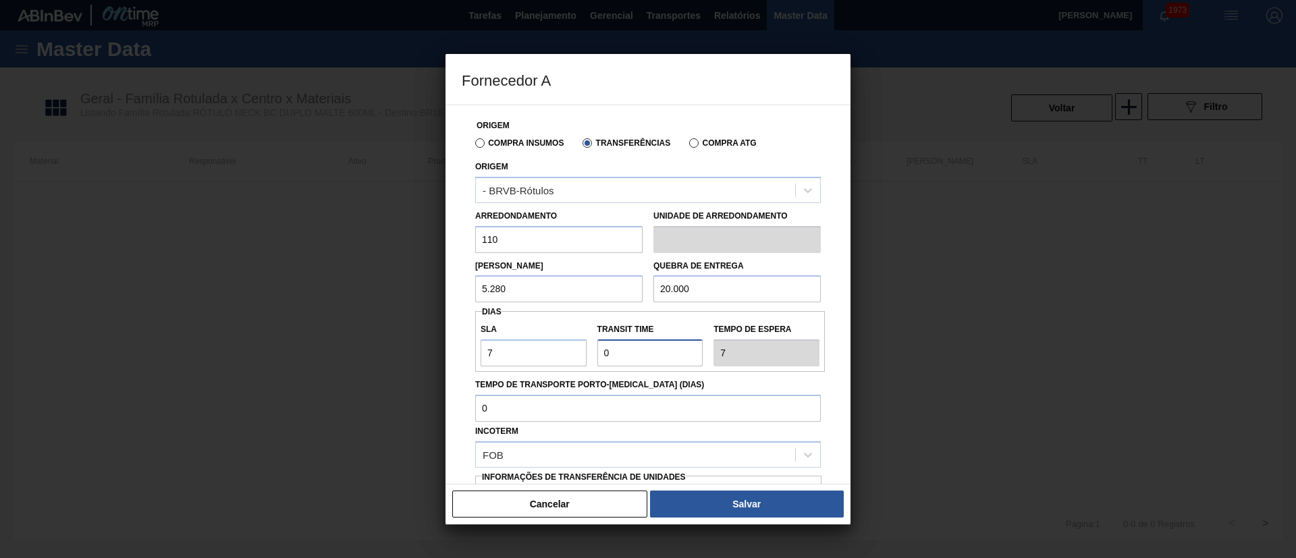
click at [556, 345] on div "SLA 7 Transit Time Tempo de espera 7" at bounding box center [650, 341] width 350 height 50
type input "1"
type input "8"
type input "10"
type input "17"
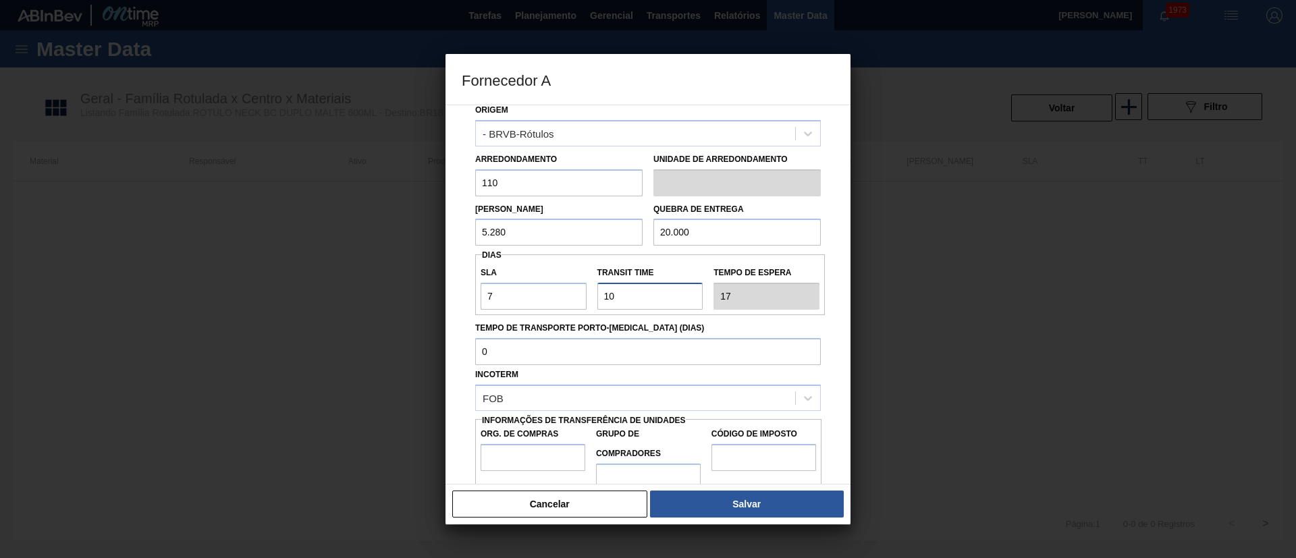
scroll to position [85, 0]
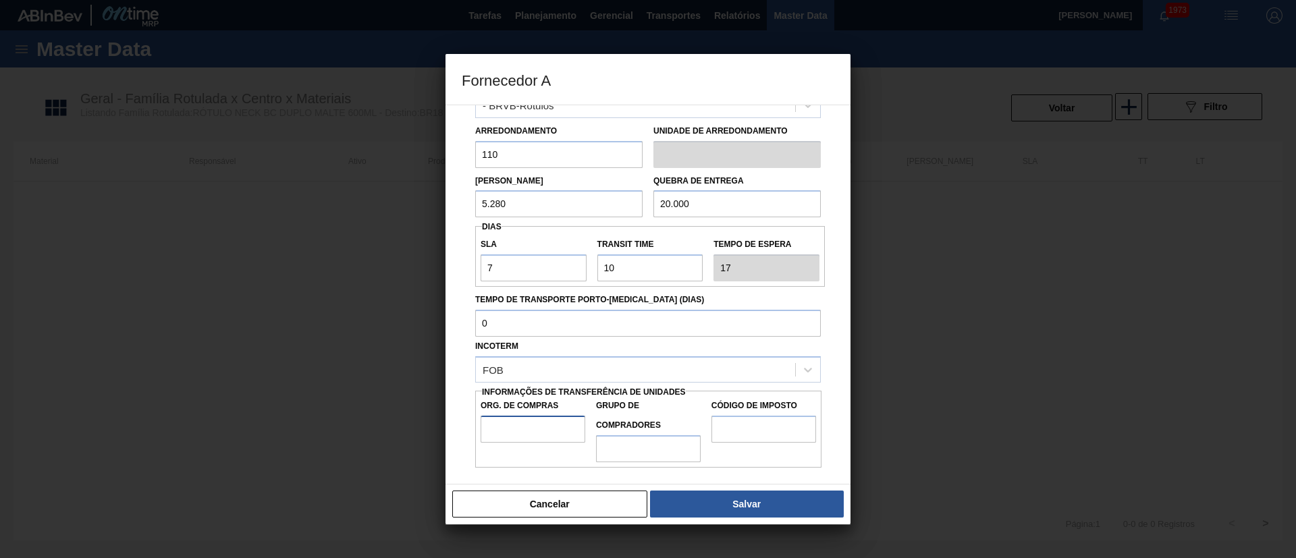
click at [528, 432] on input "Org. de Compras" at bounding box center [532, 429] width 105 height 27
type input "BR00"
click at [634, 445] on input "Grupo de Compradores" at bounding box center [648, 448] width 105 height 27
type input "A01"
click at [768, 422] on input "Código de Imposto" at bounding box center [763, 429] width 105 height 27
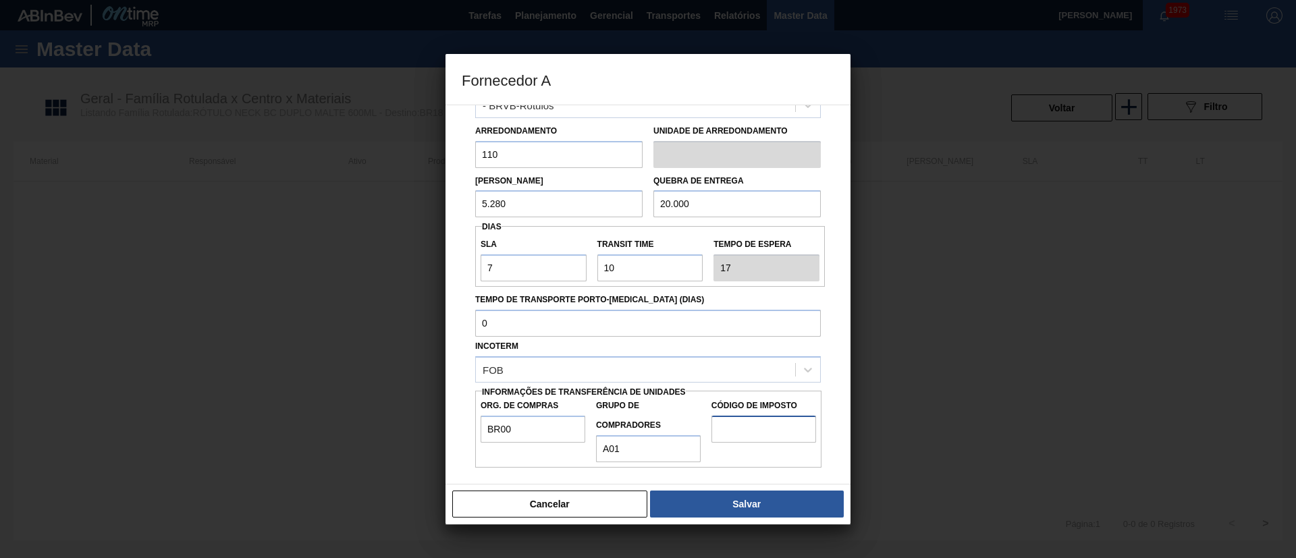
type input "I1"
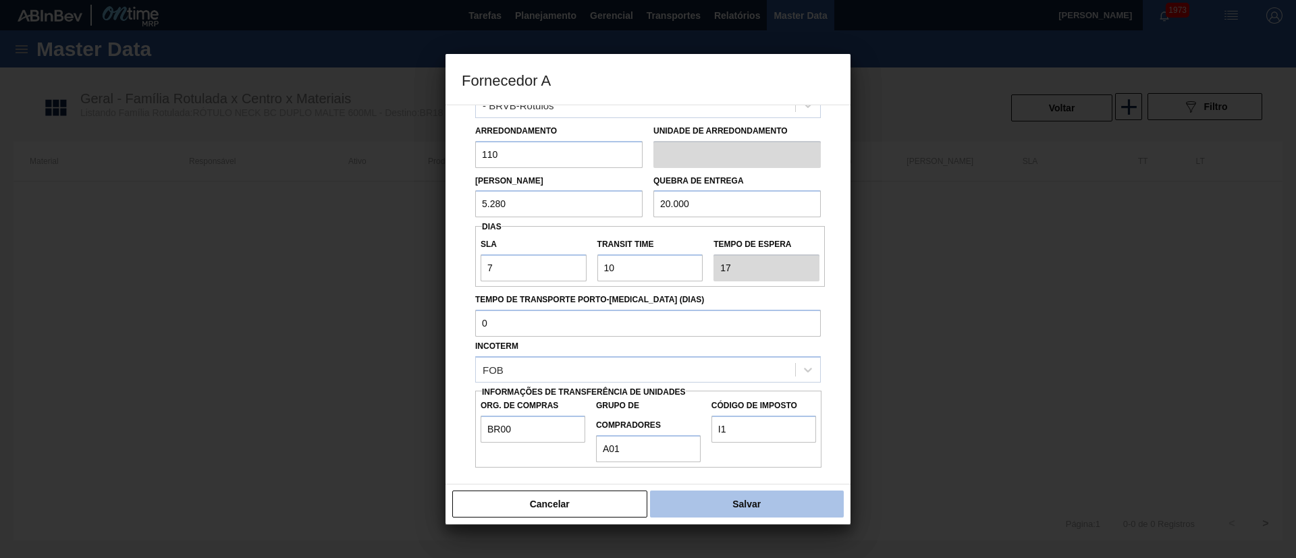
click at [744, 497] on button "Salvar" at bounding box center [747, 504] width 194 height 27
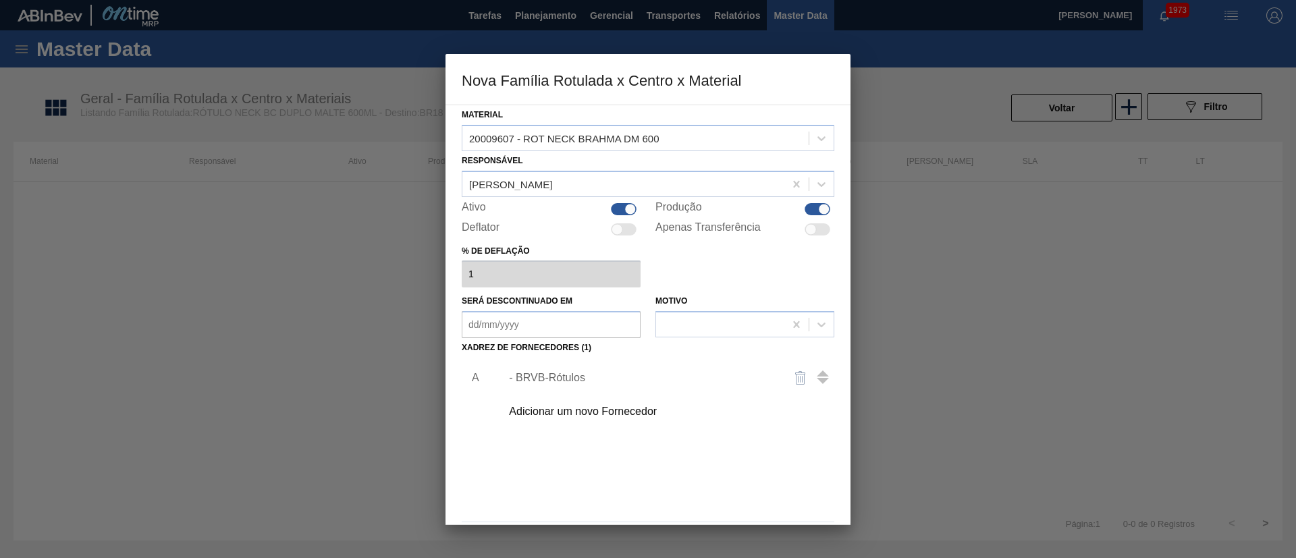
scroll to position [49, 0]
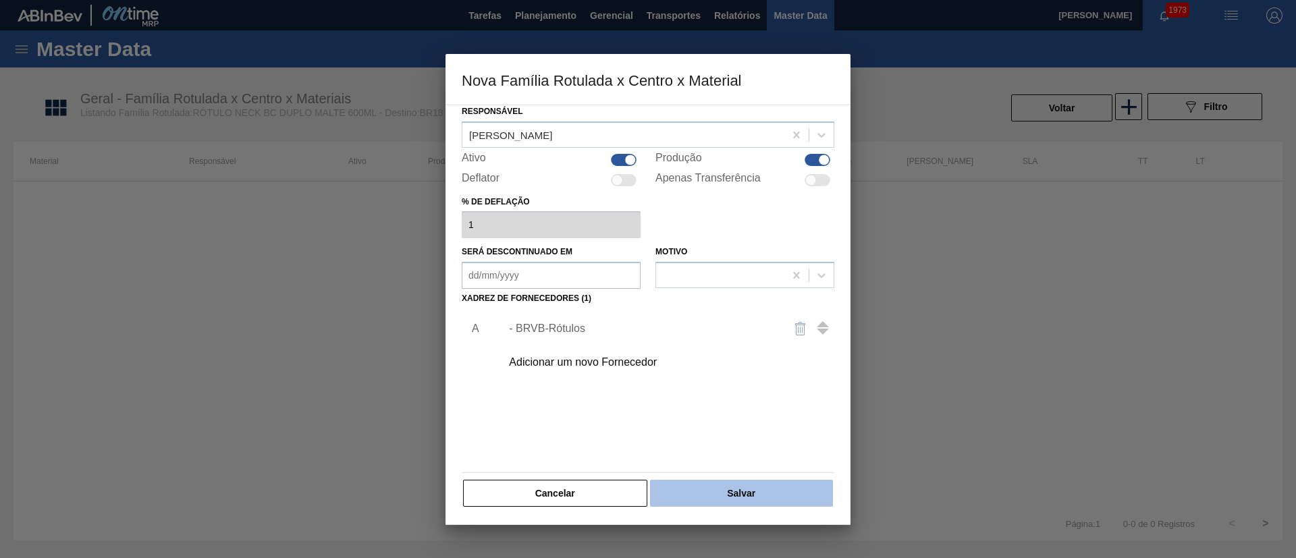
click at [738, 499] on button "Salvar" at bounding box center [741, 493] width 183 height 27
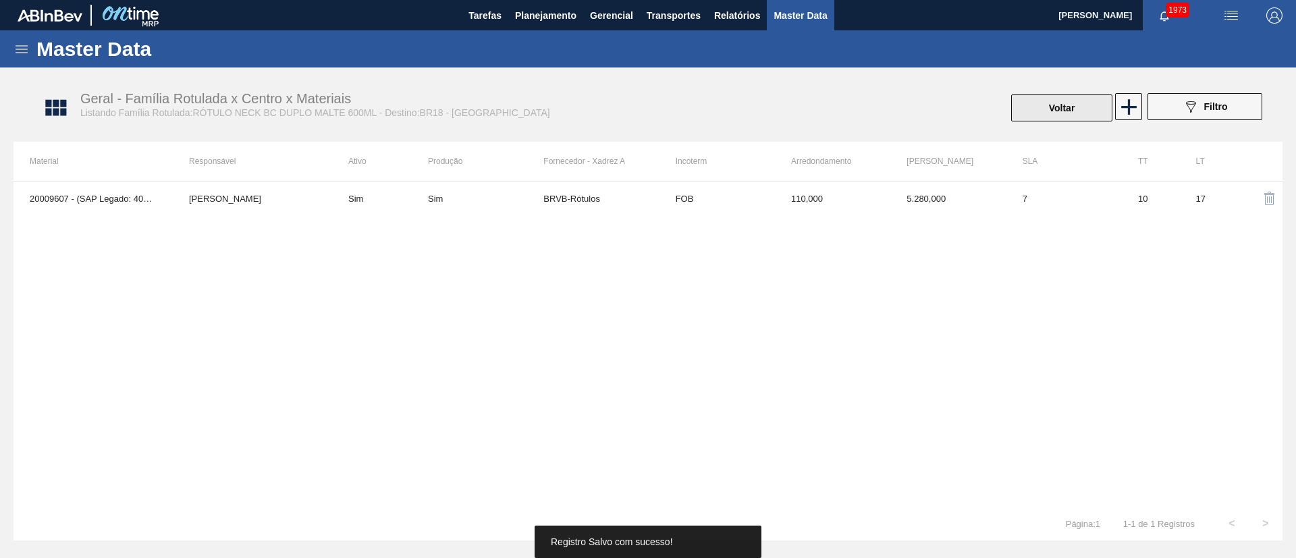
click at [1043, 111] on button "Voltar" at bounding box center [1061, 107] width 101 height 27
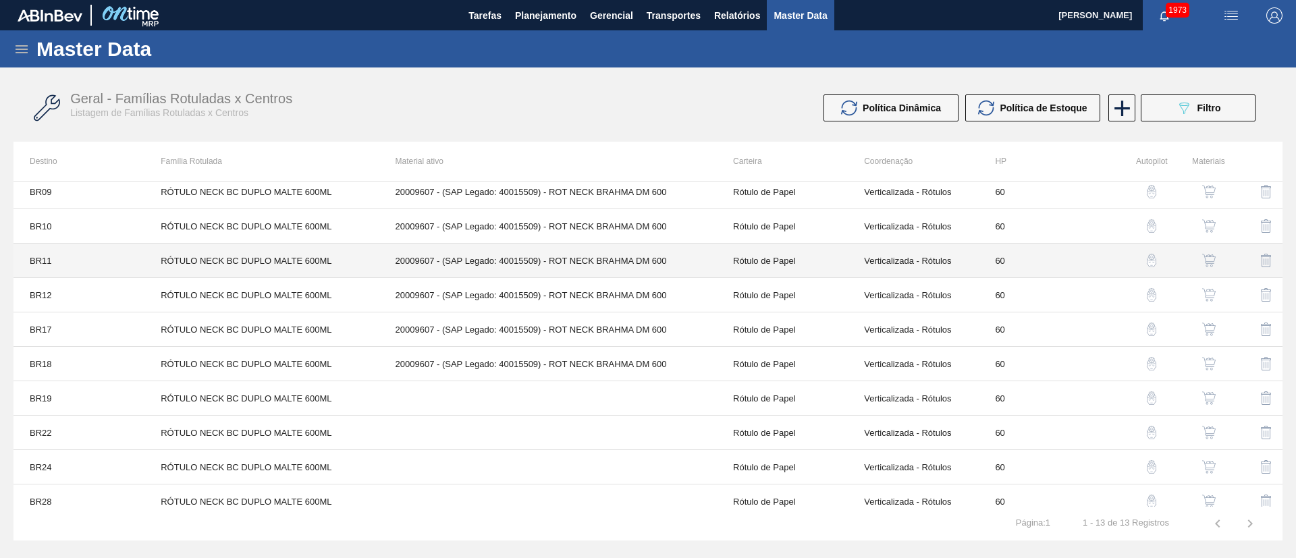
scroll to position [121, 0]
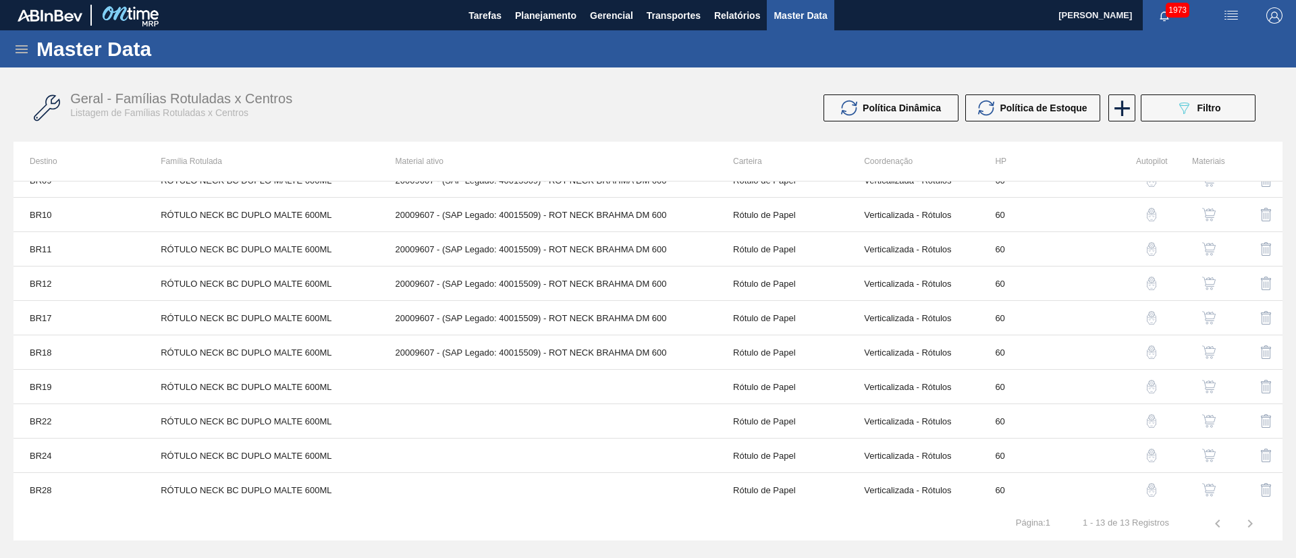
click at [1202, 385] on img "button" at bounding box center [1208, 386] width 13 height 13
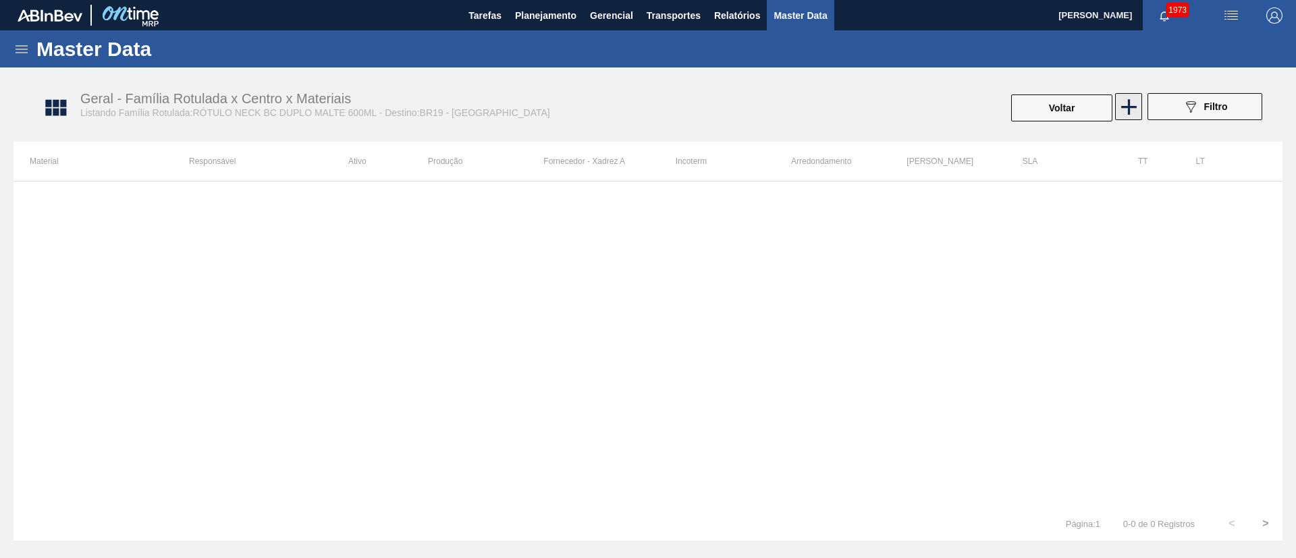
click at [1128, 105] on icon at bounding box center [1129, 107] width 16 height 16
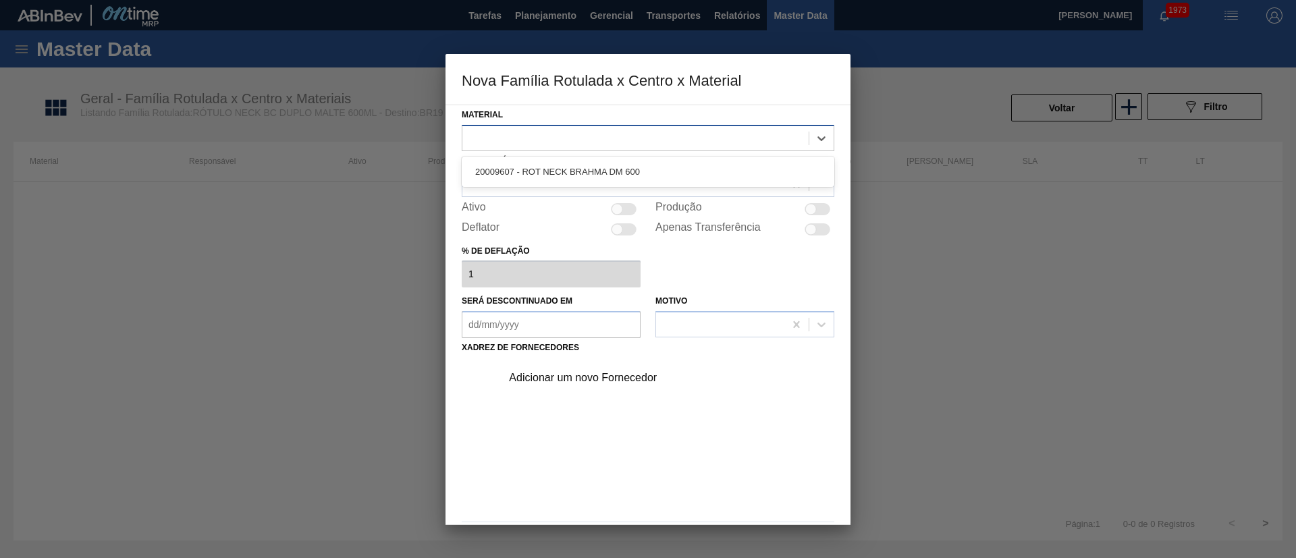
click at [505, 132] on div at bounding box center [635, 138] width 346 height 20
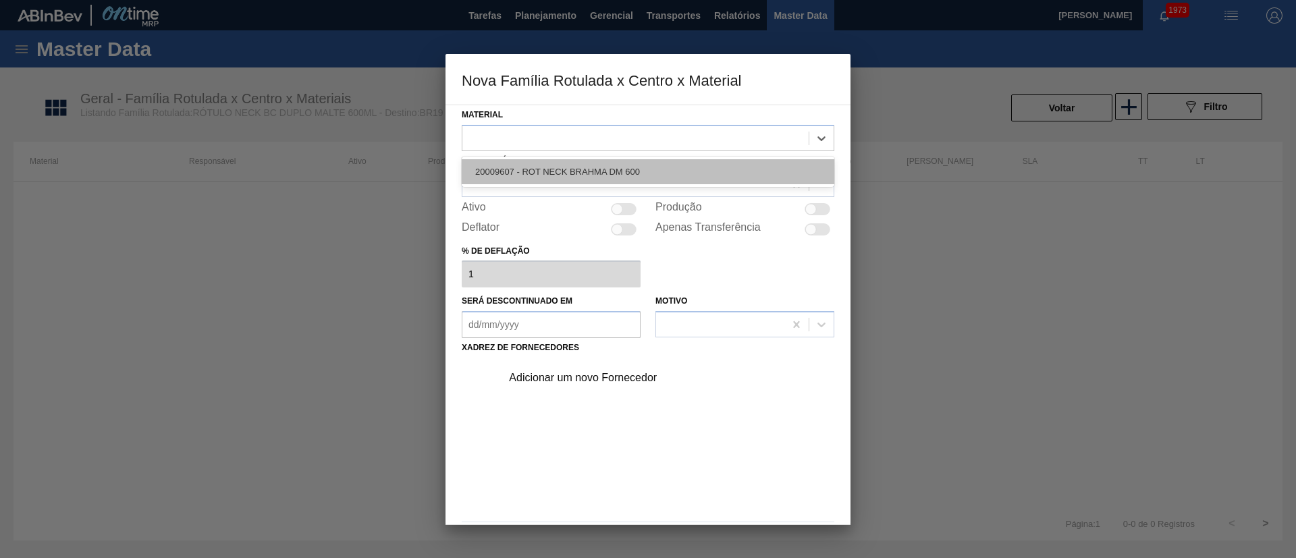
click at [520, 175] on div "20009607 - ROT NECK BRAHMA DM 600" at bounding box center [648, 171] width 372 height 25
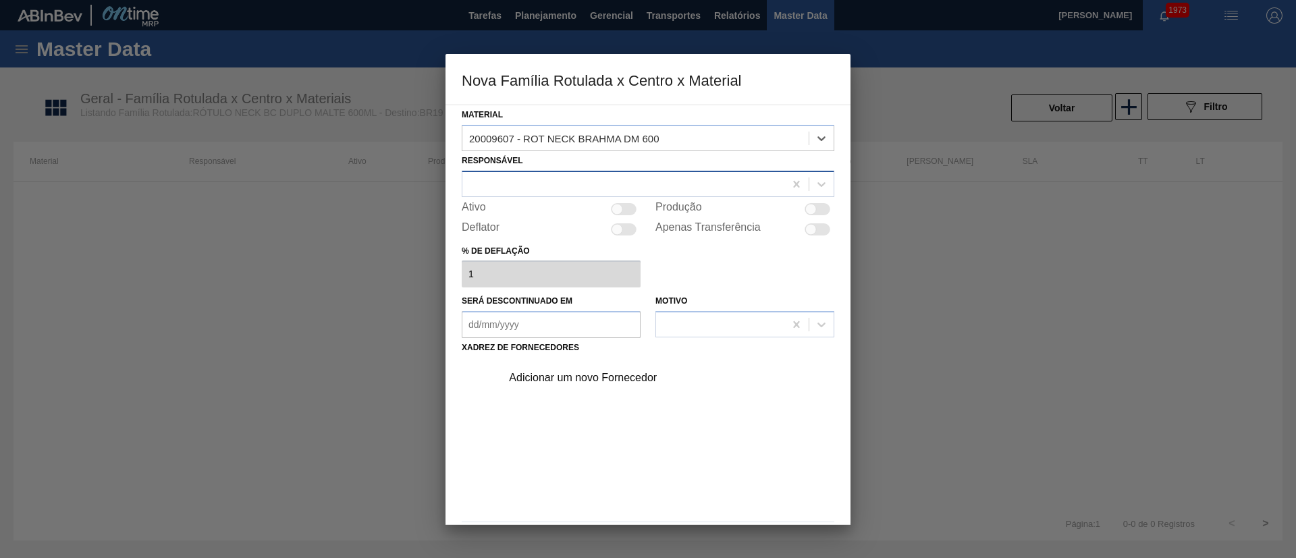
click at [497, 184] on div at bounding box center [623, 184] width 322 height 20
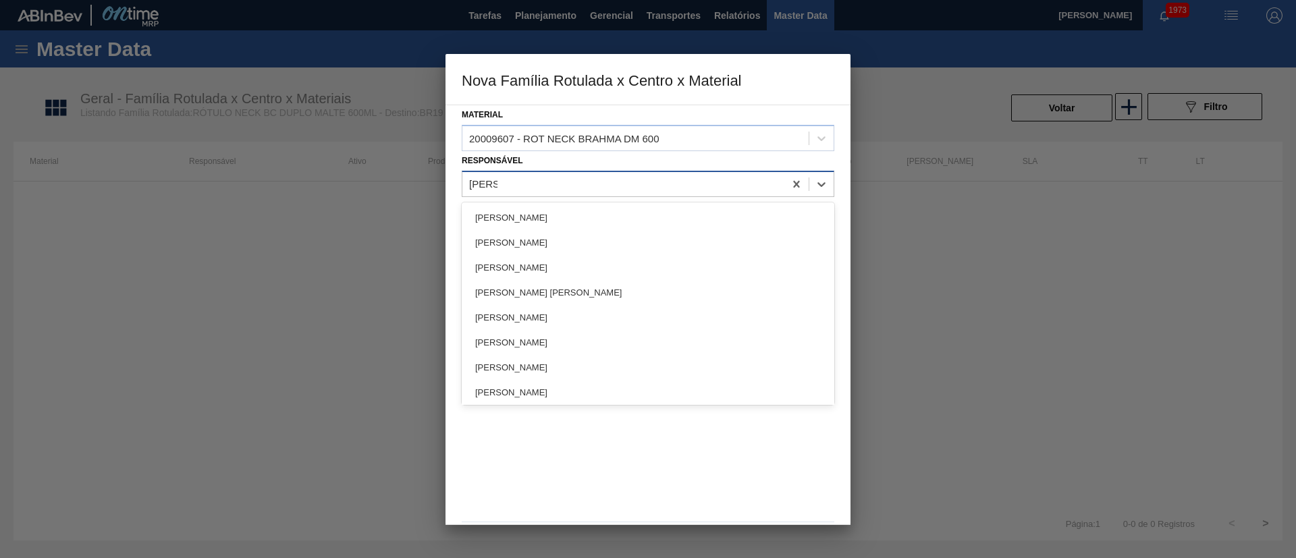
type input "LUCAS"
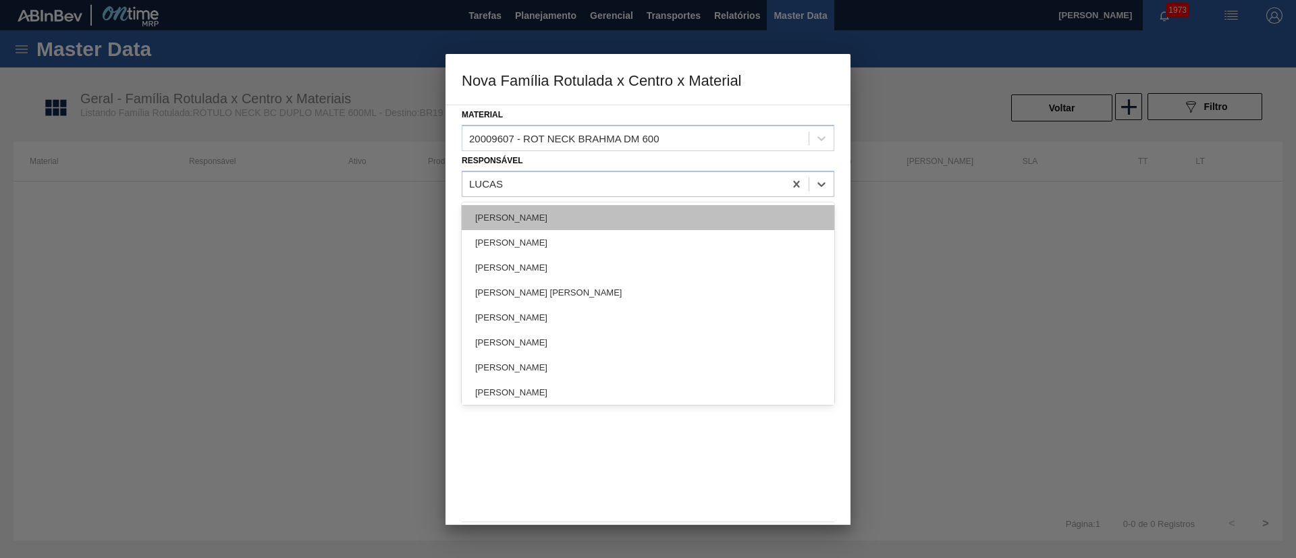
click at [512, 215] on div "[PERSON_NAME]" at bounding box center [648, 217] width 372 height 25
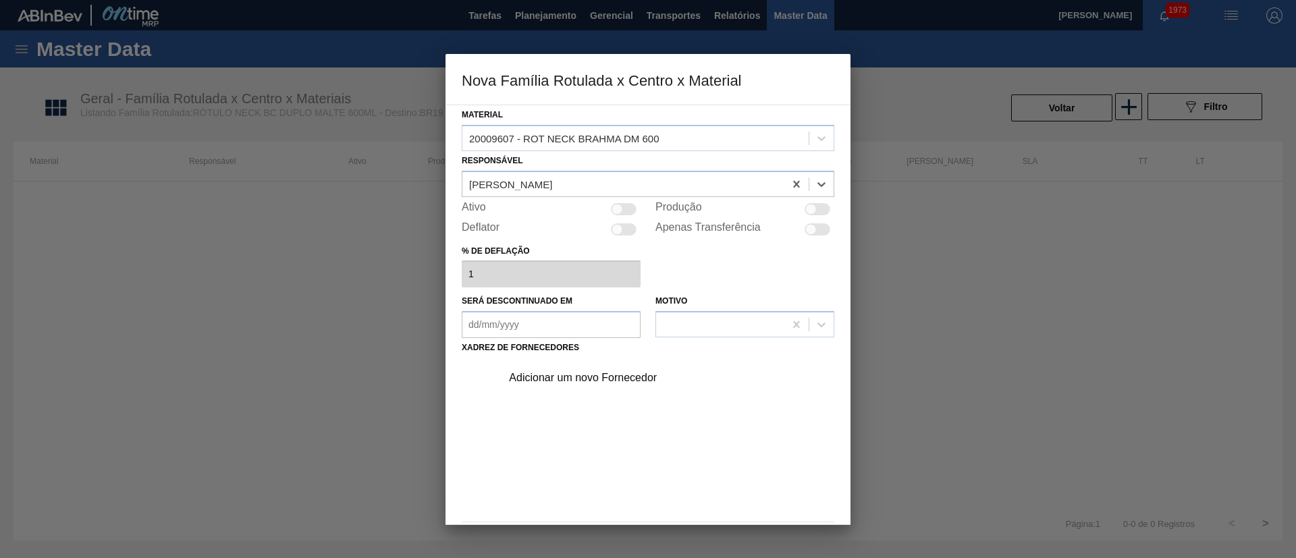
click at [625, 213] on div at bounding box center [624, 209] width 26 height 12
checkbox input "true"
click at [599, 374] on div "Adicionar um novo Fornecedor" at bounding box center [641, 378] width 265 height 12
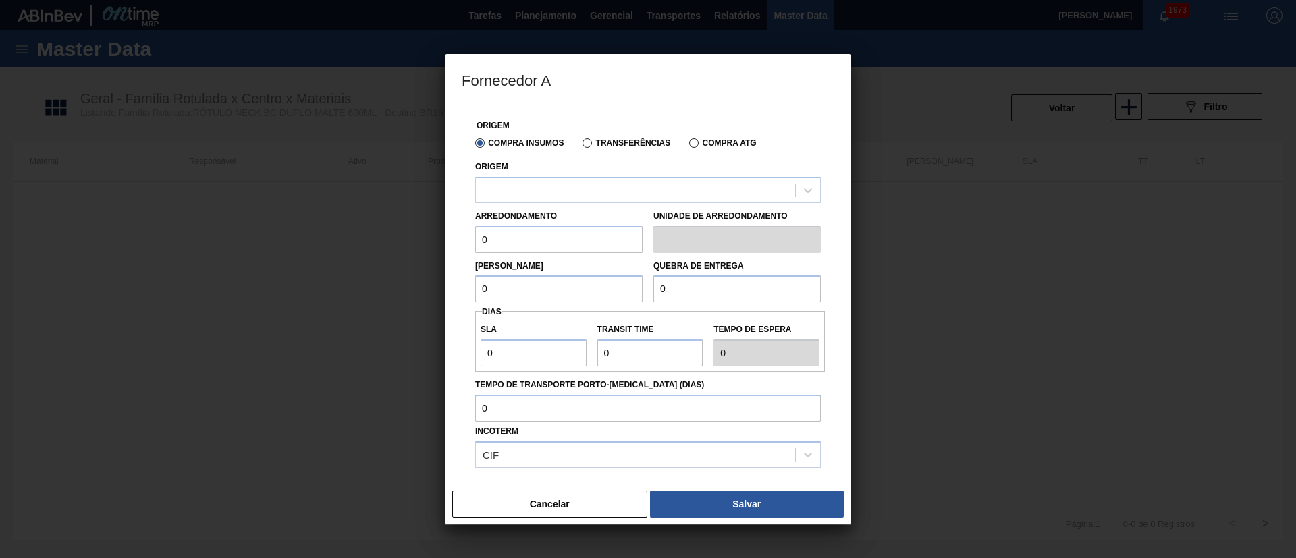
click at [612, 147] on label "Transferências" at bounding box center [626, 142] width 88 height 9
click at [580, 146] on input "Transferências" at bounding box center [580, 146] width 0 height 0
click at [543, 186] on div at bounding box center [635, 190] width 319 height 20
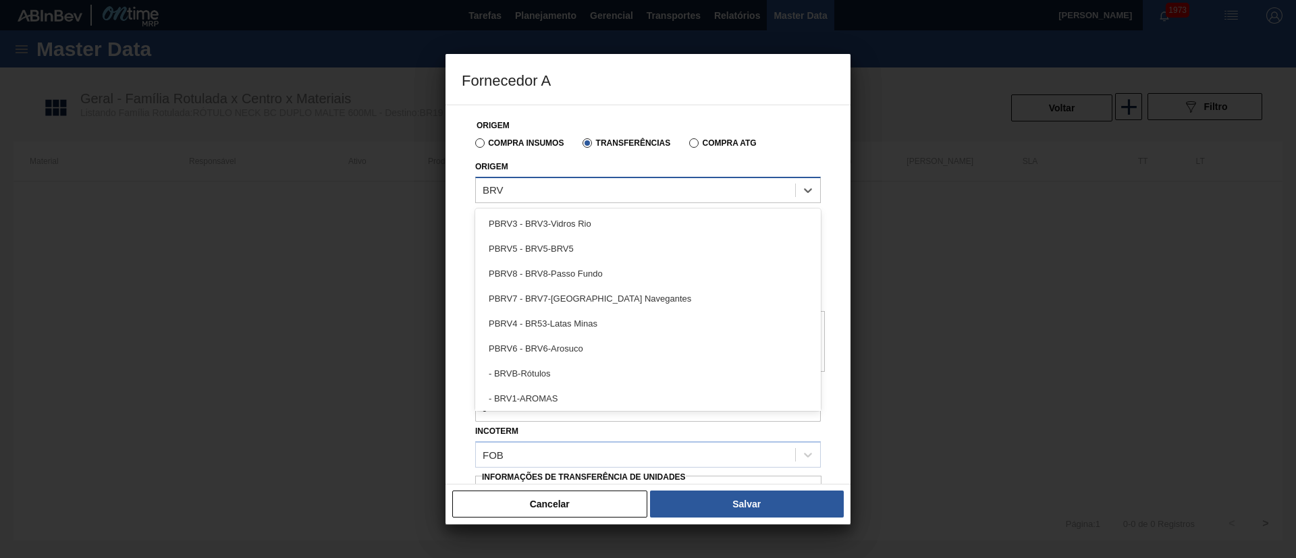
type input "BRVB"
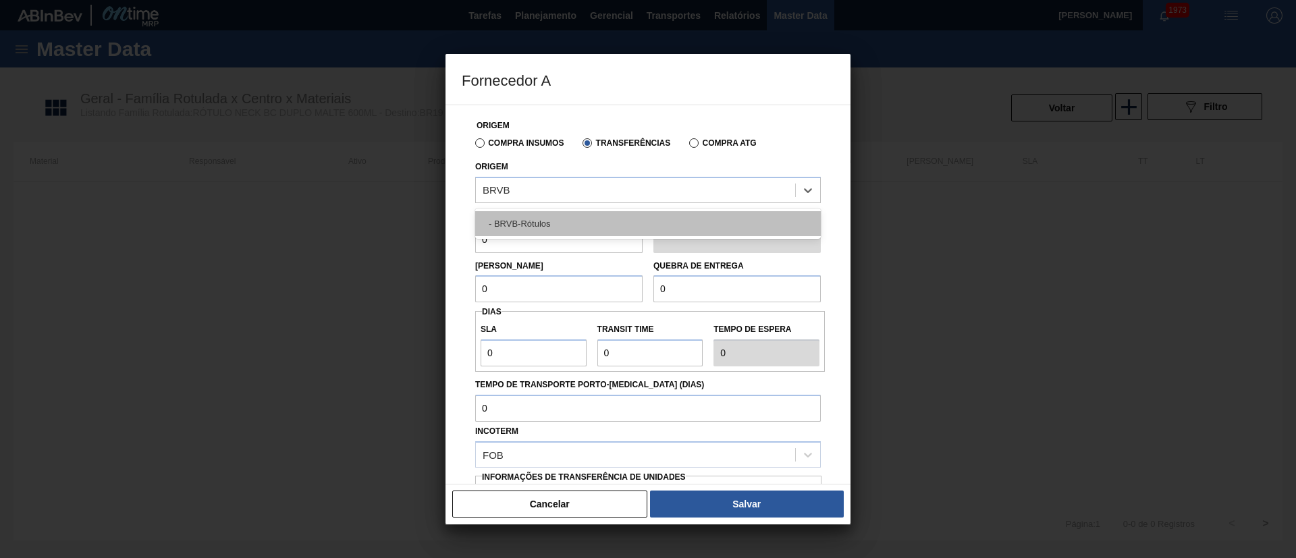
click at [539, 220] on div "- BRVB-Rótulos" at bounding box center [647, 223] width 345 height 25
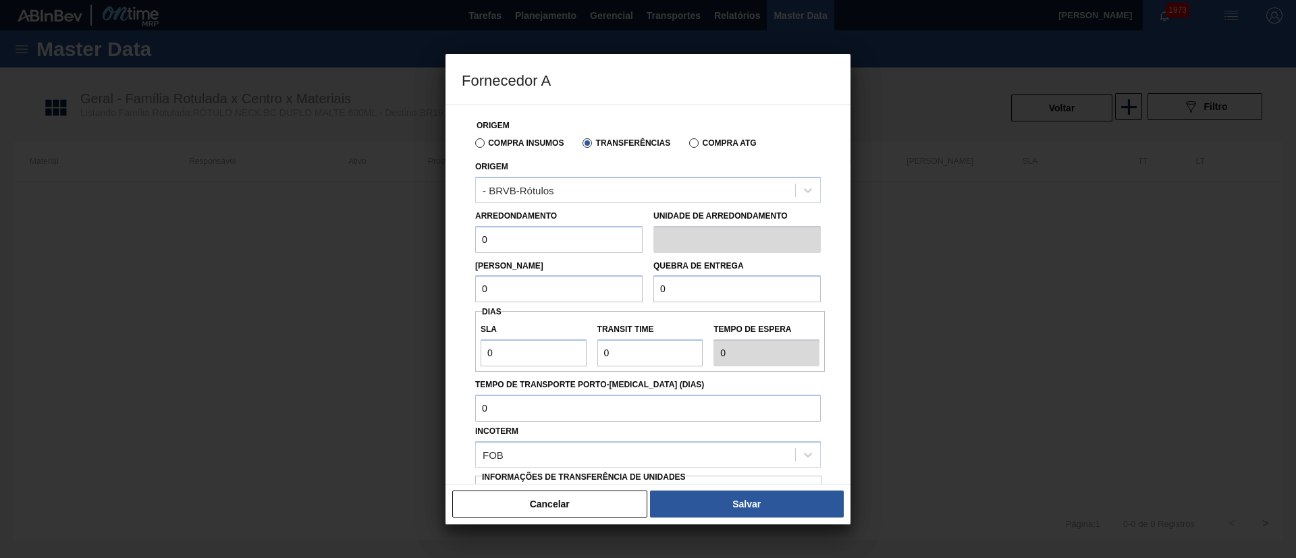
drag, startPoint x: 513, startPoint y: 239, endPoint x: 459, endPoint y: 250, distance: 55.8
click at [459, 250] on div "Origem Compra Insumos Transferências Compra ATG Origem - BRVB-Rótulos Arredonda…" at bounding box center [647, 295] width 405 height 380
type input "110"
drag, startPoint x: 503, startPoint y: 287, endPoint x: 439, endPoint y: 291, distance: 64.3
click at [439, 291] on div "Fornecedor A Origem Compra Insumos Transferências Compra ATG Origem - BRVB-Rótu…" at bounding box center [648, 279] width 1296 height 558
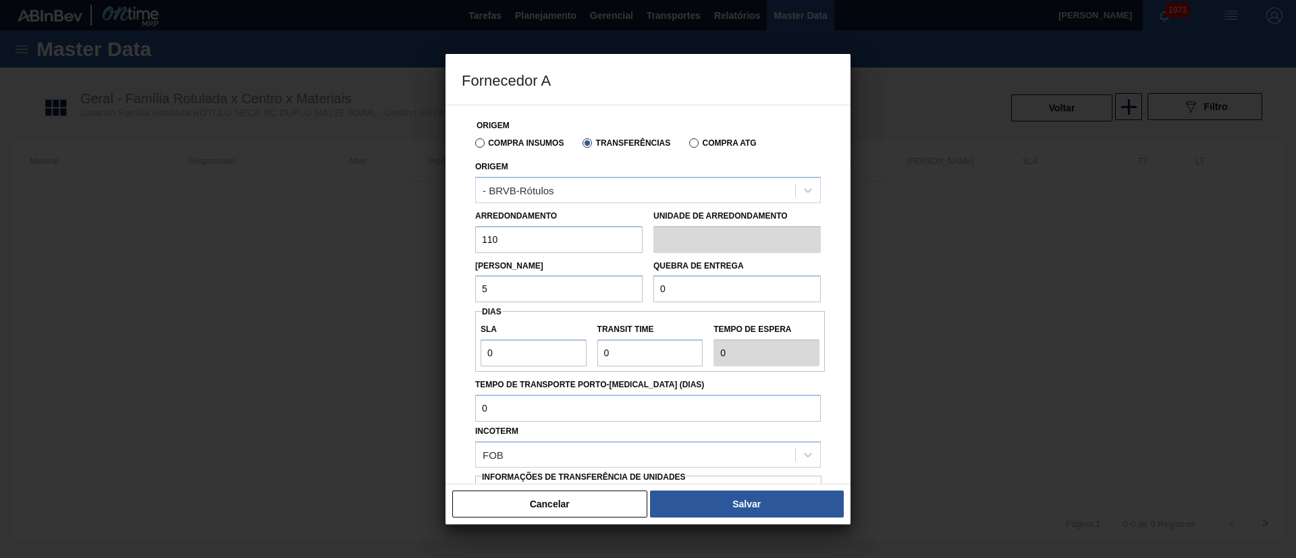
type input "5.280"
drag, startPoint x: 704, startPoint y: 293, endPoint x: 631, endPoint y: 295, distance: 73.6
click at [631, 295] on div "Lote Mínimo 5.280 Quebra de entrega 0" at bounding box center [648, 278] width 356 height 50
type input "20.000"
drag, startPoint x: 516, startPoint y: 354, endPoint x: 447, endPoint y: 354, distance: 68.8
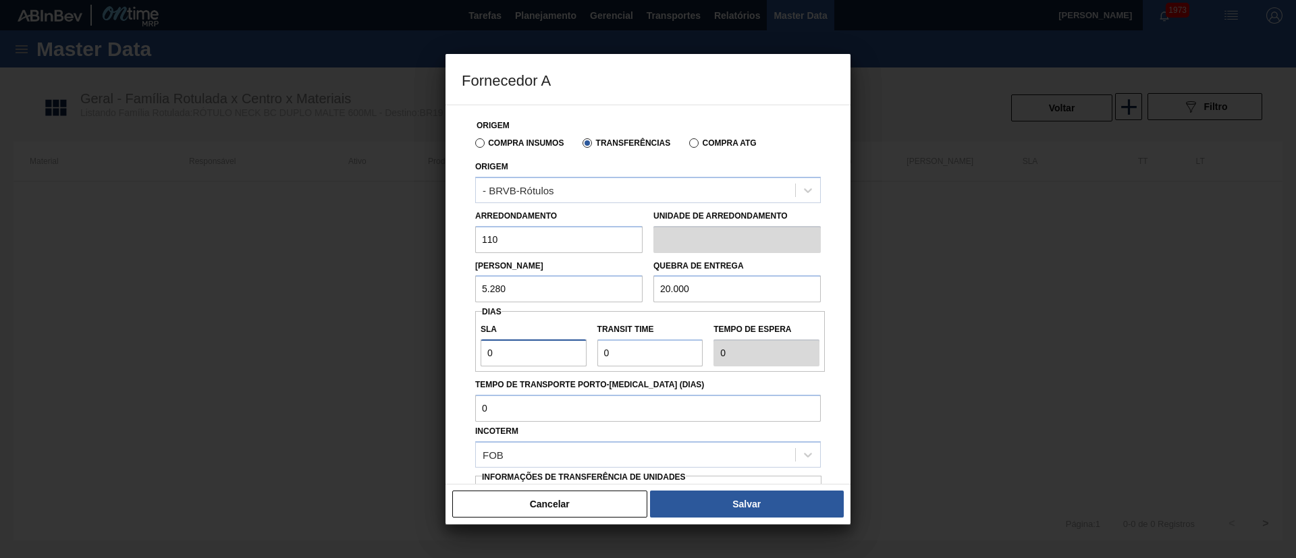
click at [447, 354] on div "Origem Compra Insumos Transferências Compra ATG Origem - BRVB-Rótulos Arredonda…" at bounding box center [647, 295] width 405 height 380
type input "7"
drag, startPoint x: 637, startPoint y: 345, endPoint x: 572, endPoint y: 361, distance: 66.8
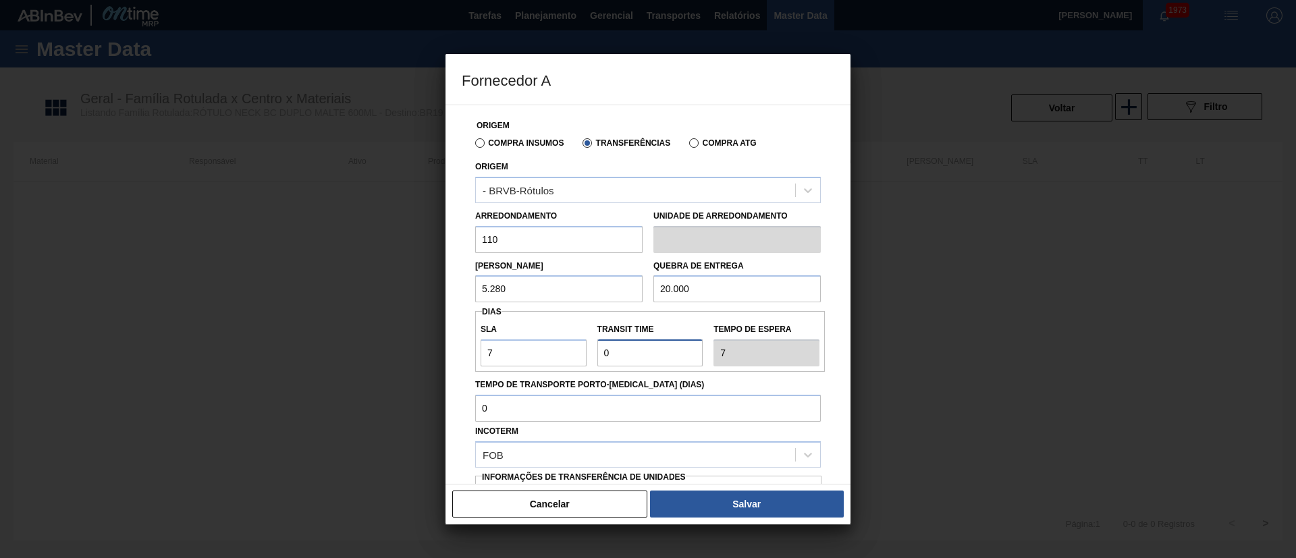
click at [572, 361] on div "SLA 7 Transit Time Tempo de espera 7" at bounding box center [650, 341] width 350 height 50
type input "1"
type input "8"
type input "10"
type input "17"
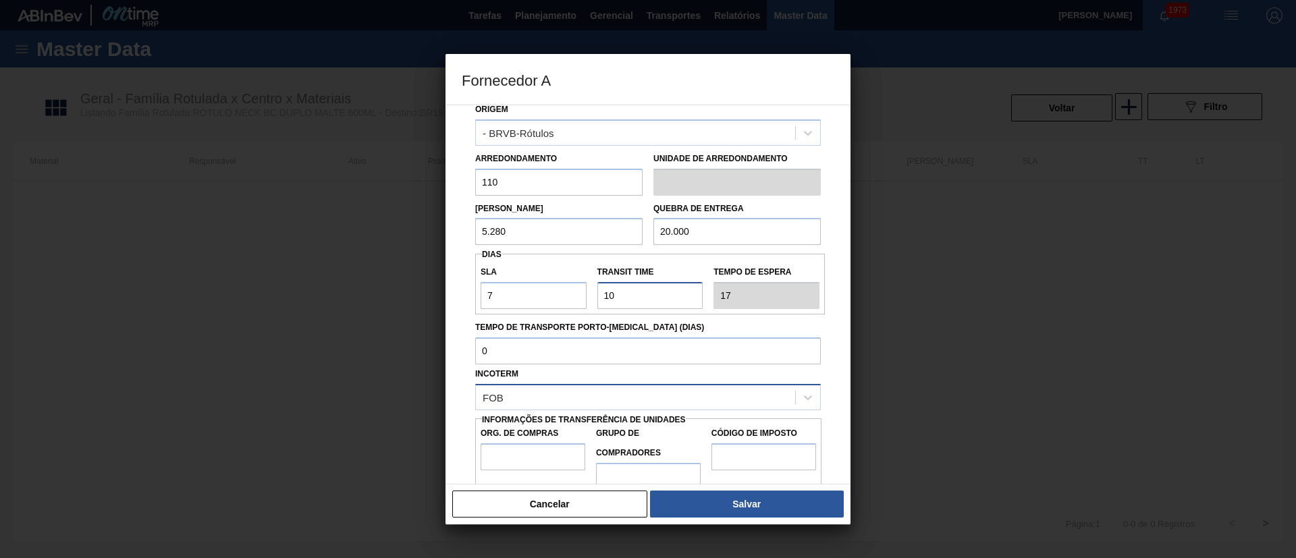
scroll to position [85, 0]
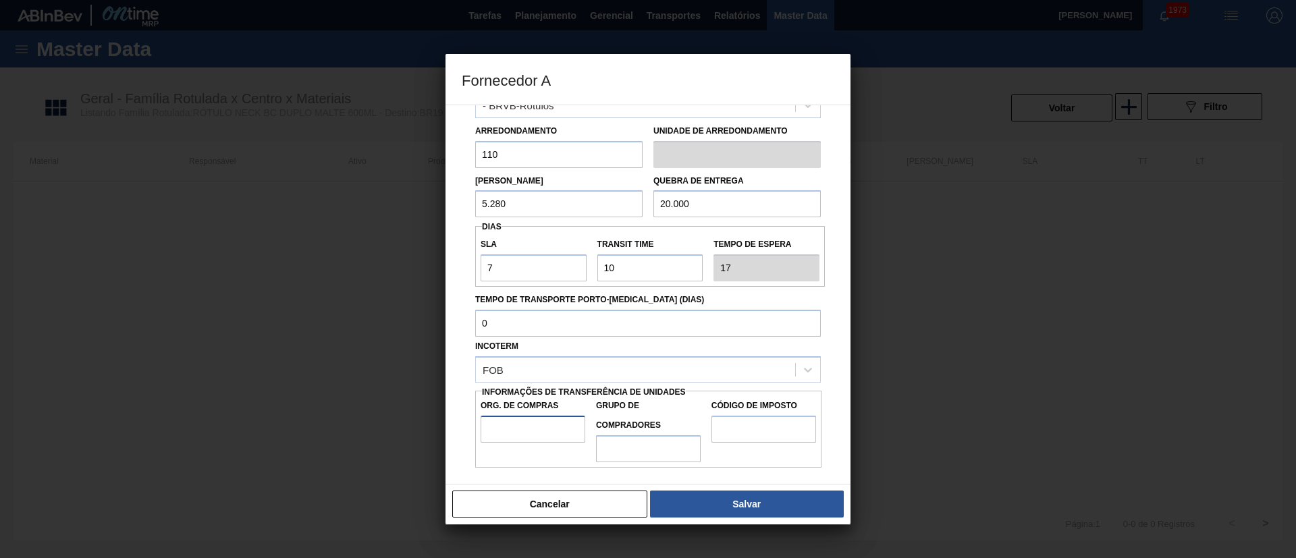
click at [543, 427] on input "Org. de Compras" at bounding box center [532, 429] width 105 height 27
type input "BR00"
click at [633, 451] on input "Grupo de Compradores" at bounding box center [648, 448] width 105 height 27
type input "A01"
click at [752, 435] on input "Código de Imposto" at bounding box center [763, 429] width 105 height 27
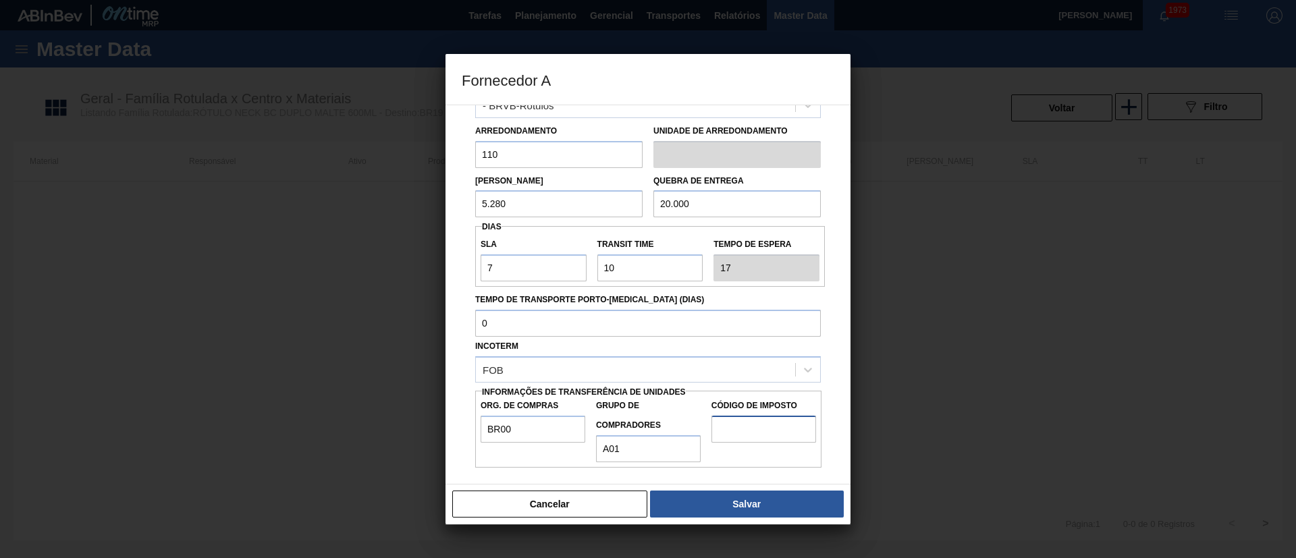
type input "I1"
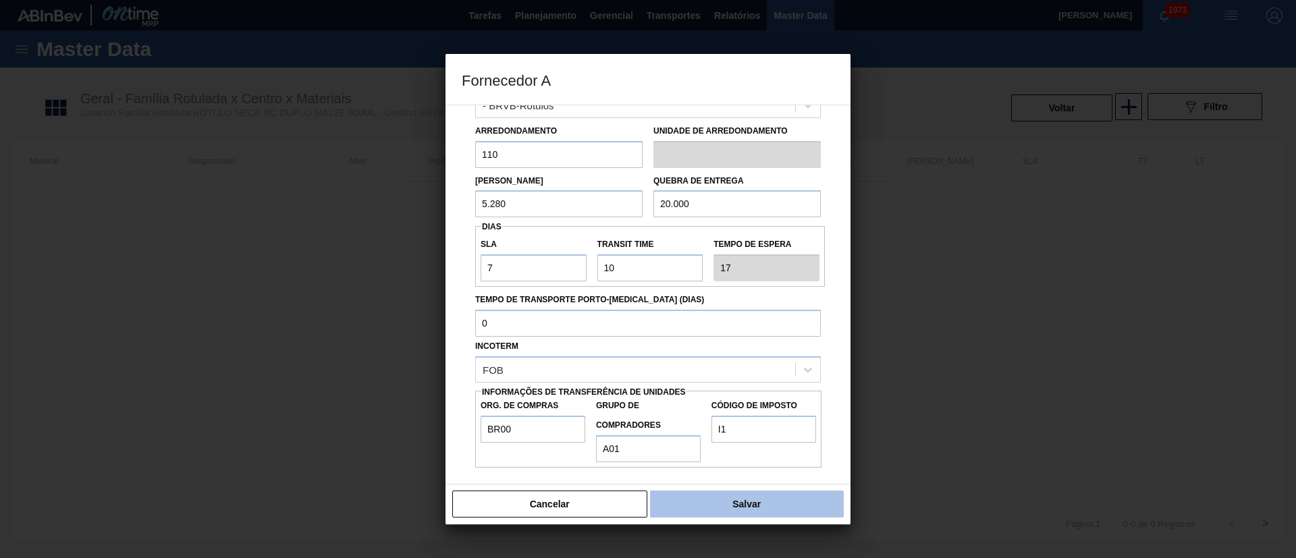
click at [731, 499] on button "Salvar" at bounding box center [747, 504] width 194 height 27
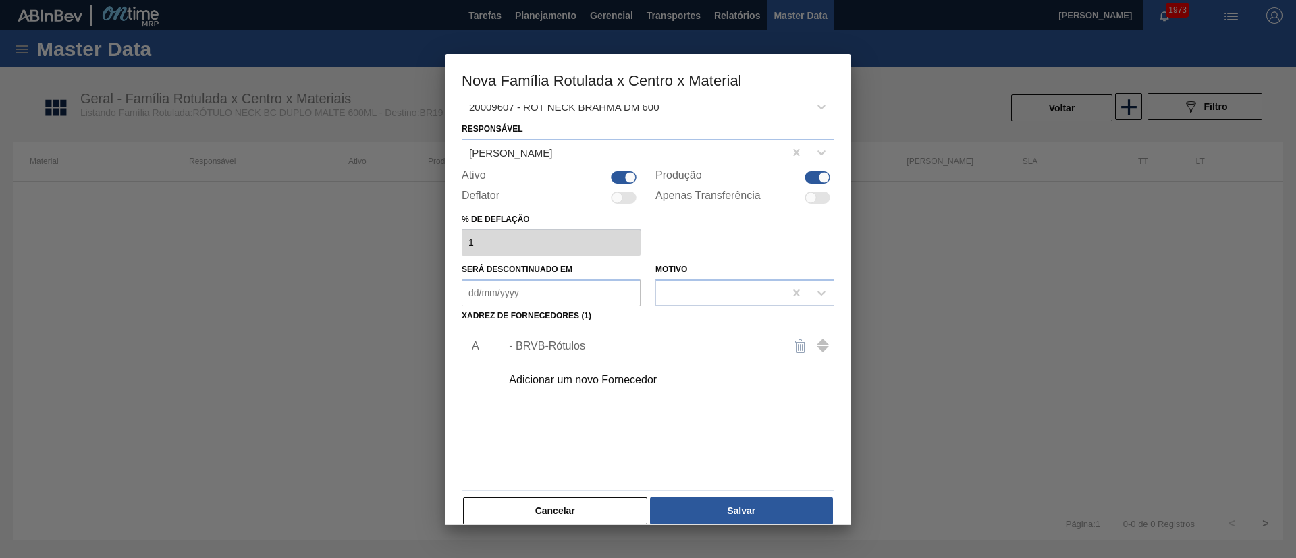
scroll to position [49, 0]
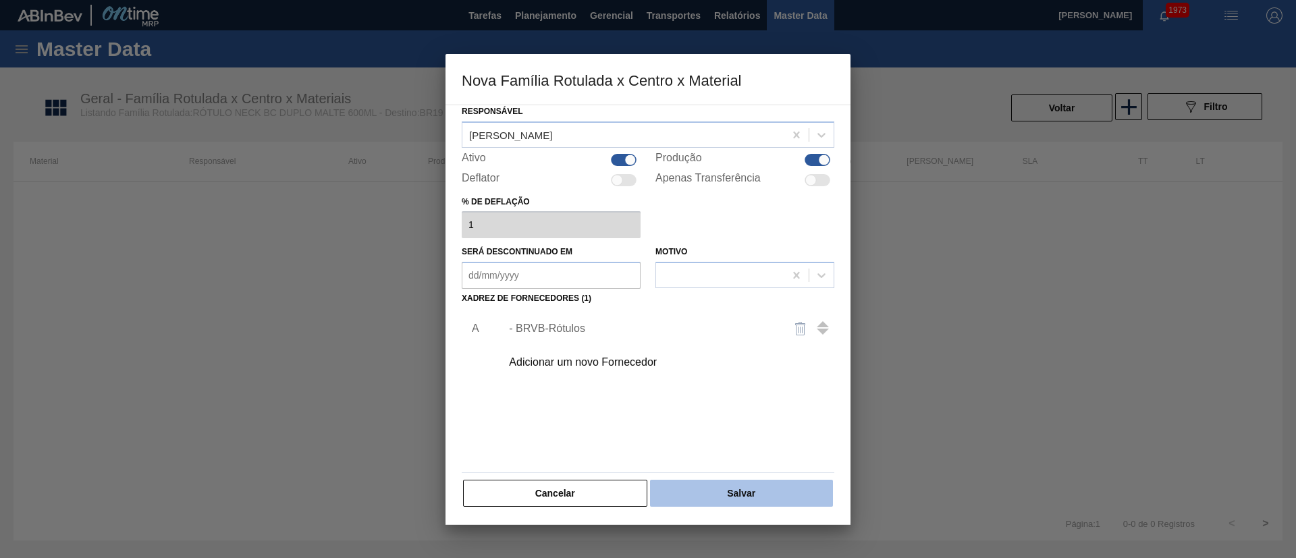
click at [723, 491] on button "Salvar" at bounding box center [741, 493] width 183 height 27
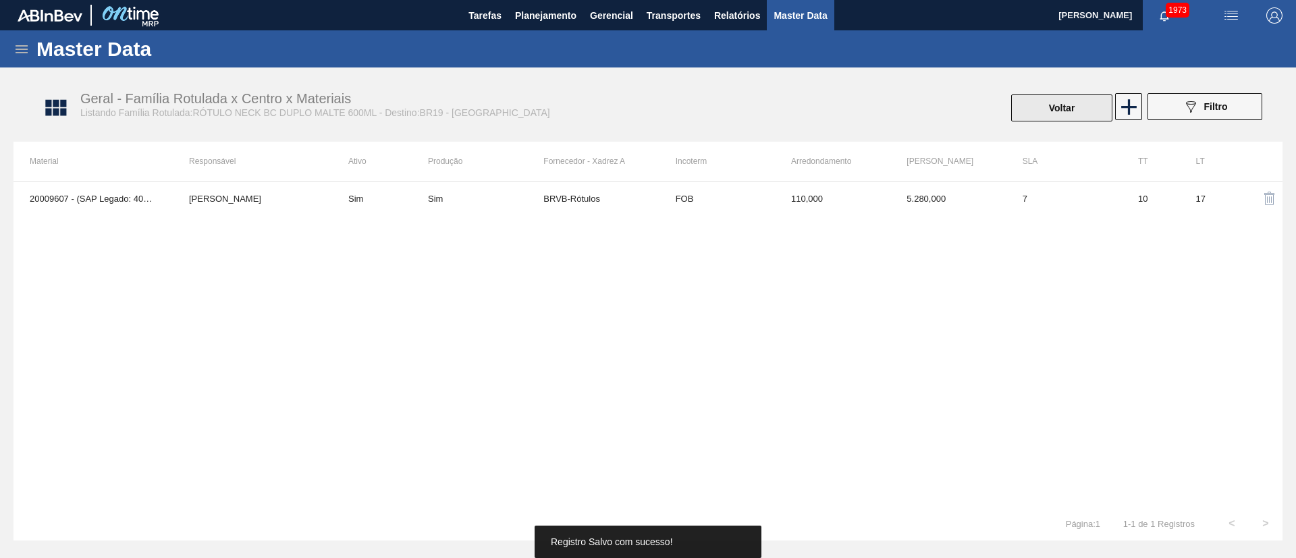
click at [1039, 120] on button "Voltar" at bounding box center [1061, 107] width 101 height 27
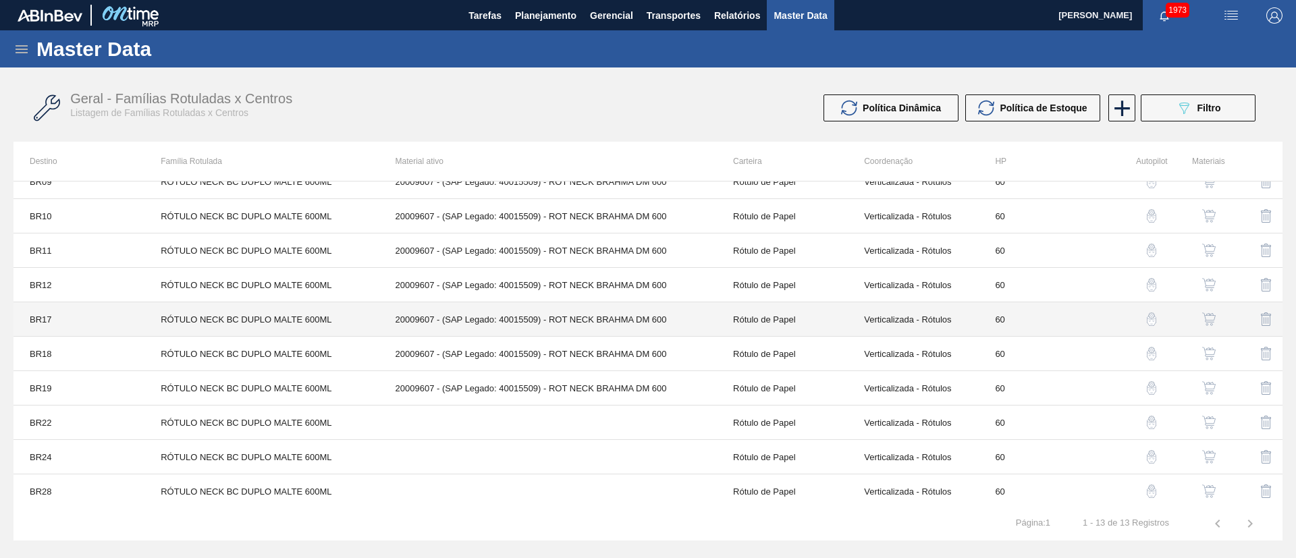
scroll to position [121, 0]
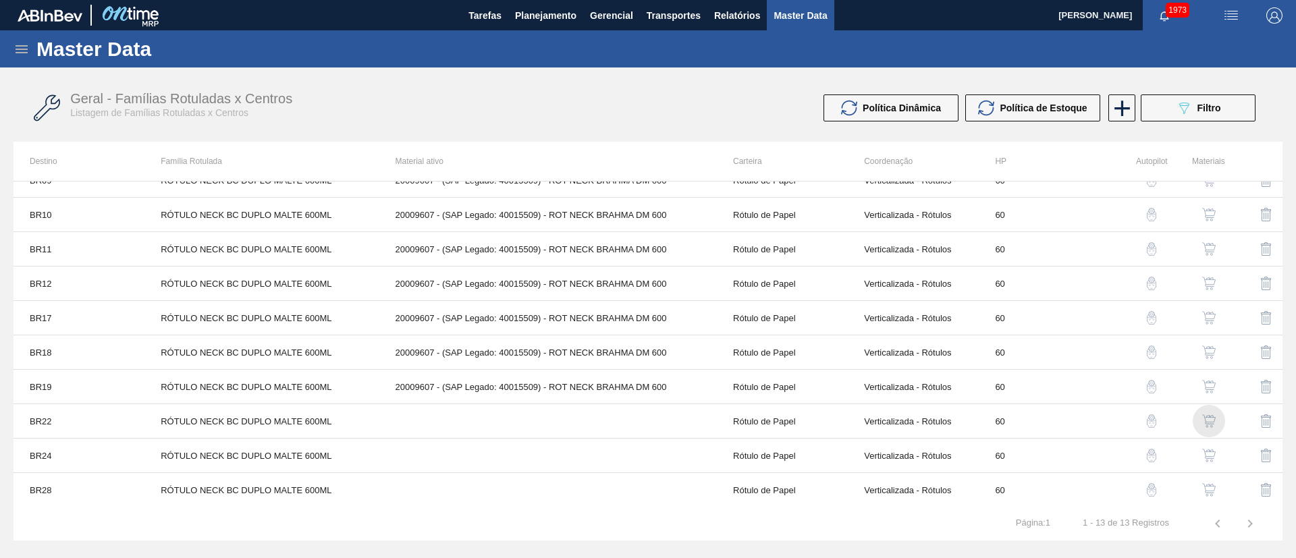
click at [1206, 418] on img "button" at bounding box center [1208, 420] width 13 height 13
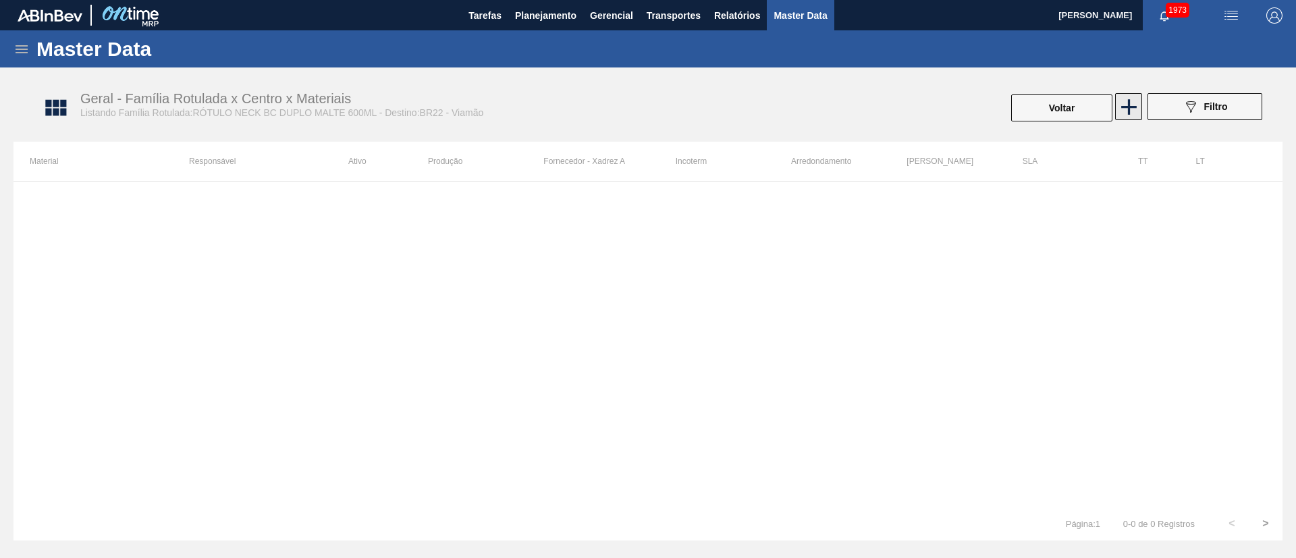
click at [1130, 115] on icon at bounding box center [1128, 107] width 26 height 26
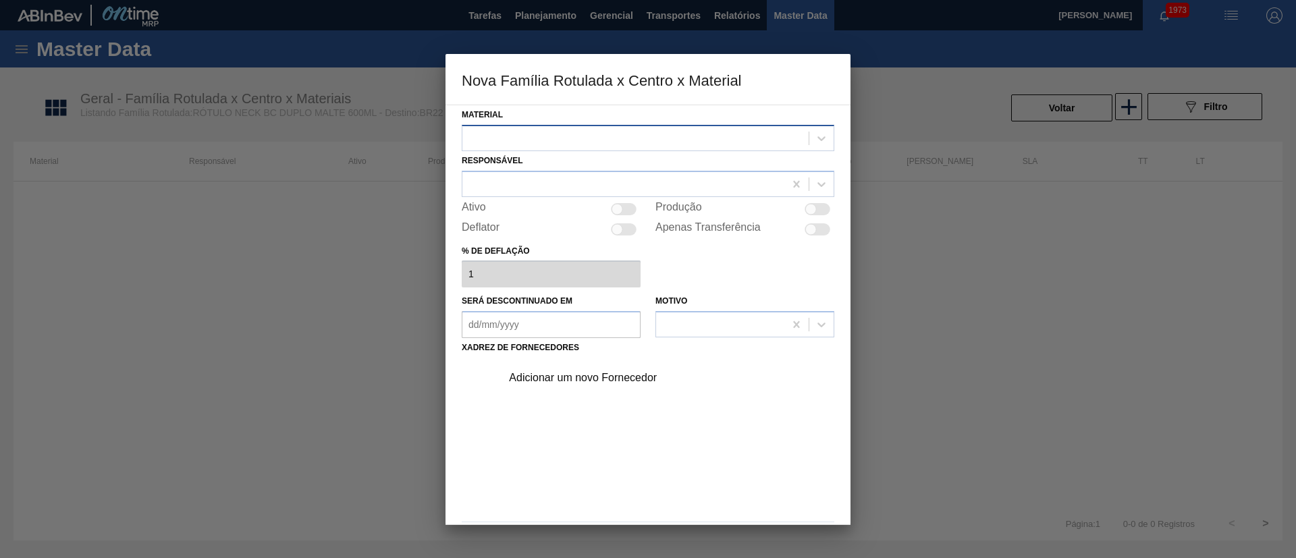
click at [517, 137] on div at bounding box center [635, 138] width 346 height 20
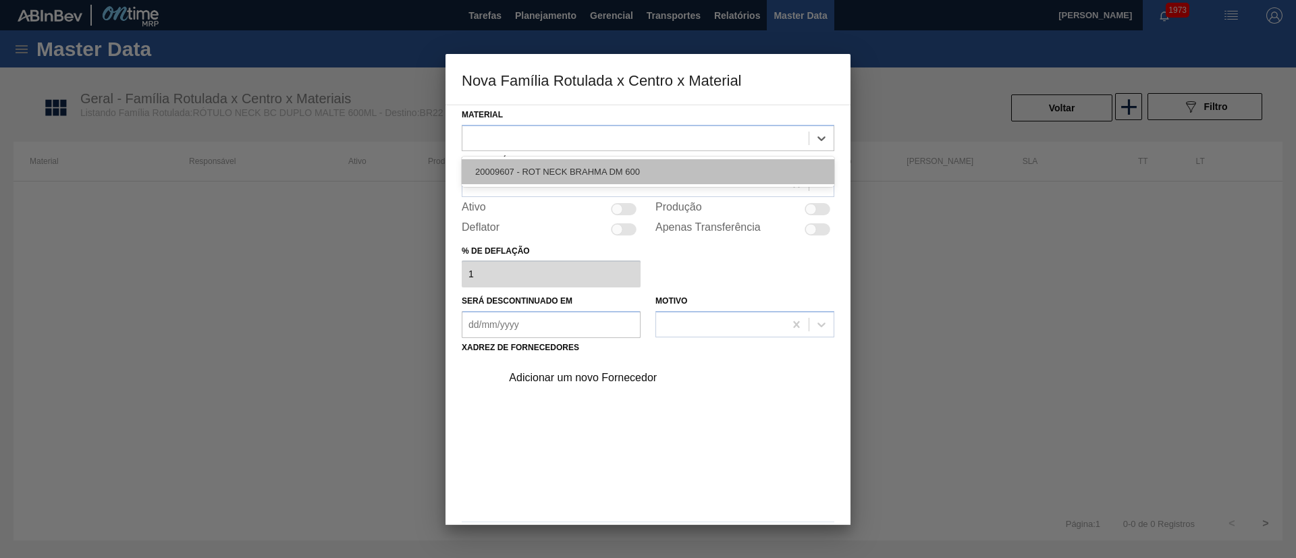
click at [546, 166] on div "20009607 - ROT NECK BRAHMA DM 600" at bounding box center [648, 171] width 372 height 25
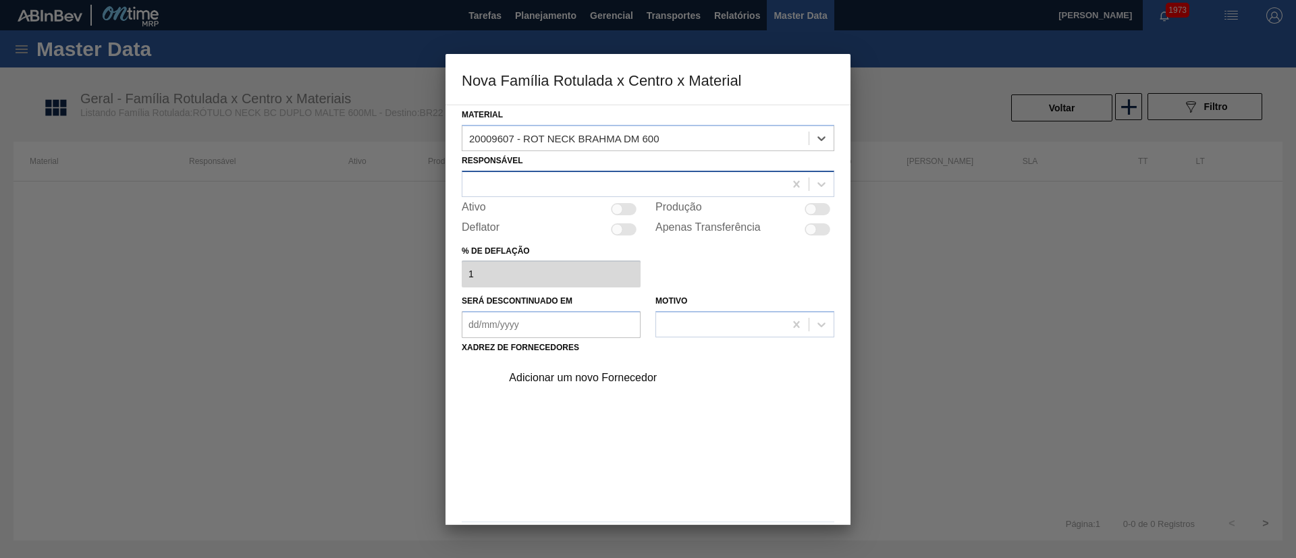
click at [523, 179] on div at bounding box center [623, 184] width 322 height 20
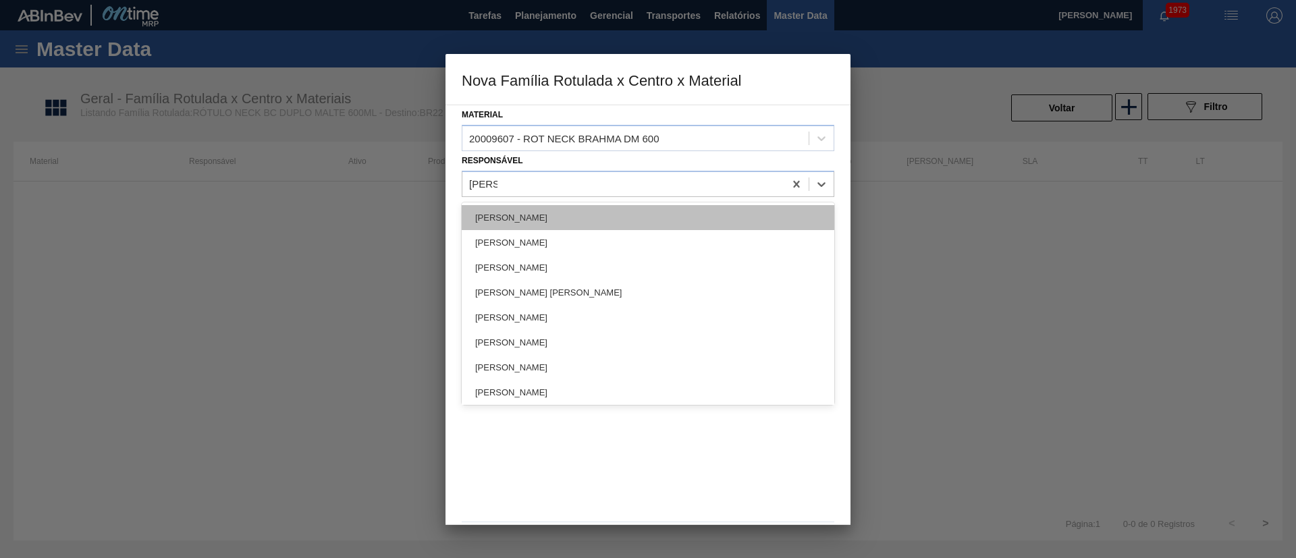
type input "LUCAS"
click at [528, 217] on div "[PERSON_NAME]" at bounding box center [648, 217] width 372 height 25
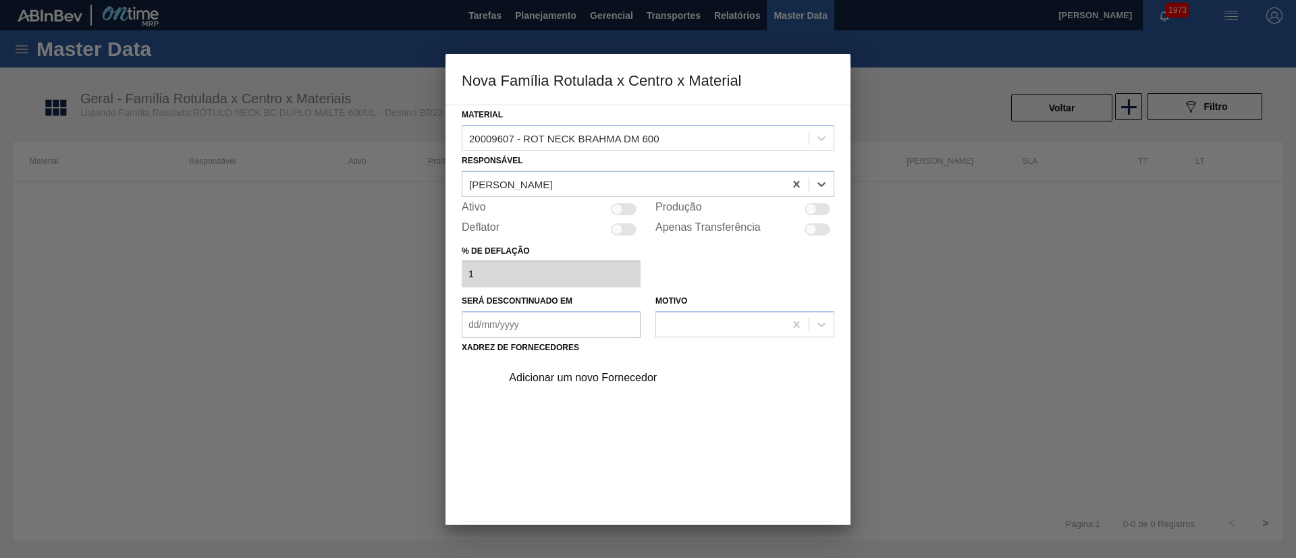
click at [615, 211] on div at bounding box center [616, 208] width 11 height 11
checkbox input "true"
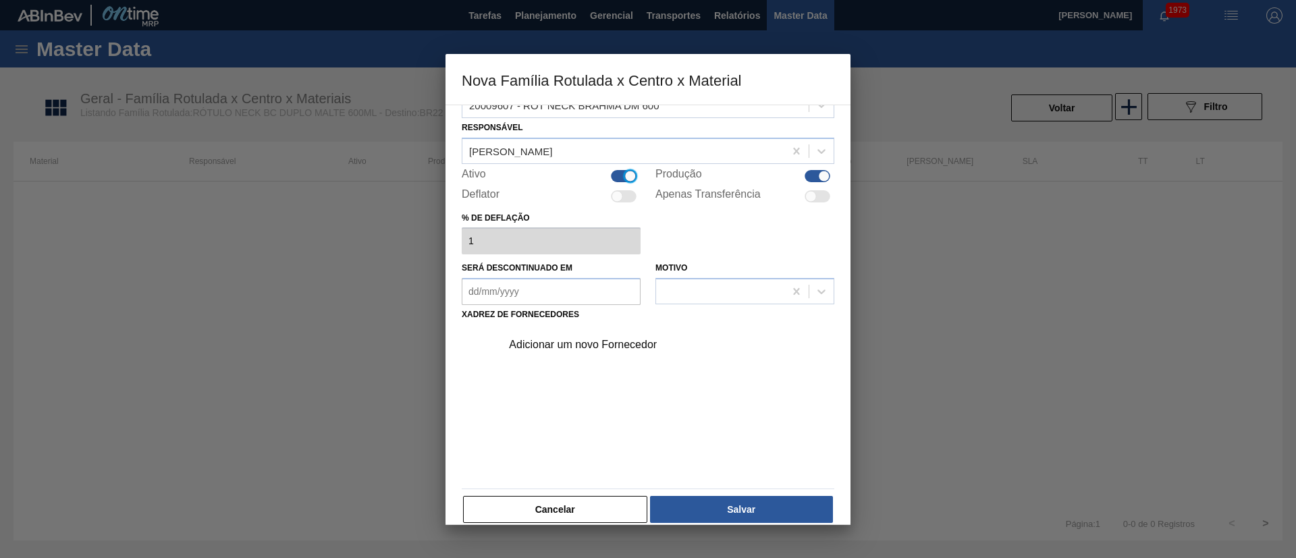
scroll to position [49, 0]
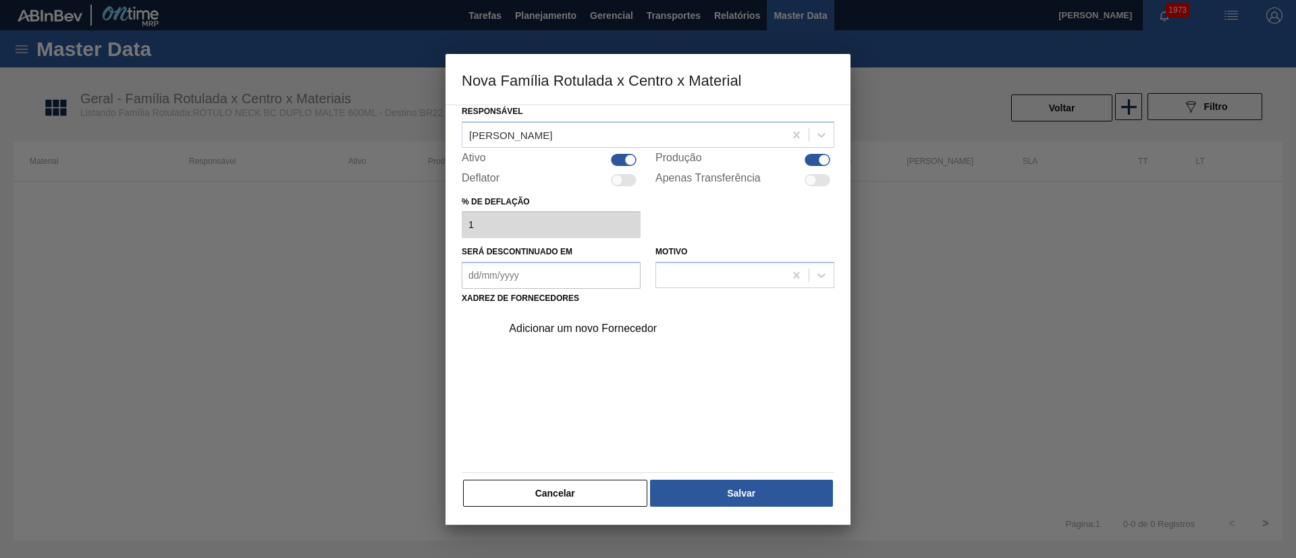
click at [630, 327] on div "Adicionar um novo Fornecedor" at bounding box center [641, 329] width 265 height 12
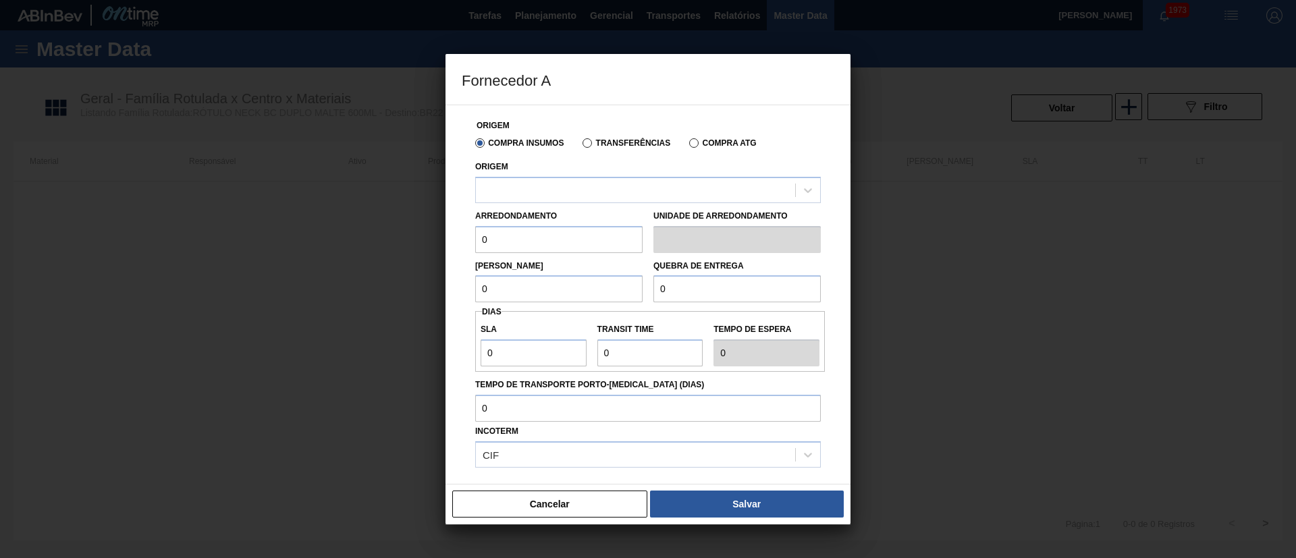
click at [585, 142] on label "Transferências" at bounding box center [626, 142] width 88 height 9
click at [580, 146] on input "Transferências" at bounding box center [580, 146] width 0 height 0
click at [574, 196] on div at bounding box center [635, 190] width 319 height 20
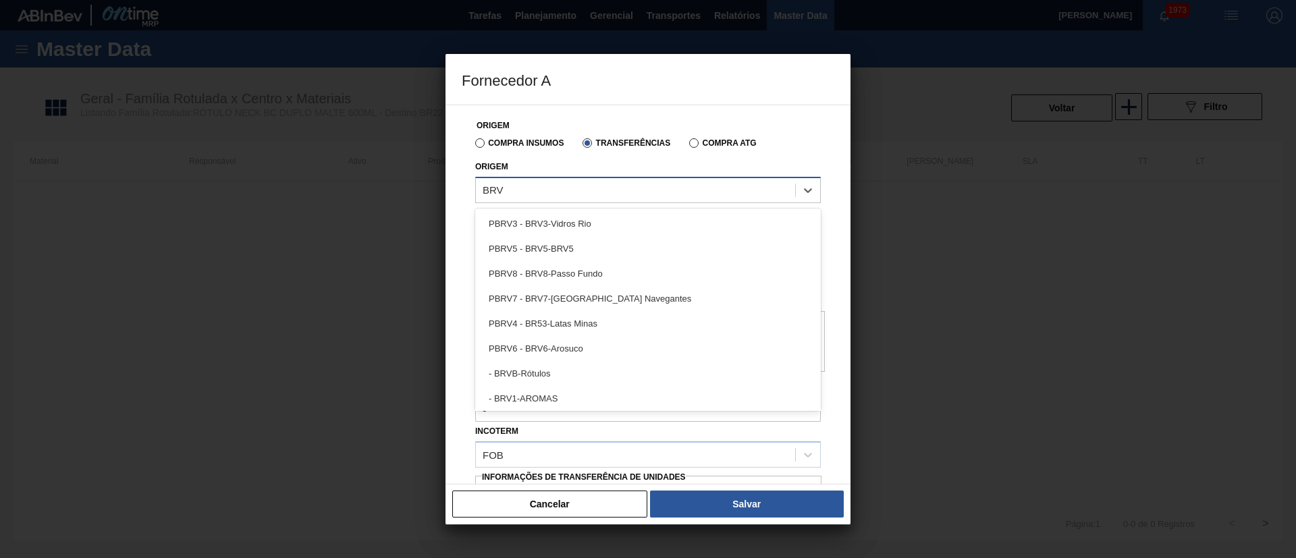
type input "BRVB"
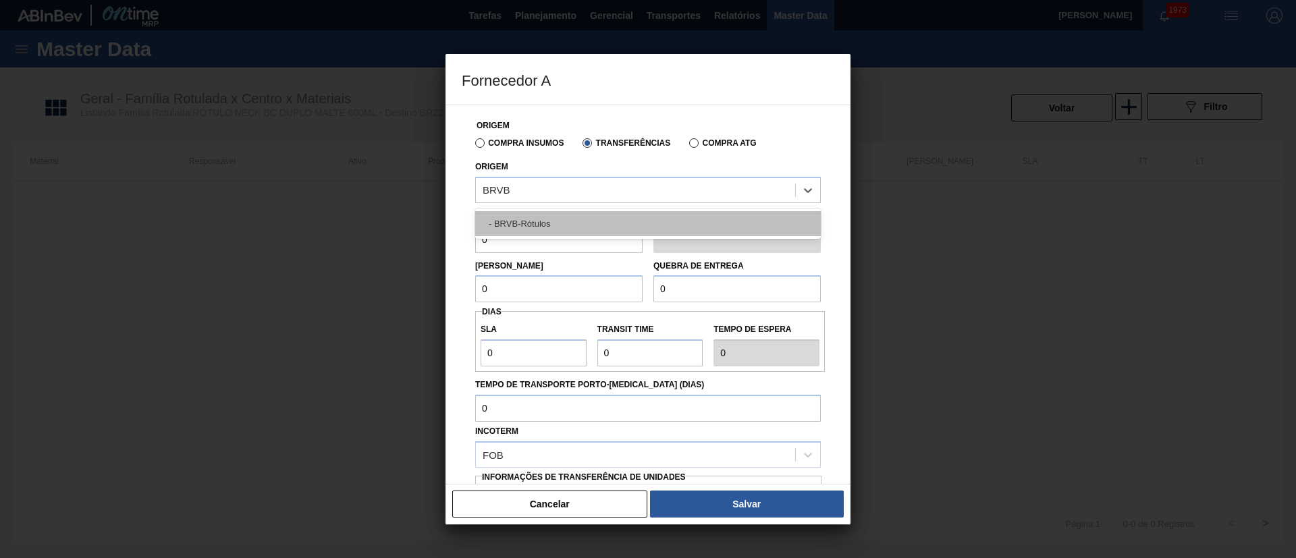
click at [557, 218] on div "- BRVB-Rótulos" at bounding box center [647, 223] width 345 height 25
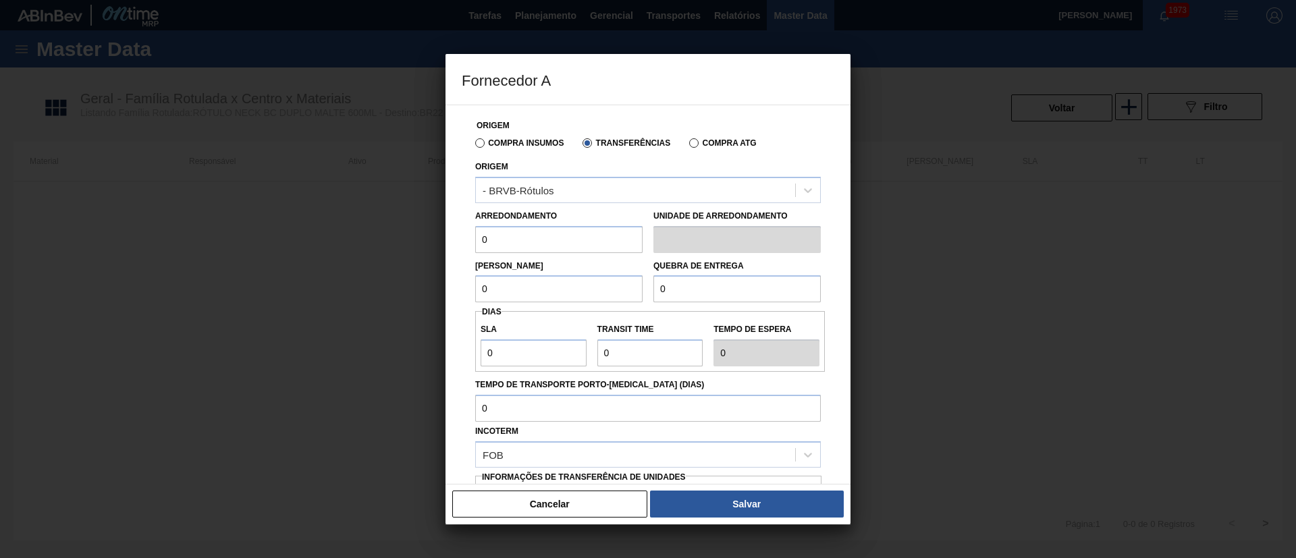
drag, startPoint x: 522, startPoint y: 238, endPoint x: 470, endPoint y: 244, distance: 52.2
click at [470, 244] on div "Arredondamento 0" at bounding box center [559, 229] width 178 height 47
type input "110"
drag, startPoint x: 510, startPoint y: 283, endPoint x: 438, endPoint y: 292, distance: 72.7
click at [438, 292] on div "Fornecedor A Origem Compra Insumos Transferências Compra ATG Origem - BRVB-Rótu…" at bounding box center [648, 279] width 1296 height 558
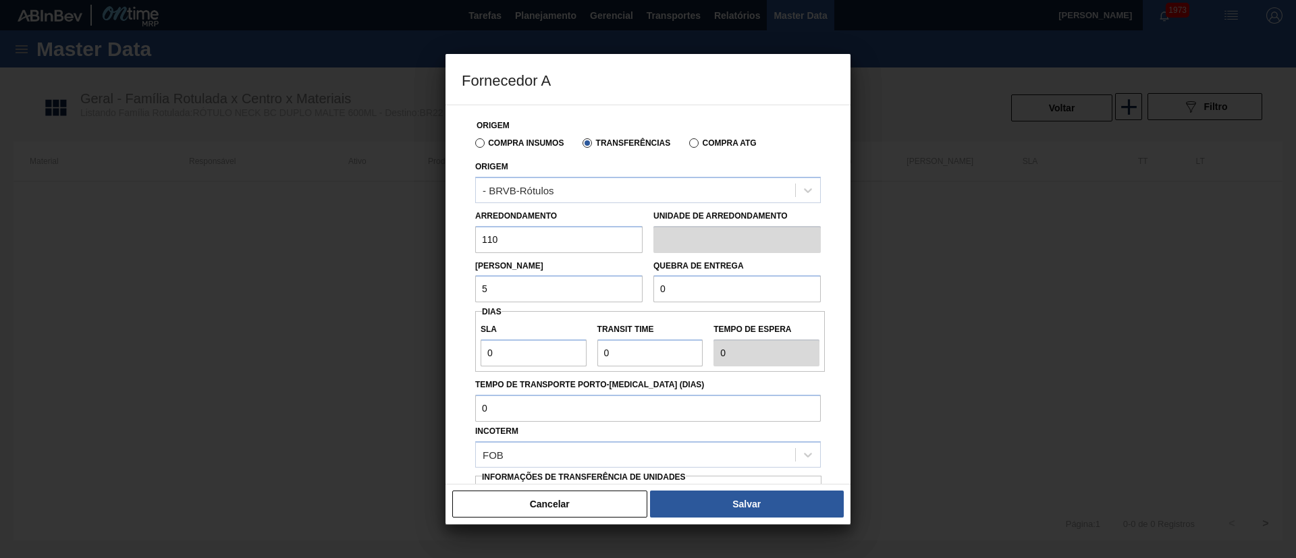
type input "5.280"
drag, startPoint x: 684, startPoint y: 302, endPoint x: 641, endPoint y: 300, distance: 43.3
click at [641, 300] on div "Origem Compra Insumos Transferências Compra ATG Origem - BRVB-Rótulos Arredonda…" at bounding box center [648, 328] width 372 height 447
type input "20.000"
drag, startPoint x: 517, startPoint y: 356, endPoint x: 453, endPoint y: 356, distance: 63.4
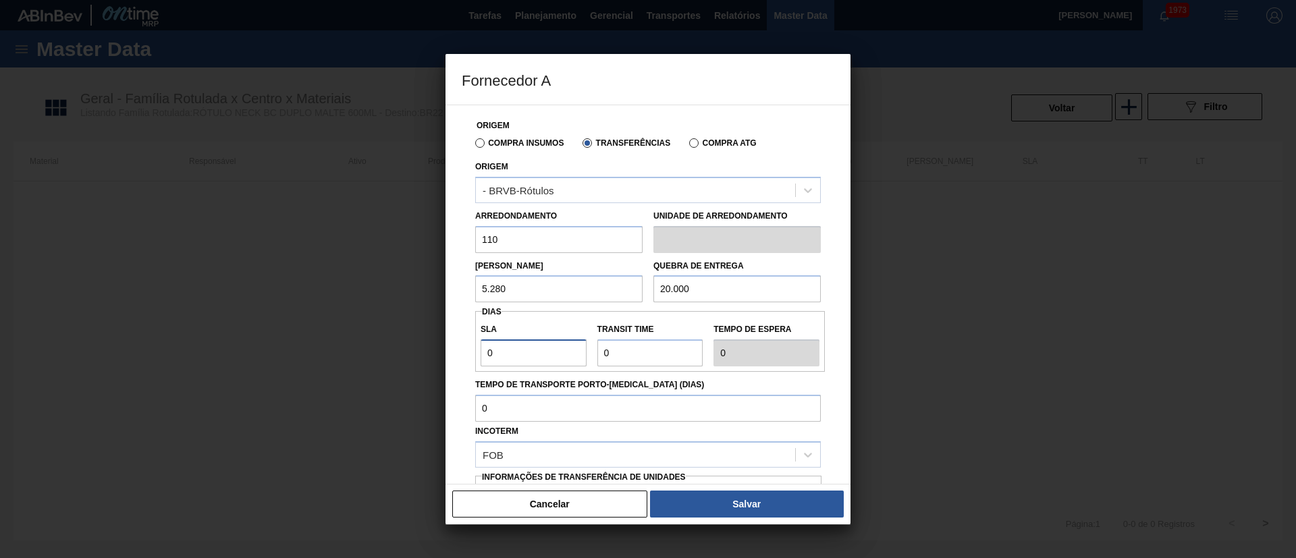
click at [453, 356] on div "Origem Compra Insumos Transferências Compra ATG Origem - BRVB-Rótulos Arredonda…" at bounding box center [647, 295] width 405 height 380
type input "7"
drag, startPoint x: 615, startPoint y: 350, endPoint x: 571, endPoint y: 350, distance: 44.5
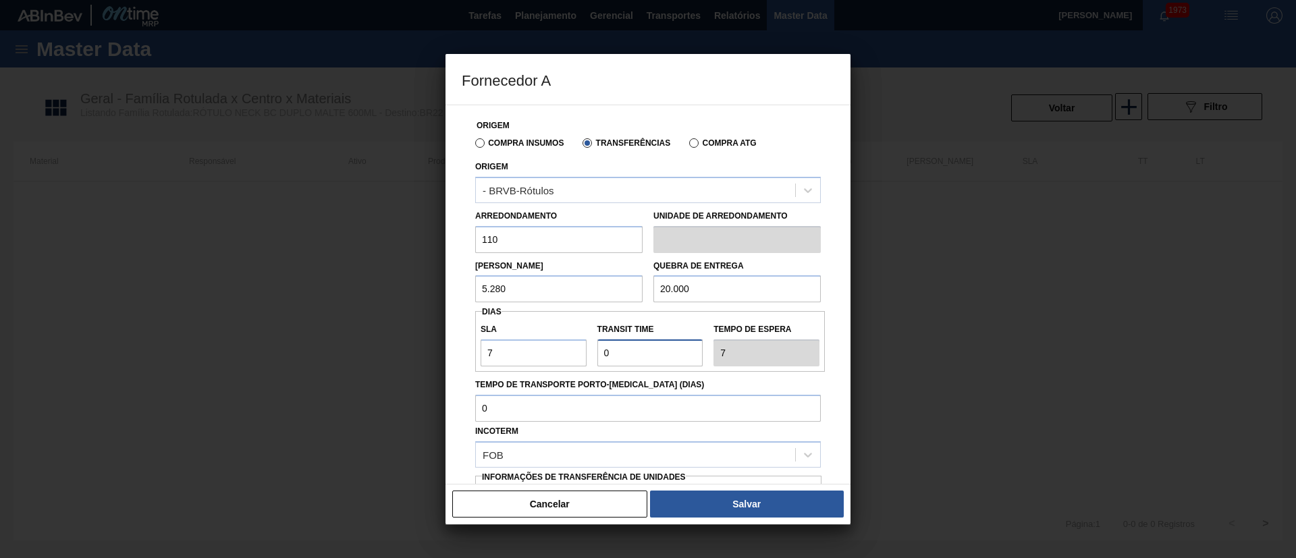
click at [571, 350] on div "SLA 7 Transit Time Tempo de espera 7" at bounding box center [650, 341] width 350 height 50
type input "1"
type input "8"
type input "10"
type input "17"
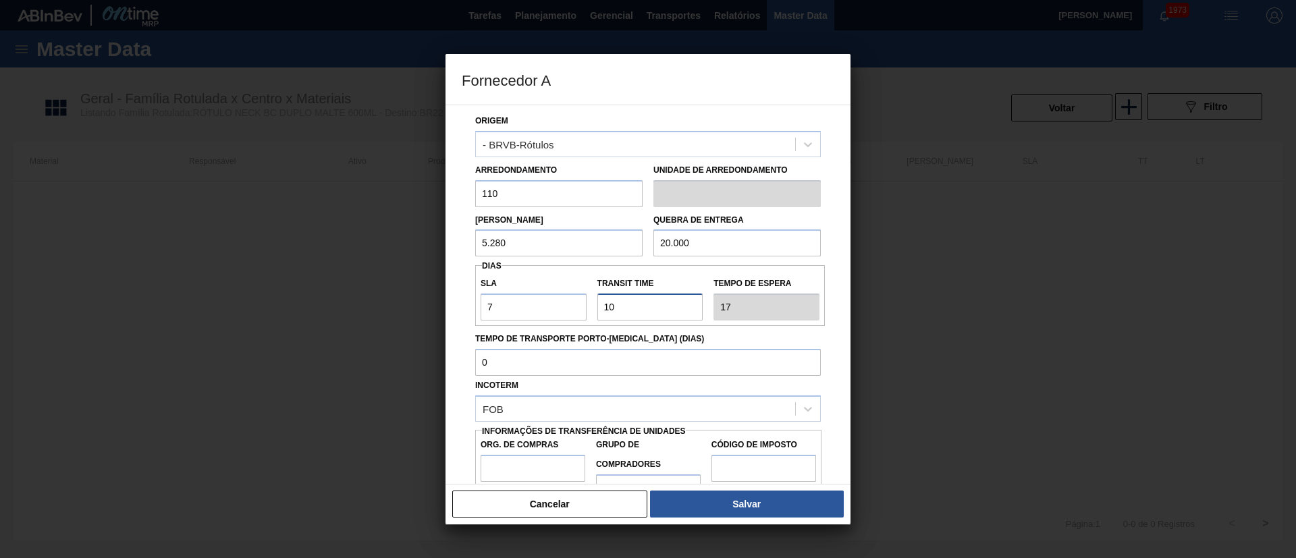
scroll to position [85, 0]
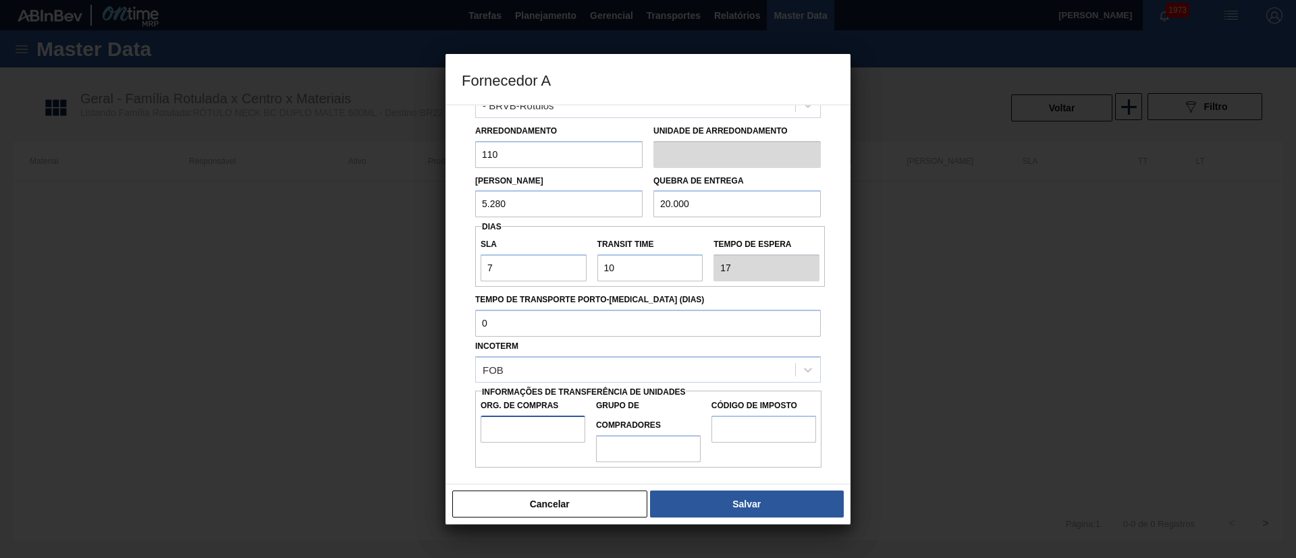
click at [518, 426] on input "Org. de Compras" at bounding box center [532, 429] width 105 height 27
type input "BR00"
click at [667, 444] on input "Grupo de Compradores" at bounding box center [648, 448] width 105 height 27
type input "A01"
click at [762, 435] on input "Código de Imposto" at bounding box center [763, 429] width 105 height 27
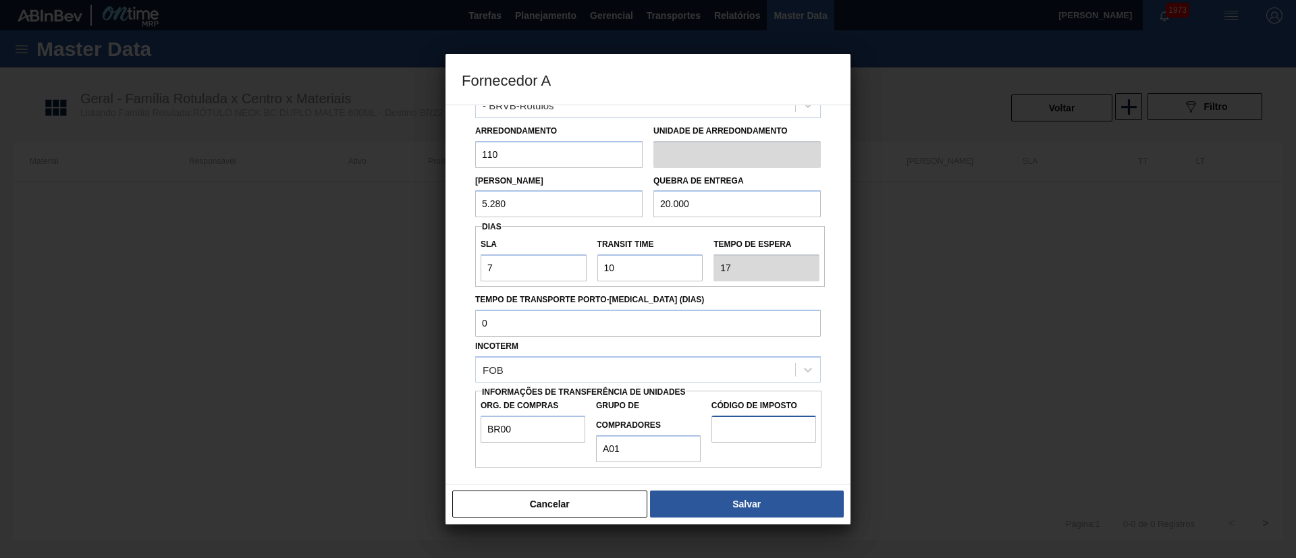
type input "I1"
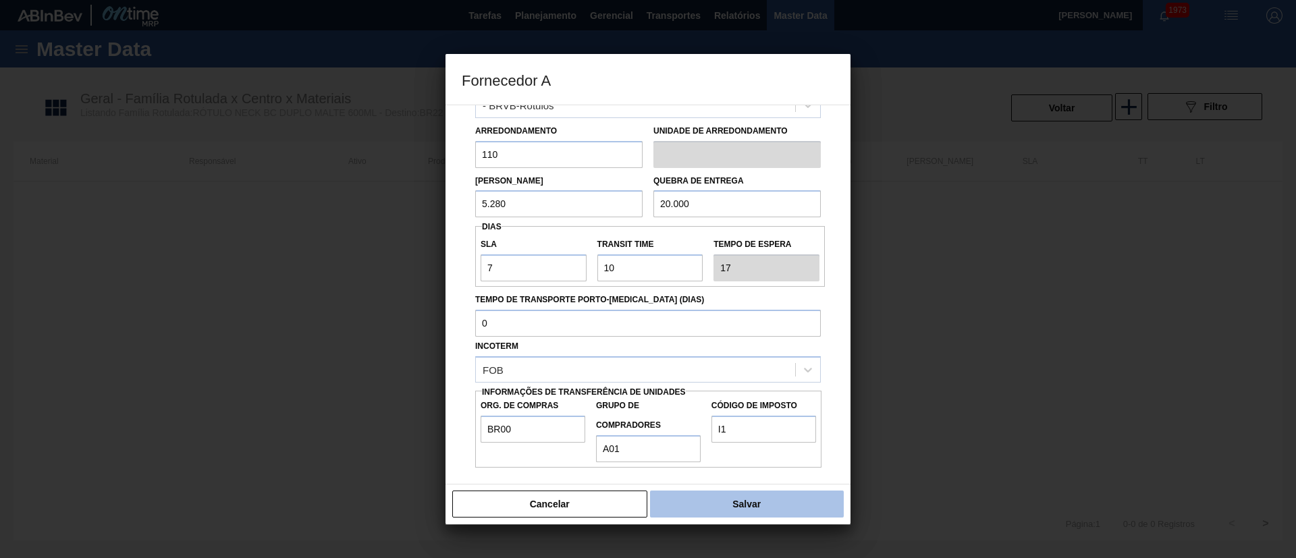
click at [741, 509] on button "Salvar" at bounding box center [747, 504] width 194 height 27
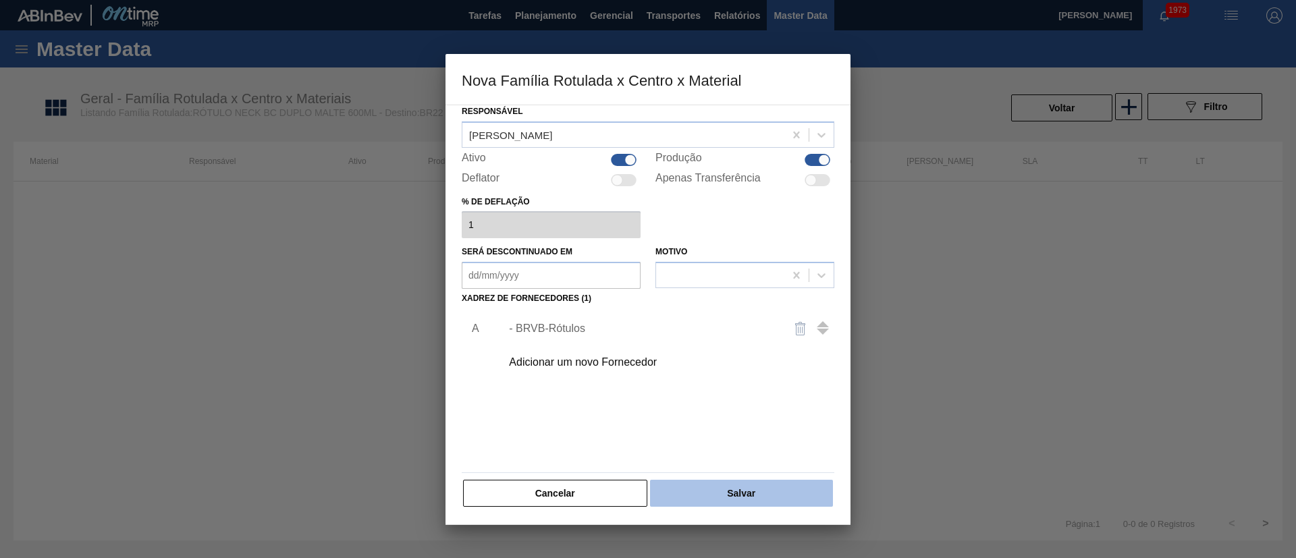
click at [711, 495] on button "Salvar" at bounding box center [741, 493] width 183 height 27
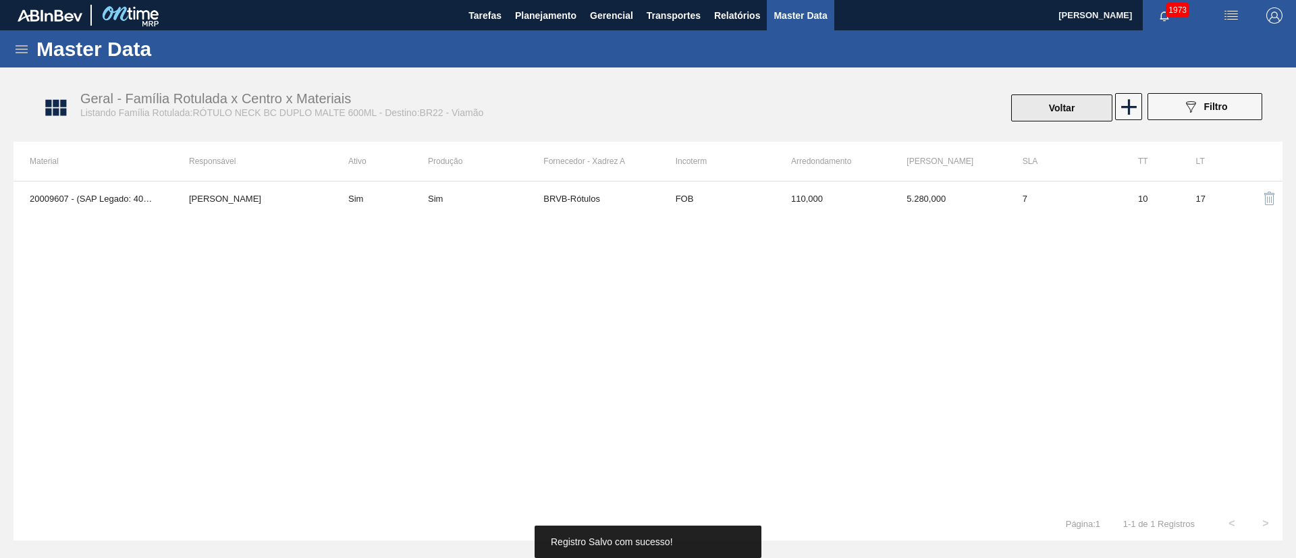
click at [1036, 114] on button "Voltar" at bounding box center [1061, 107] width 101 height 27
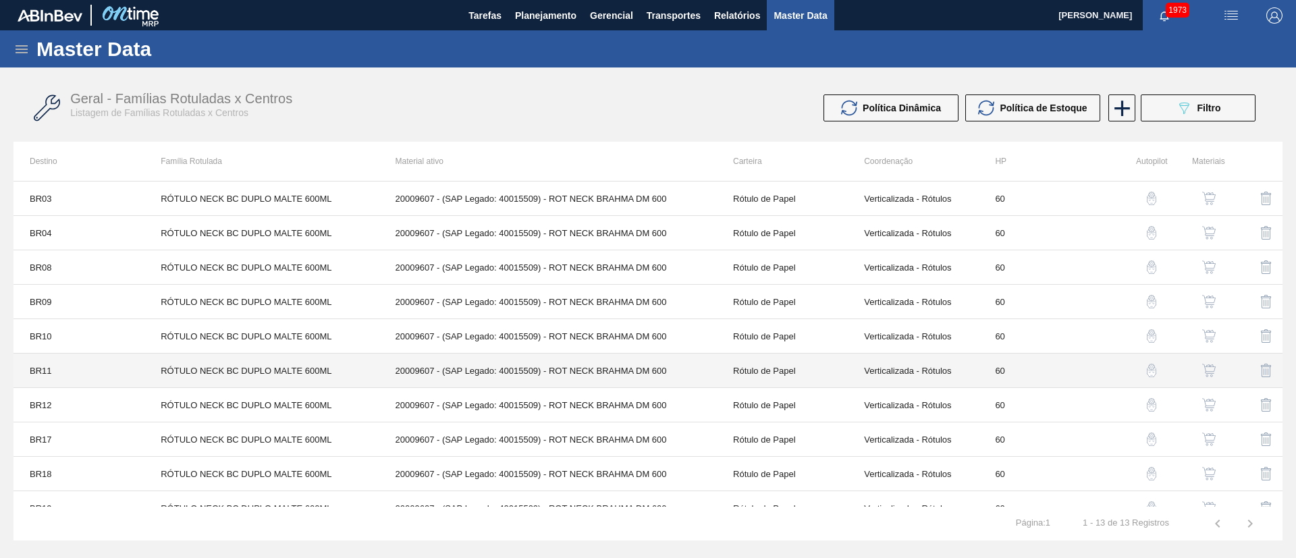
scroll to position [121, 0]
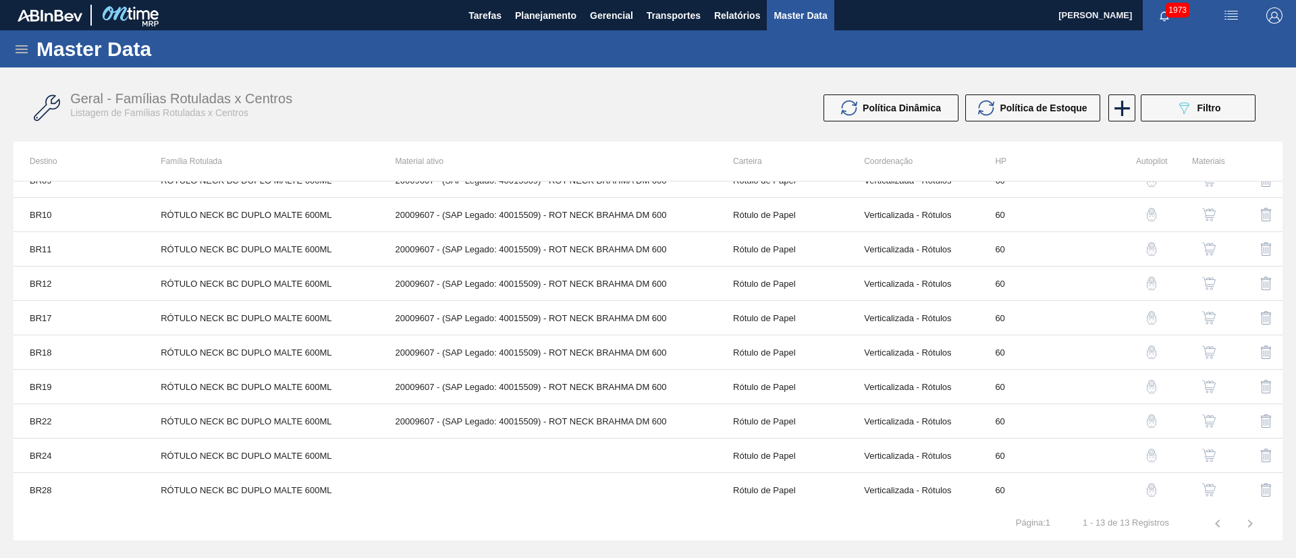
click at [1206, 457] on img "button" at bounding box center [1208, 455] width 13 height 13
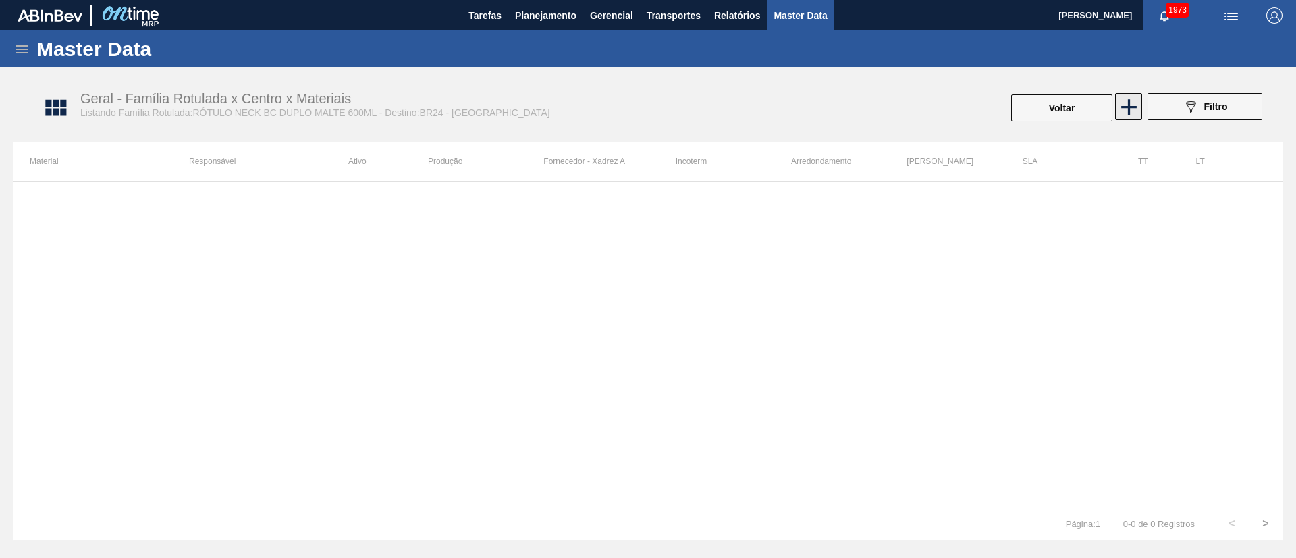
click at [1123, 113] on icon at bounding box center [1128, 107] width 26 height 26
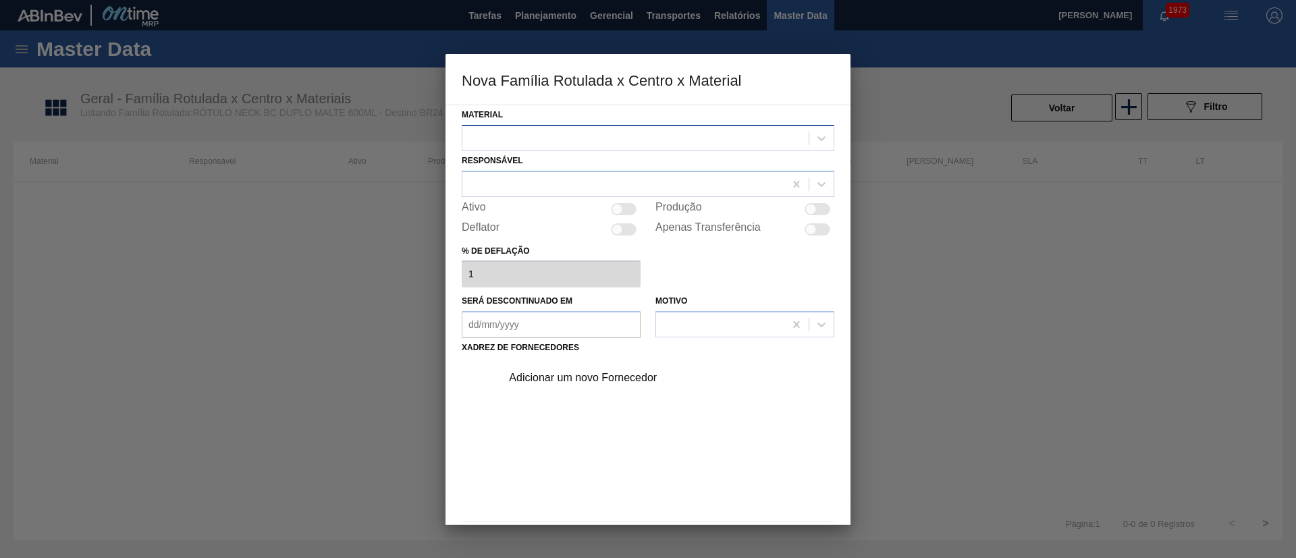
click at [536, 148] on div at bounding box center [648, 138] width 372 height 26
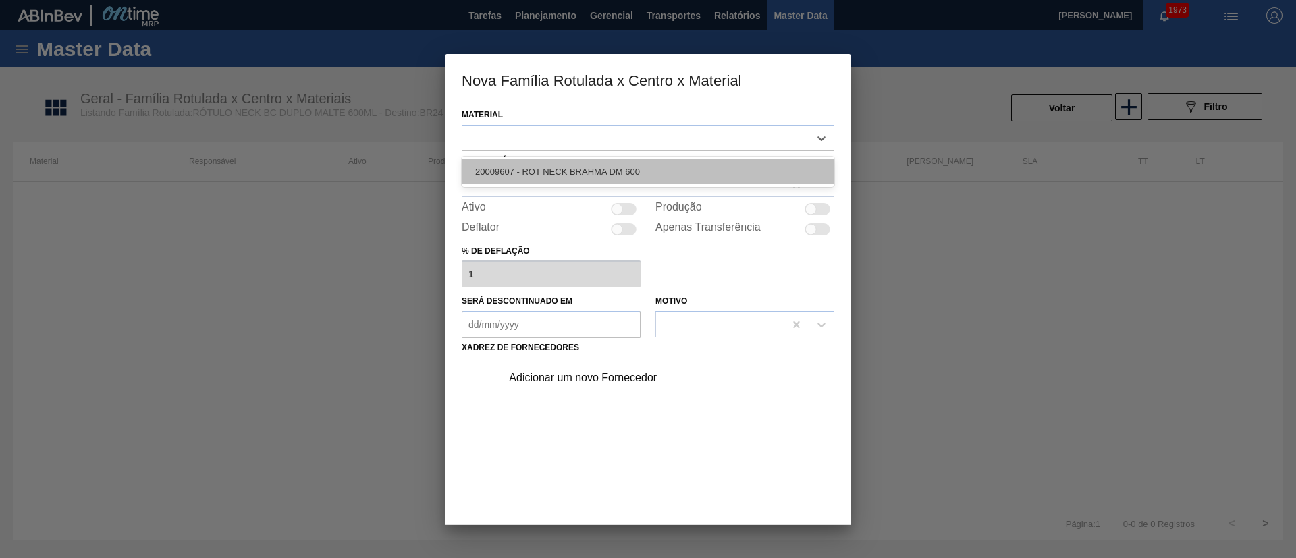
click at [540, 161] on div "20009607 - ROT NECK BRAHMA DM 600" at bounding box center [648, 171] width 372 height 25
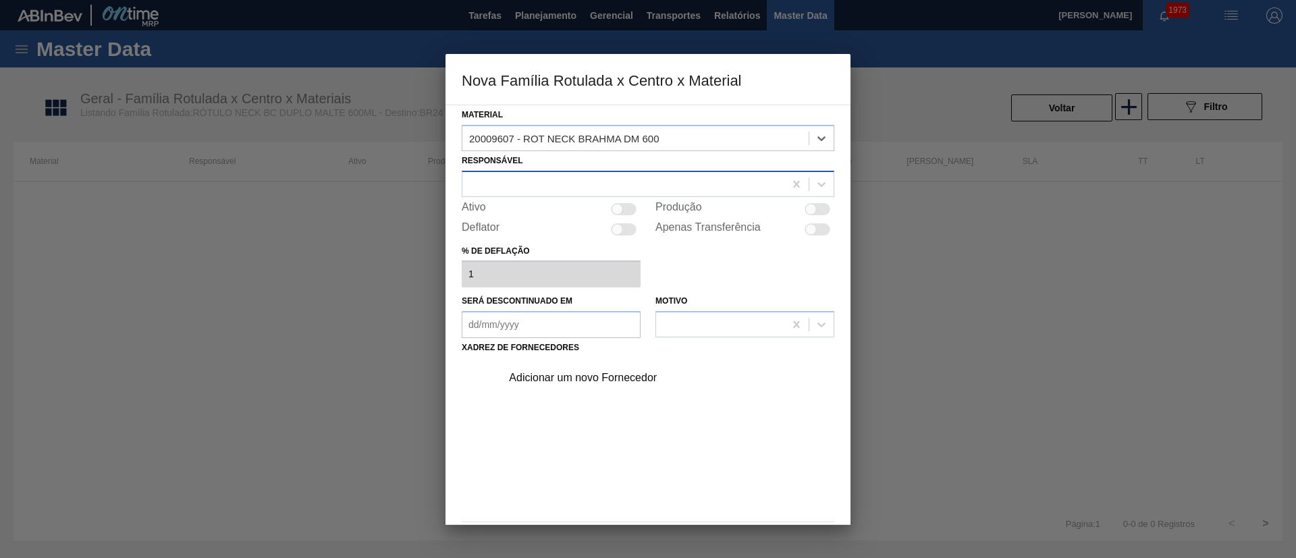
click at [524, 184] on div at bounding box center [623, 184] width 322 height 20
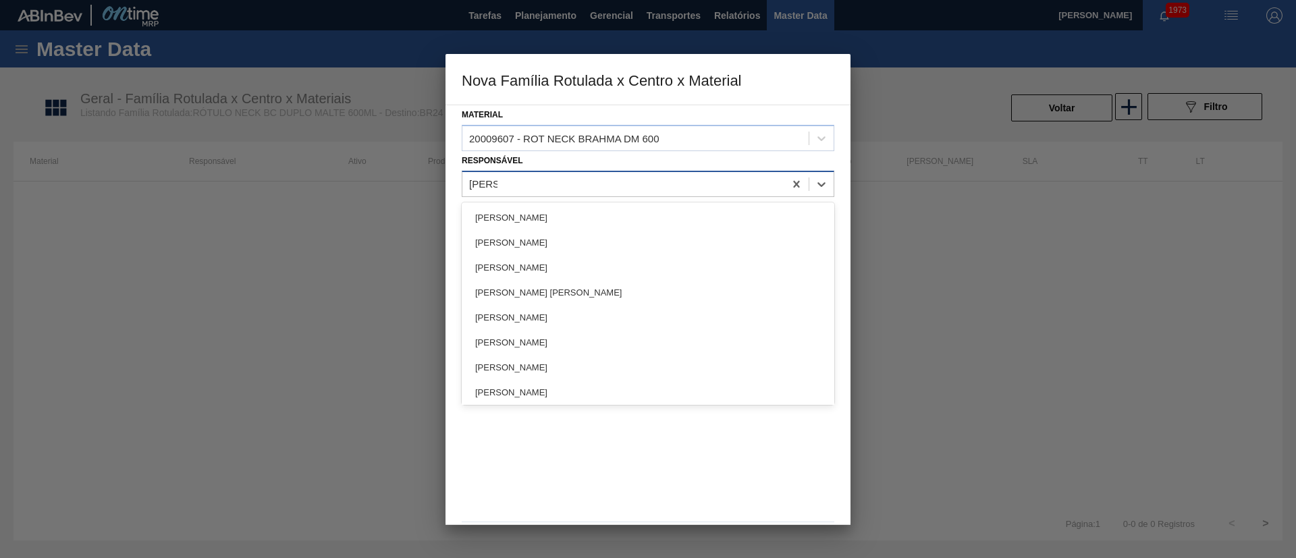
type input "LUCAS"
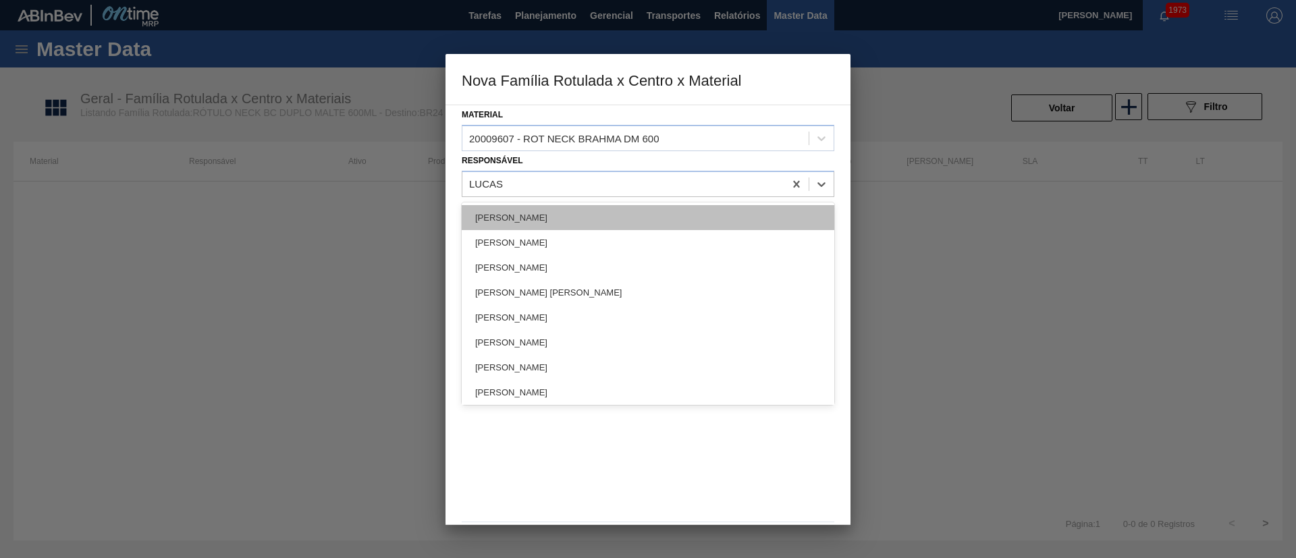
click at [524, 206] on div "[PERSON_NAME]" at bounding box center [648, 217] width 372 height 25
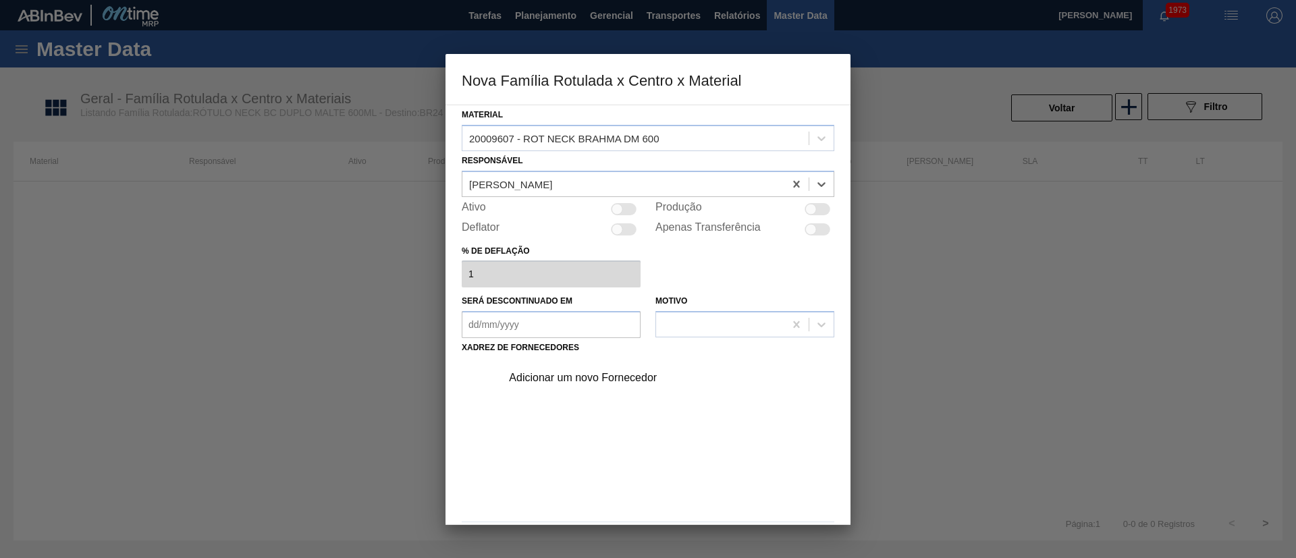
click at [626, 213] on div at bounding box center [624, 209] width 26 height 12
checkbox input "true"
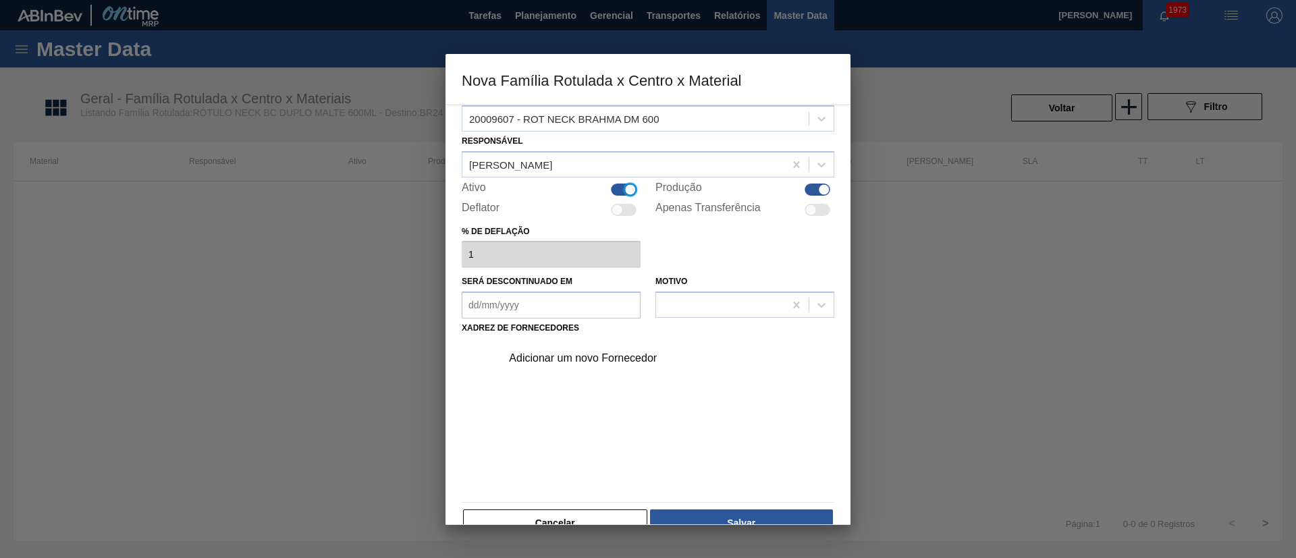
scroll to position [49, 0]
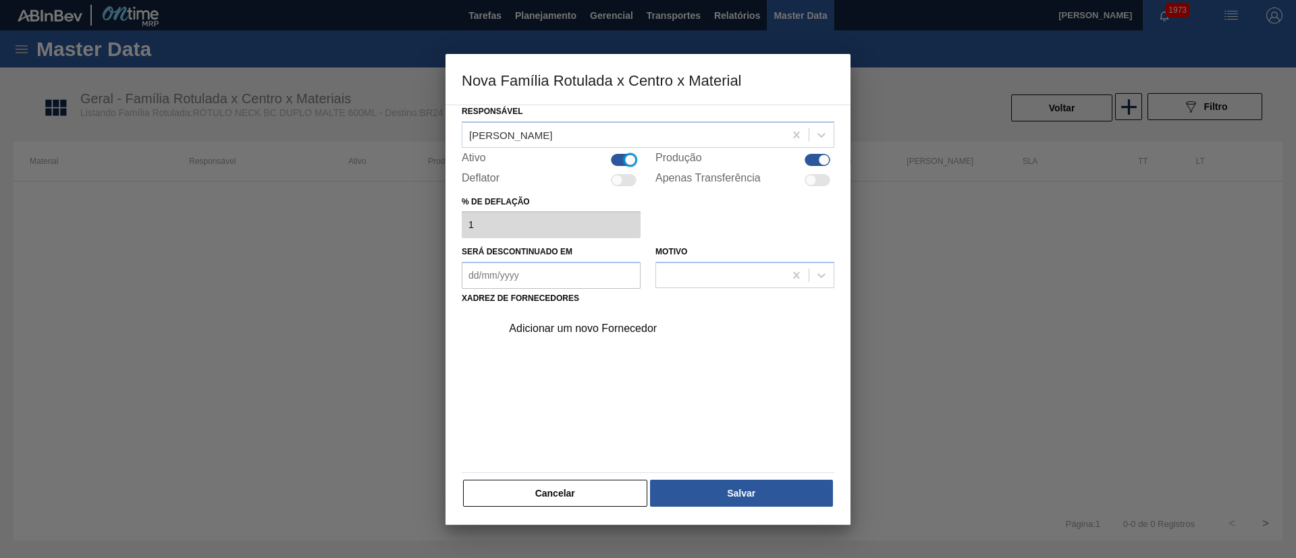
click at [571, 333] on div "Adicionar um novo Fornecedor" at bounding box center [641, 329] width 265 height 12
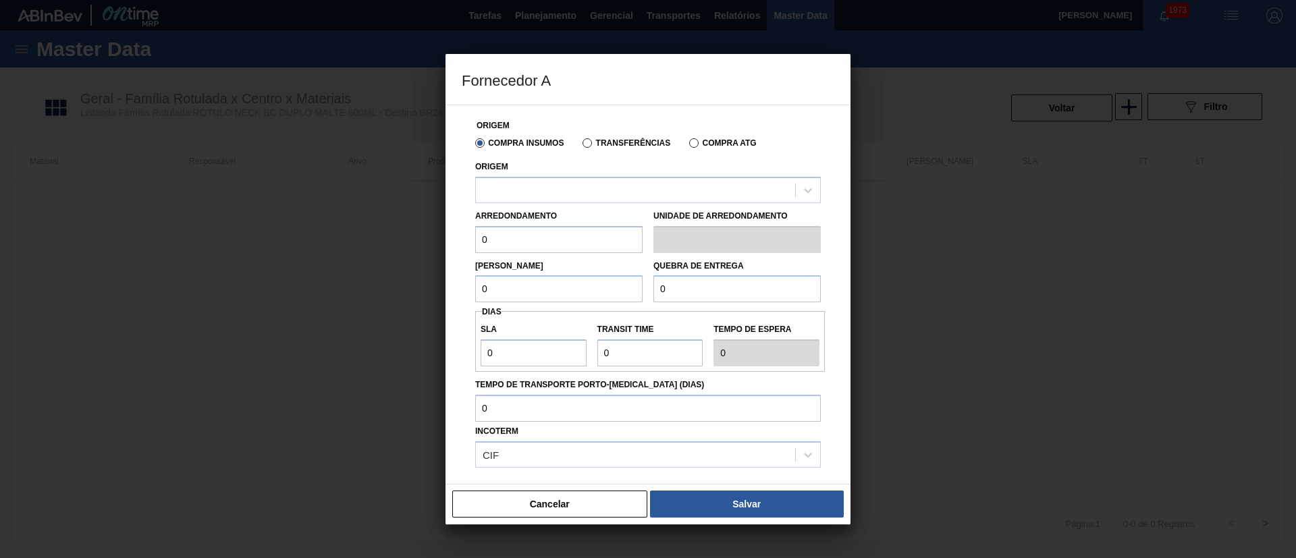
click at [618, 146] on label "Transferências" at bounding box center [626, 142] width 88 height 9
click at [580, 146] on input "Transferências" at bounding box center [580, 146] width 0 height 0
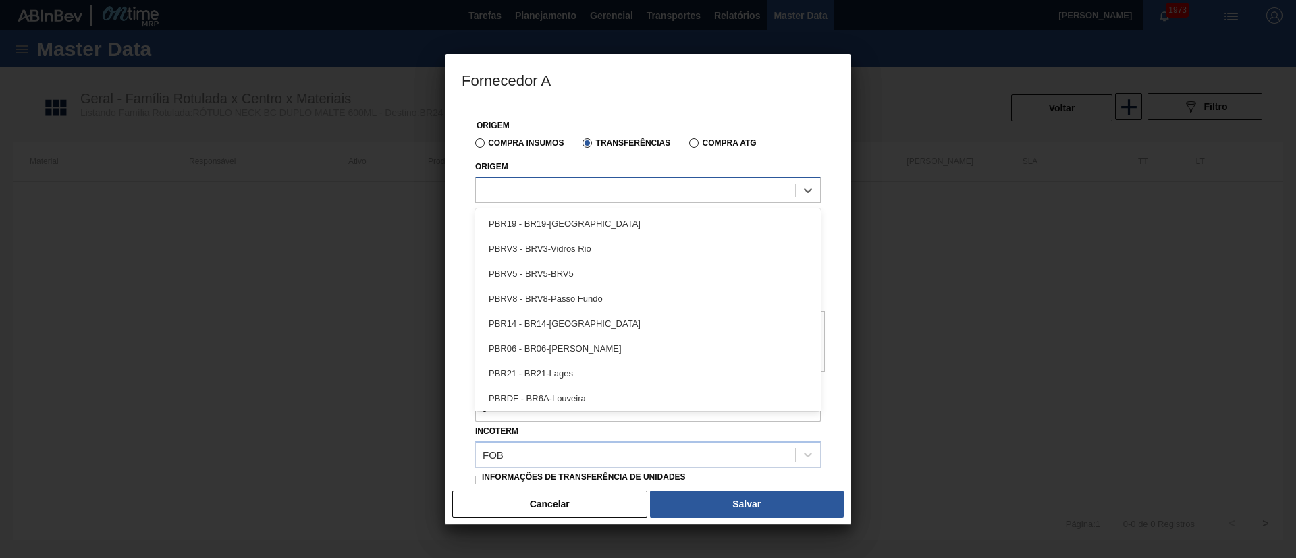
click at [561, 181] on div at bounding box center [635, 190] width 319 height 20
type input "BRVB"
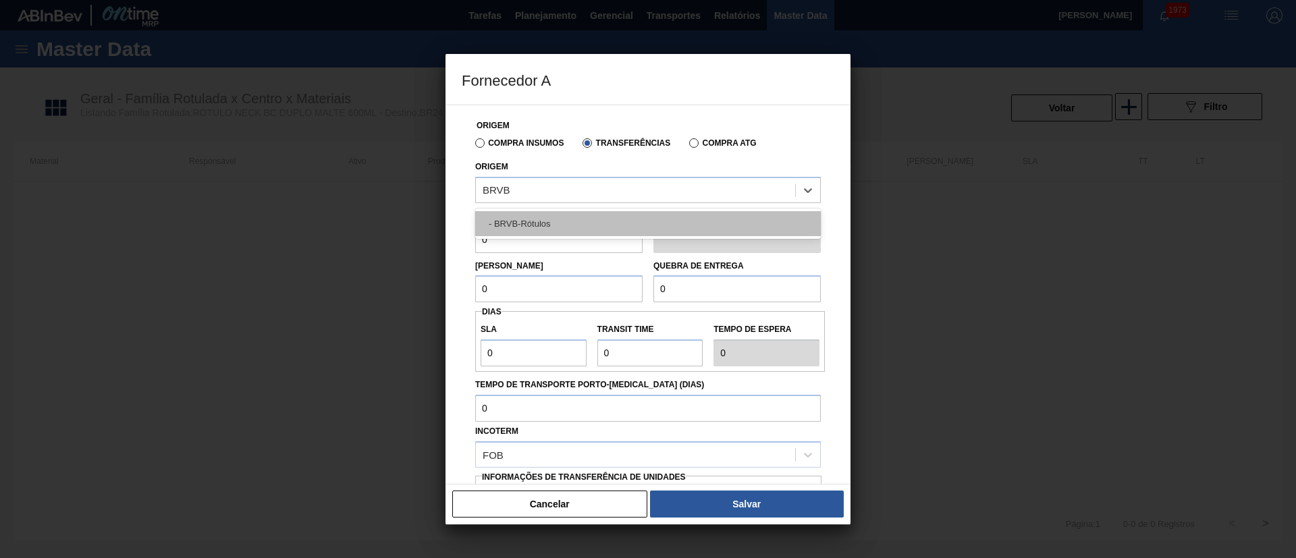
click at [547, 219] on div "- BRVB-Rótulos" at bounding box center [647, 223] width 345 height 25
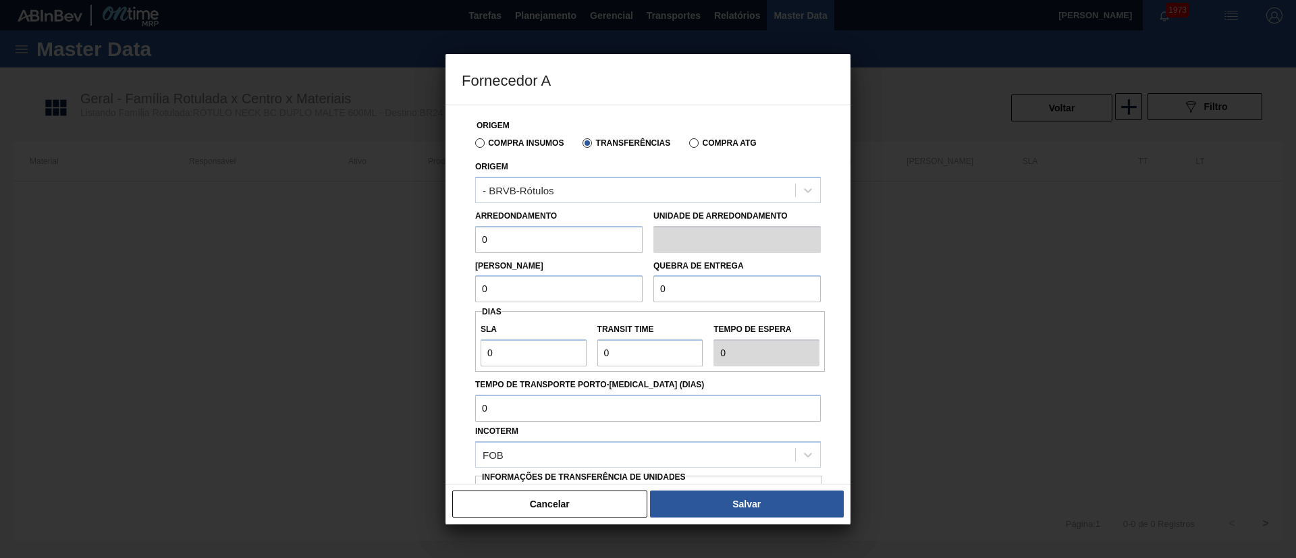
drag, startPoint x: 511, startPoint y: 237, endPoint x: 461, endPoint y: 240, distance: 50.0
click at [461, 240] on div "Origem Compra Insumos Transferências Compra ATG Origem - BRVB-Rótulos Arredonda…" at bounding box center [647, 295] width 405 height 380
drag, startPoint x: 516, startPoint y: 291, endPoint x: 433, endPoint y: 291, distance: 82.3
click at [433, 291] on div "Fornecedor A Origem Compra Insumos Transferências Compra ATG Origem - BRVB-Rótu…" at bounding box center [648, 279] width 1296 height 558
drag, startPoint x: 696, startPoint y: 289, endPoint x: 615, endPoint y: 289, distance: 81.0
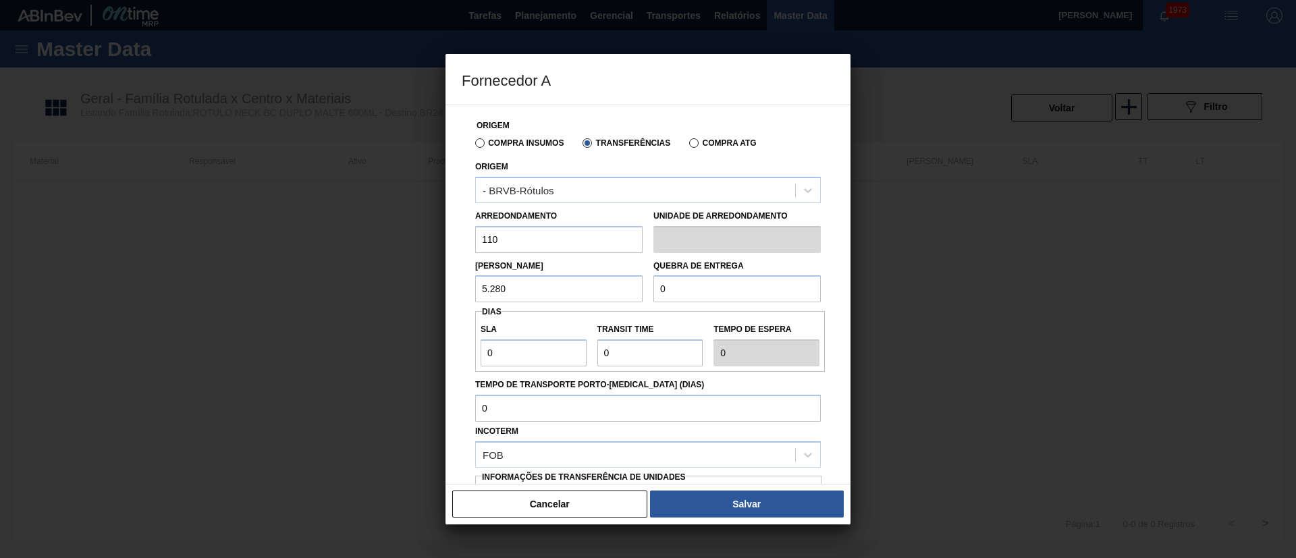
click at [615, 289] on div "Lote Mínimo 5.280 Quebra de entrega 0" at bounding box center [648, 278] width 356 height 50
drag, startPoint x: 499, startPoint y: 343, endPoint x: 447, endPoint y: 343, distance: 52.6
click at [447, 343] on div "Origem Compra Insumos Transferências Compra ATG Origem - BRVB-Rótulos Arredonda…" at bounding box center [647, 295] width 405 height 380
drag, startPoint x: 625, startPoint y: 339, endPoint x: 570, endPoint y: 346, distance: 55.1
click at [570, 346] on div "SLA 7 Transit Time Tempo de espera 7" at bounding box center [650, 341] width 350 height 50
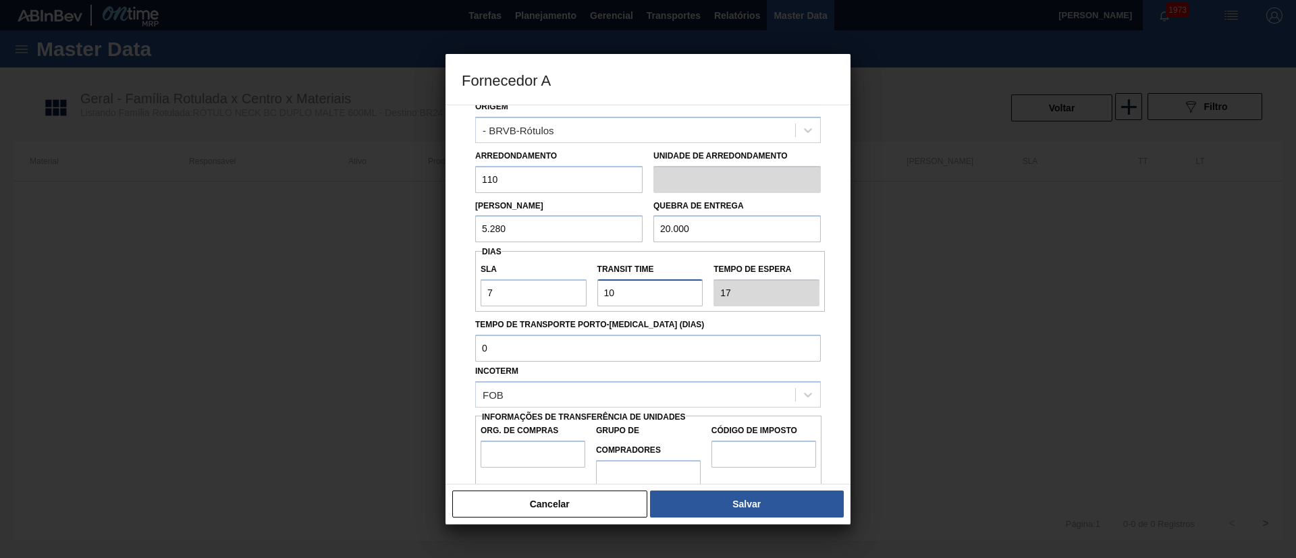
scroll to position [85, 0]
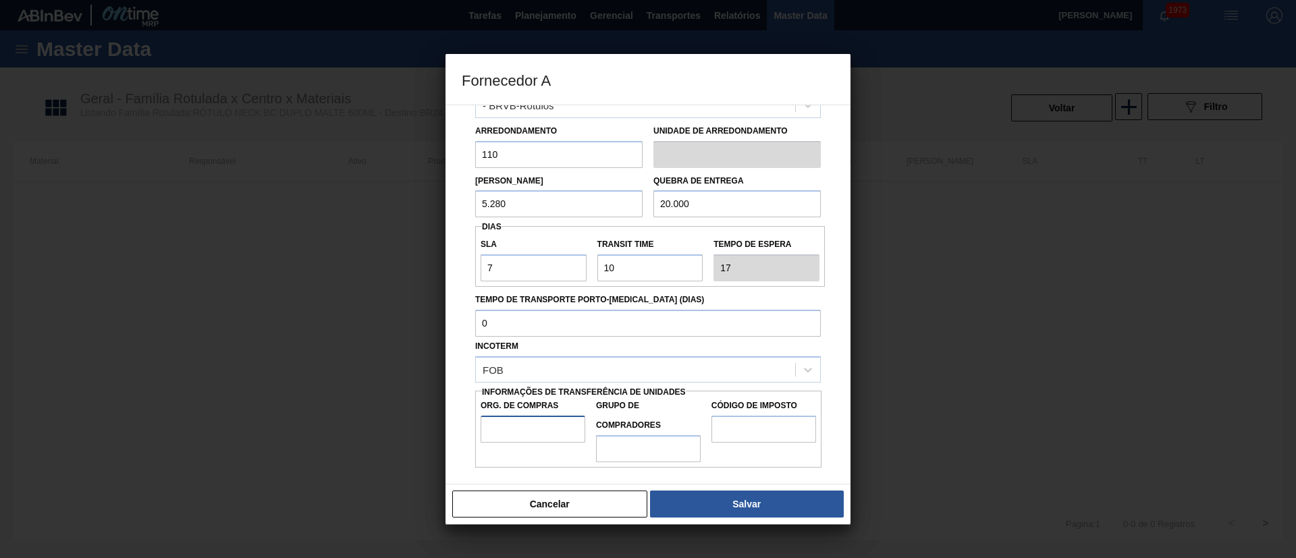
click at [538, 435] on input "Org. de Compras" at bounding box center [532, 429] width 105 height 27
click at [628, 453] on input "Grupo de Compradores" at bounding box center [648, 448] width 105 height 27
click at [746, 438] on input "Código de Imposto" at bounding box center [763, 429] width 105 height 27
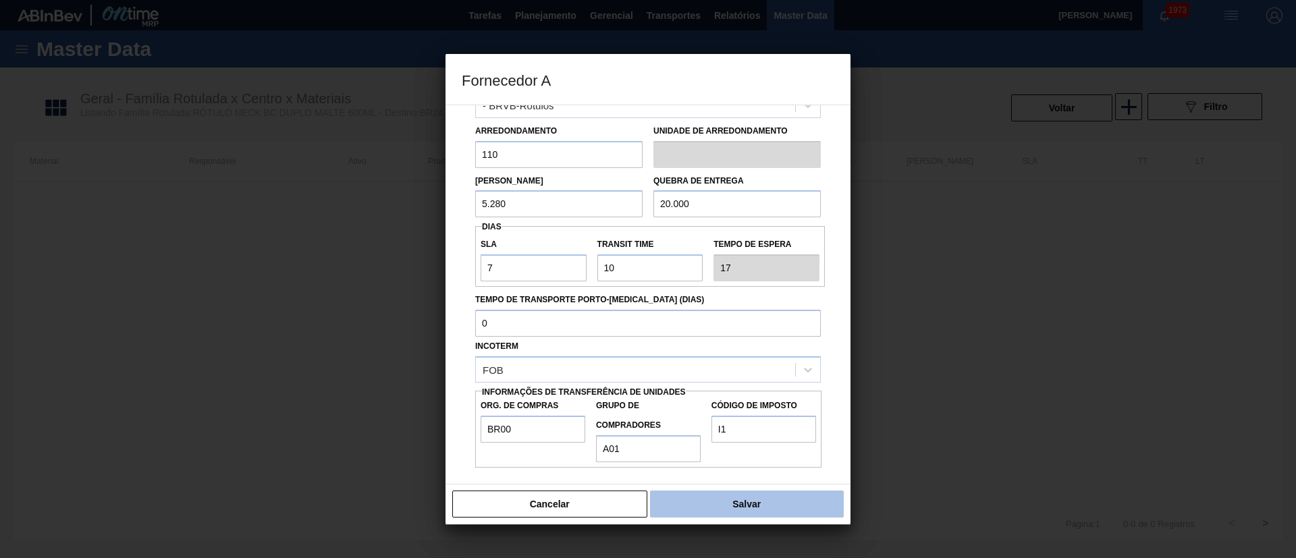
click at [739, 505] on button "Salvar" at bounding box center [747, 504] width 194 height 27
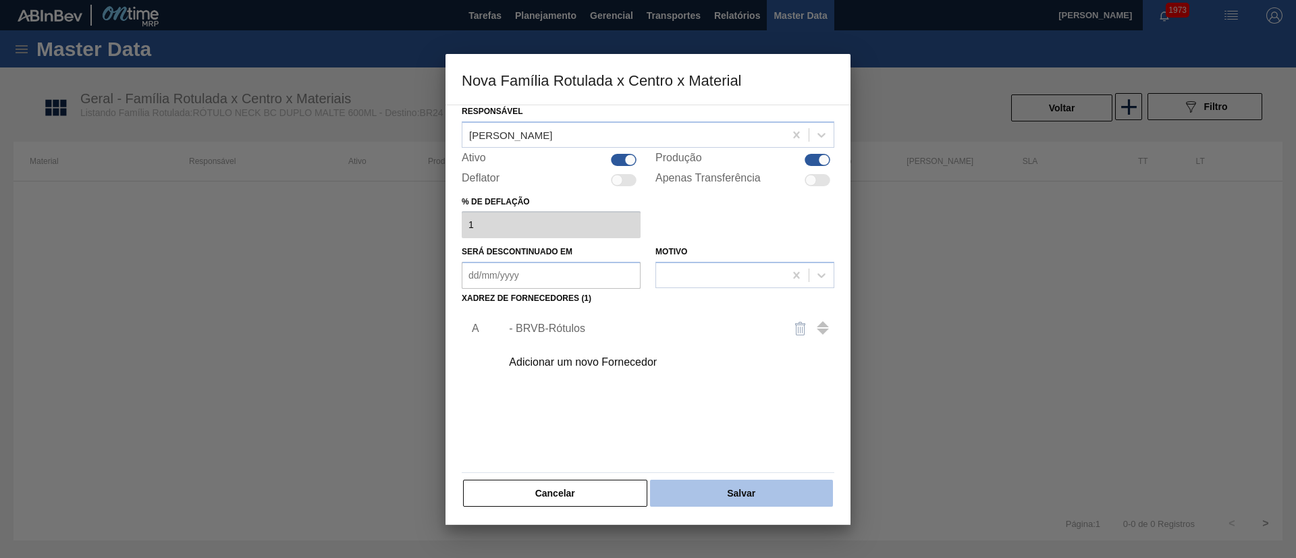
click at [738, 486] on button "Salvar" at bounding box center [741, 493] width 183 height 27
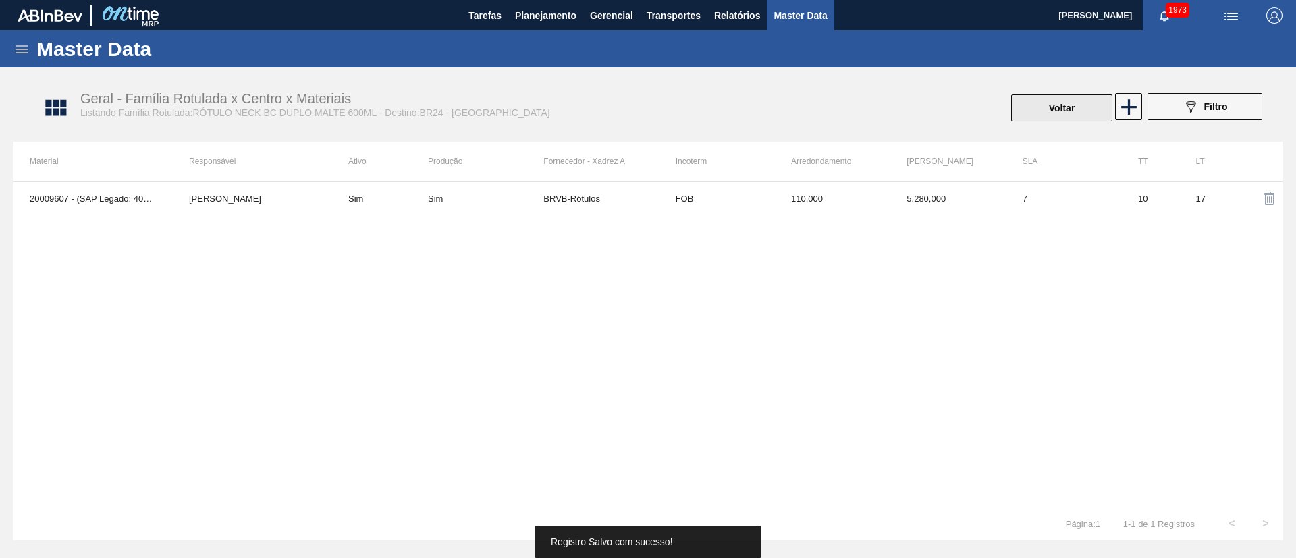
click at [1054, 107] on button "Voltar" at bounding box center [1061, 107] width 101 height 27
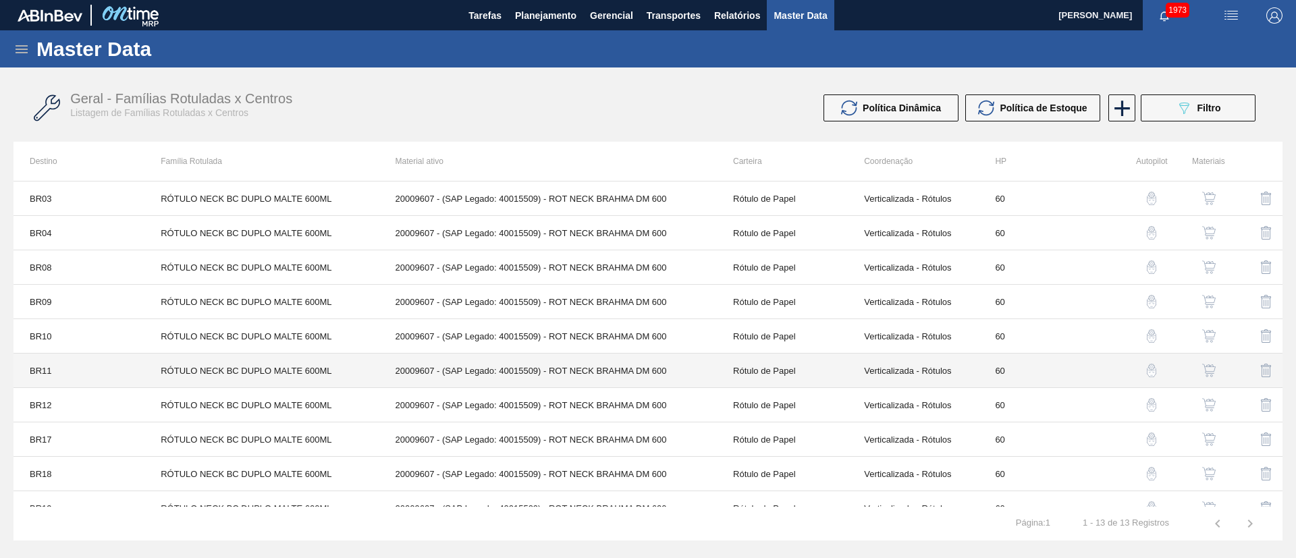
scroll to position [121, 0]
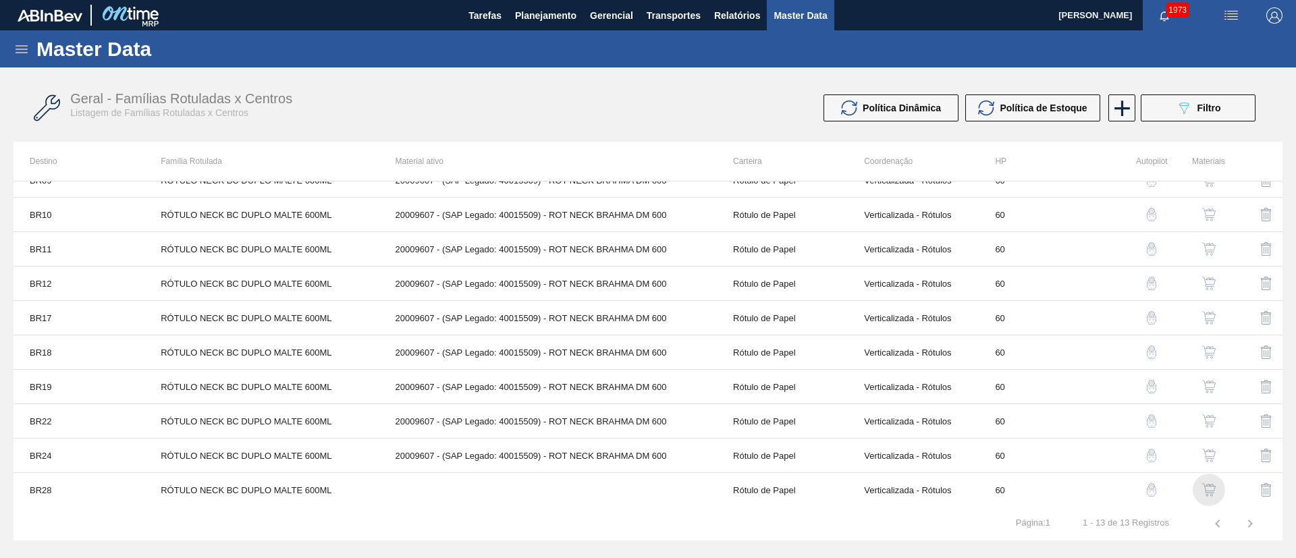
click at [1211, 484] on img "button" at bounding box center [1208, 489] width 13 height 13
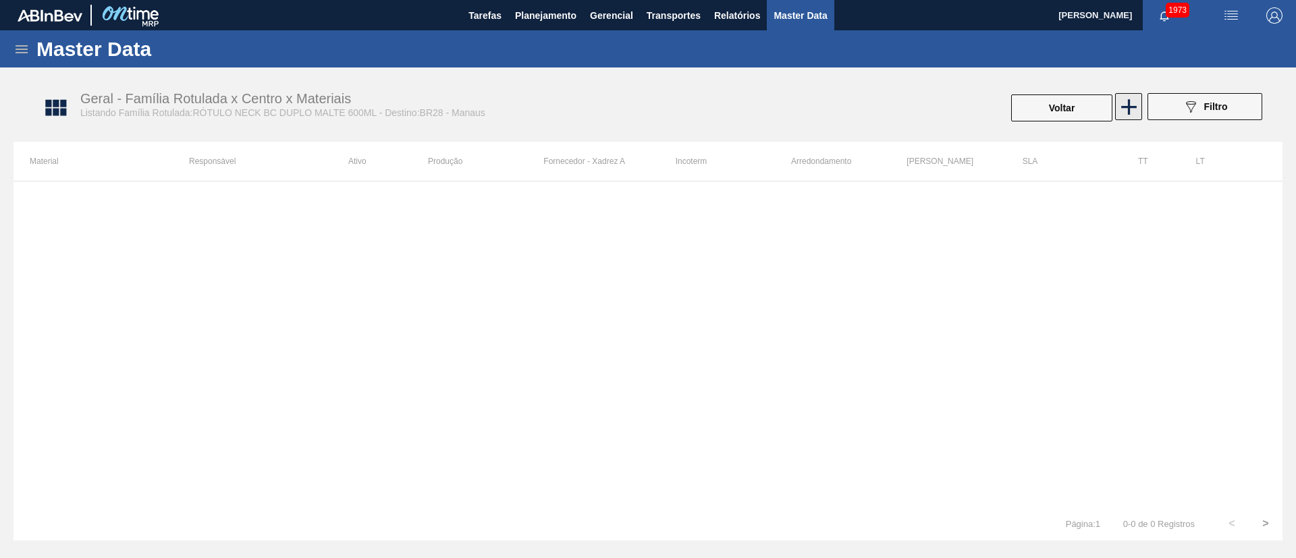
click at [1130, 110] on icon at bounding box center [1128, 107] width 26 height 26
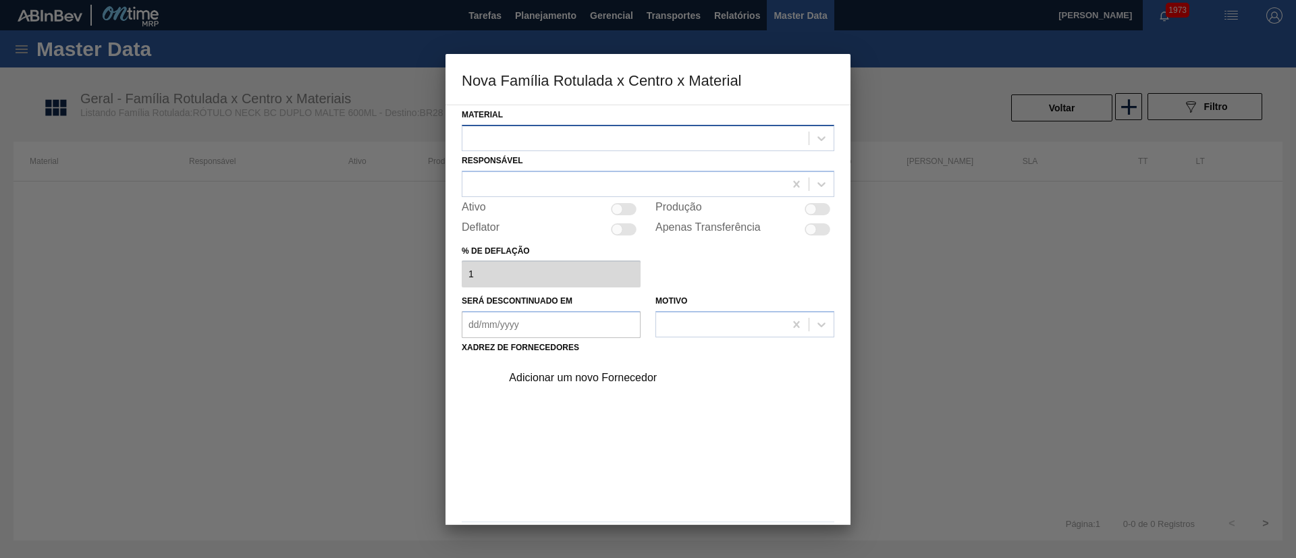
click at [589, 133] on div at bounding box center [635, 138] width 346 height 20
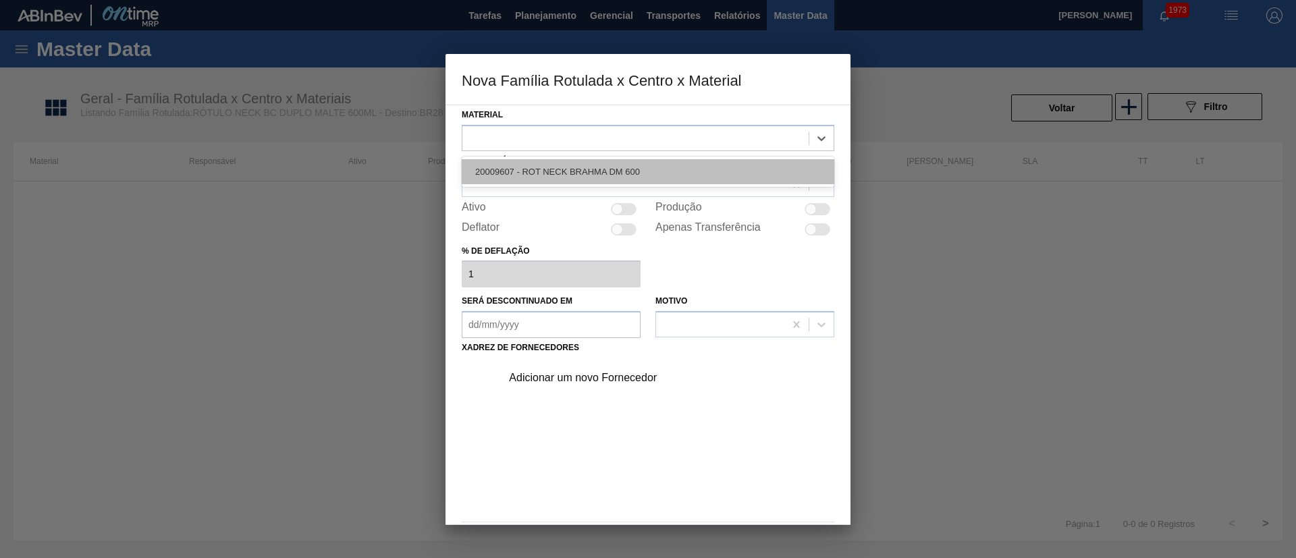
click at [565, 161] on div "20009607 - ROT NECK BRAHMA DM 600" at bounding box center [648, 171] width 372 height 25
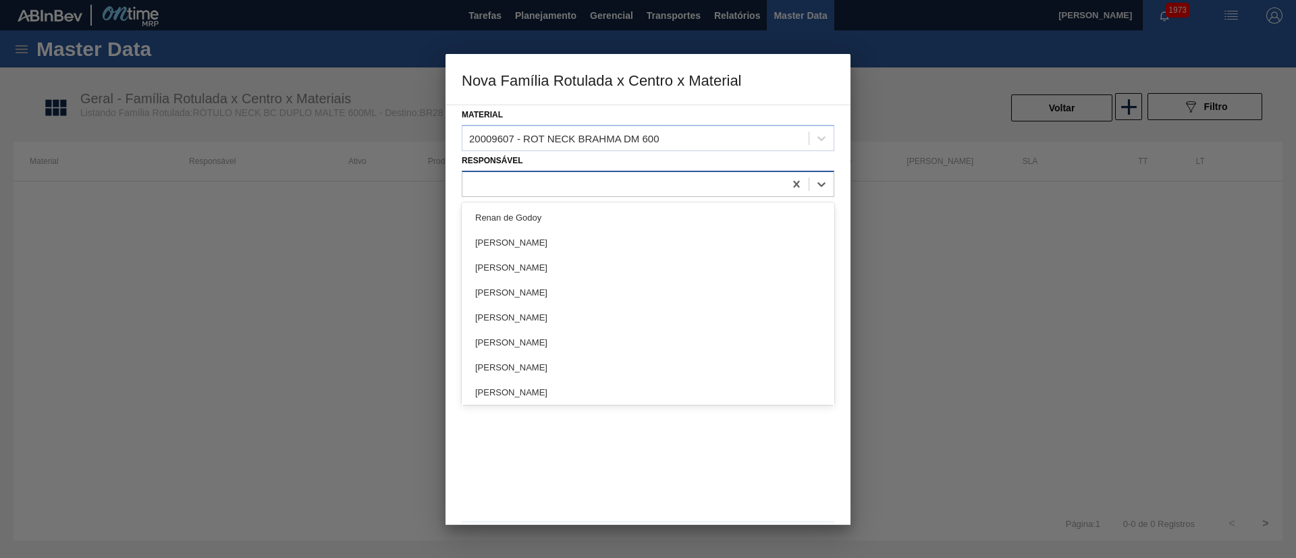
click at [532, 178] on div at bounding box center [623, 184] width 322 height 20
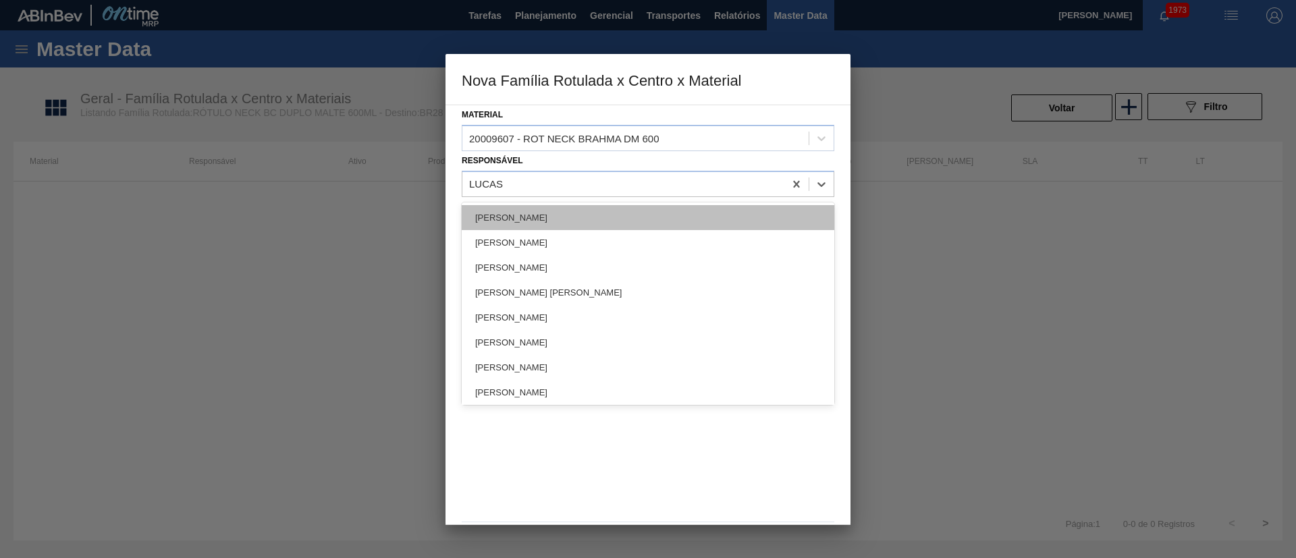
click at [515, 212] on div "[PERSON_NAME]" at bounding box center [648, 217] width 372 height 25
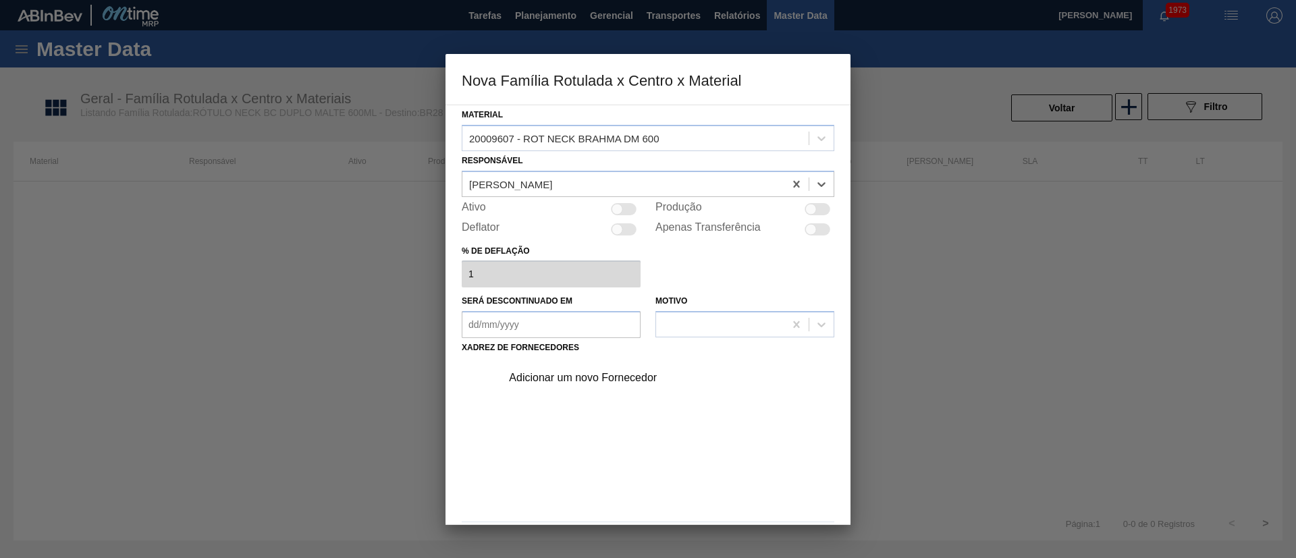
click at [617, 211] on div at bounding box center [616, 208] width 11 height 11
click at [557, 382] on div "Adicionar um novo Fornecedor" at bounding box center [641, 378] width 265 height 12
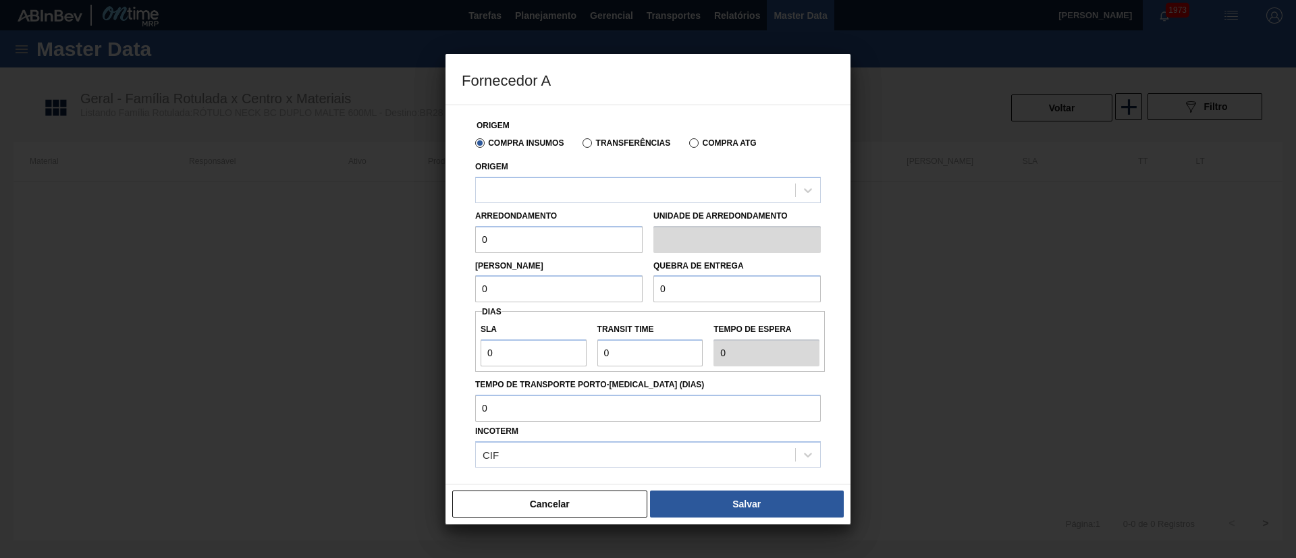
click at [598, 144] on label "Transferências" at bounding box center [626, 142] width 88 height 9
click at [580, 146] on input "Transferências" at bounding box center [580, 146] width 0 height 0
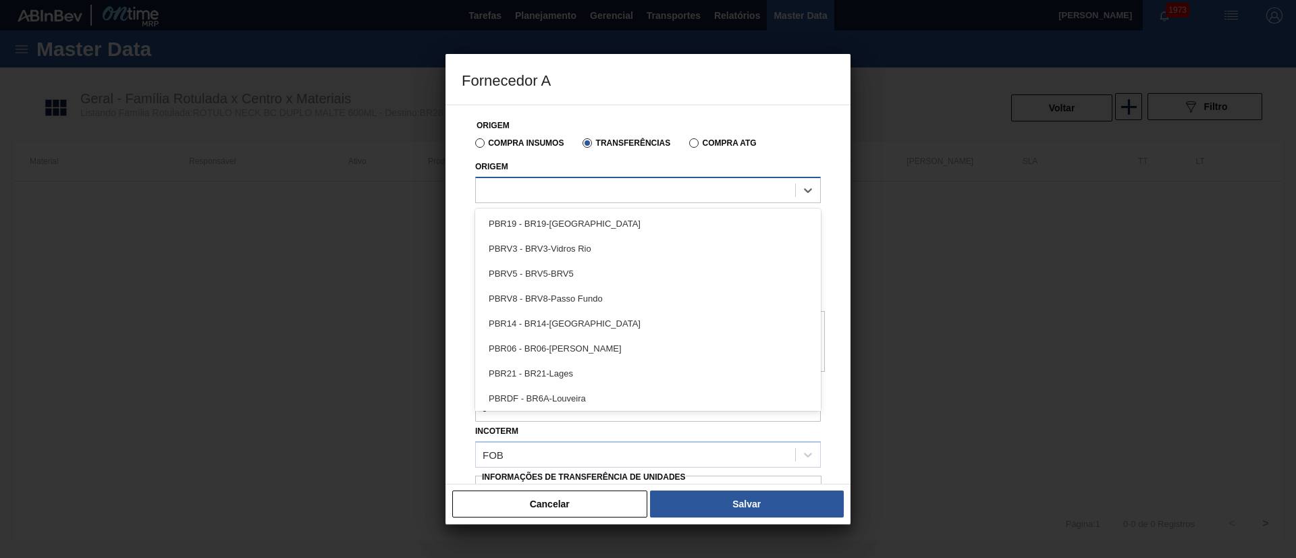
click at [528, 202] on div at bounding box center [647, 190] width 345 height 26
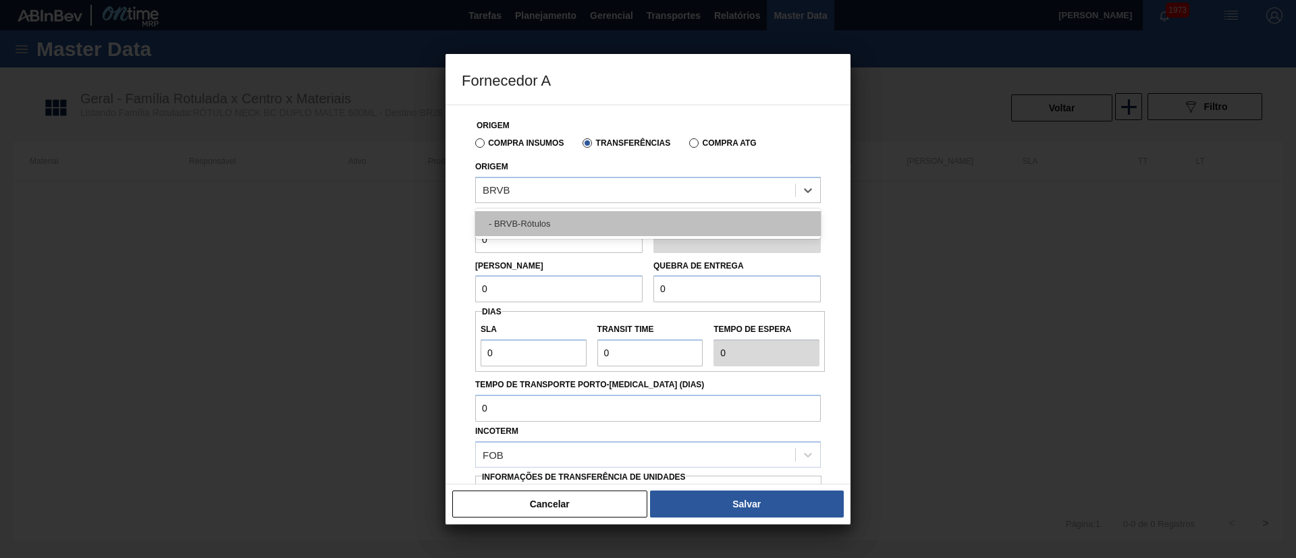
click at [530, 221] on div "- BRVB-Rótulos" at bounding box center [647, 223] width 345 height 25
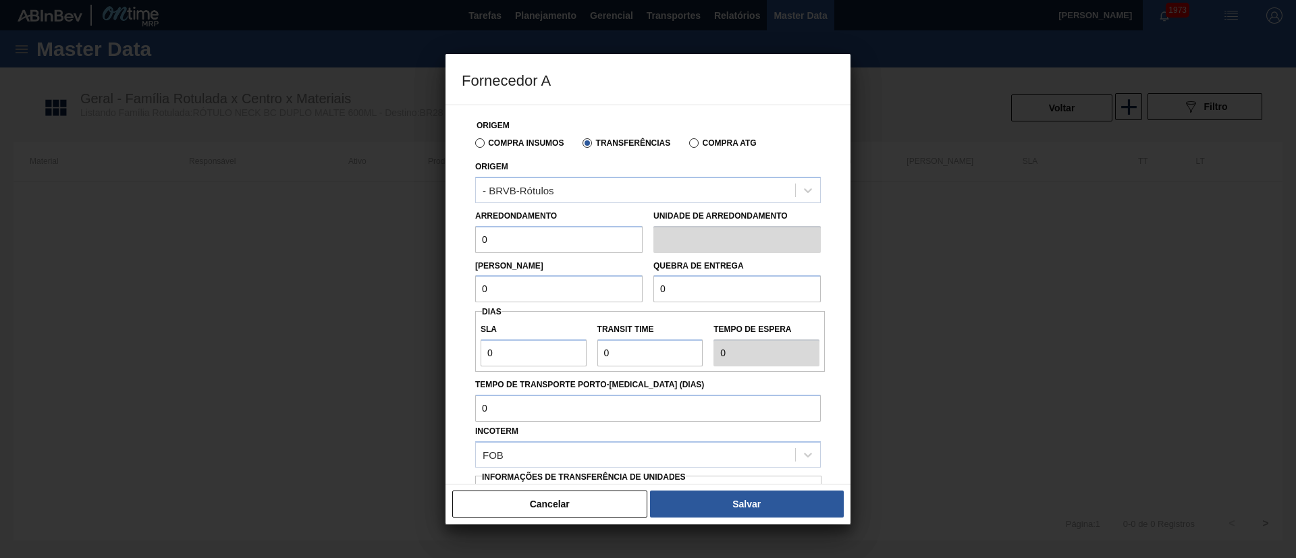
drag, startPoint x: 503, startPoint y: 244, endPoint x: 460, endPoint y: 248, distance: 43.4
click at [460, 248] on div "Origem Compra Insumos Transferências Compra ATG Origem - BRVB-Rótulos Arredonda…" at bounding box center [647, 295] width 405 height 380
drag, startPoint x: 503, startPoint y: 295, endPoint x: 444, endPoint y: 295, distance: 58.7
click at [444, 295] on div "Fornecedor A Origem Compra Insumos Transferências Compra ATG Origem - BRVB-Rótu…" at bounding box center [648, 279] width 1296 height 558
drag, startPoint x: 692, startPoint y: 296, endPoint x: 630, endPoint y: 296, distance: 62.8
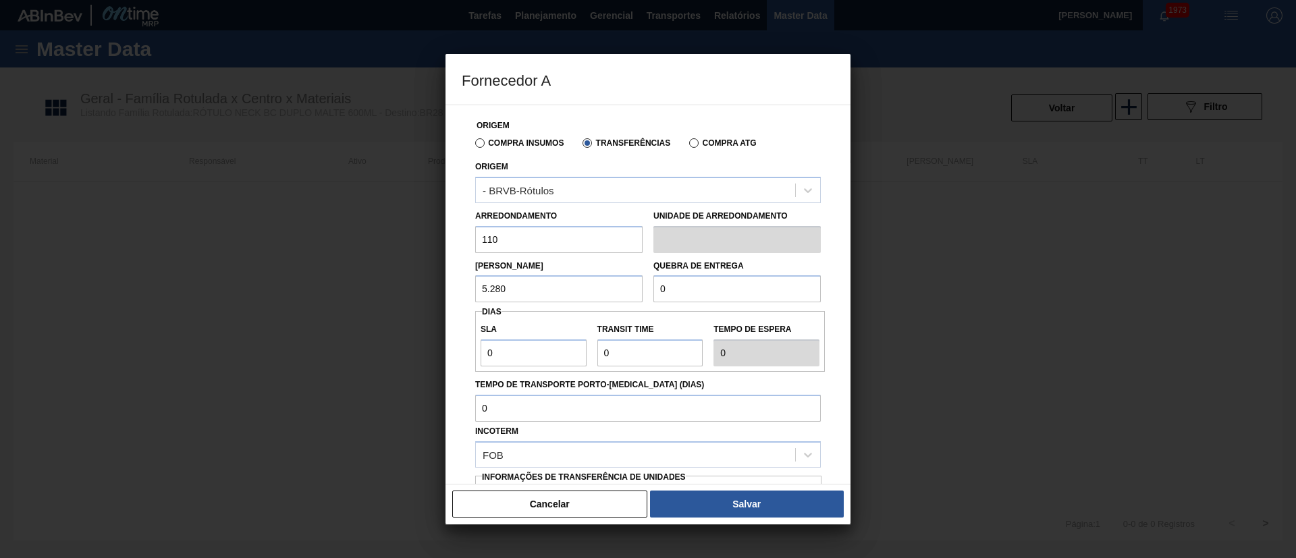
click at [630, 296] on div "Lote Mínimo 5.280 Quebra de entrega 0" at bounding box center [648, 278] width 356 height 50
drag, startPoint x: 482, startPoint y: 356, endPoint x: 445, endPoint y: 356, distance: 37.8
click at [445, 356] on div "Fornecedor A Origem Compra Insumos Transferências Compra ATG Origem - BRVB-Rótu…" at bounding box center [648, 279] width 1296 height 558
drag, startPoint x: 639, startPoint y: 352, endPoint x: 586, endPoint y: 352, distance: 52.6
click at [586, 352] on div "SLA 7 Transit Time Tempo de espera 7" at bounding box center [650, 341] width 350 height 50
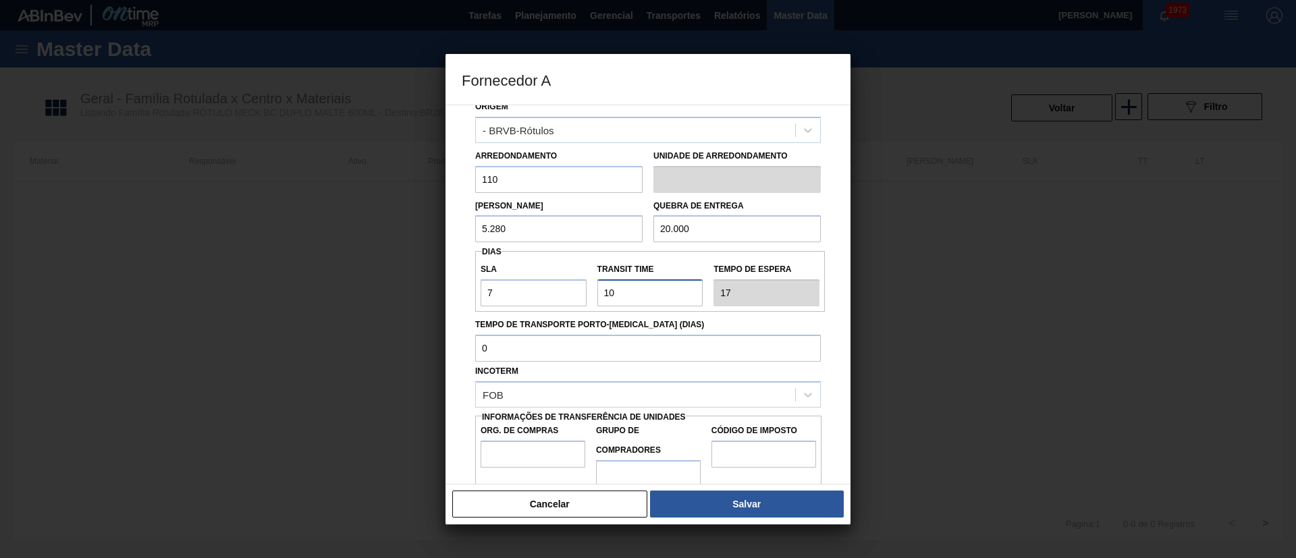
scroll to position [85, 0]
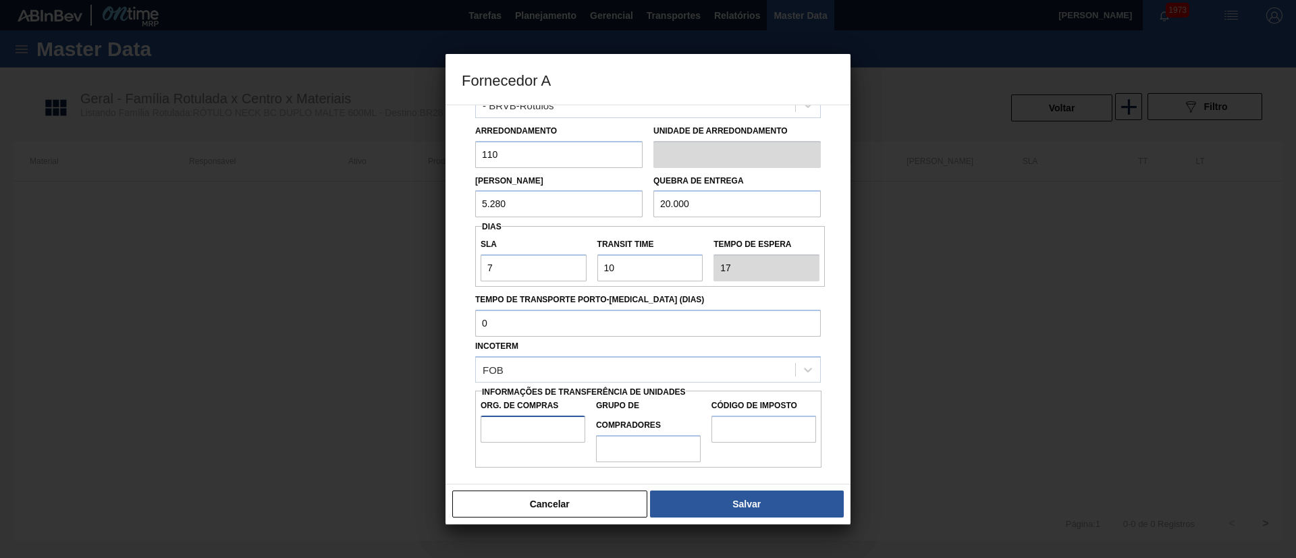
click at [525, 425] on input "Org. de Compras" at bounding box center [532, 429] width 105 height 27
click at [620, 457] on input "Grupo de Compradores" at bounding box center [648, 448] width 105 height 27
click at [758, 433] on input "Código de Imposto" at bounding box center [763, 429] width 105 height 27
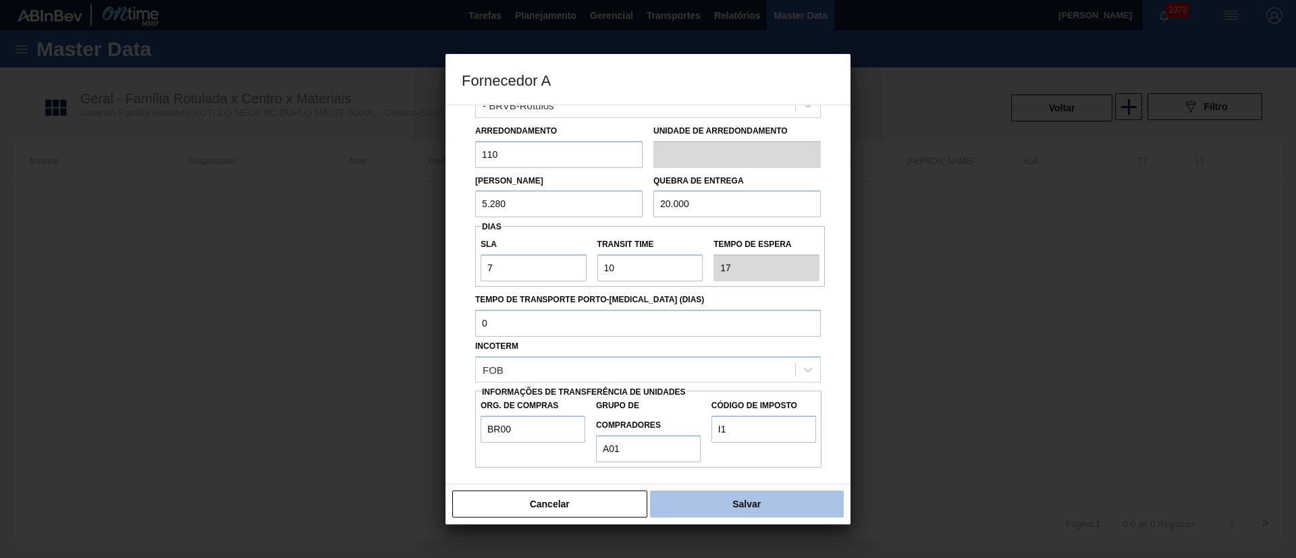
click at [742, 511] on button "Salvar" at bounding box center [747, 504] width 194 height 27
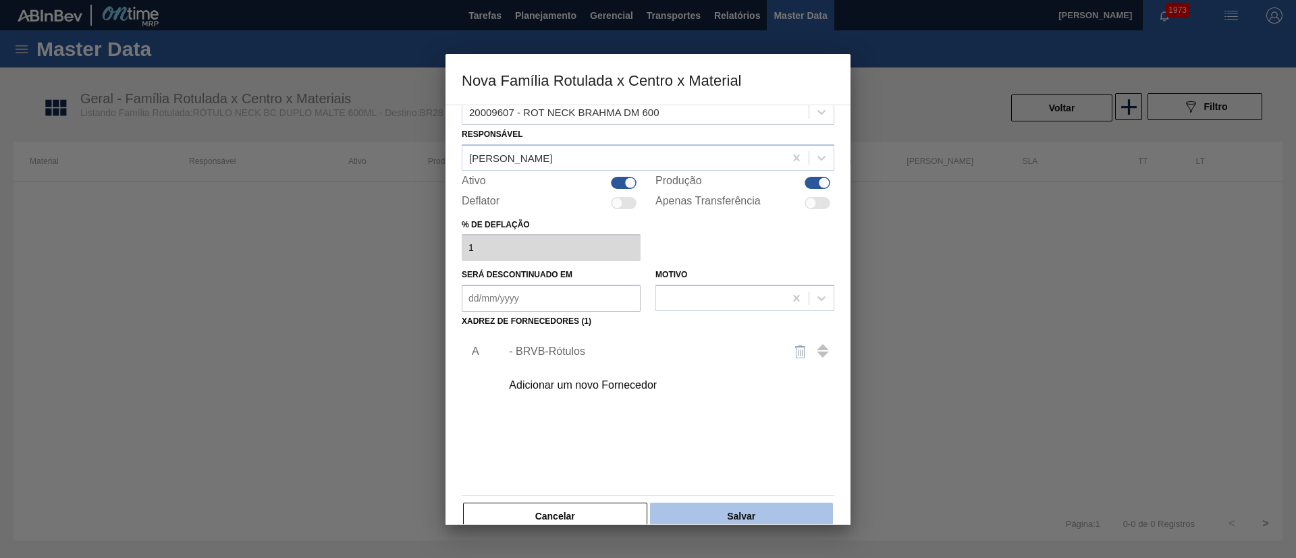
scroll to position [49, 0]
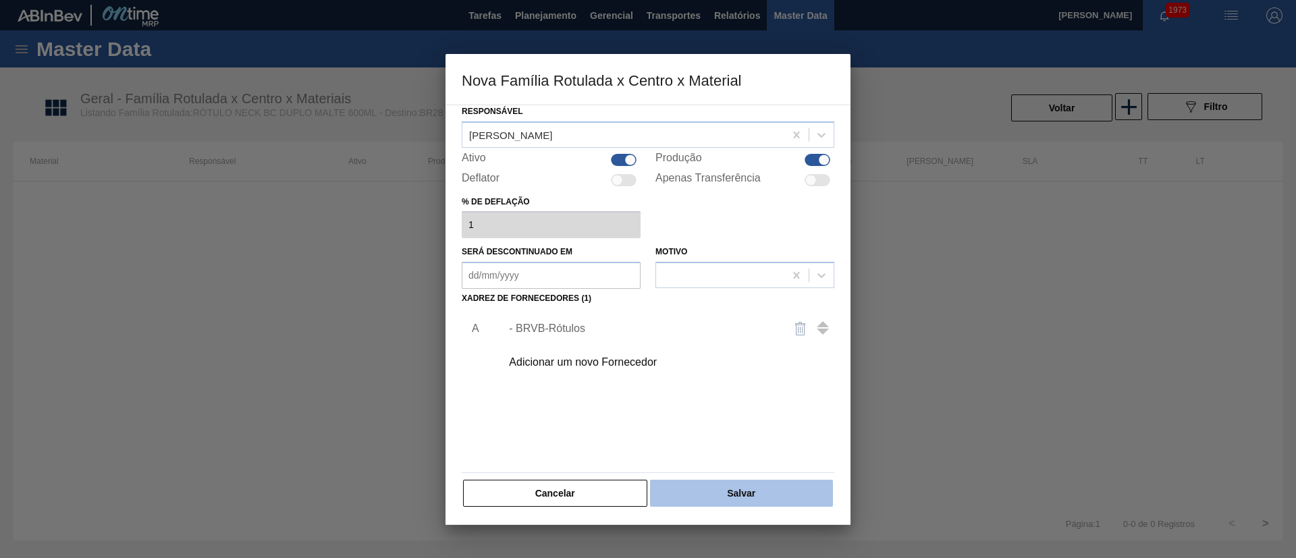
click at [726, 495] on button "Salvar" at bounding box center [741, 493] width 183 height 27
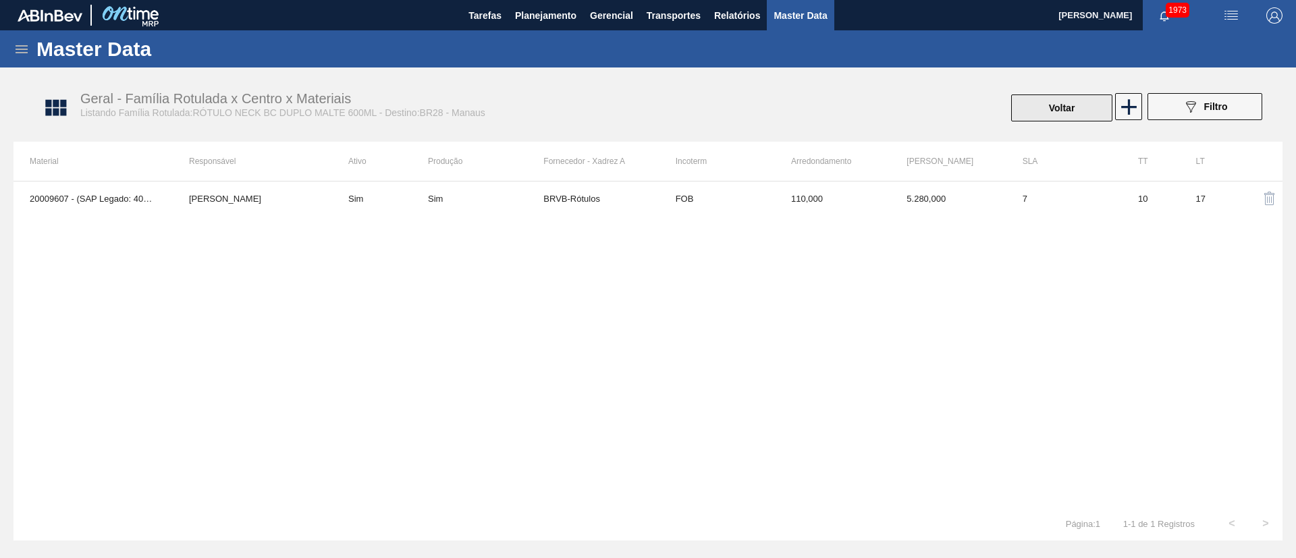
click at [1026, 106] on button "Voltar" at bounding box center [1061, 107] width 101 height 27
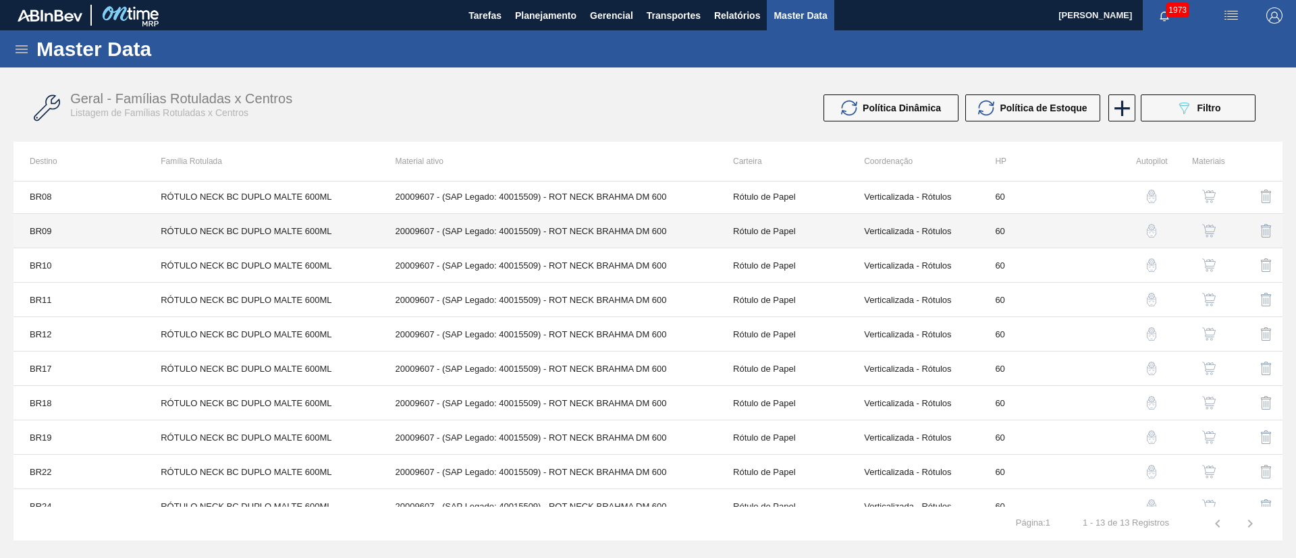
scroll to position [121, 0]
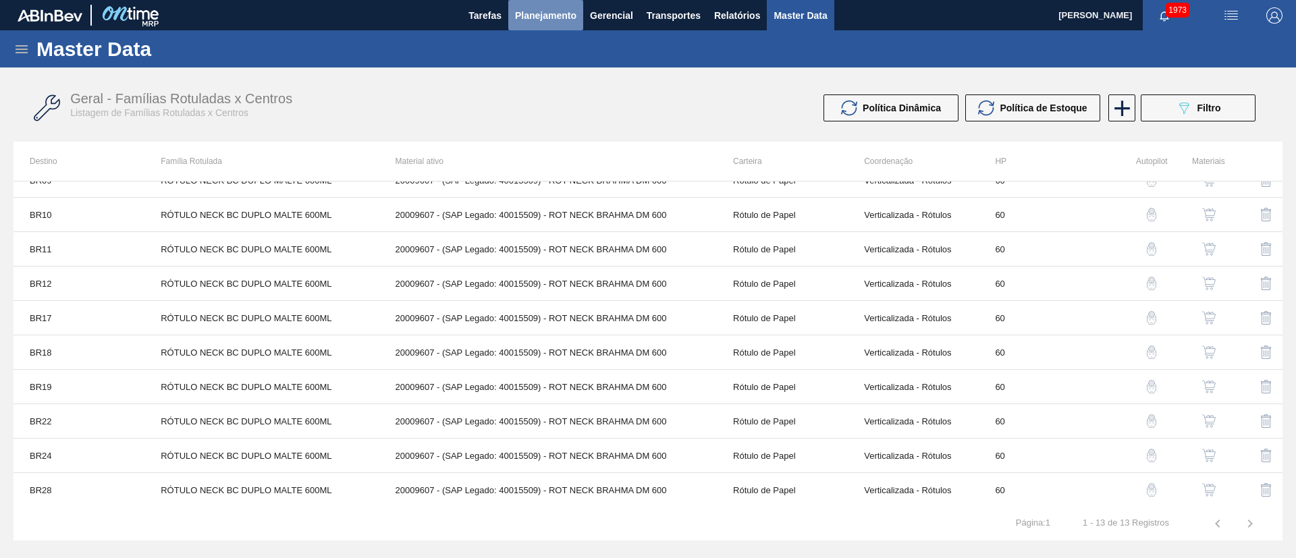
click at [558, 19] on span "Planejamento" at bounding box center [545, 15] width 61 height 16
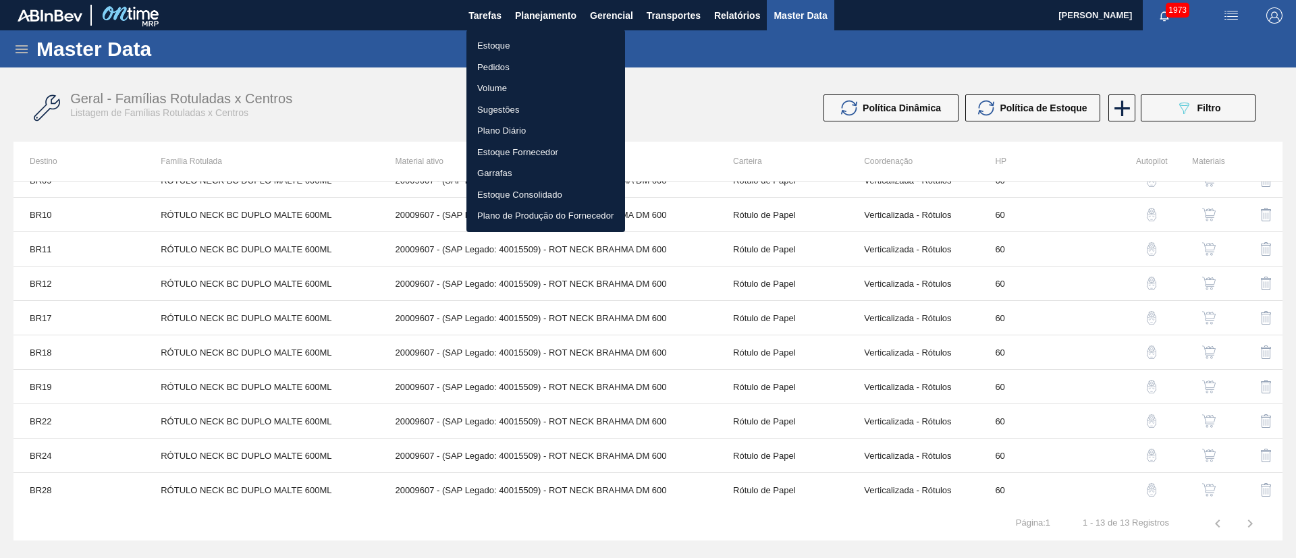
click at [501, 49] on li "Estoque" at bounding box center [545, 46] width 159 height 22
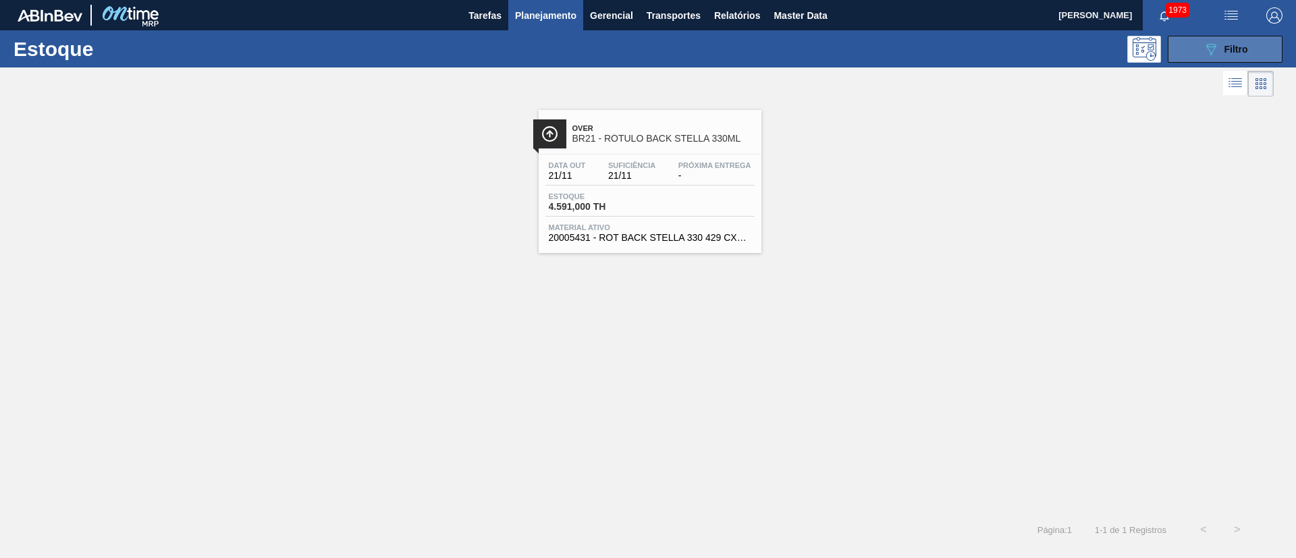
click at [1200, 53] on button "089F7B8B-B2A5-4AFE-B5C0-19BA573D28AC Filtro" at bounding box center [1224, 49] width 115 height 27
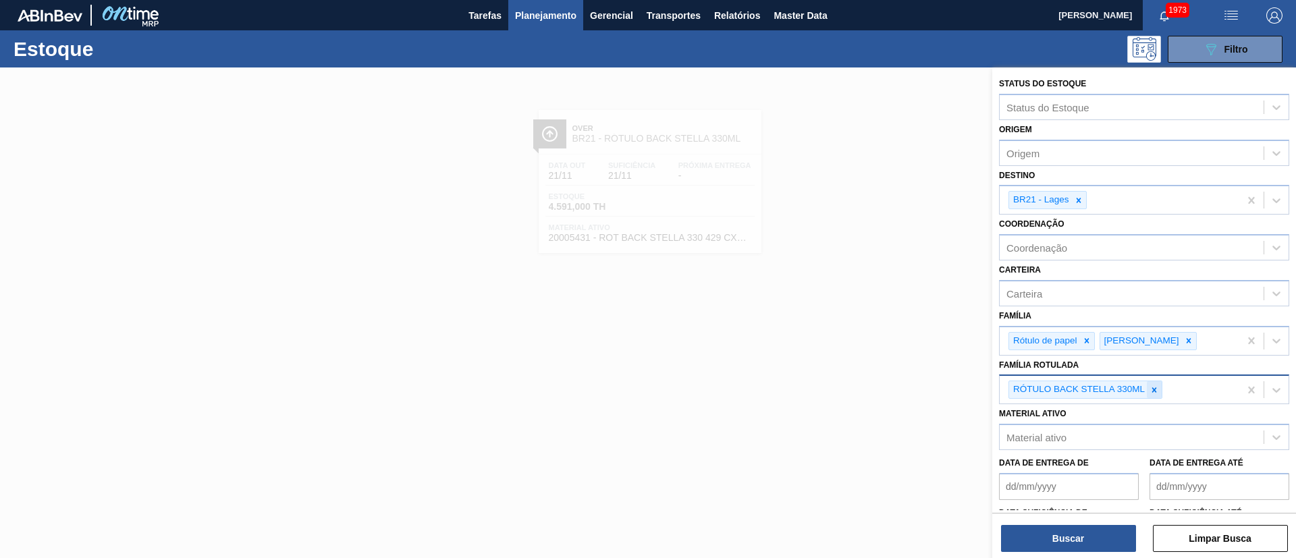
click at [1150, 388] on icon at bounding box center [1153, 389] width 9 height 9
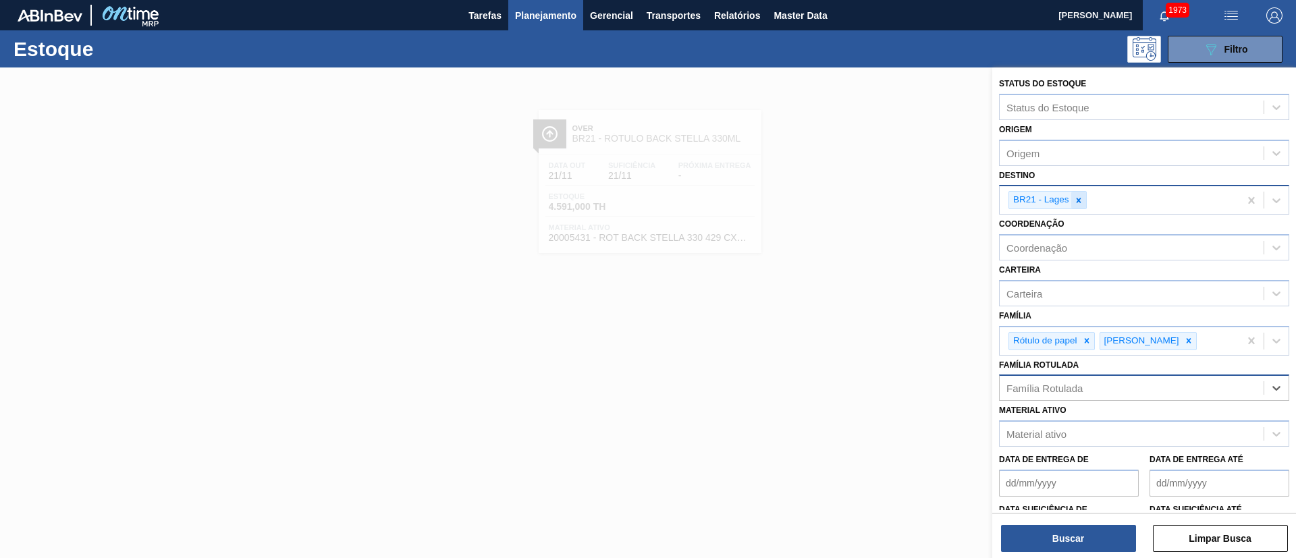
click at [1078, 196] on icon at bounding box center [1078, 200] width 9 height 9
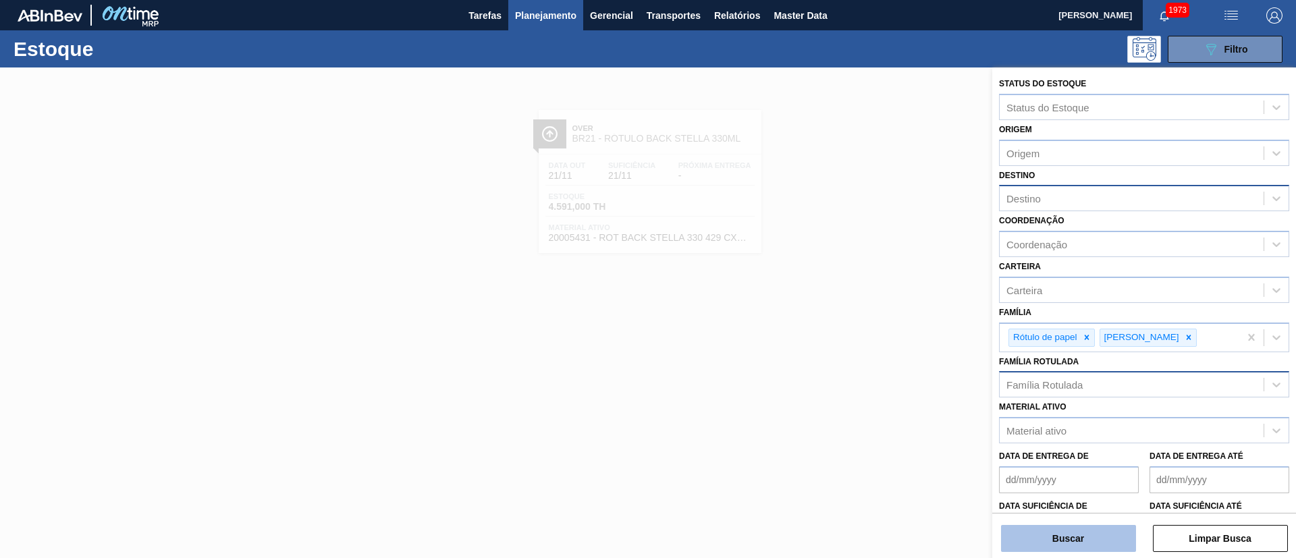
click at [1048, 527] on button "Buscar" at bounding box center [1068, 538] width 135 height 27
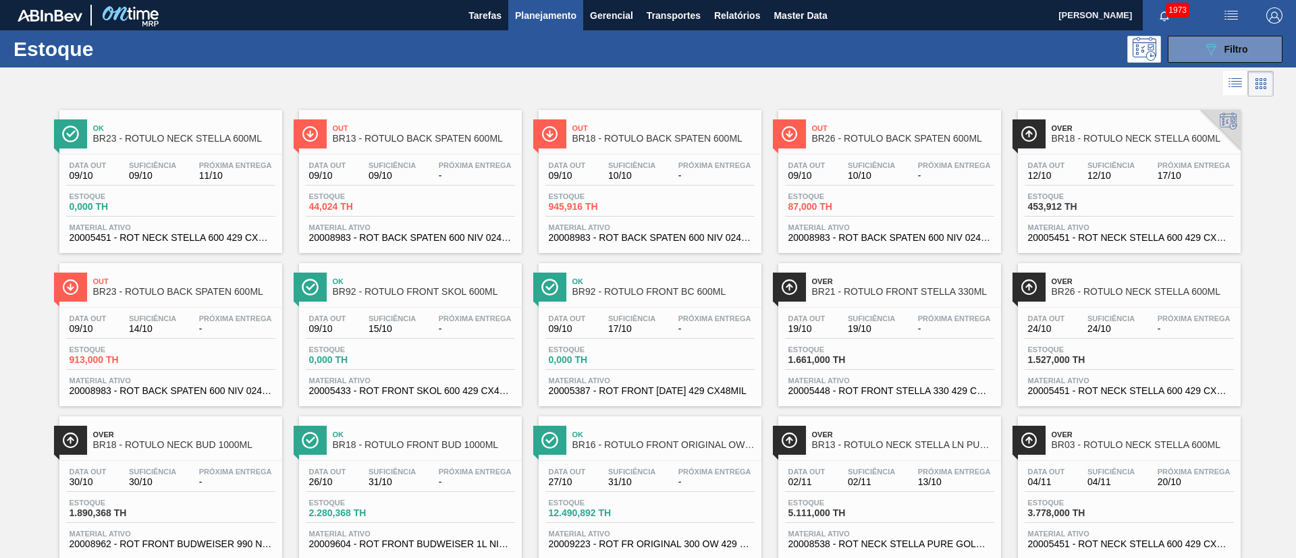
click at [1278, 10] on img "button" at bounding box center [1274, 15] width 16 height 16
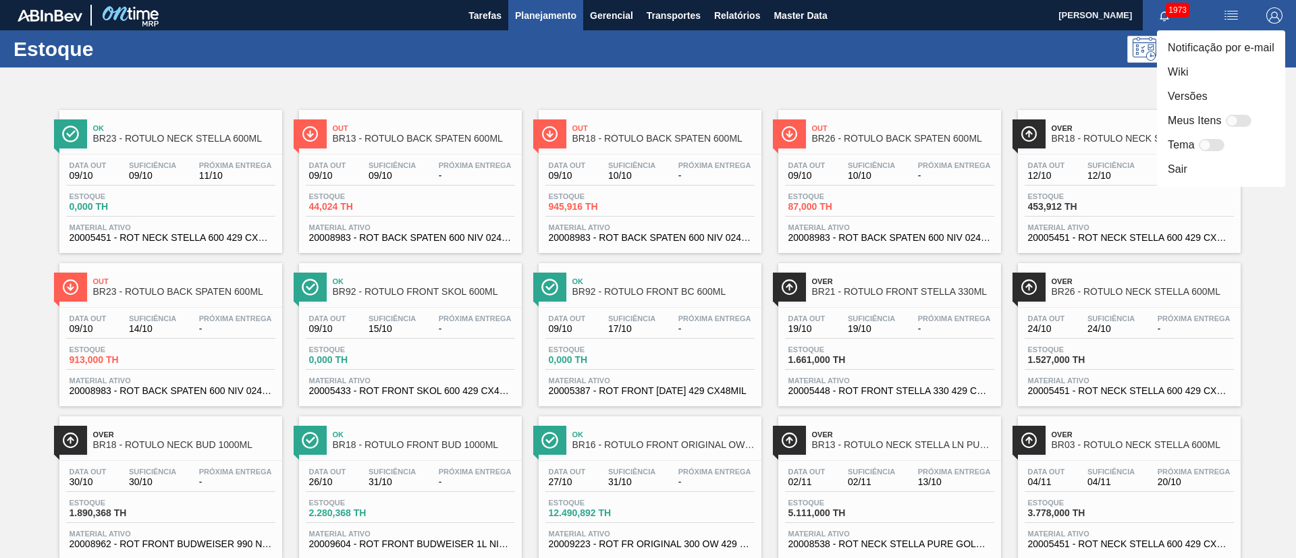
click at [1233, 119] on div at bounding box center [1231, 120] width 11 height 11
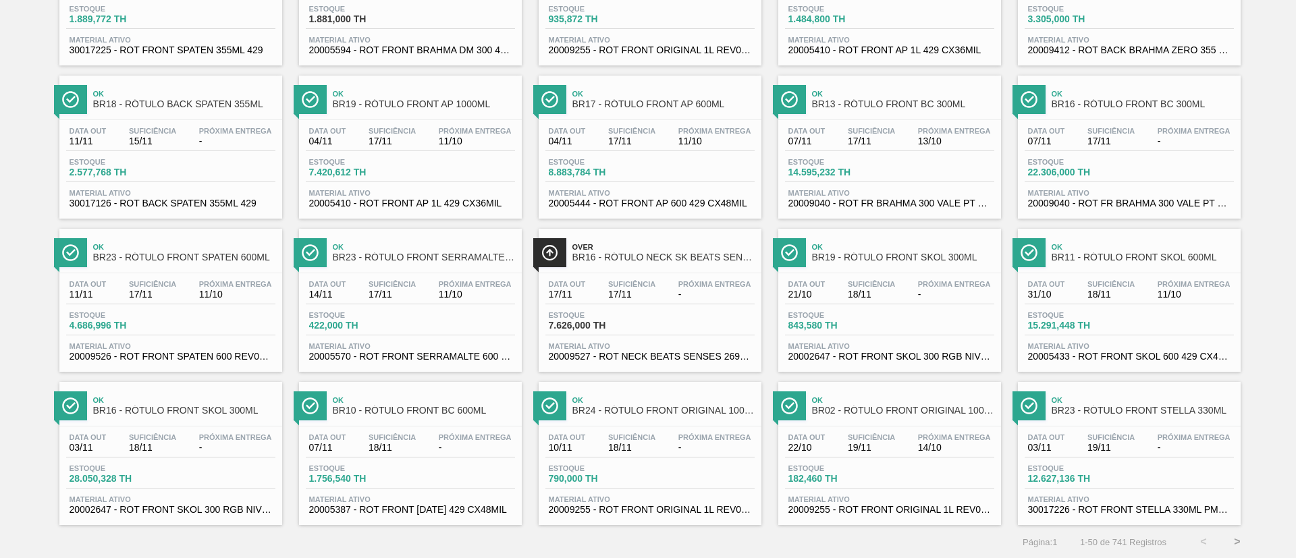
scroll to position [1107, 0]
